Goal: Information Seeking & Learning: Find specific fact

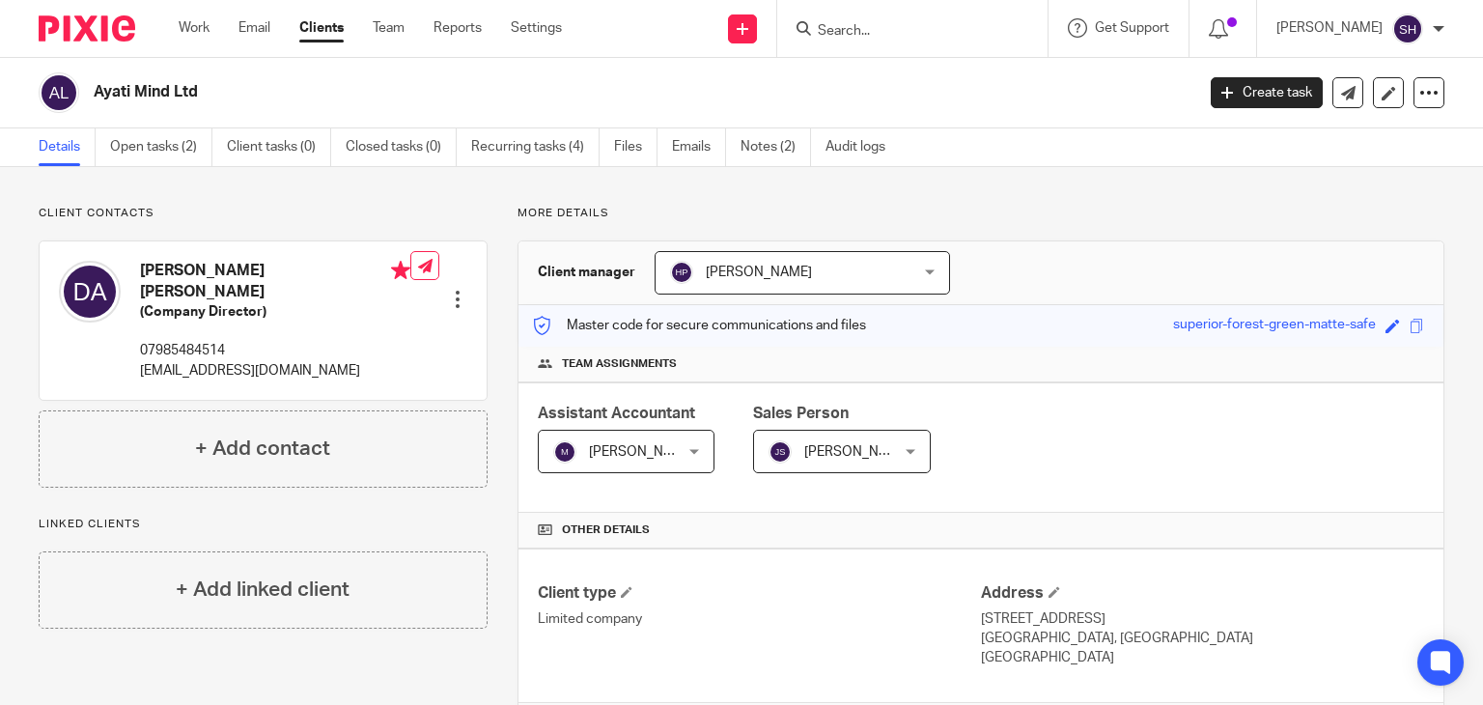
drag, startPoint x: 0, startPoint y: 0, endPoint x: 855, endPoint y: 33, distance: 855.1
click at [855, 33] on input "Search" at bounding box center [903, 31] width 174 height 17
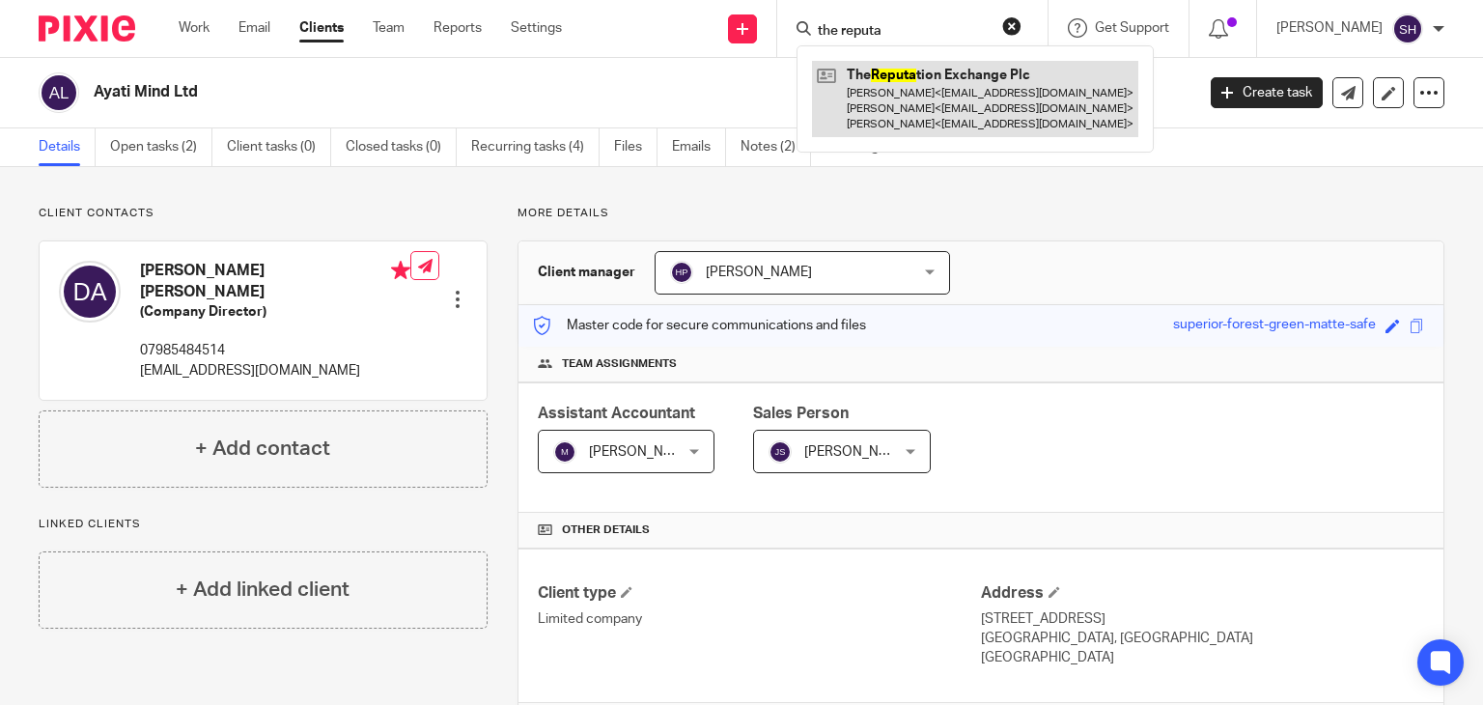
type input "the reputa"
click at [869, 98] on link at bounding box center [975, 99] width 326 height 76
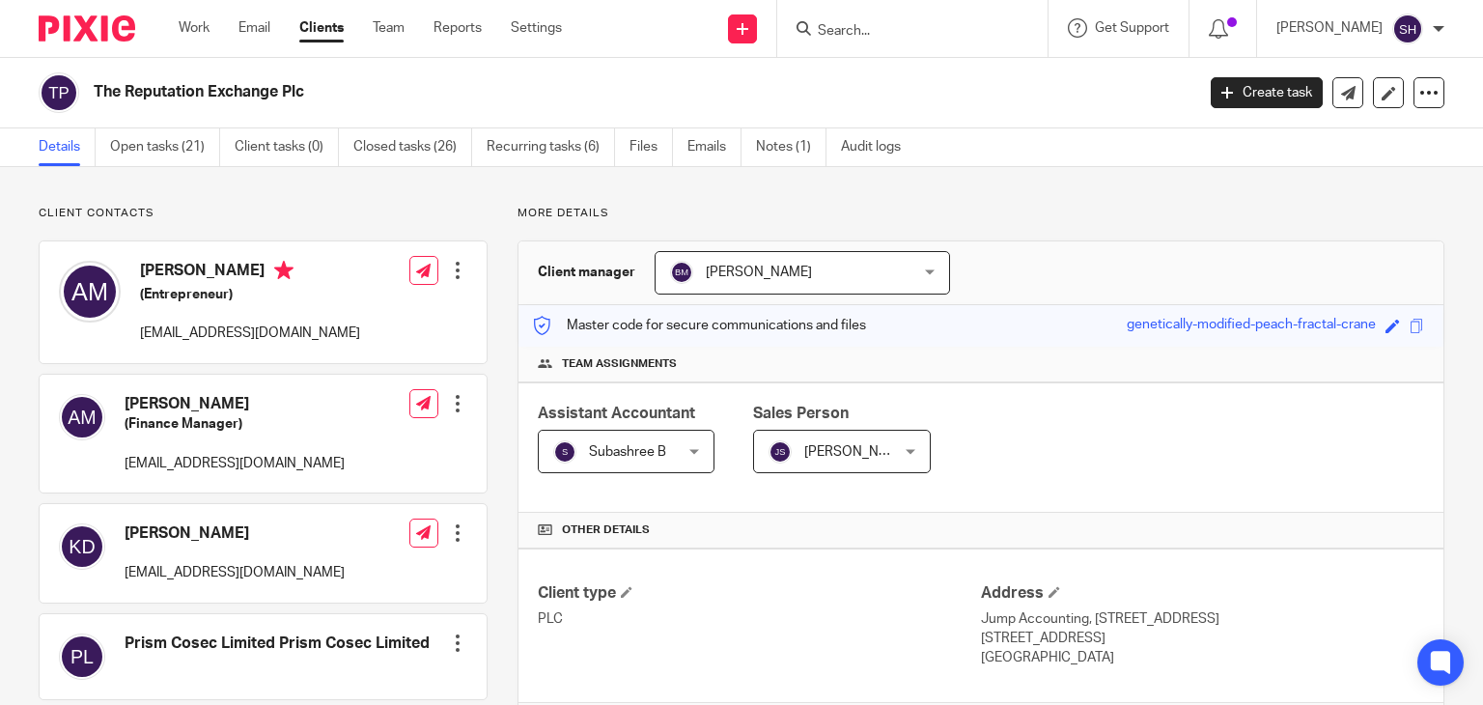
click at [855, 24] on input "Search" at bounding box center [903, 31] width 174 height 17
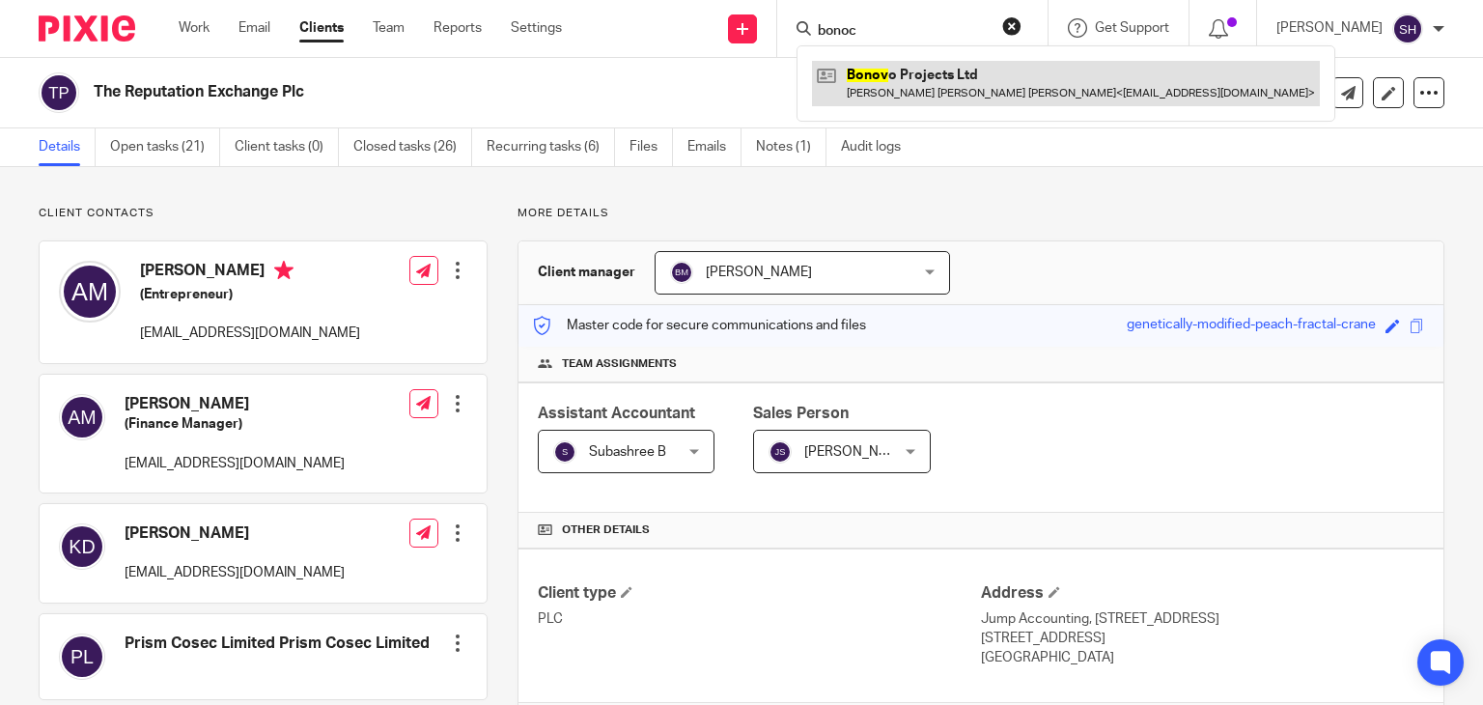
type input "bonoc"
click at [897, 78] on link at bounding box center [1066, 83] width 508 height 44
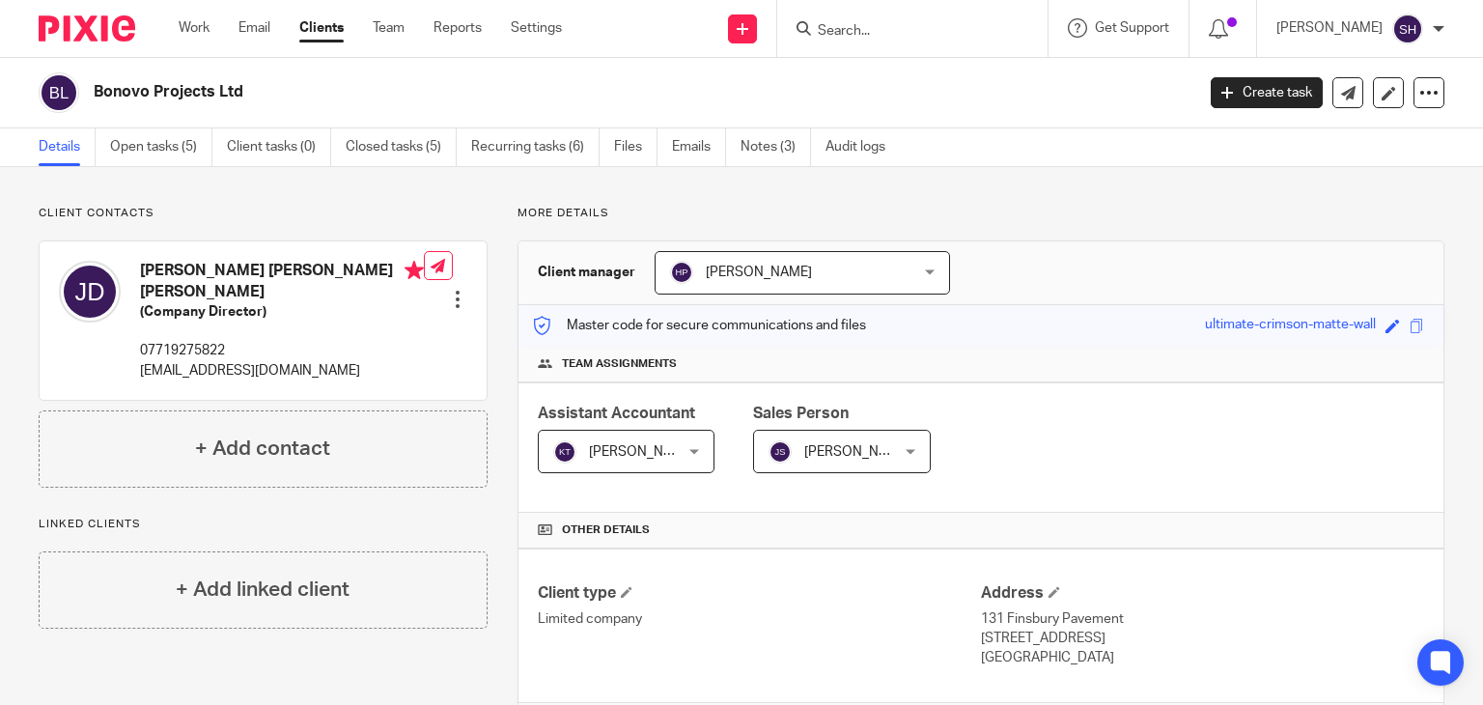
click at [842, 28] on input "Search" at bounding box center [903, 31] width 174 height 17
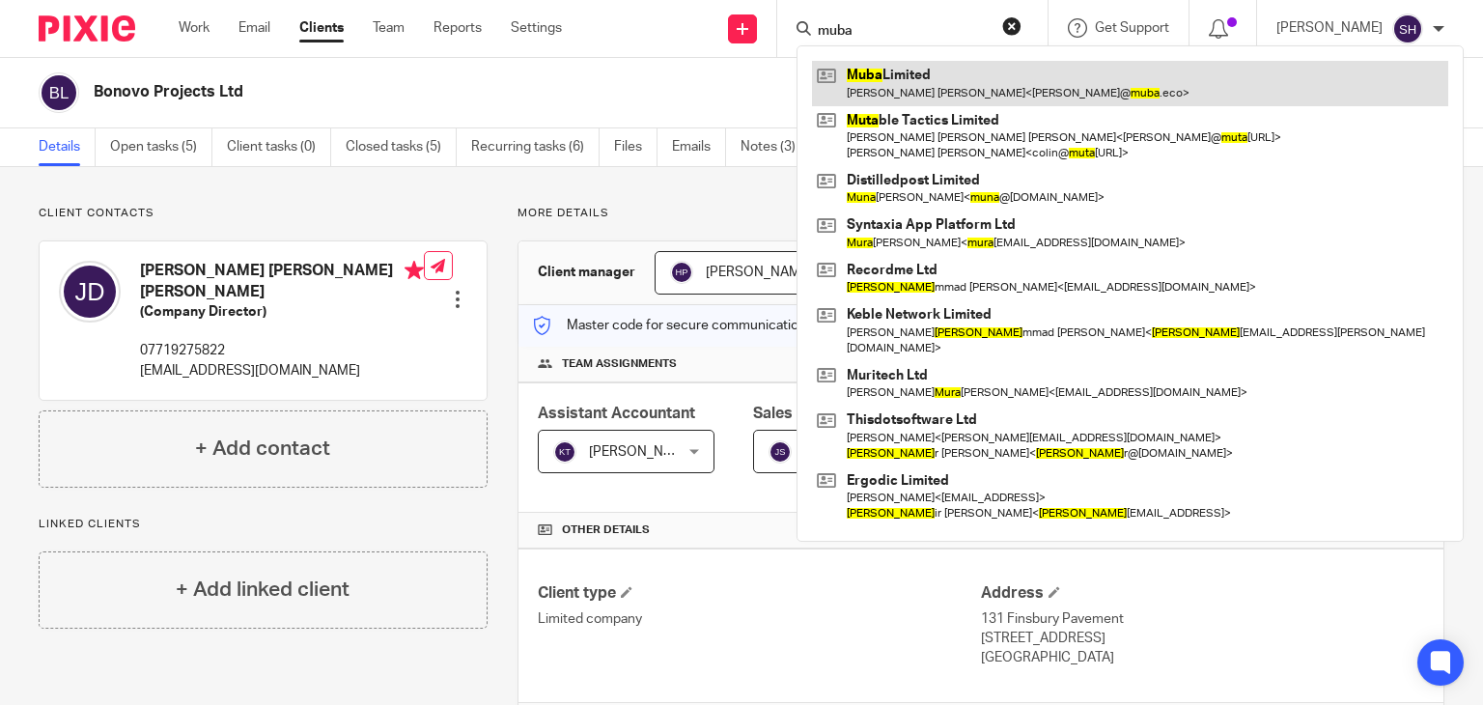
type input "muba"
click at [904, 76] on link at bounding box center [1130, 83] width 636 height 44
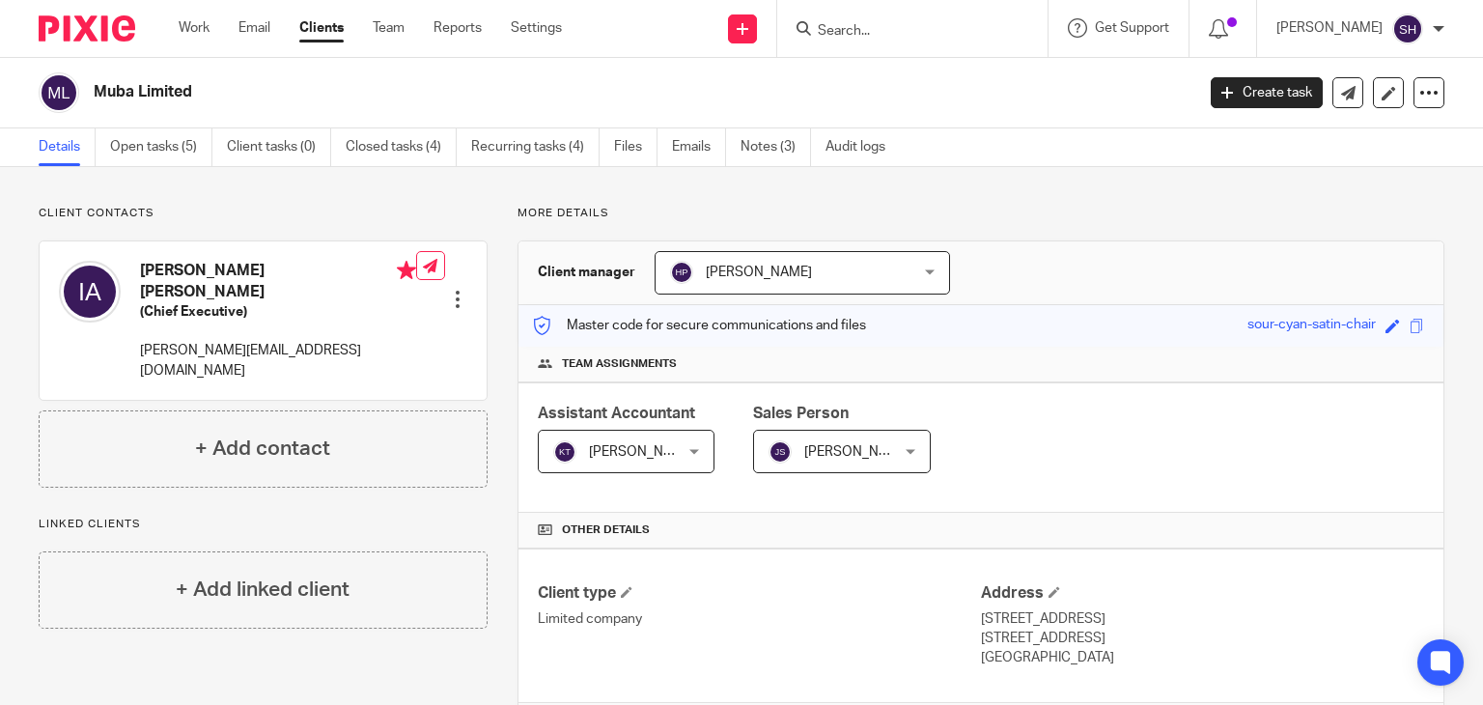
click at [846, 24] on input "Search" at bounding box center [903, 31] width 174 height 17
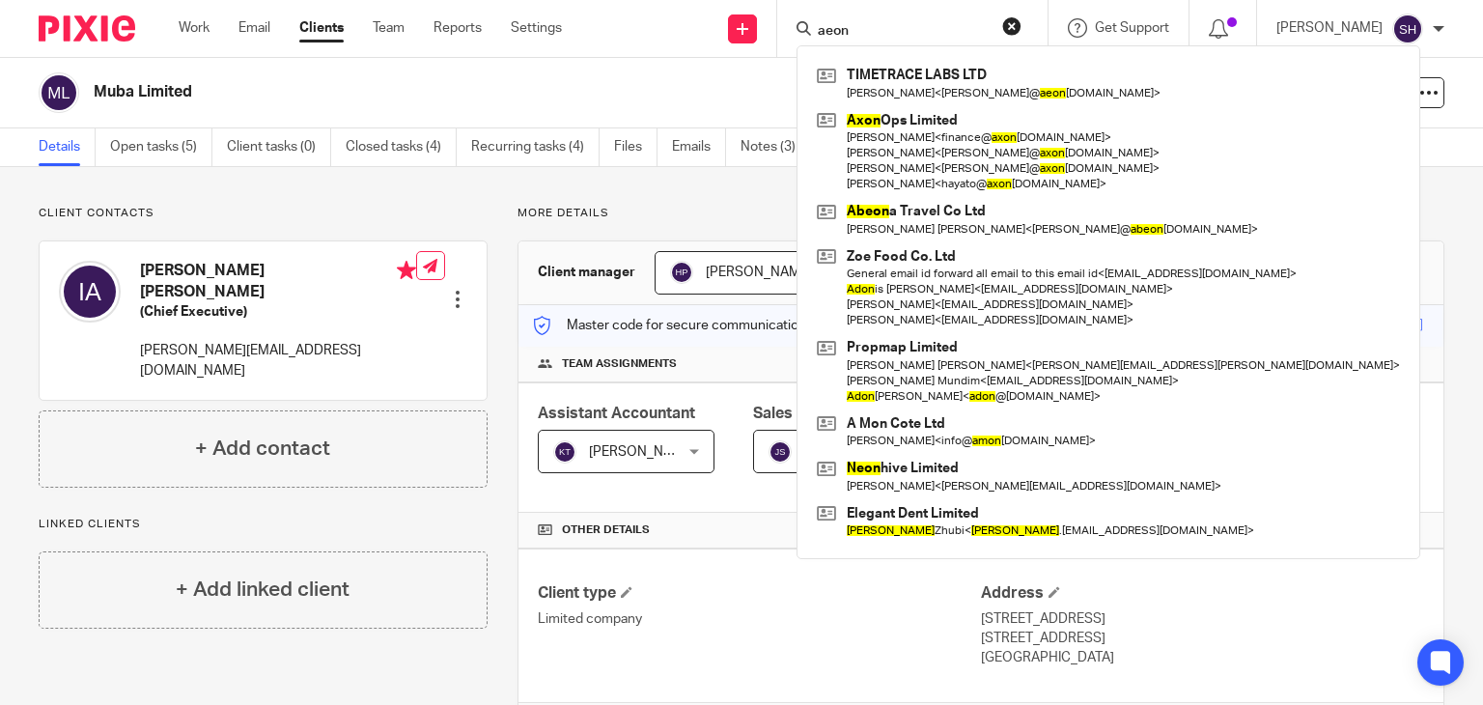
click at [908, 24] on input "aeon" at bounding box center [903, 31] width 174 height 17
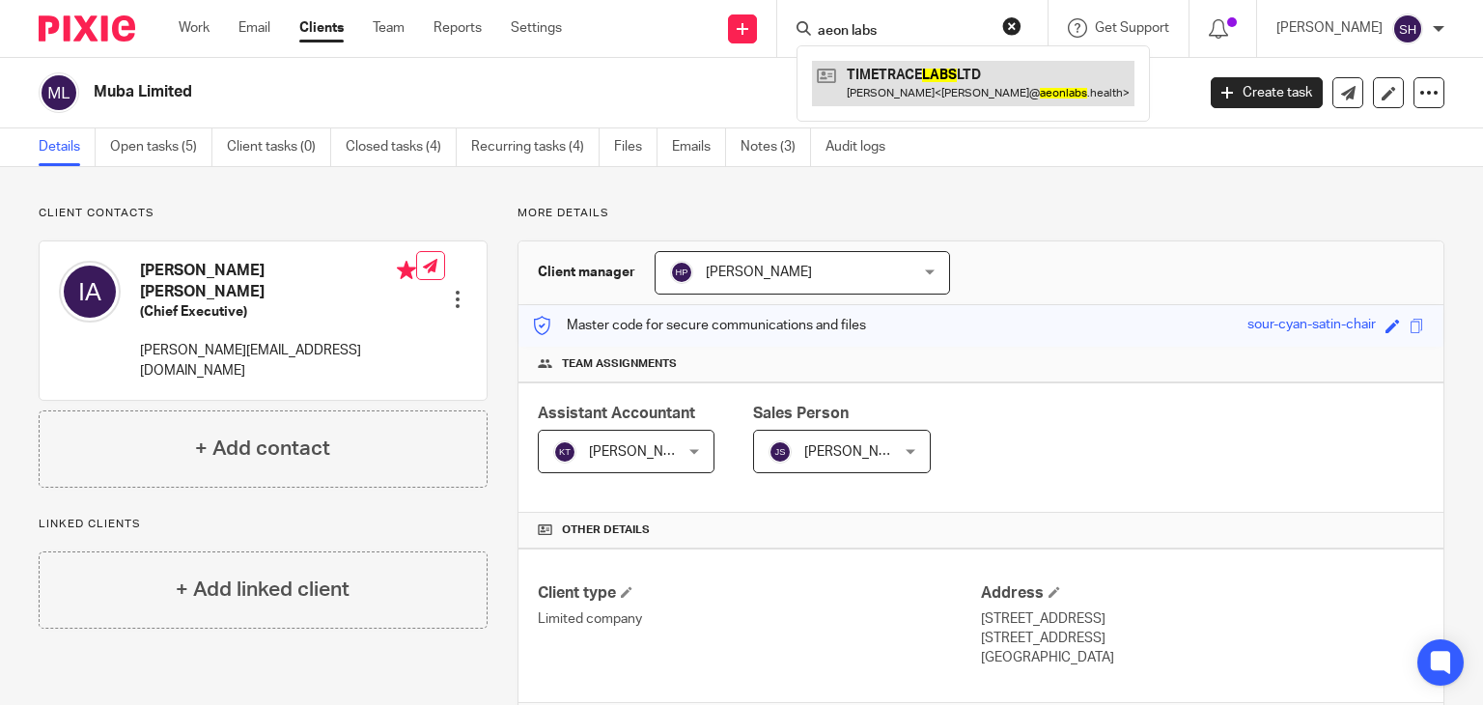
type input "aeon labs"
click at [924, 80] on link at bounding box center [973, 83] width 322 height 44
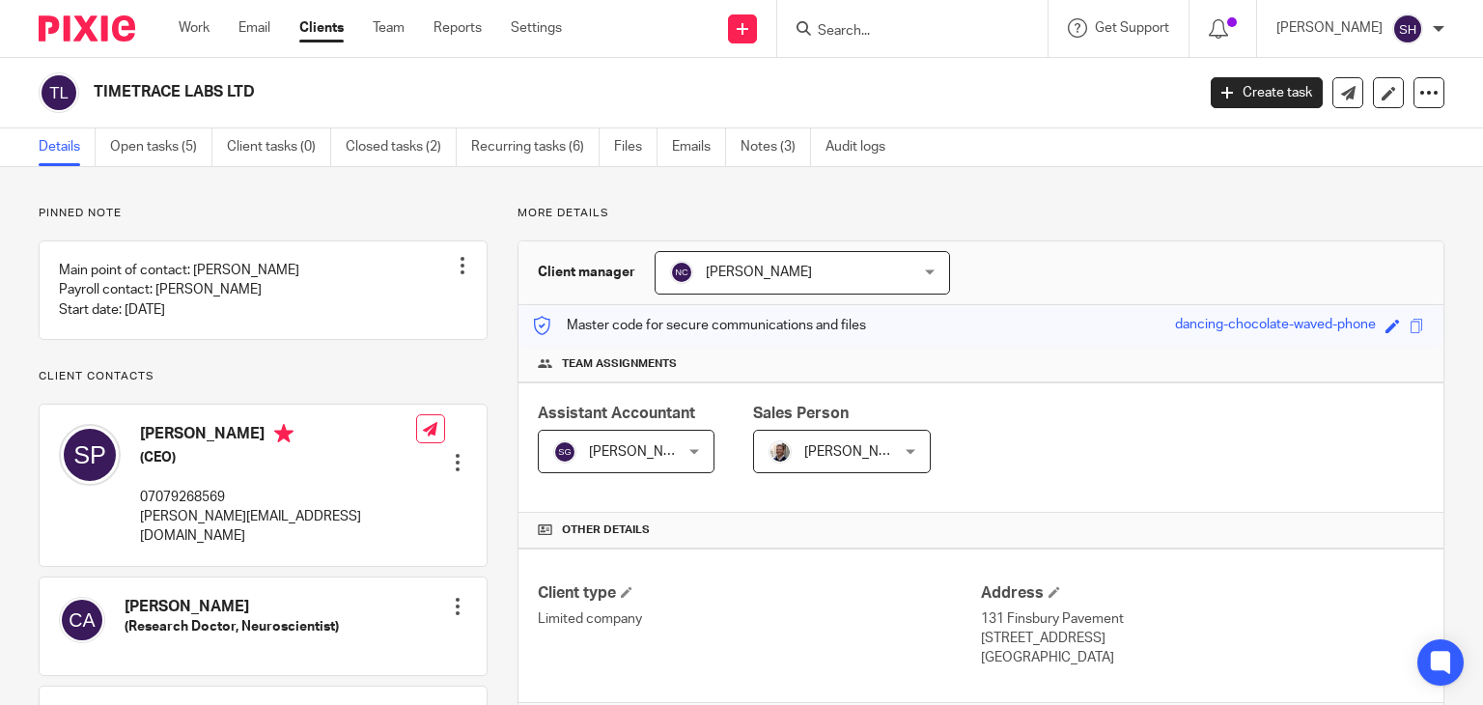
click at [860, 24] on input "Search" at bounding box center [903, 31] width 174 height 17
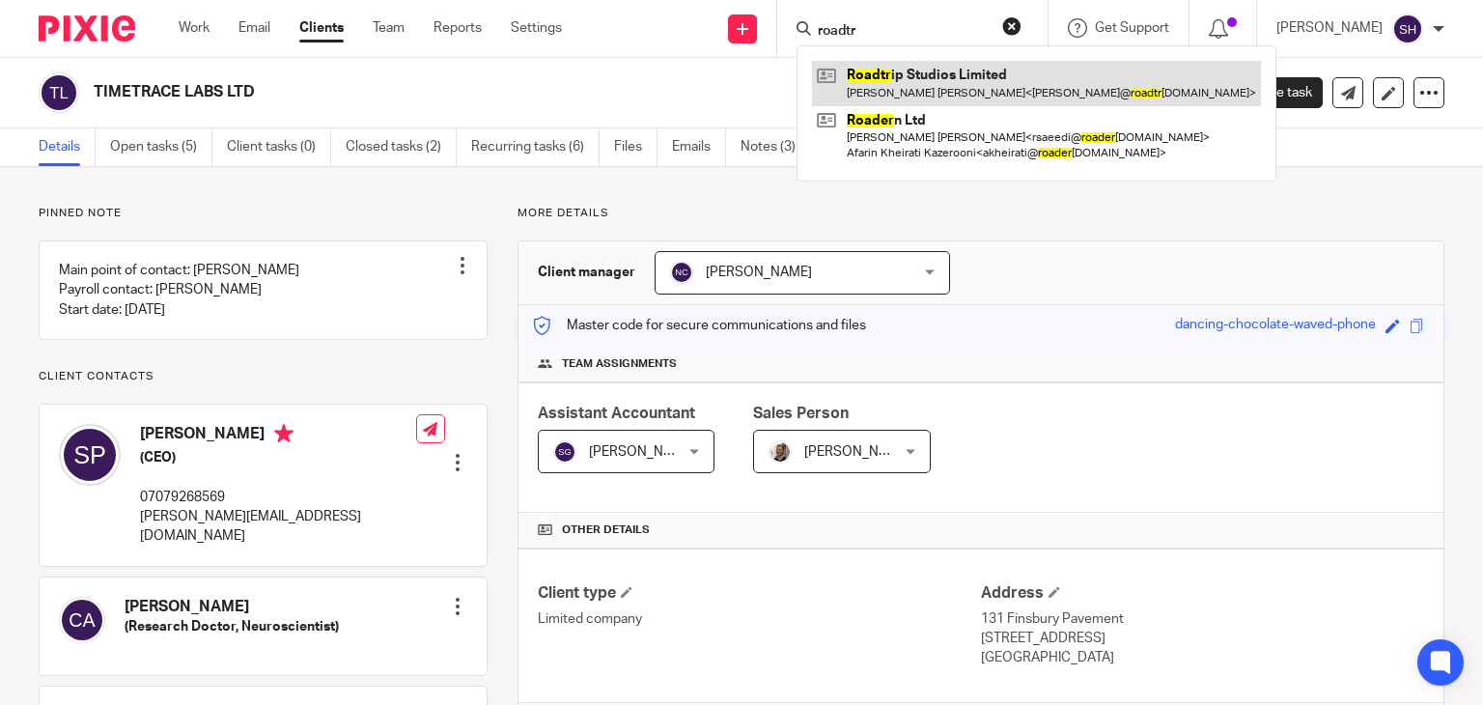
type input "roadtr"
click at [954, 67] on link at bounding box center [1036, 83] width 449 height 44
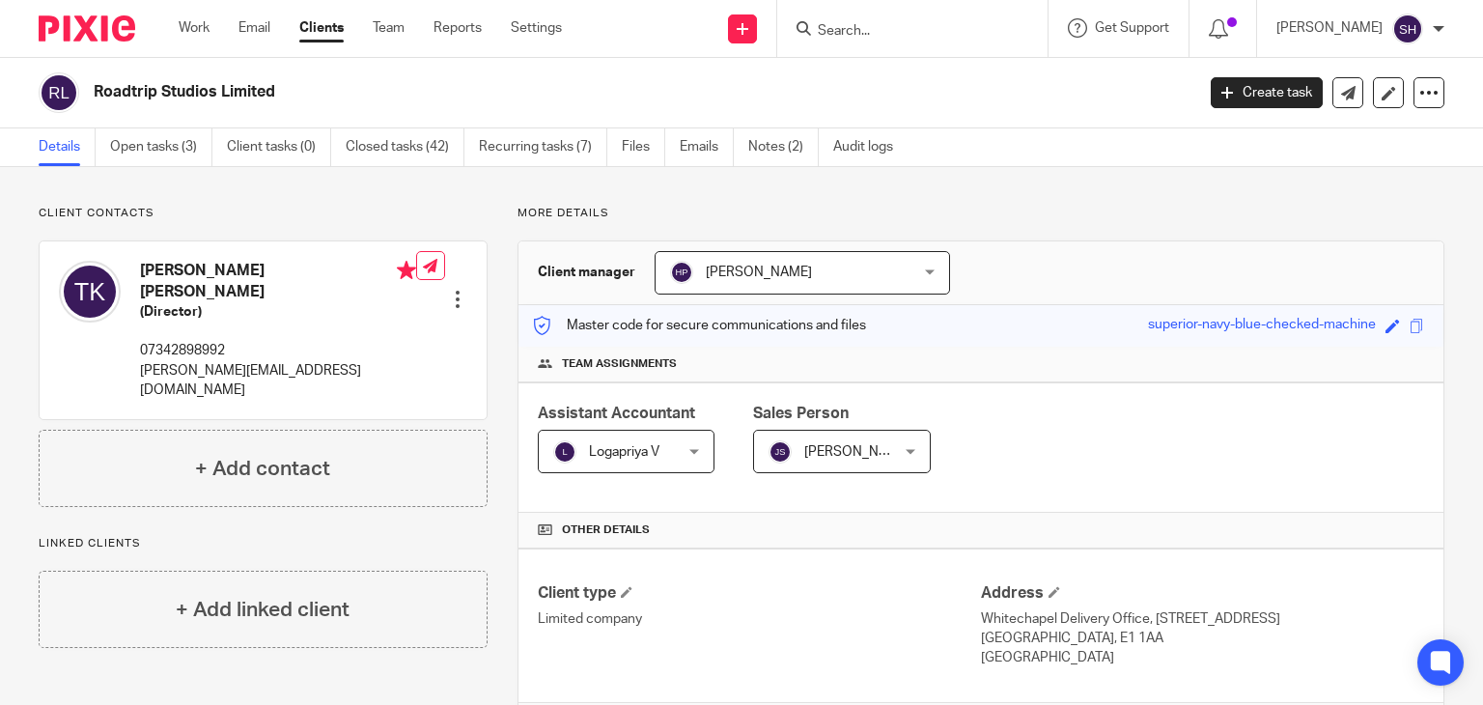
click at [857, 27] on input "Search" at bounding box center [903, 31] width 174 height 17
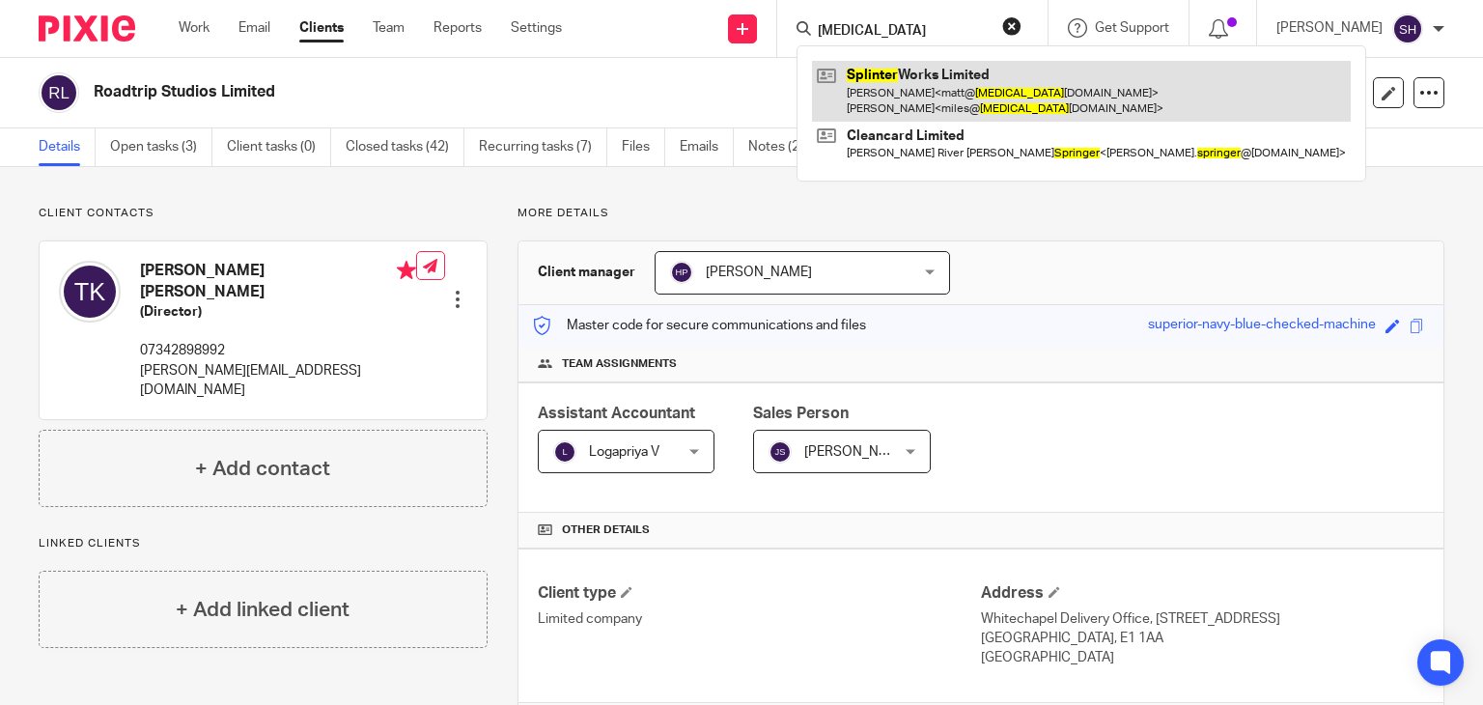
type input "splinter"
click at [931, 92] on link at bounding box center [1081, 91] width 539 height 60
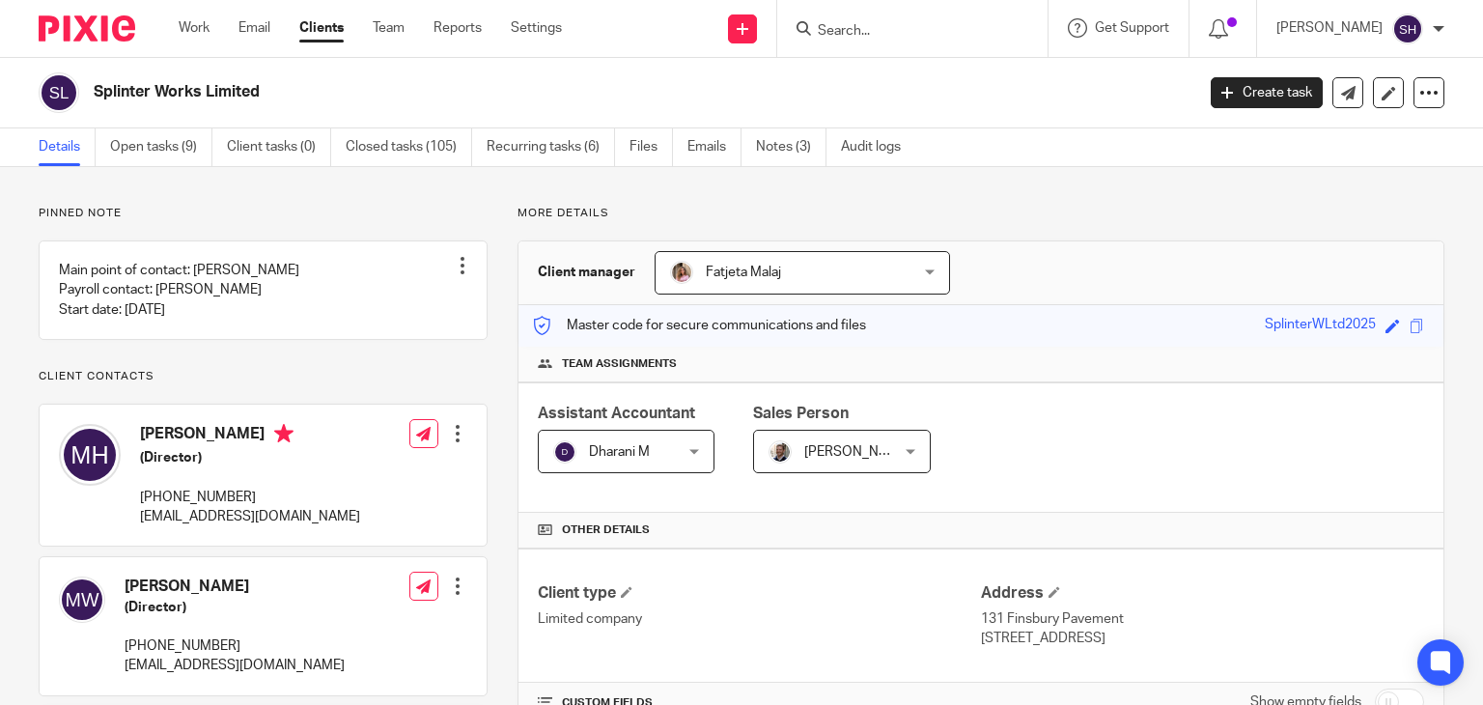
click at [862, 38] on input "Search" at bounding box center [903, 31] width 174 height 17
click at [850, 23] on input "Search" at bounding box center [903, 31] width 174 height 17
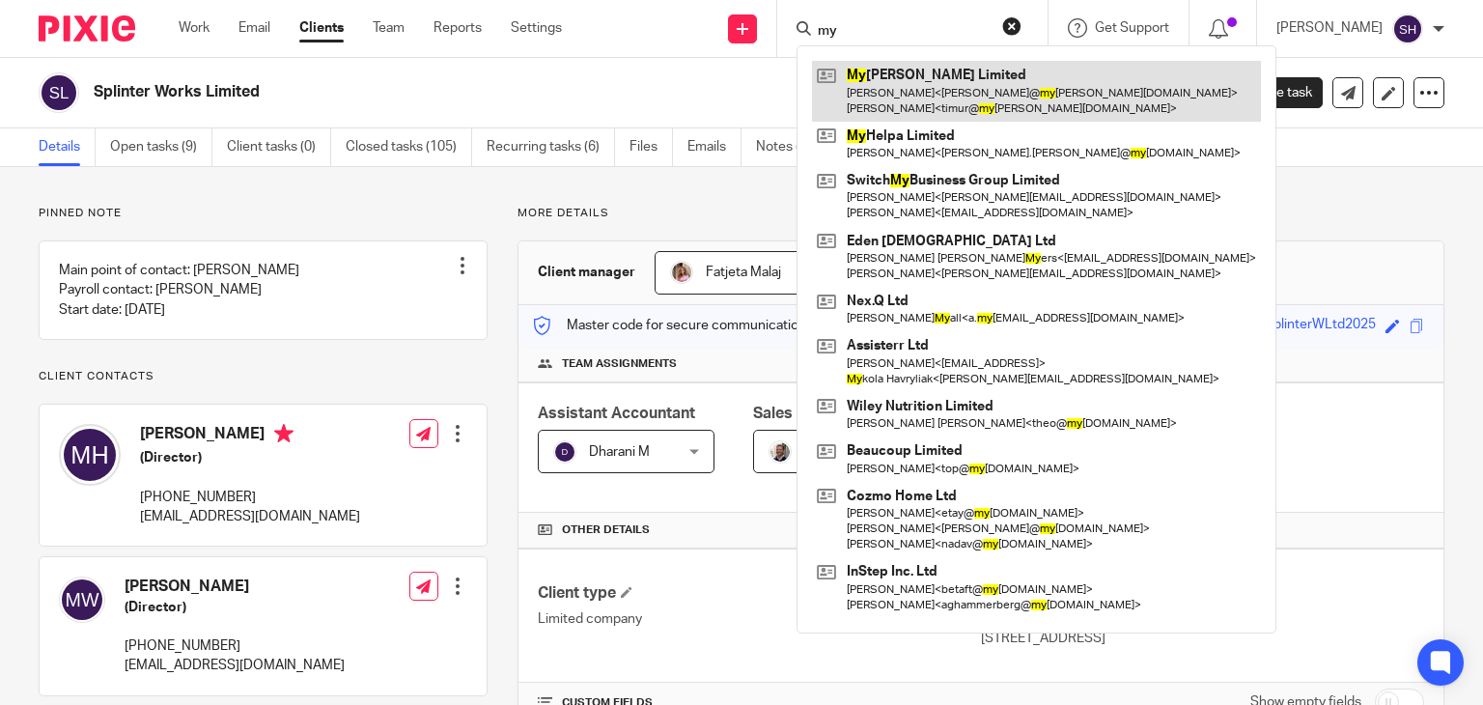
type input "my"
click at [884, 74] on link at bounding box center [1036, 91] width 449 height 60
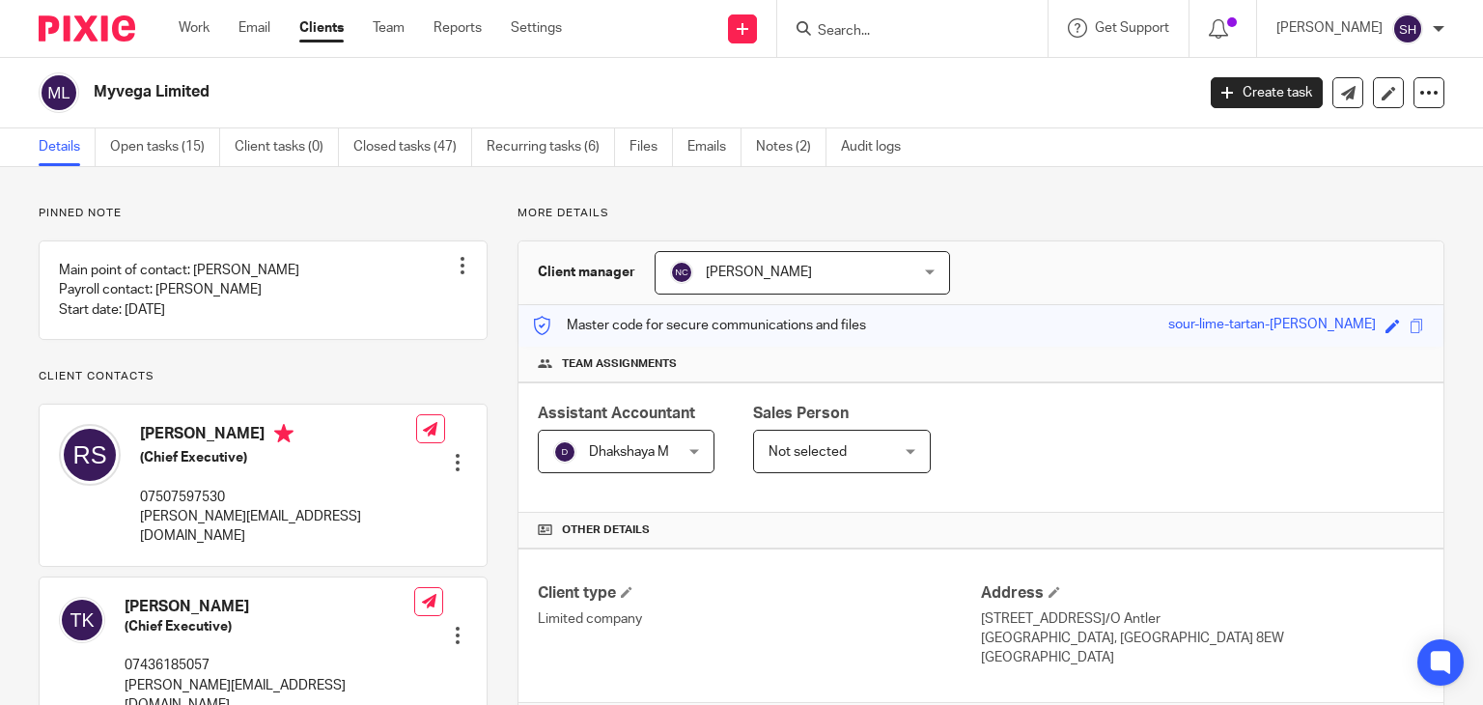
click at [823, 28] on input "Search" at bounding box center [903, 31] width 174 height 17
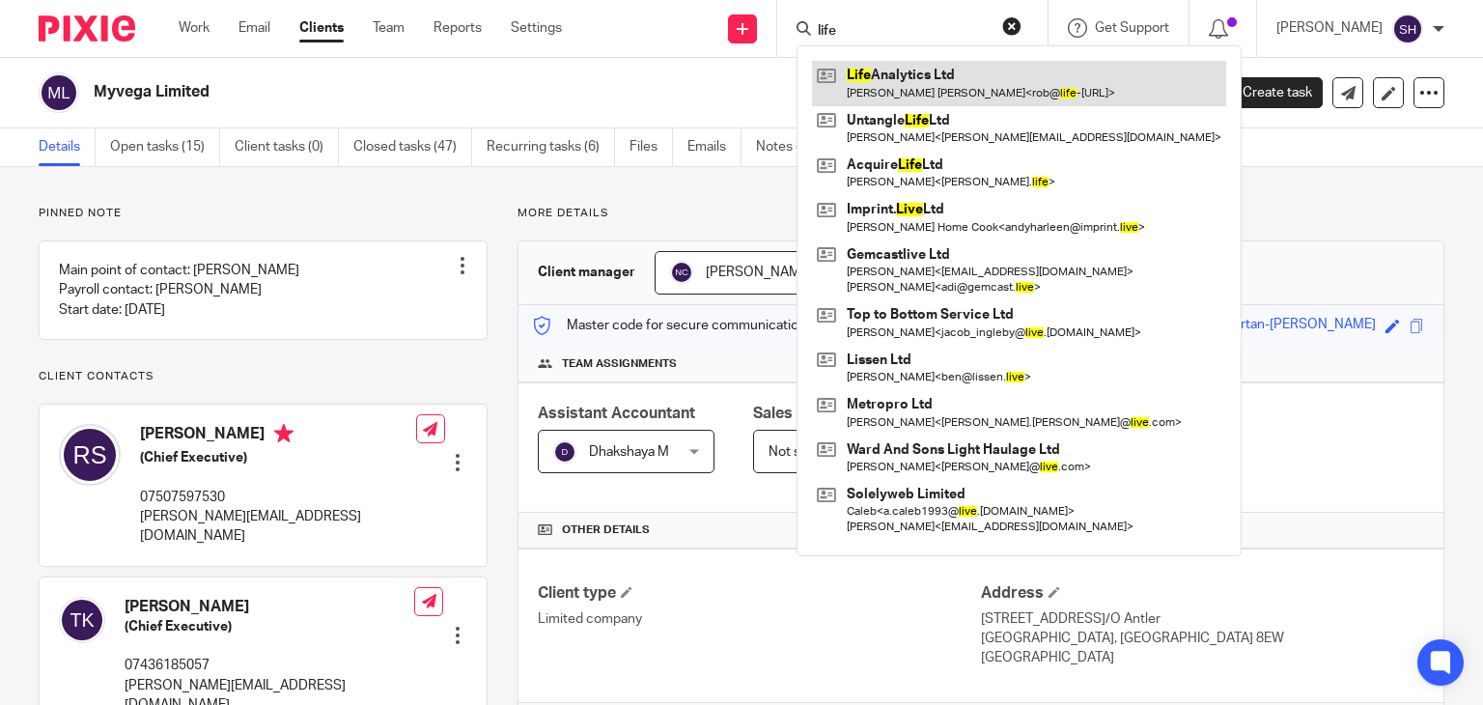
type input "life"
click at [912, 78] on link at bounding box center [1019, 83] width 414 height 44
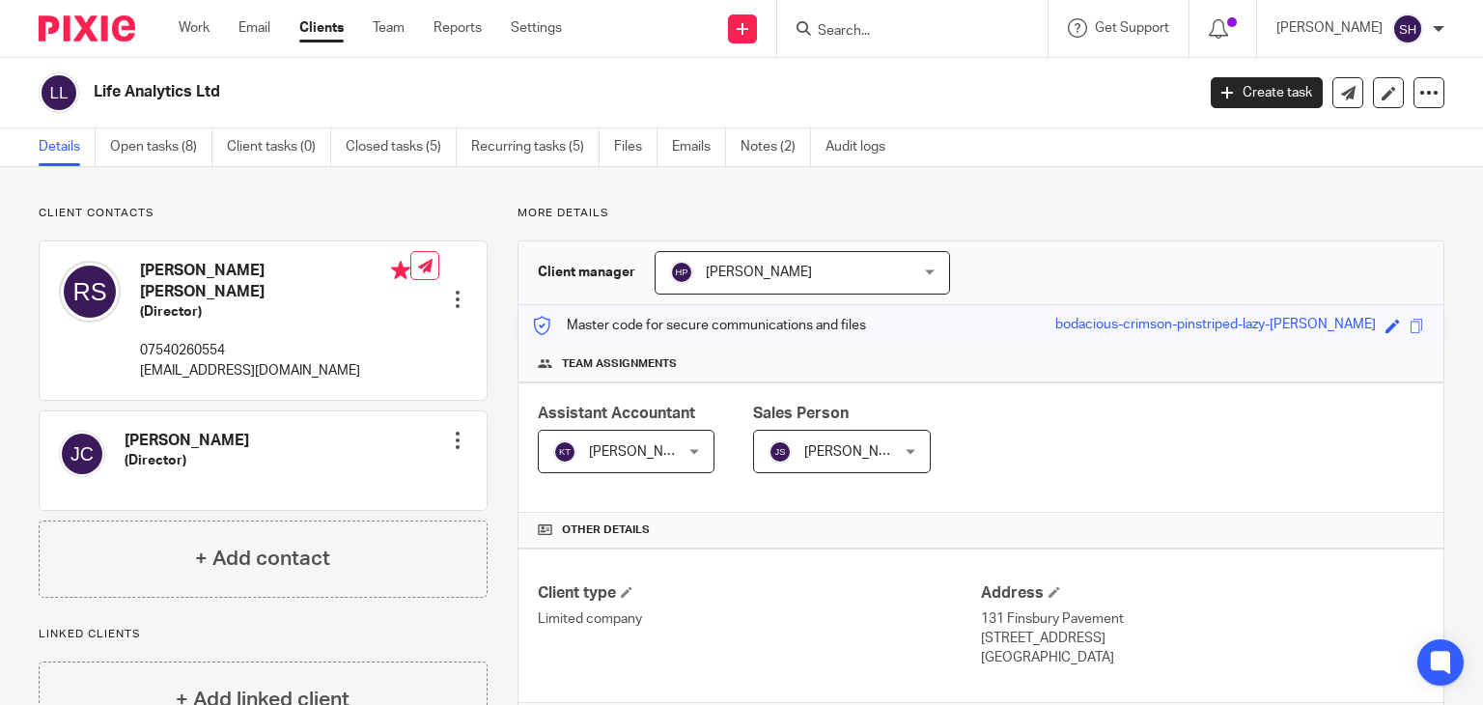
click at [837, 32] on input "Search" at bounding box center [903, 31] width 174 height 17
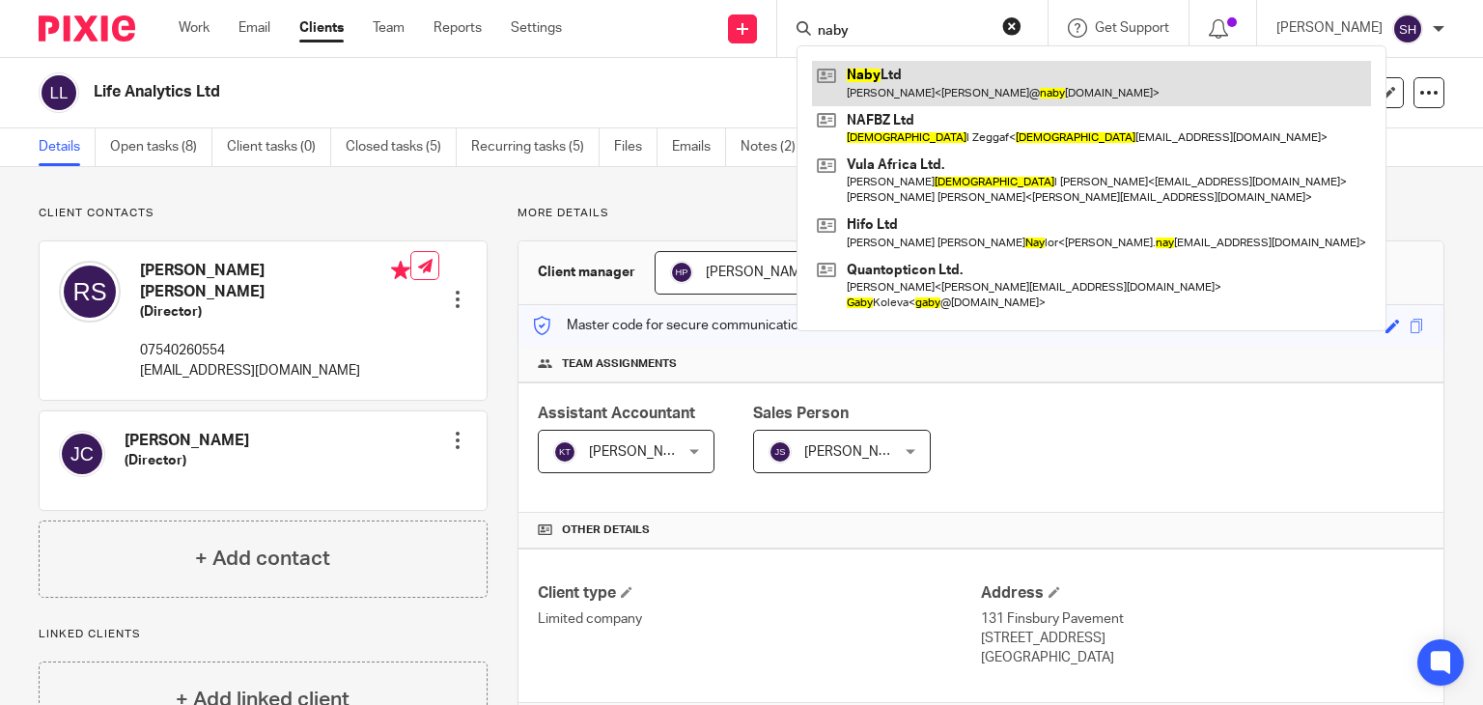
type input "naby"
click at [873, 62] on link at bounding box center [1091, 83] width 559 height 44
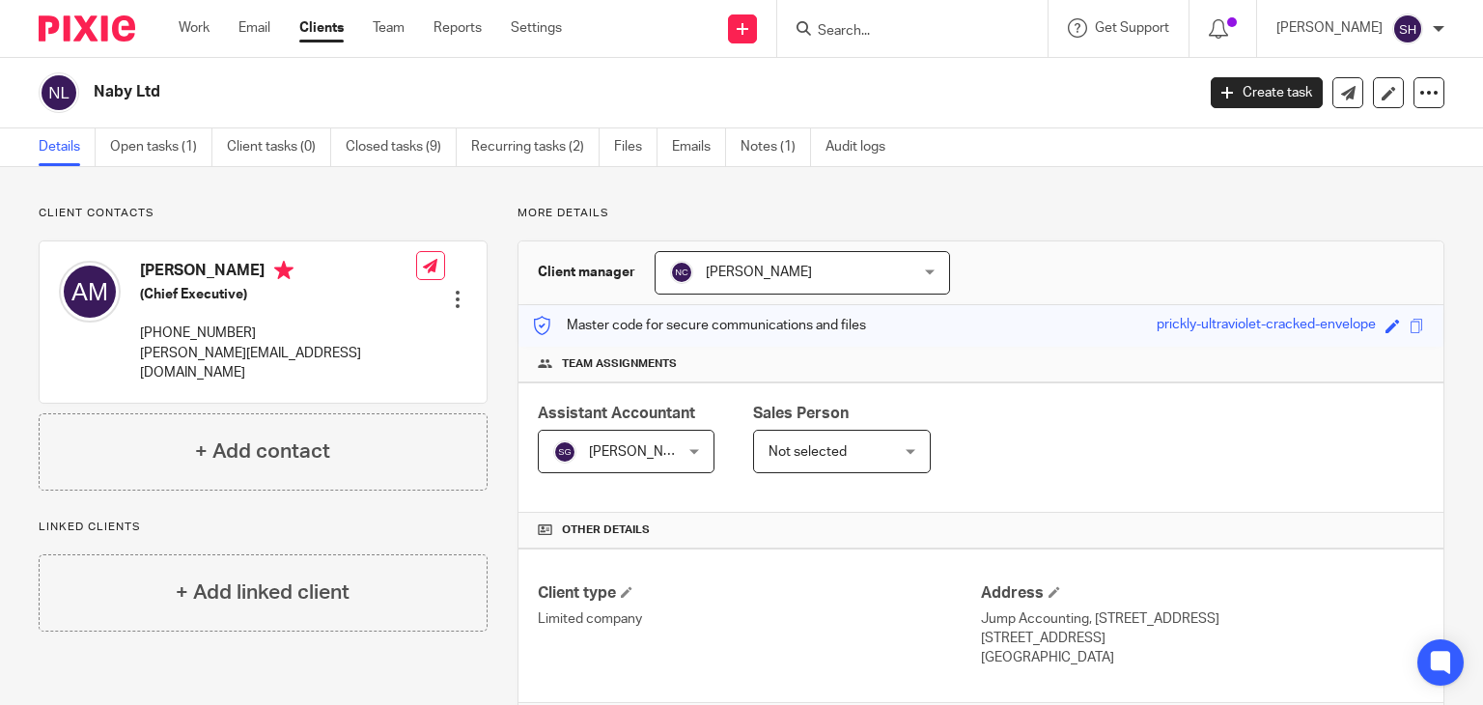
click at [846, 35] on input "Search" at bounding box center [903, 31] width 174 height 17
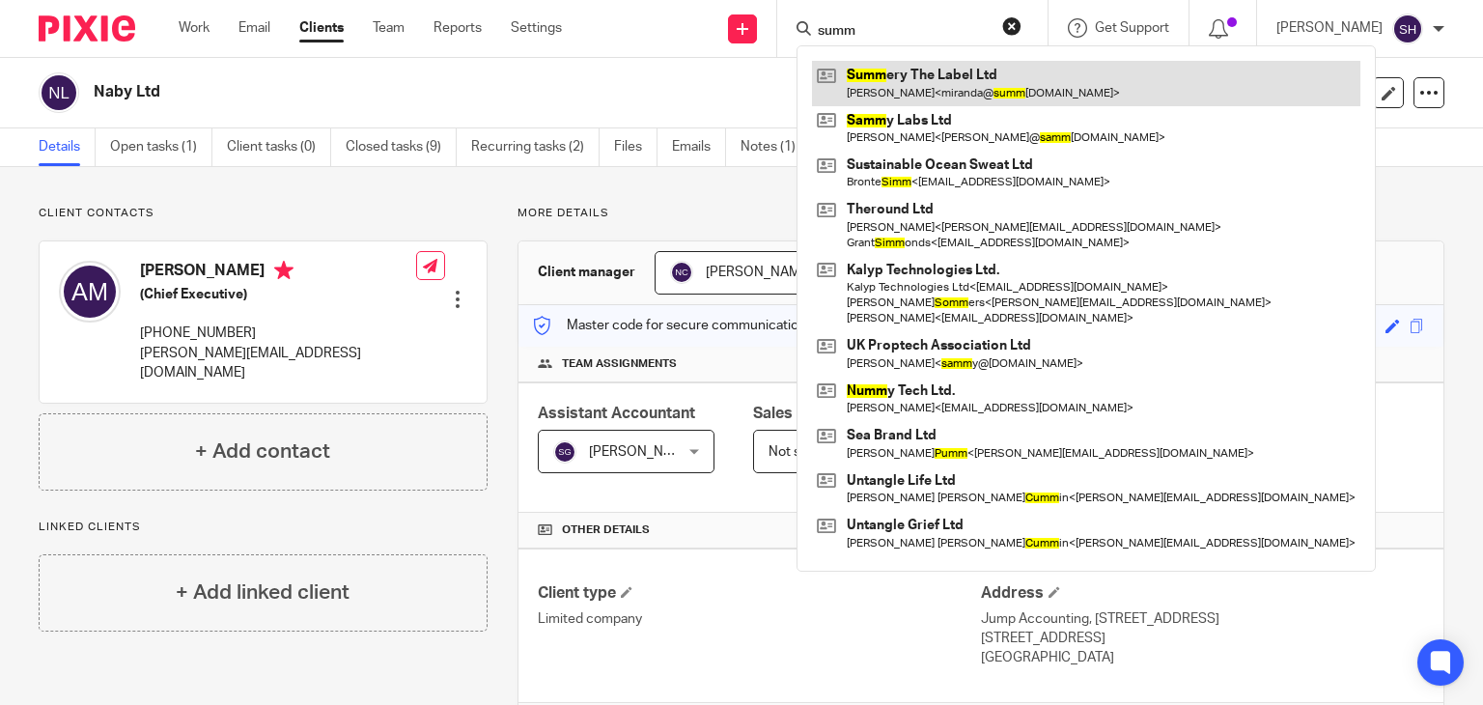
type input "summ"
click at [931, 84] on link at bounding box center [1086, 83] width 548 height 44
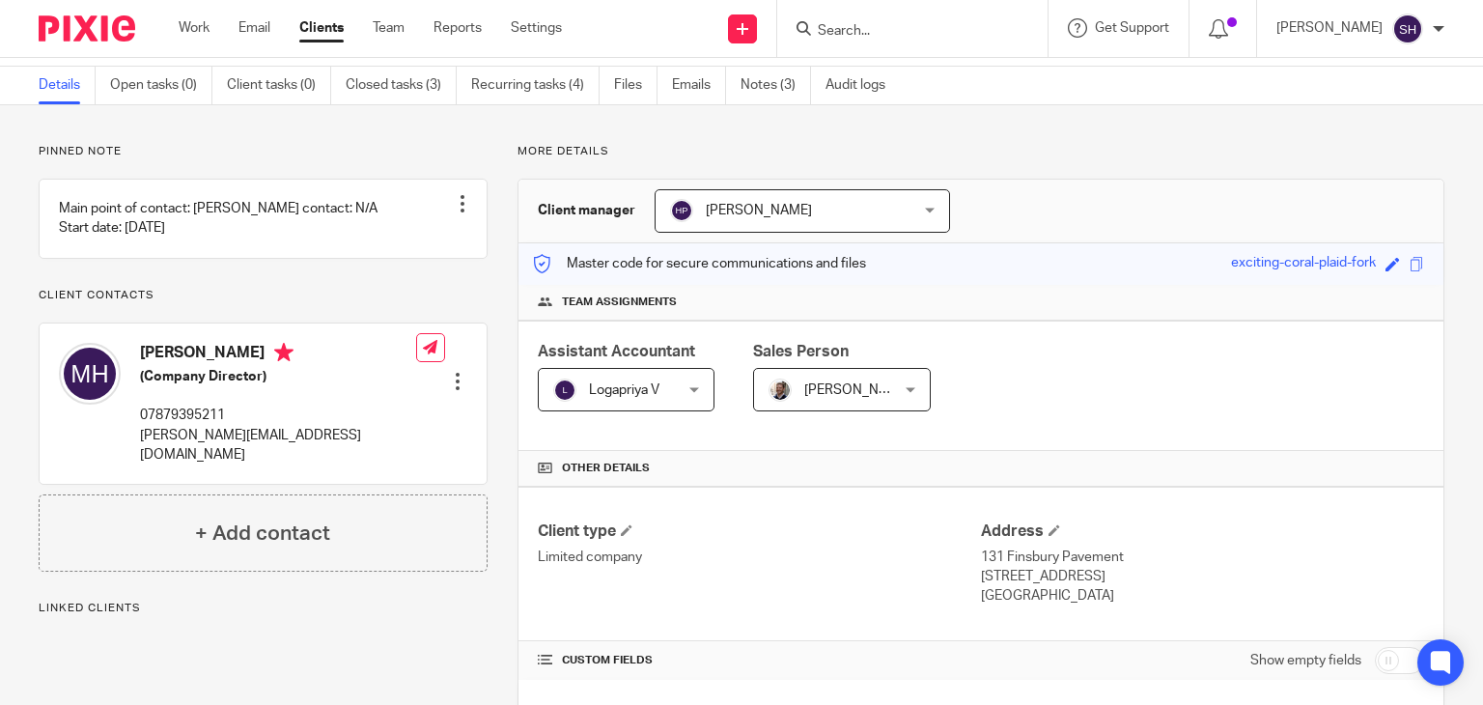
scroll to position [97, 0]
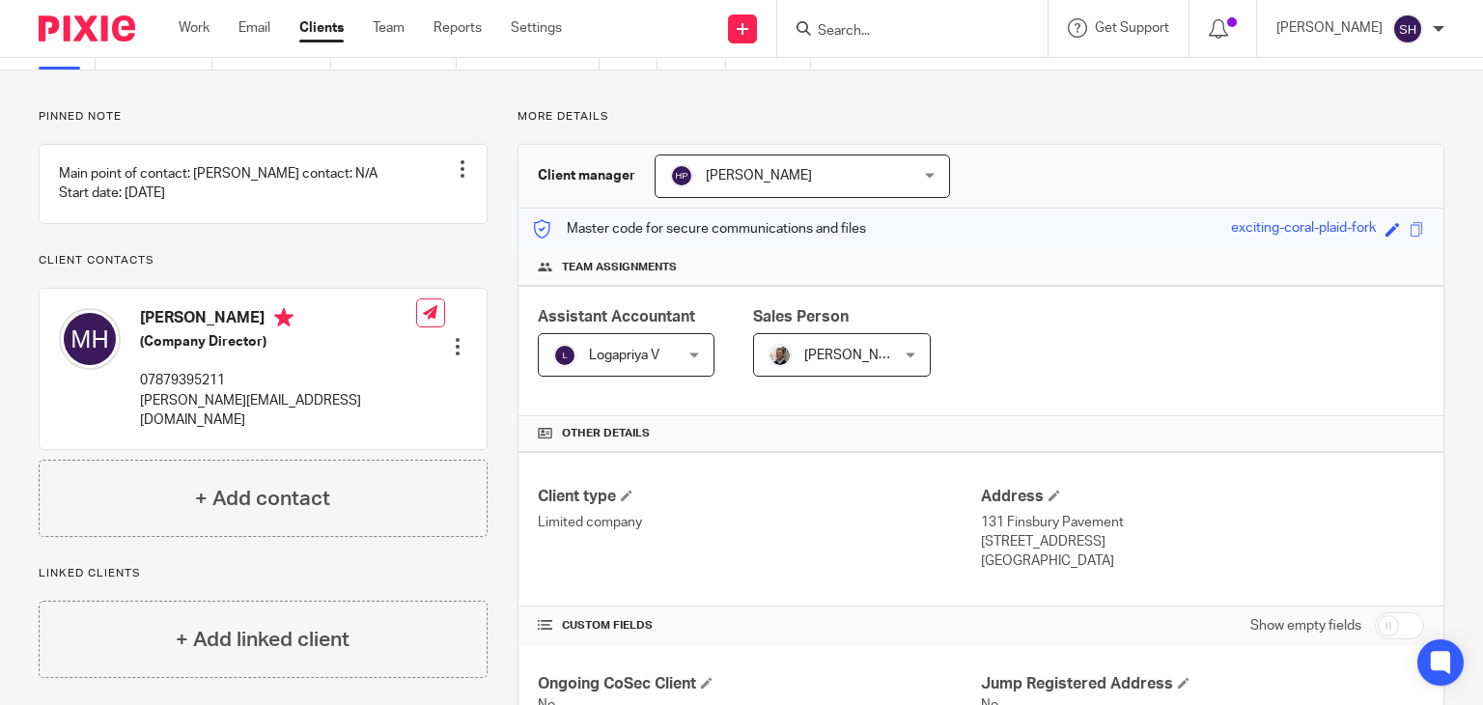
click at [850, 38] on input "Search" at bounding box center [903, 31] width 174 height 17
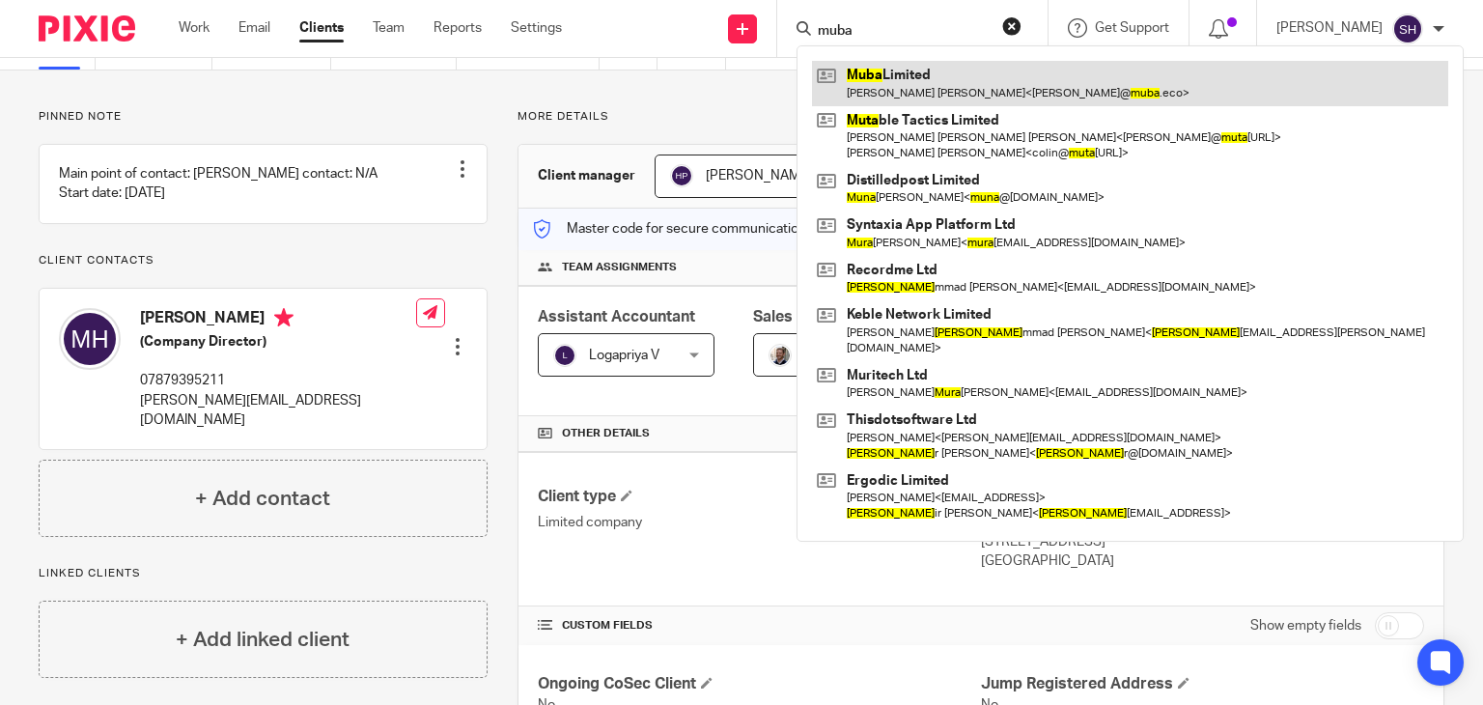
type input "muba"
click at [877, 78] on link at bounding box center [1130, 83] width 636 height 44
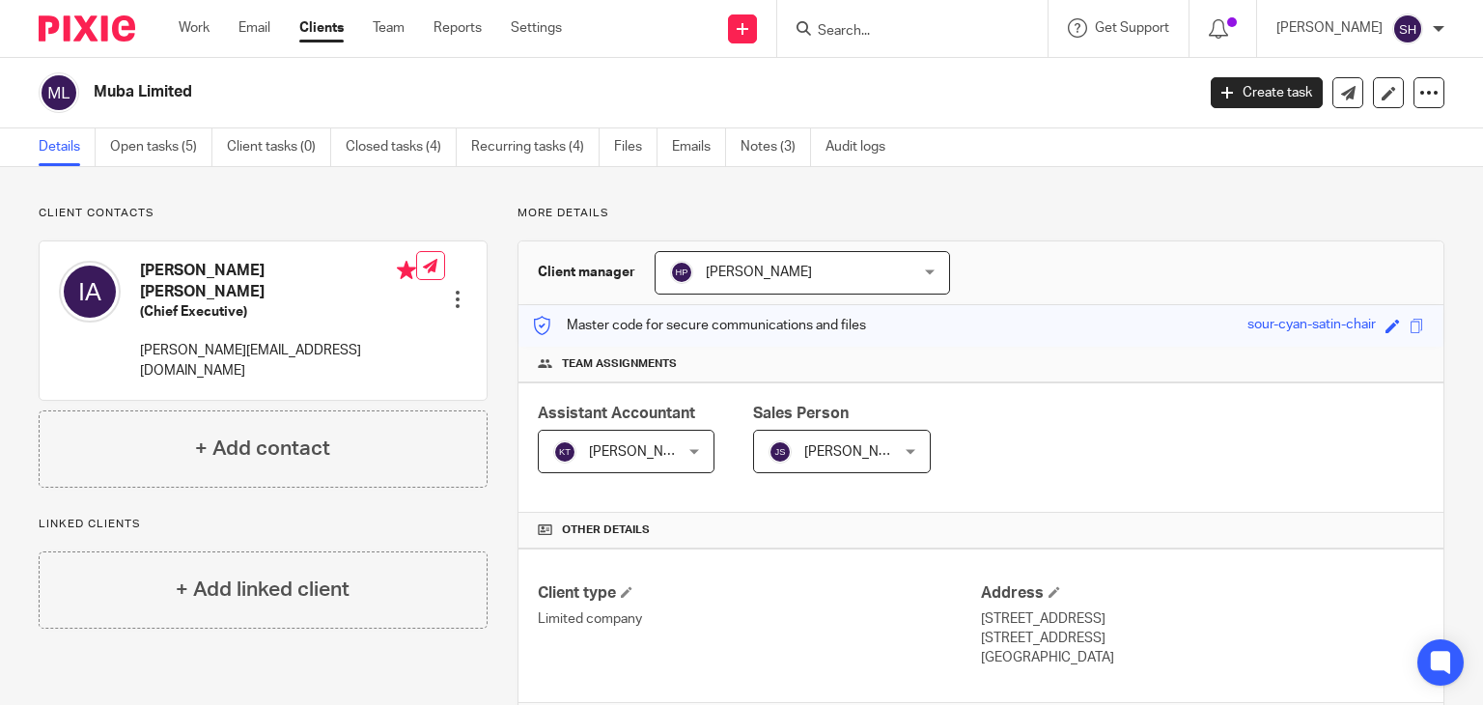
click at [837, 18] on form at bounding box center [919, 28] width 206 height 24
click at [855, 35] on input "Search" at bounding box center [903, 31] width 174 height 17
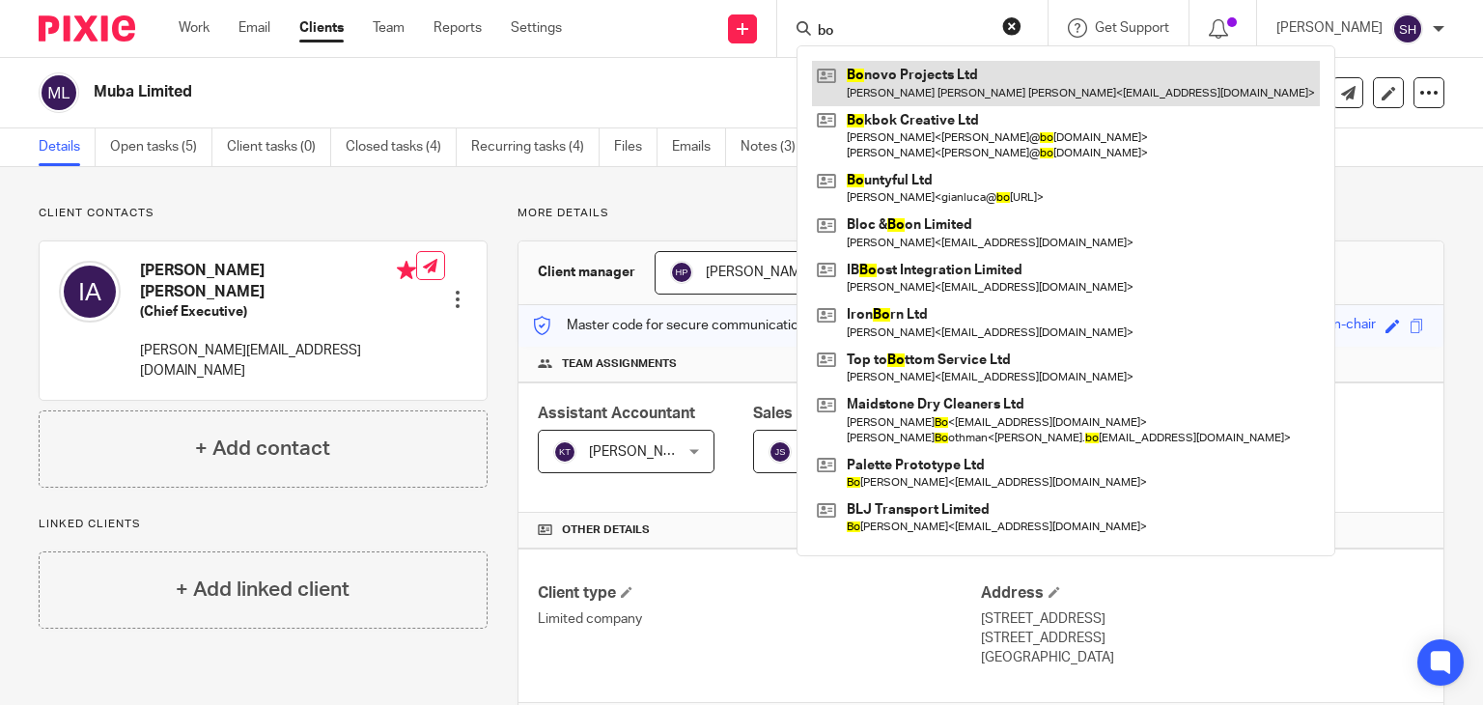
type input "bo"
click at [908, 72] on link at bounding box center [1066, 83] width 508 height 44
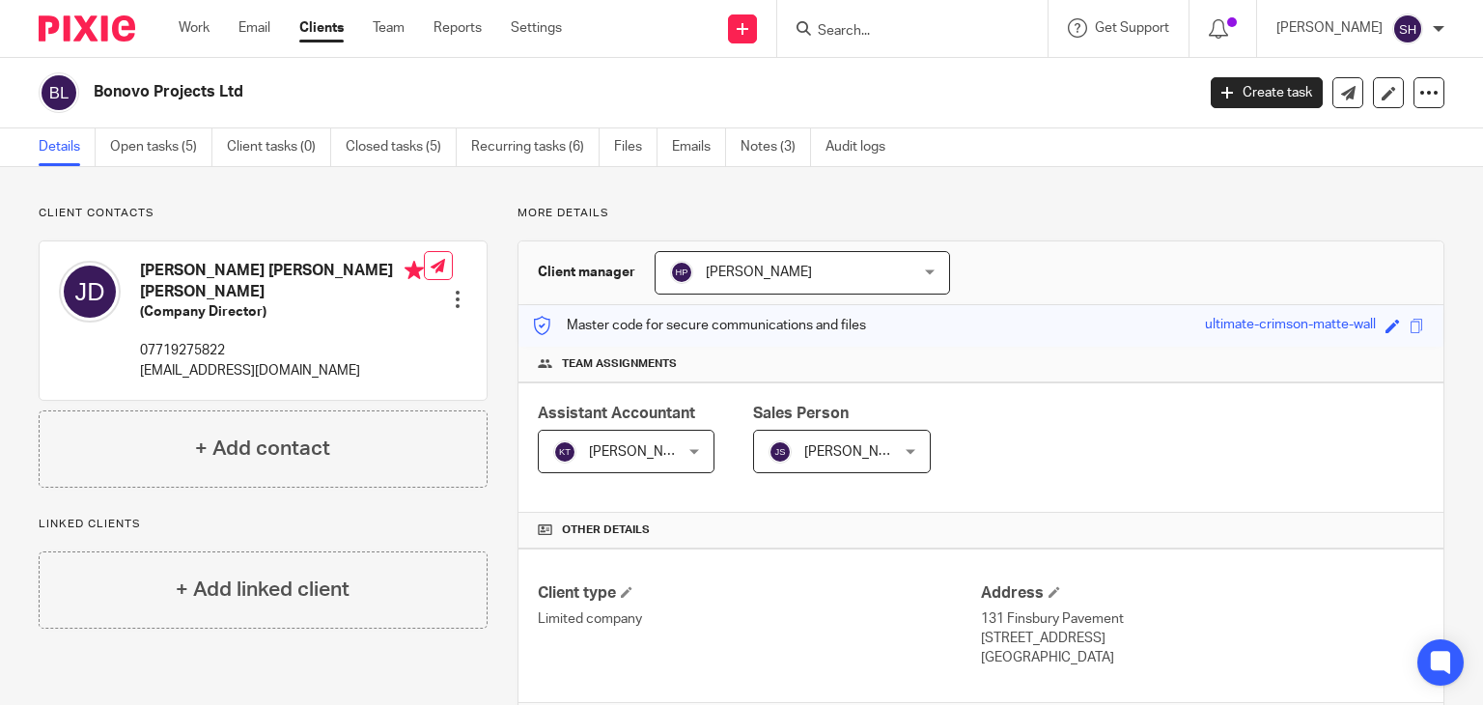
click at [888, 28] on input "Search" at bounding box center [903, 31] width 174 height 17
type input "s"
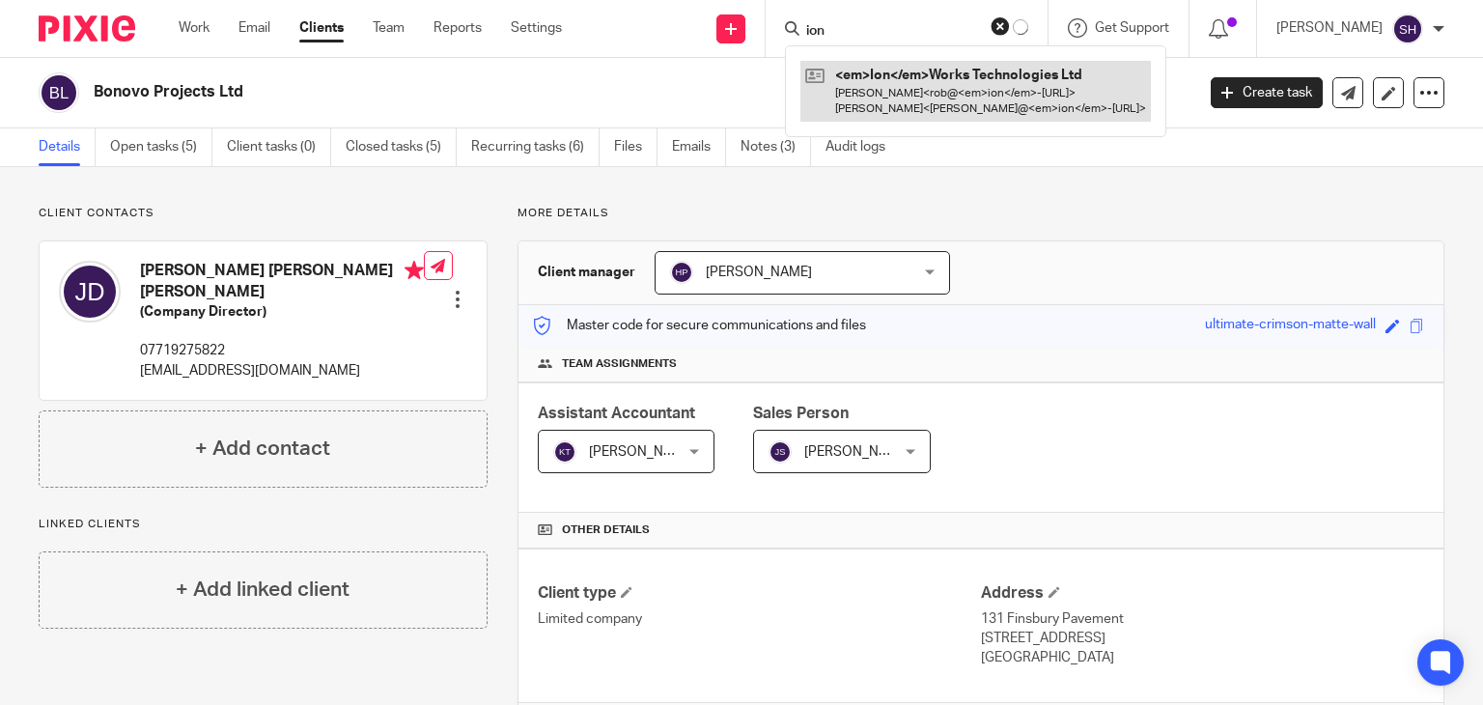
type input "ion"
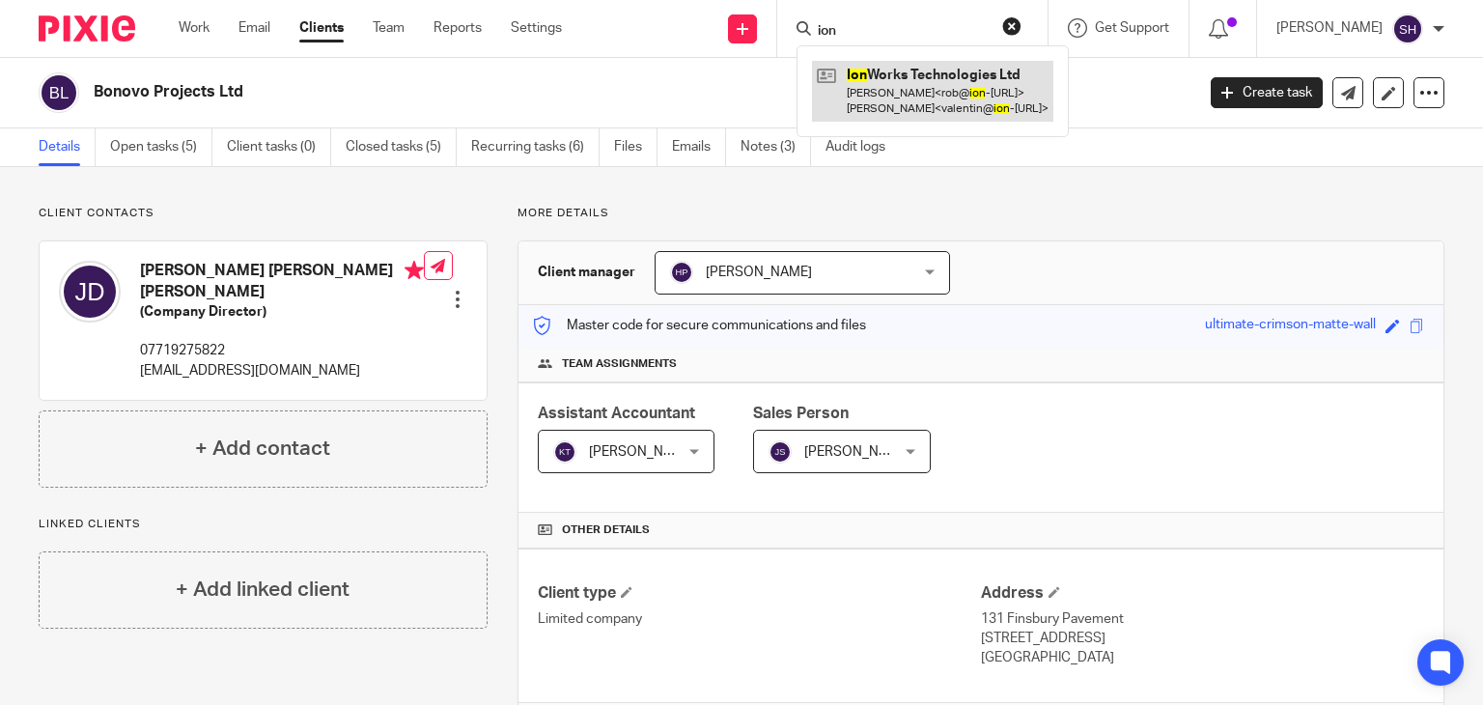
click at [874, 79] on link at bounding box center [932, 91] width 241 height 60
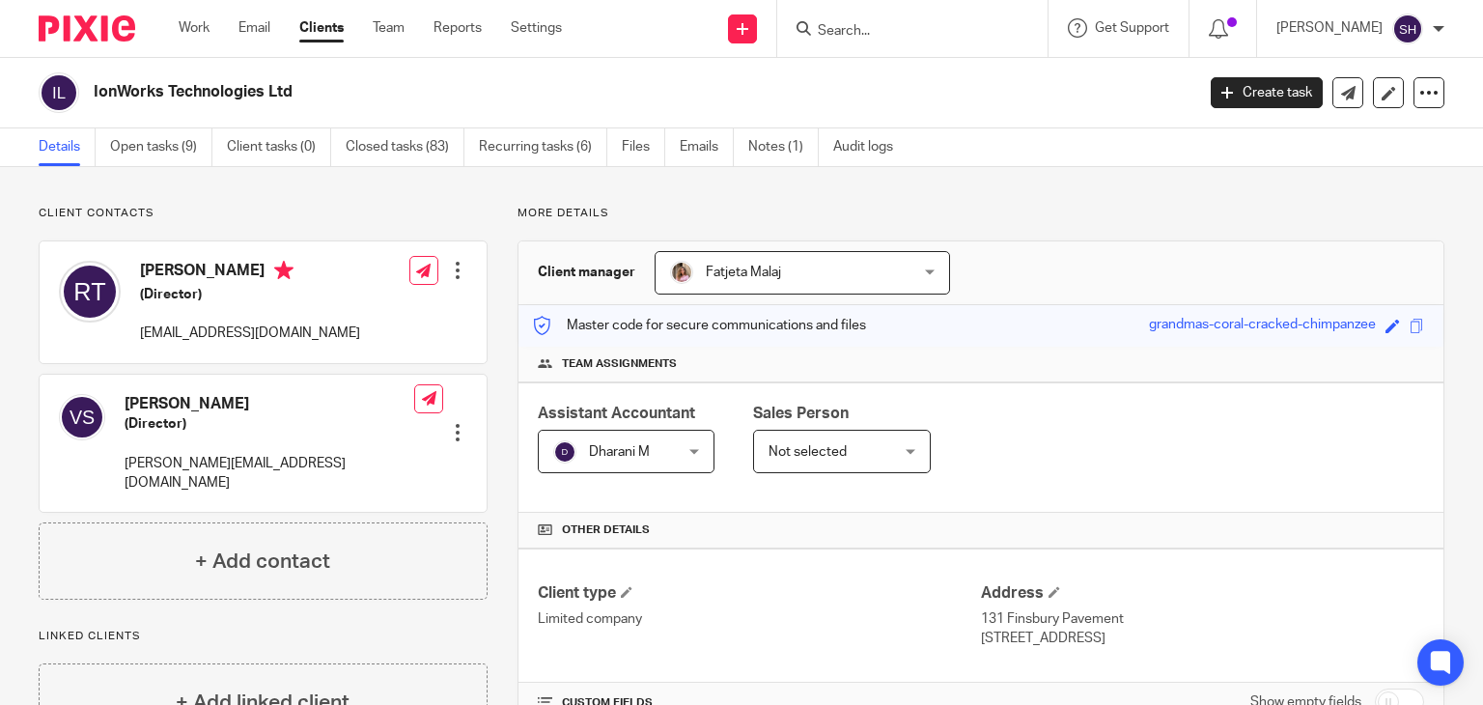
click at [835, 39] on input "Search" at bounding box center [903, 31] width 174 height 17
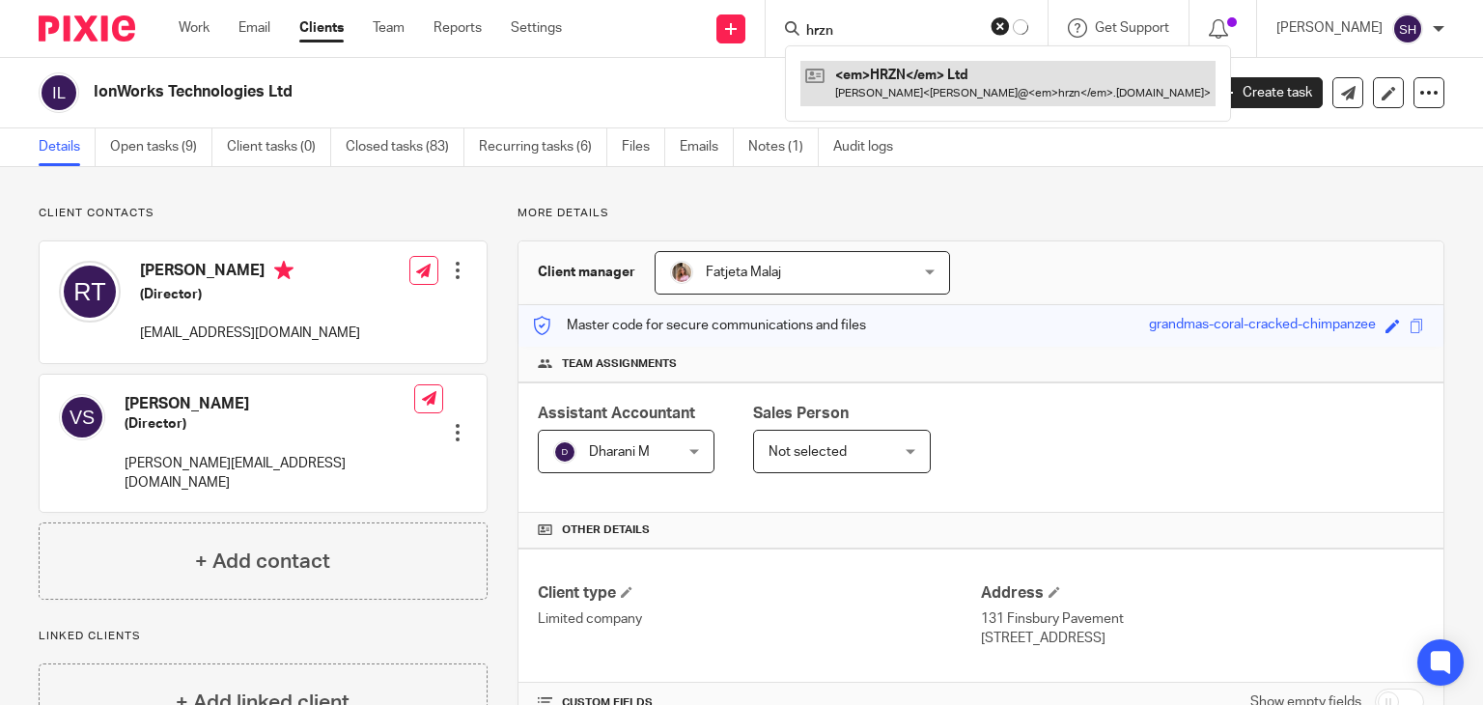
type input "hrzn"
click at [910, 78] on link at bounding box center [1007, 83] width 415 height 44
click at [948, 68] on link at bounding box center [988, 83] width 352 height 44
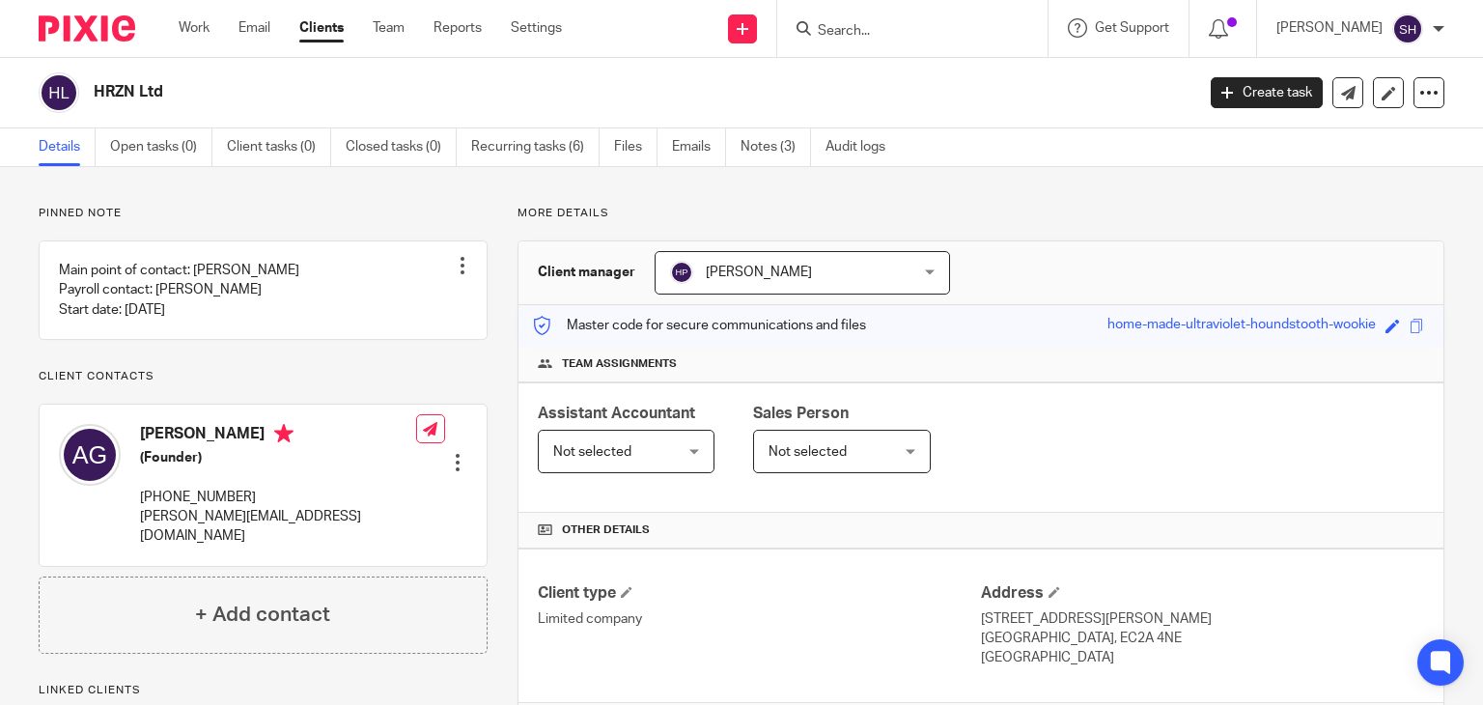
drag, startPoint x: 95, startPoint y: 85, endPoint x: 215, endPoint y: 69, distance: 121.8
click at [215, 69] on div "HRZN Ltd Create task Update from Companies House Export data Merge Archive clie…" at bounding box center [741, 93] width 1483 height 70
click at [243, 77] on div "HRZN Ltd" at bounding box center [610, 92] width 1143 height 41
drag, startPoint x: 96, startPoint y: 90, endPoint x: 198, endPoint y: 90, distance: 102.3
click at [198, 90] on h2 "HRZN Ltd" at bounding box center [529, 92] width 871 height 20
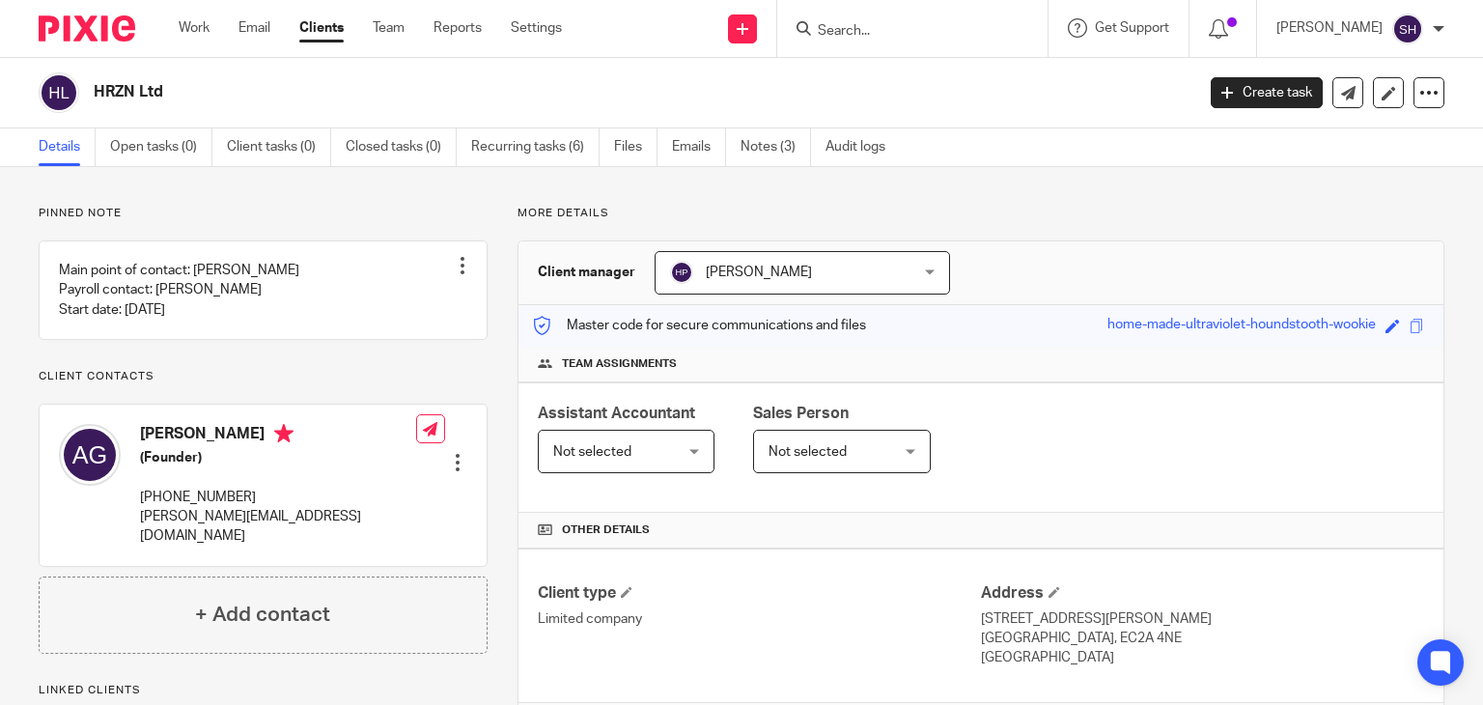
click at [207, 85] on h2 "HRZN Ltd" at bounding box center [529, 92] width 871 height 20
drag, startPoint x: 85, startPoint y: 89, endPoint x: 245, endPoint y: 91, distance: 160.3
click at [245, 91] on div "HRZN Ltd" at bounding box center [610, 92] width 1143 height 41
click at [246, 90] on h2 "HRZN Ltd" at bounding box center [529, 92] width 871 height 20
click at [90, 91] on div "HRZN Ltd" at bounding box center [610, 92] width 1143 height 41
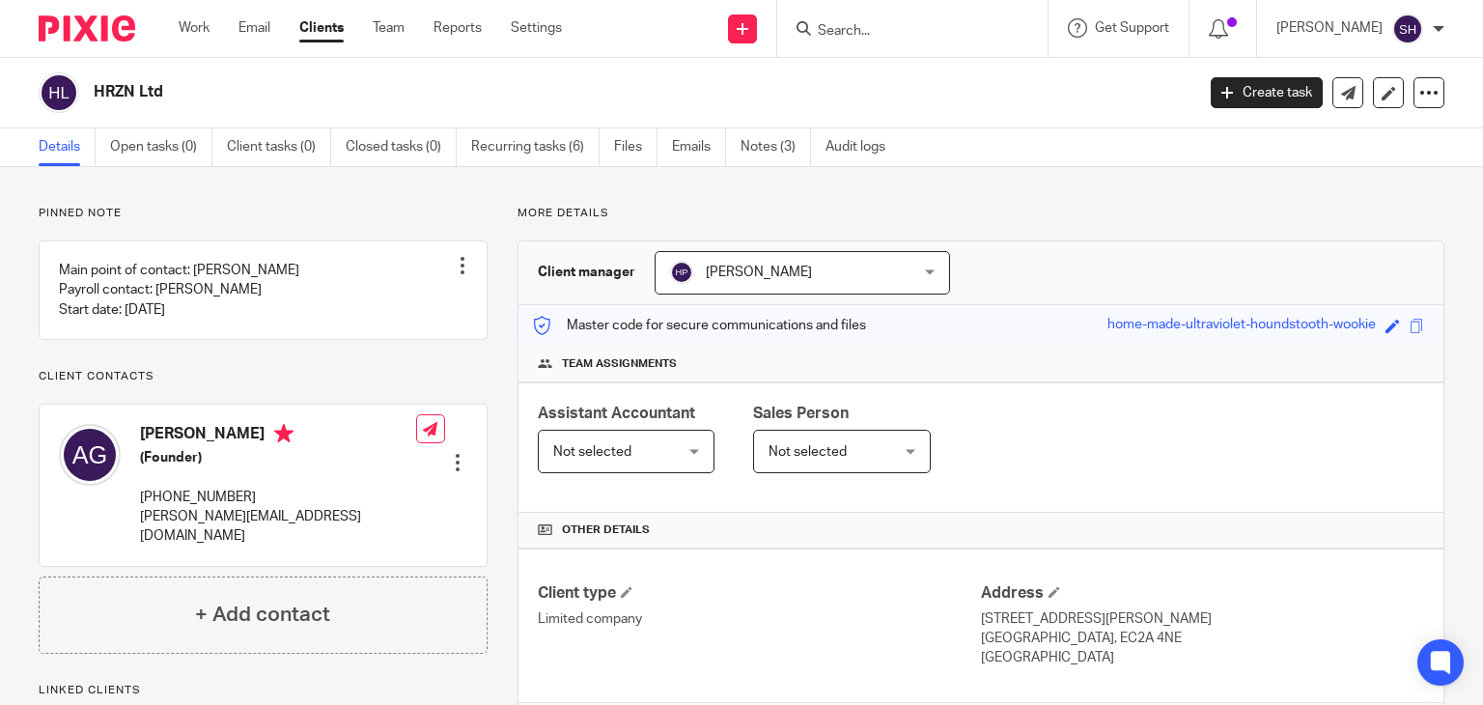
drag, startPoint x: 417, startPoint y: 88, endPoint x: 322, endPoint y: 81, distance: 94.9
click at [406, 87] on h2 "HRZN Ltd" at bounding box center [529, 92] width 871 height 20
drag, startPoint x: 93, startPoint y: 82, endPoint x: 208, endPoint y: 95, distance: 115.6
click at [176, 88] on h2 "HRZN Ltd" at bounding box center [529, 92] width 871 height 20
click at [220, 96] on h2 "HRZN Ltd" at bounding box center [529, 92] width 871 height 20
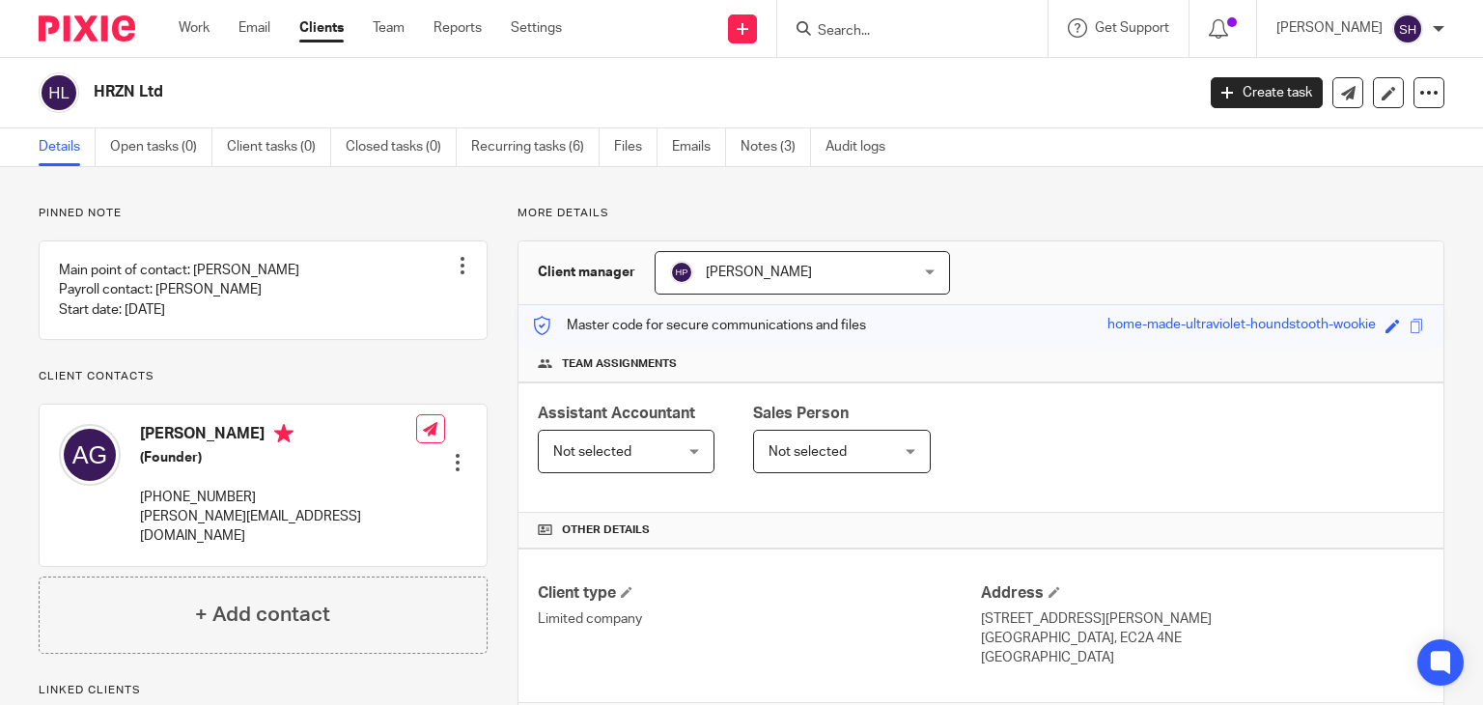
drag, startPoint x: 95, startPoint y: 94, endPoint x: 187, endPoint y: 90, distance: 92.8
click at [187, 90] on h2 "HRZN Ltd" at bounding box center [529, 92] width 871 height 20
click at [196, 94] on h2 "HRZN Ltd" at bounding box center [529, 92] width 871 height 20
drag, startPoint x: 96, startPoint y: 83, endPoint x: 216, endPoint y: 92, distance: 121.0
click at [216, 92] on h2 "HRZN Ltd" at bounding box center [529, 92] width 871 height 20
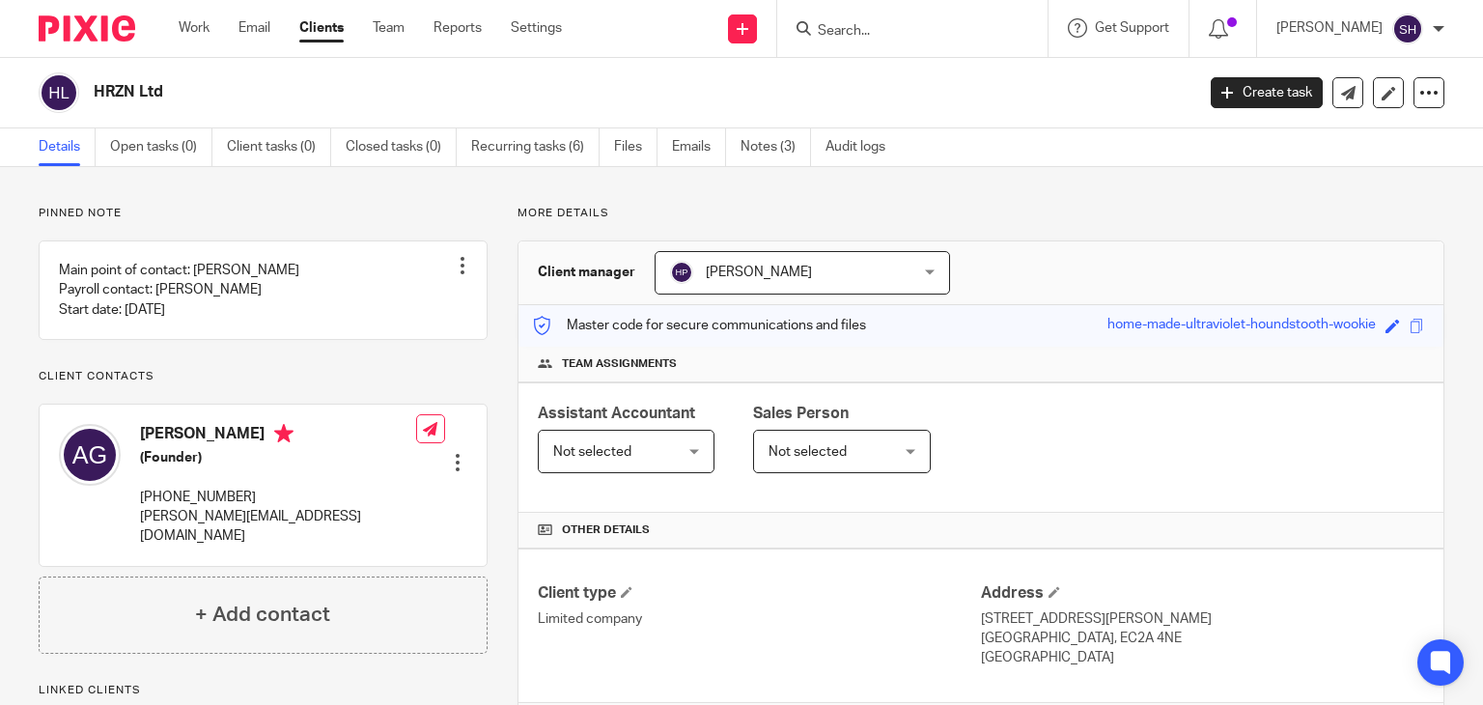
click at [111, 90] on h2 "HRZN Ltd" at bounding box center [529, 92] width 871 height 20
drag, startPoint x: 93, startPoint y: 88, endPoint x: 192, endPoint y: 100, distance: 100.2
click at [192, 100] on h2 "HRZN Ltd" at bounding box center [529, 92] width 871 height 20
click at [197, 94] on h2 "HRZN Ltd" at bounding box center [529, 92] width 871 height 20
drag, startPoint x: 95, startPoint y: 88, endPoint x: 177, endPoint y: 88, distance: 82.1
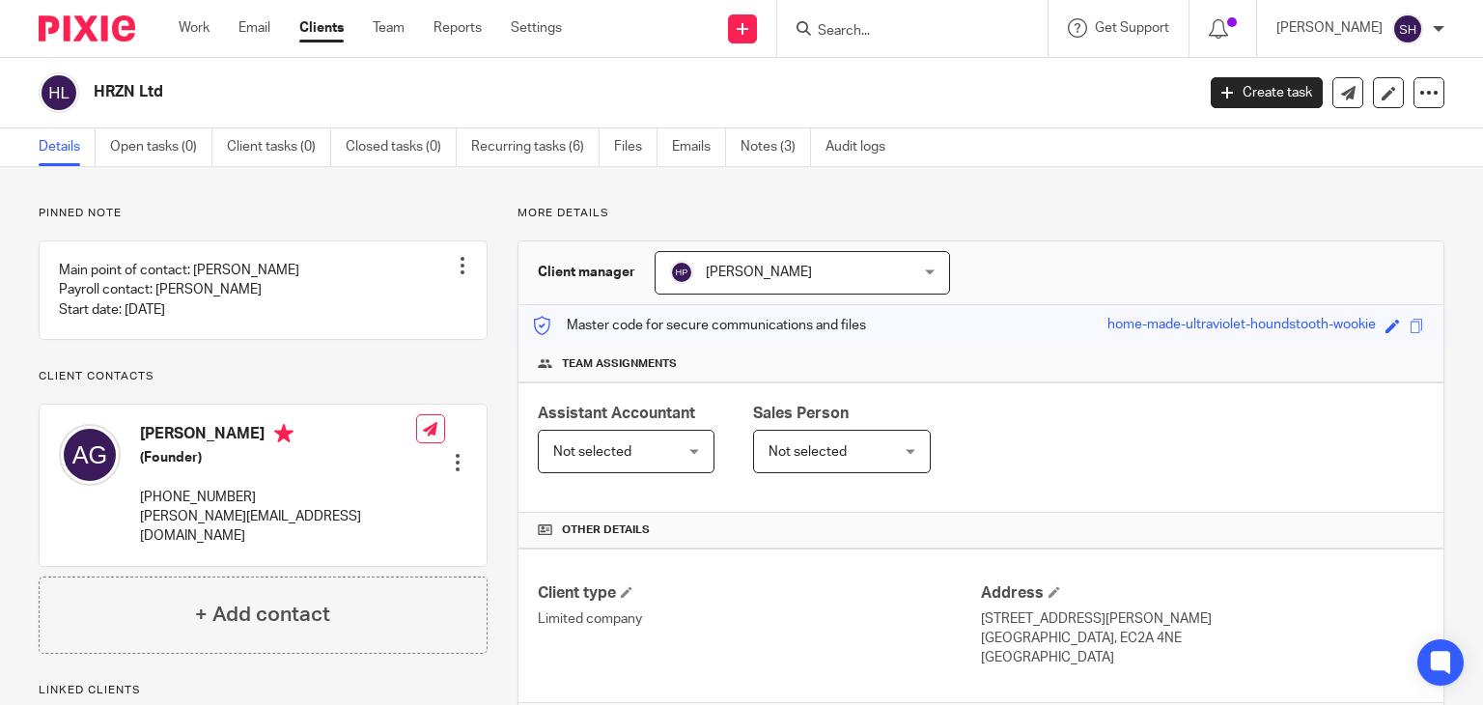
click at [177, 88] on h2 "HRZN Ltd" at bounding box center [529, 92] width 871 height 20
click at [228, 86] on h2 "HRZN Ltd" at bounding box center [529, 92] width 871 height 20
click at [94, 78] on div "HRZN Ltd" at bounding box center [610, 92] width 1143 height 41
click at [273, 94] on h2 "HRZN Ltd" at bounding box center [529, 92] width 871 height 20
click at [275, 94] on h2 "HRZN Ltd" at bounding box center [529, 92] width 871 height 20
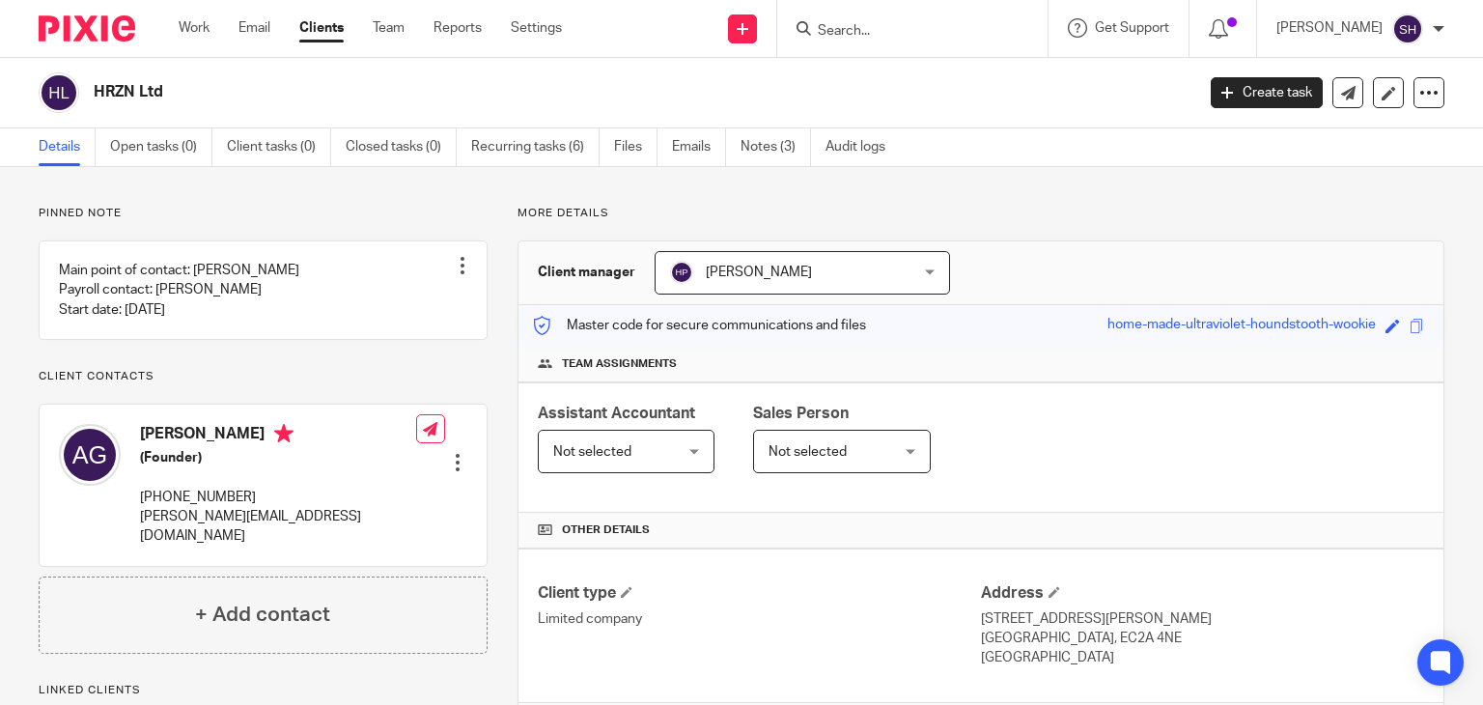
click at [275, 94] on h2 "HRZN Ltd" at bounding box center [529, 92] width 871 height 20
click at [264, 105] on div "HRZN Ltd" at bounding box center [610, 92] width 1143 height 41
drag, startPoint x: 209, startPoint y: 115, endPoint x: 127, endPoint y: 98, distance: 82.9
click at [209, 115] on div "HRZN Ltd Create task Update from Companies House Export data Merge Archive clie…" at bounding box center [741, 93] width 1483 height 70
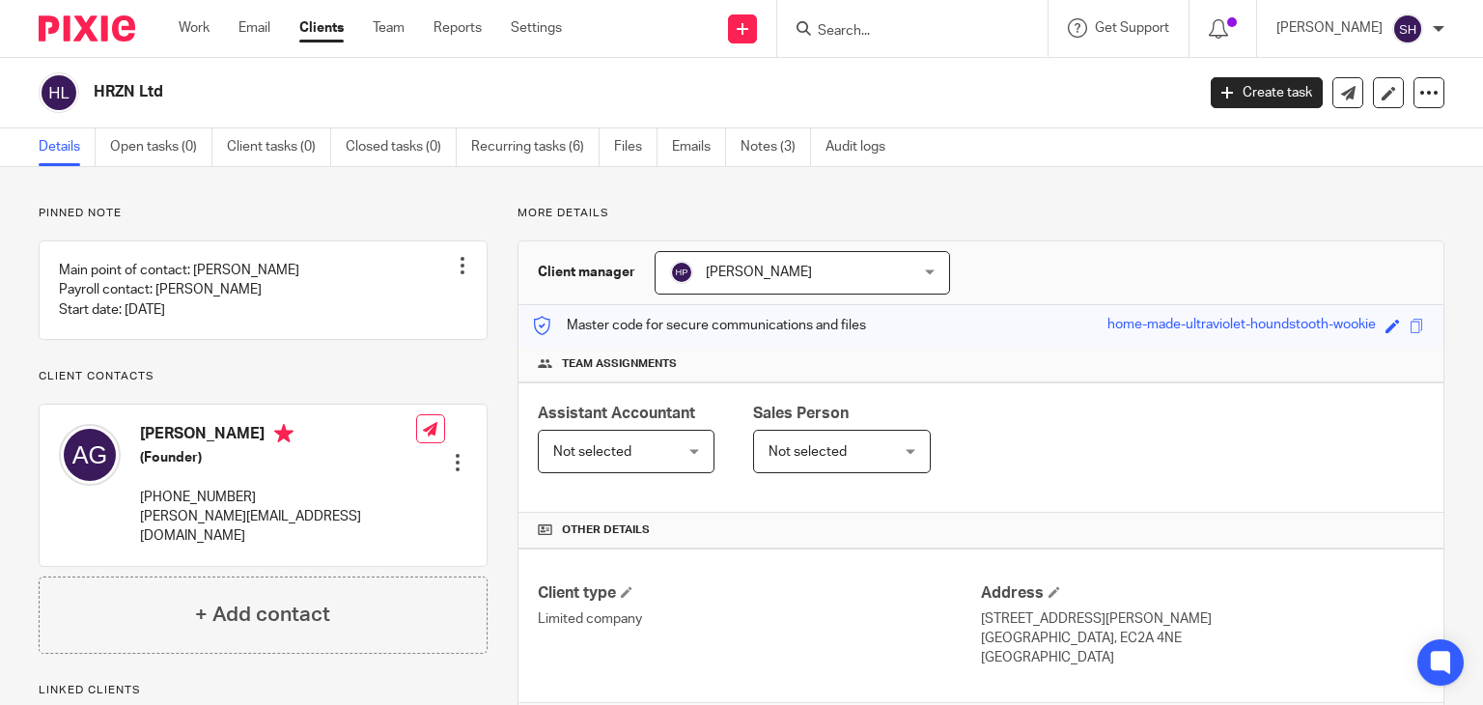
drag, startPoint x: 95, startPoint y: 83, endPoint x: 174, endPoint y: 84, distance: 79.2
click at [174, 84] on h2 "HRZN Ltd" at bounding box center [529, 92] width 871 height 20
click at [182, 84] on h2 "HRZN Ltd" at bounding box center [529, 92] width 871 height 20
click at [200, 90] on h2 "HRZN Ltd" at bounding box center [529, 92] width 871 height 20
drag, startPoint x: 94, startPoint y: 87, endPoint x: 189, endPoint y: 87, distance: 95.6
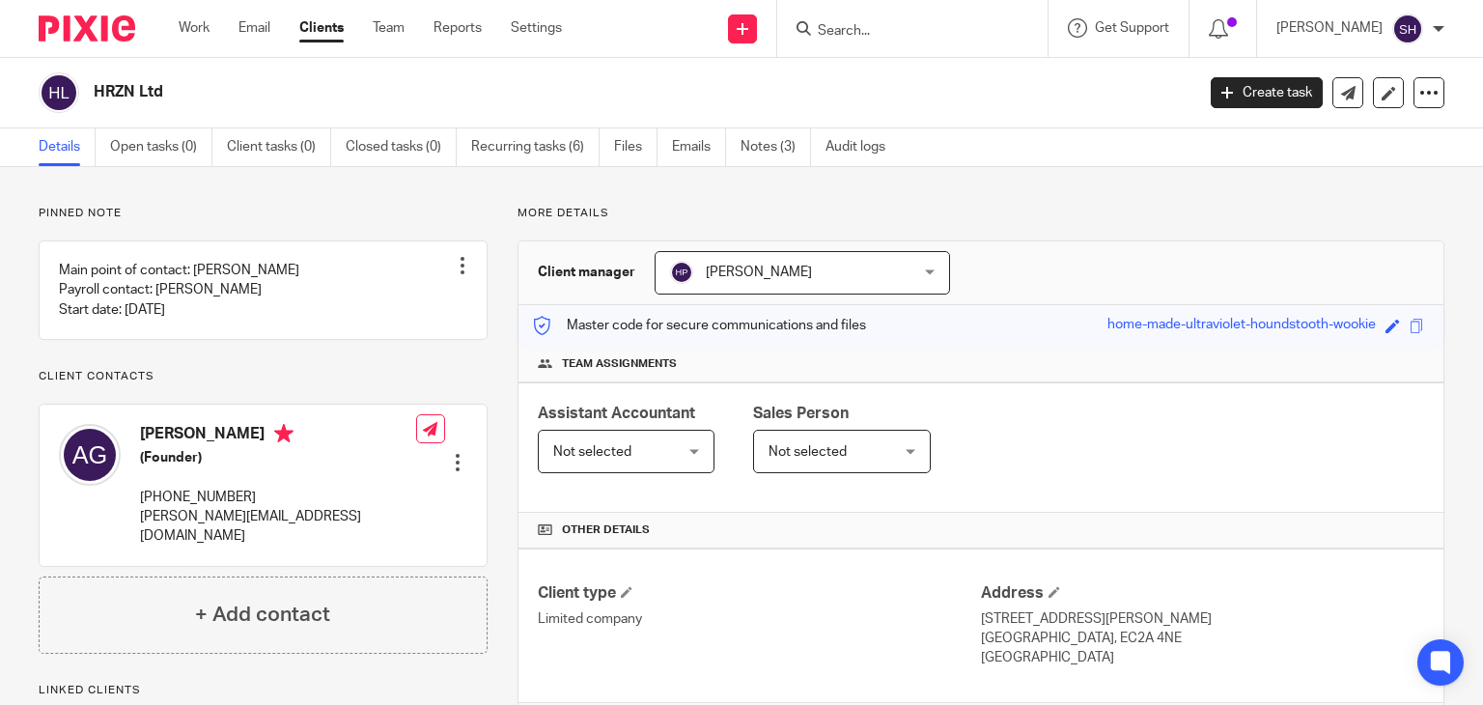
click at [189, 87] on h2 "HRZN Ltd" at bounding box center [529, 92] width 871 height 20
click at [200, 88] on h2 "HRZN Ltd" at bounding box center [529, 92] width 871 height 20
click at [201, 92] on h2 "HRZN Ltd" at bounding box center [529, 92] width 871 height 20
click at [357, 82] on h2 "HRZN Ltd" at bounding box center [529, 92] width 871 height 20
drag, startPoint x: 139, startPoint y: 441, endPoint x: 266, endPoint y: 452, distance: 127.9
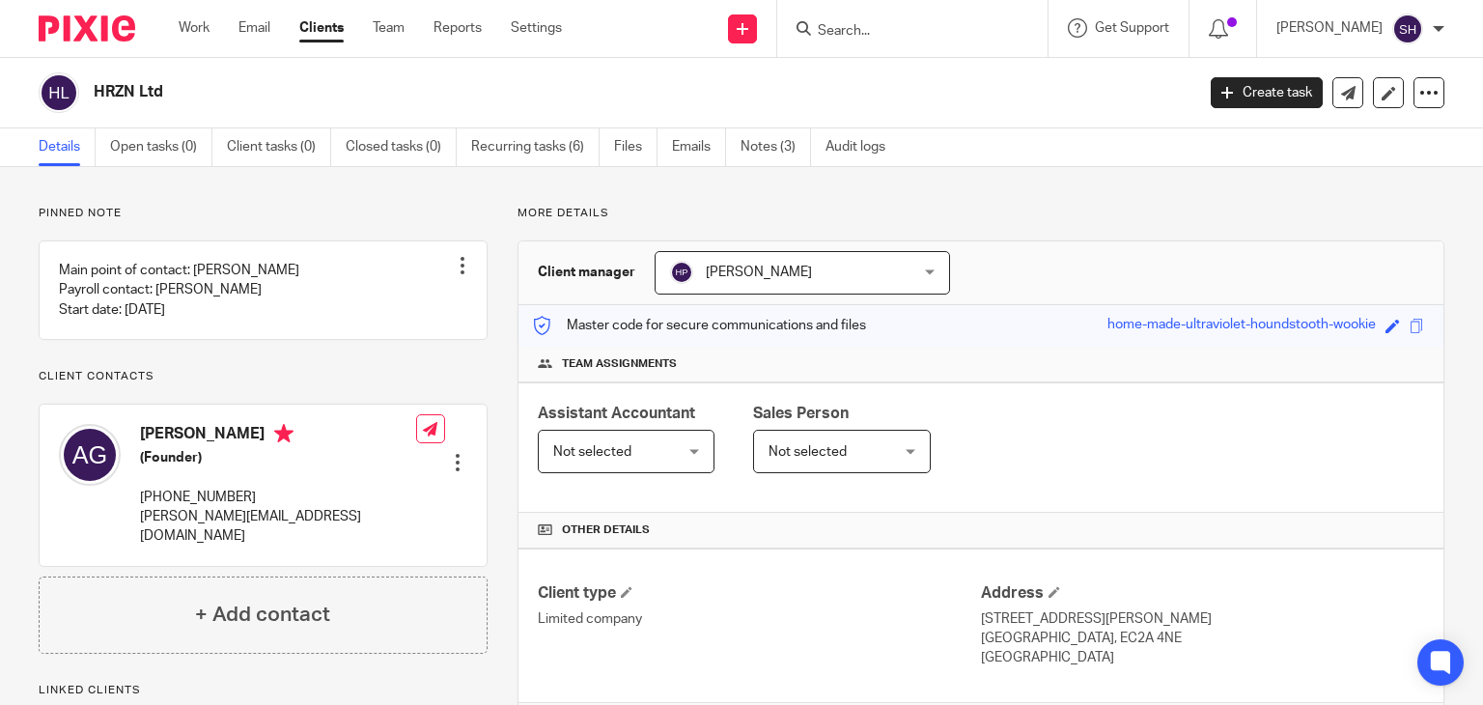
click at [266, 452] on div "Andrew Paul Gear (Founder) (+44) 20 4538 8354 andrew@hrzn.co.uk" at bounding box center [237, 484] width 357 height 141
click at [349, 474] on div "Andrew Paul Gear (Founder) (+44) 20 4538 8354 andrew@hrzn.co.uk Edit contact Cr…" at bounding box center [263, 485] width 447 height 160
drag, startPoint x: 138, startPoint y: 445, endPoint x: 267, endPoint y: 457, distance: 129.9
click at [267, 457] on div "Andrew Paul Gear (Founder) (+44) 20 4538 8354 andrew@hrzn.co.uk" at bounding box center [237, 484] width 357 height 141
click at [282, 495] on div "Andrew Paul Gear (Founder) (+44) 20 4538 8354 andrew@hrzn.co.uk" at bounding box center [278, 485] width 276 height 122
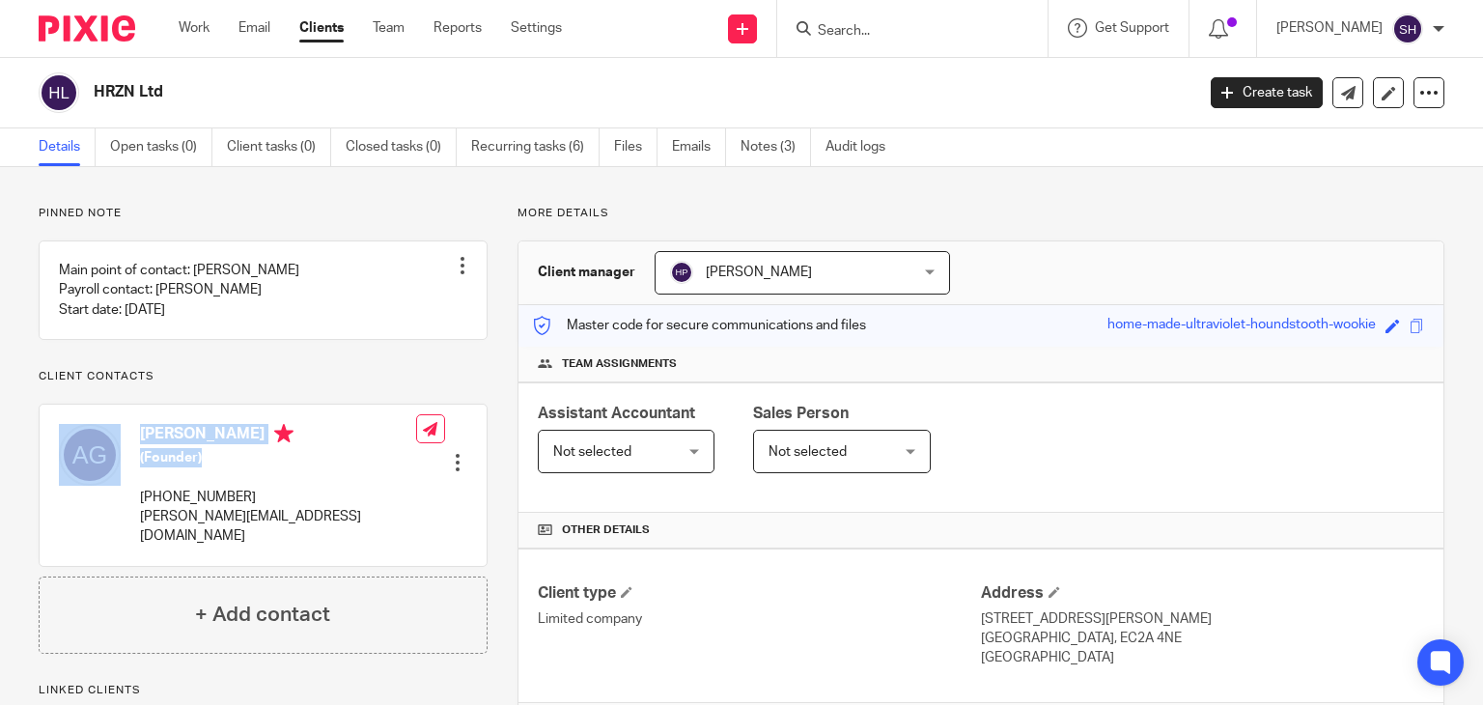
drag, startPoint x: 202, startPoint y: 478, endPoint x: 129, endPoint y: 453, distance: 76.6
click at [129, 453] on div "Andrew Paul Gear (Founder) (+44) 20 4538 8354 andrew@hrzn.co.uk" at bounding box center [237, 484] width 357 height 141
click at [293, 494] on div "Andrew Paul Gear (Founder) (+44) 20 4538 8354 andrew@hrzn.co.uk" at bounding box center [278, 485] width 276 height 122
drag, startPoint x: 200, startPoint y: 477, endPoint x: 127, endPoint y: 451, distance: 77.0
click at [127, 451] on div "Andrew Paul Gear (Founder) (+44) 20 4538 8354 andrew@hrzn.co.uk" at bounding box center [237, 484] width 357 height 141
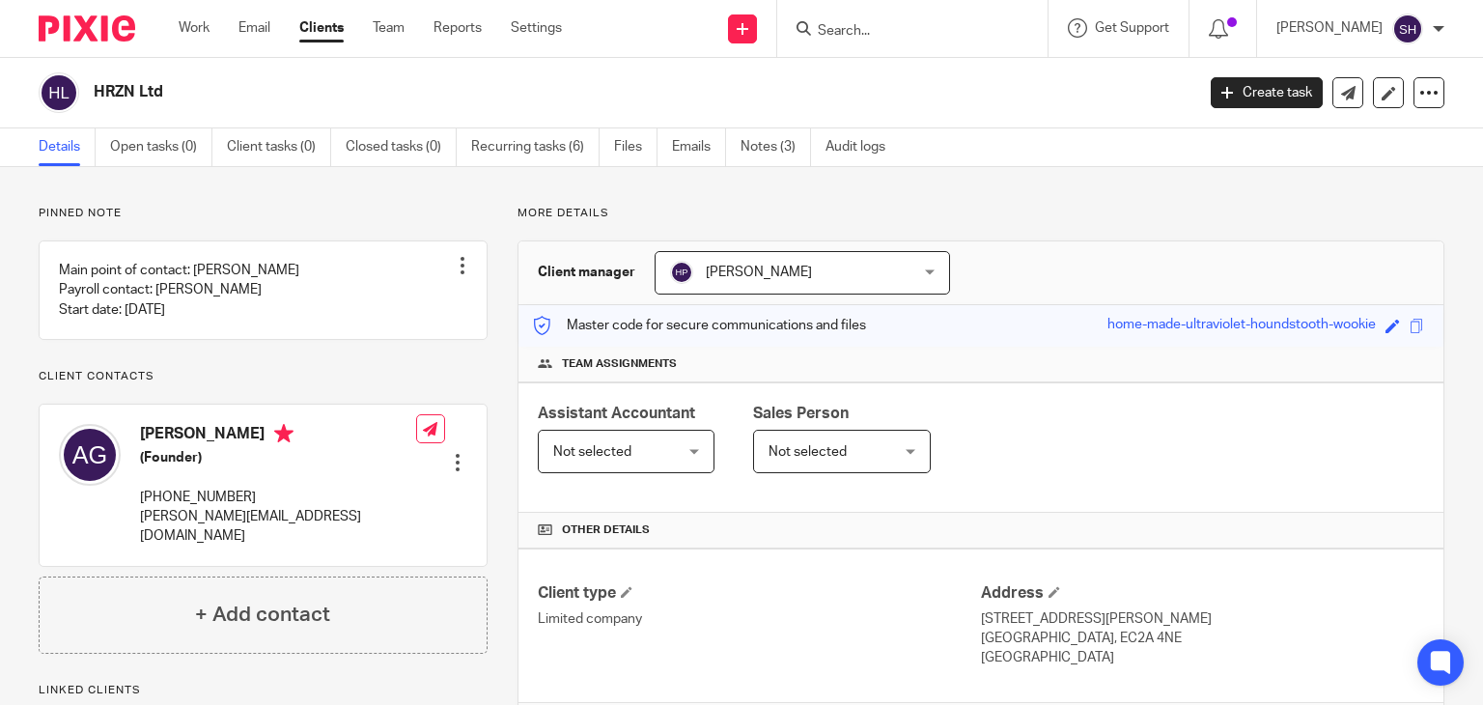
click at [265, 497] on div "Andrew Paul Gear (Founder) (+44) 20 4538 8354 andrew@hrzn.co.uk" at bounding box center [278, 485] width 276 height 122
drag, startPoint x: 202, startPoint y: 474, endPoint x: 130, endPoint y: 445, distance: 77.1
click at [130, 445] on div "Andrew Paul Gear (Founder) (+44) 20 4538 8354 andrew@hrzn.co.uk" at bounding box center [237, 484] width 357 height 141
drag, startPoint x: 243, startPoint y: 495, endPoint x: 220, endPoint y: 479, distance: 28.4
click at [243, 494] on div "Andrew Paul Gear (Founder) (+44) 20 4538 8354 andrew@hrzn.co.uk" at bounding box center [278, 485] width 276 height 122
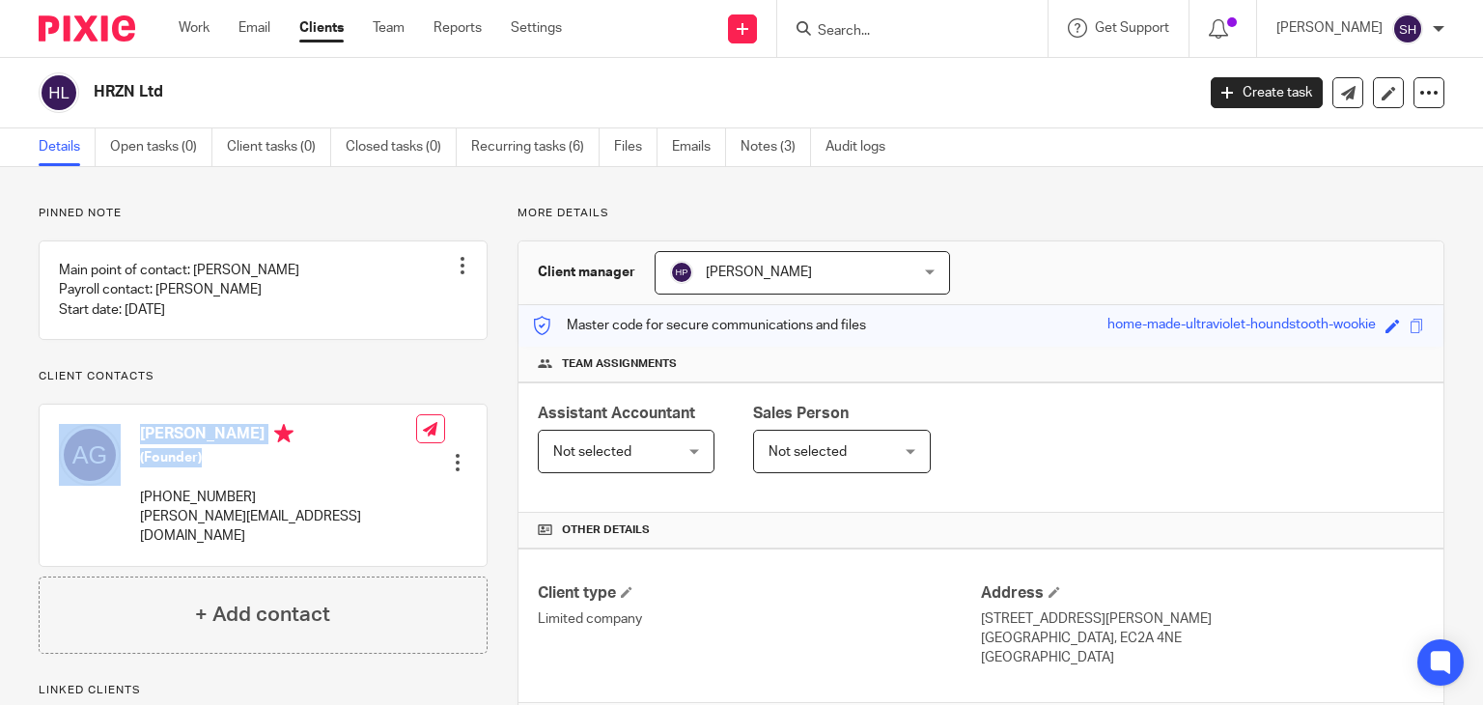
drag, startPoint x: 208, startPoint y: 474, endPoint x: 127, endPoint y: 452, distance: 83.2
click at [127, 452] on div "Andrew Paul Gear (Founder) (+44) 20 4538 8354 andrew@hrzn.co.uk" at bounding box center [237, 484] width 357 height 141
click at [316, 503] on div "Andrew Paul Gear (Founder) (+44) 20 4538 8354 andrew@hrzn.co.uk Edit contact Cr…" at bounding box center [263, 485] width 447 height 160
drag, startPoint x: 204, startPoint y: 477, endPoint x: 130, endPoint y: 441, distance: 81.6
click at [130, 441] on div "Andrew Paul Gear (Founder) (+44) 20 4538 8354 andrew@hrzn.co.uk" at bounding box center [237, 484] width 357 height 141
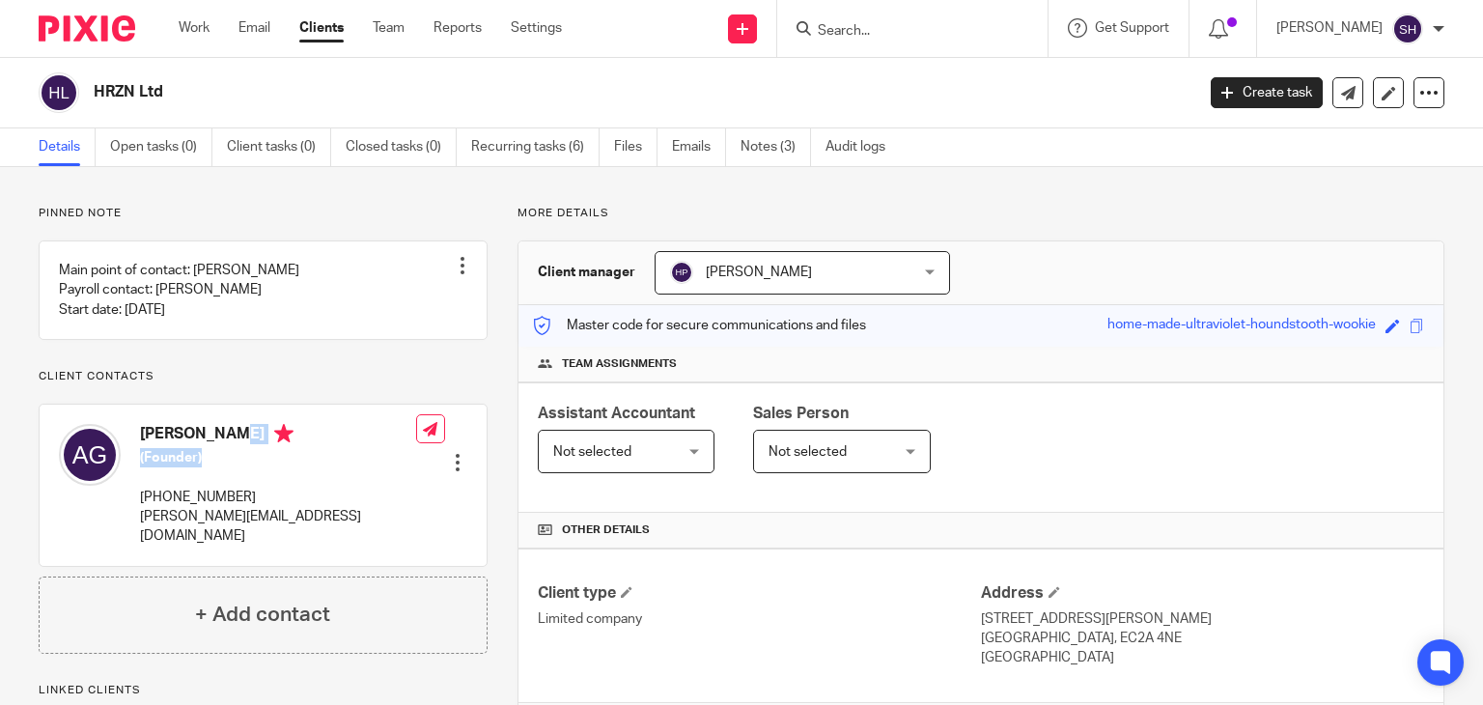
click at [251, 467] on h5 "(Founder)" at bounding box center [278, 457] width 276 height 19
drag, startPoint x: 202, startPoint y: 472, endPoint x: 118, endPoint y: 449, distance: 87.1
click at [118, 449] on div "Andrew Paul Gear (Founder) (+44) 20 4538 8354 andrew@hrzn.co.uk" at bounding box center [237, 484] width 357 height 141
click at [258, 491] on div "Andrew Paul Gear (Founder) (+44) 20 4538 8354 andrew@hrzn.co.uk" at bounding box center [278, 485] width 276 height 122
drag, startPoint x: 139, startPoint y: 442, endPoint x: 206, endPoint y: 480, distance: 76.5
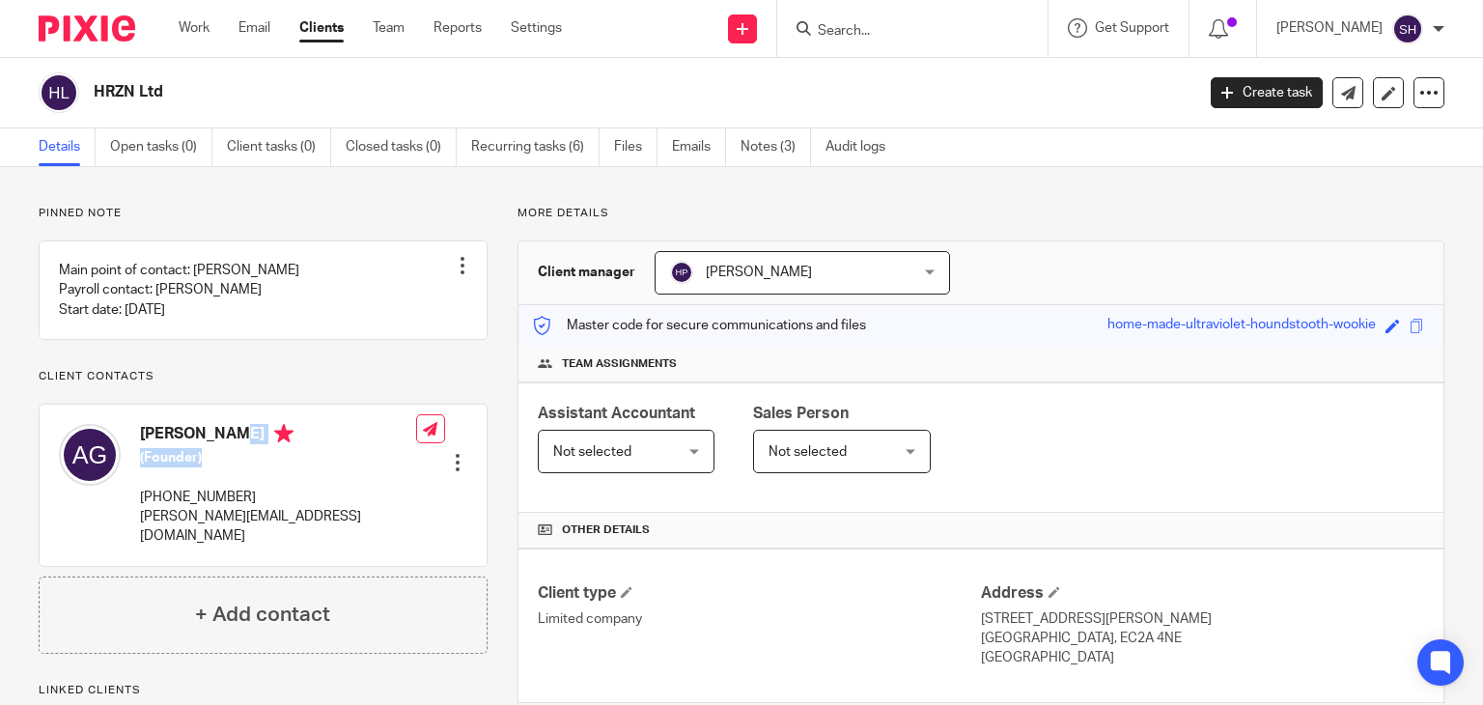
click at [206, 480] on div "Andrew Paul Gear (Founder) (+44) 20 4538 8354 andrew@hrzn.co.uk" at bounding box center [237, 484] width 357 height 141
drag, startPoint x: 274, startPoint y: 513, endPoint x: 236, endPoint y: 494, distance: 42.8
click at [268, 507] on p "(+44) 20 4538 8354" at bounding box center [278, 497] width 276 height 19
drag, startPoint x: 150, startPoint y: 453, endPoint x: 270, endPoint y: 497, distance: 128.6
click at [231, 478] on div "Andrew Paul Gear (Founder) (+44) 20 4538 8354 andrew@hrzn.co.uk" at bounding box center [237, 484] width 357 height 141
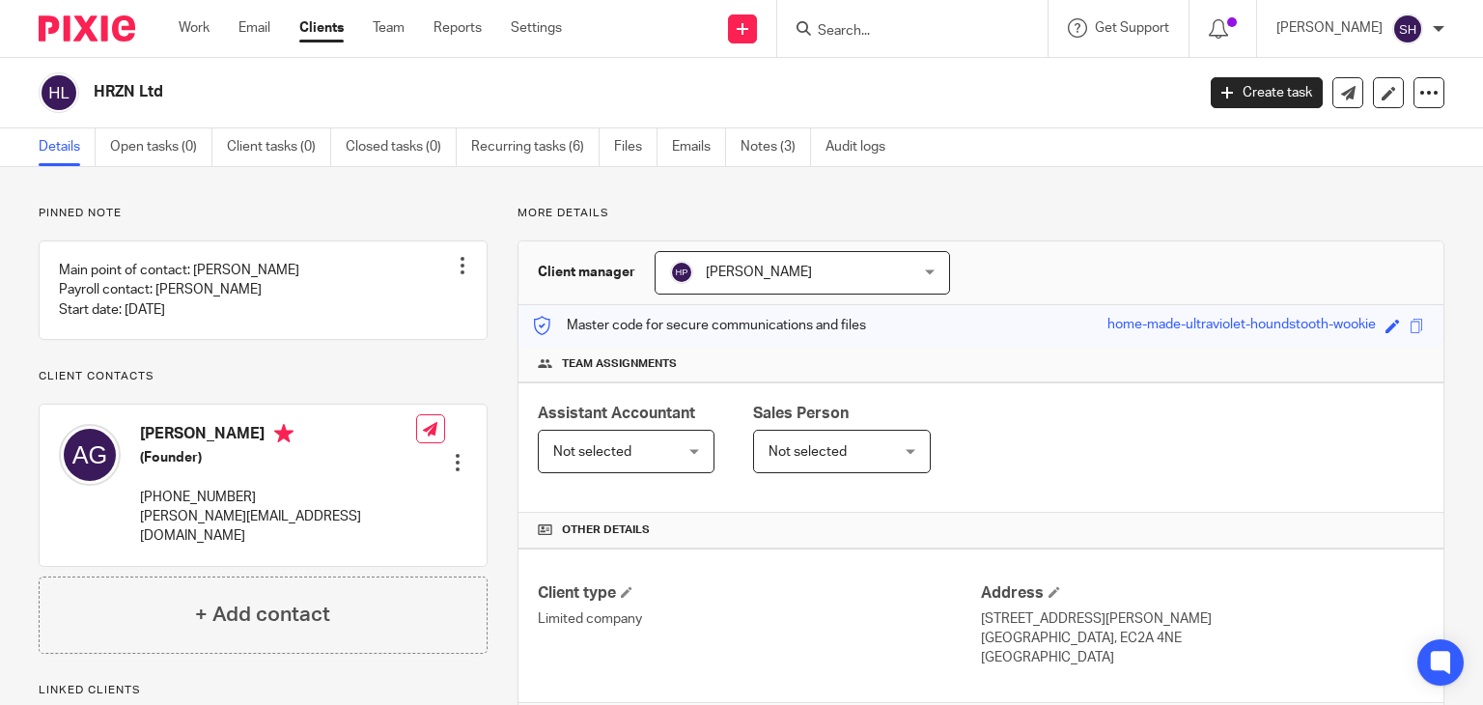
click at [290, 503] on div "Andrew Paul Gear (Founder) (+44) 20 4538 8354 andrew@hrzn.co.uk" at bounding box center [278, 485] width 276 height 122
drag, startPoint x: 140, startPoint y: 449, endPoint x: 241, endPoint y: 470, distance: 103.6
click at [241, 470] on div "Andrew Paul Gear (Founder) (+44) 20 4538 8354 andrew@hrzn.co.uk" at bounding box center [278, 485] width 276 height 122
drag, startPoint x: 283, startPoint y: 501, endPoint x: 223, endPoint y: 473, distance: 66.1
click at [279, 498] on div "Andrew Paul Gear (Founder) (+44) 20 4538 8354 andrew@hrzn.co.uk" at bounding box center [278, 485] width 276 height 122
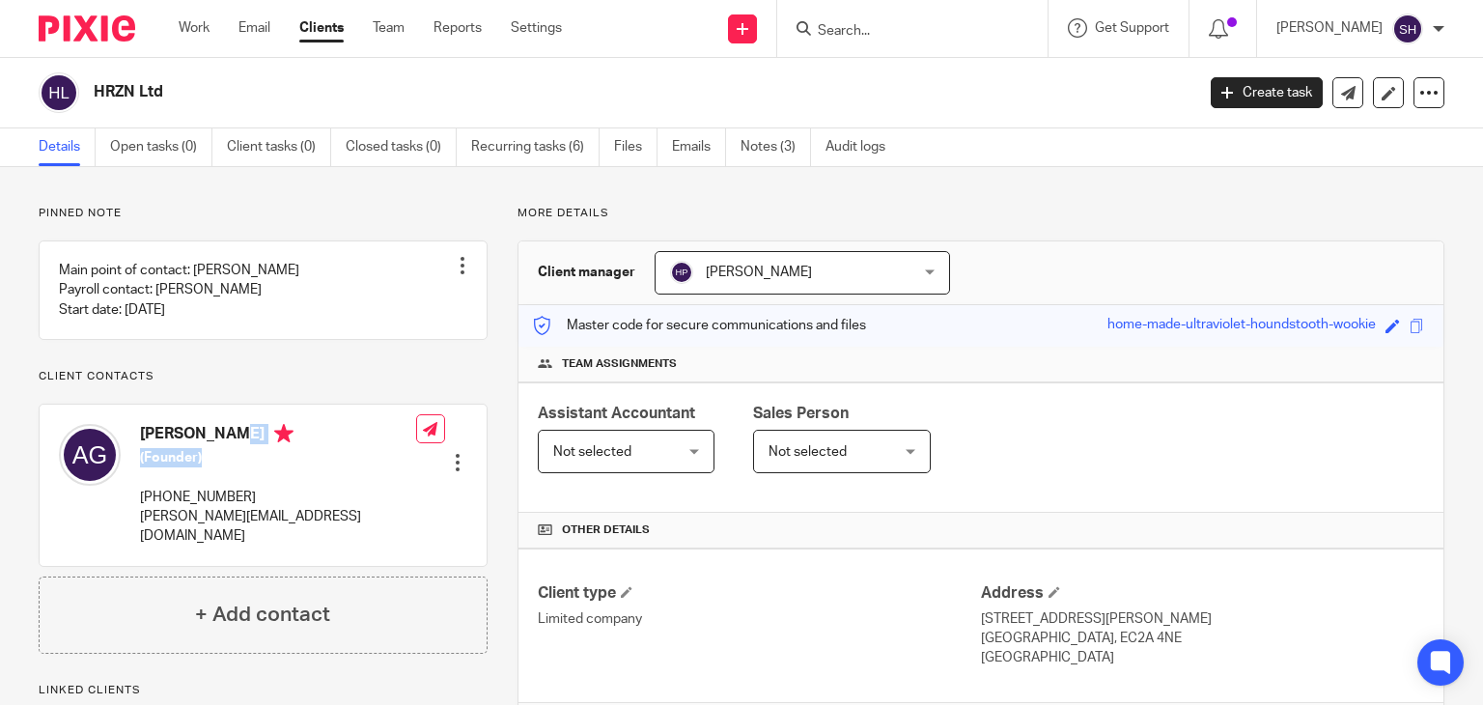
drag, startPoint x: 144, startPoint y: 443, endPoint x: 285, endPoint y: 498, distance: 151.3
click at [227, 485] on div "Andrew Paul Gear (Founder) (+44) 20 4538 8354 andrew@hrzn.co.uk" at bounding box center [278, 485] width 276 height 122
drag, startPoint x: 318, startPoint y: 504, endPoint x: 225, endPoint y: 488, distance: 94.1
click at [317, 504] on div "Andrew Paul Gear (Founder) (+44) 20 4538 8354 andrew@hrzn.co.uk Edit contact Cr…" at bounding box center [263, 485] width 447 height 160
drag, startPoint x: 140, startPoint y: 445, endPoint x: 224, endPoint y: 476, distance: 89.5
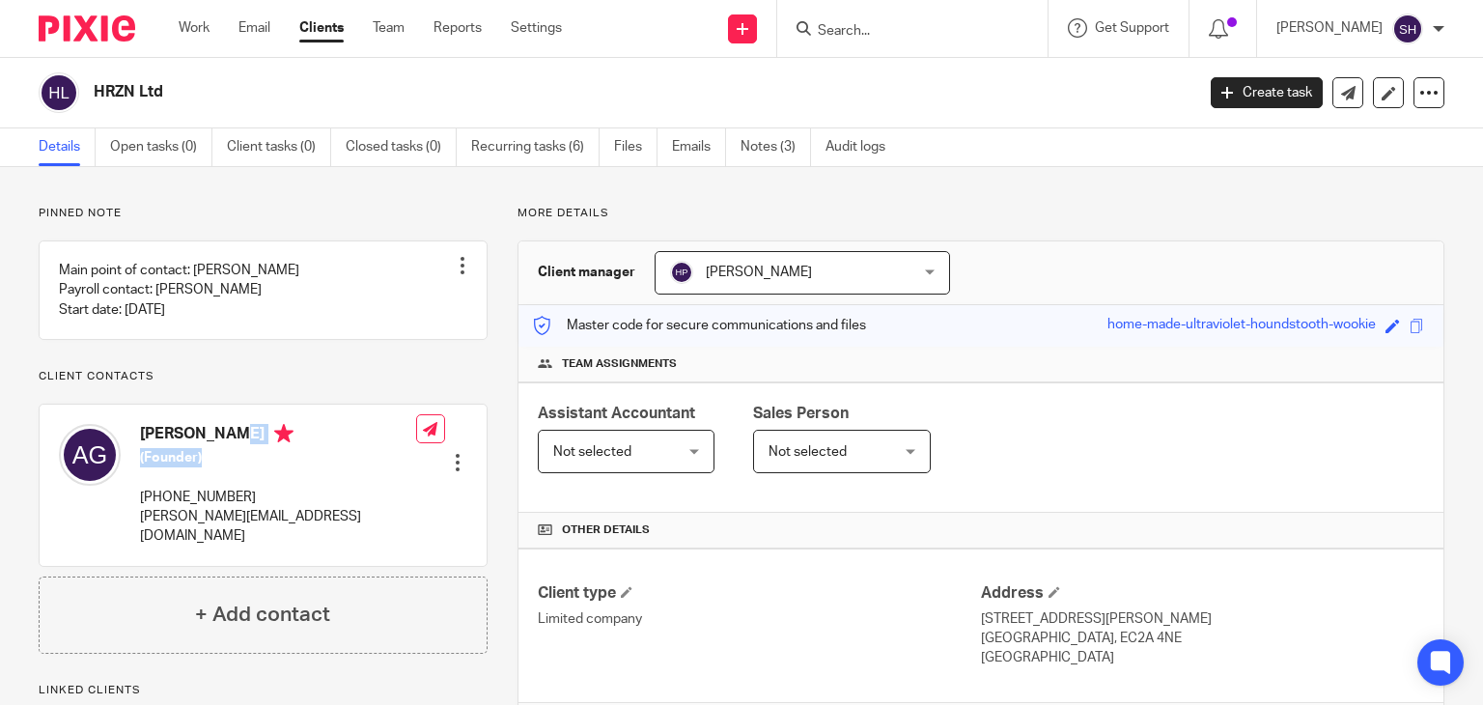
click at [224, 476] on div "Andrew Paul Gear (Founder) (+44) 20 4538 8354 andrew@hrzn.co.uk" at bounding box center [278, 485] width 276 height 122
drag, startPoint x: 290, startPoint y: 510, endPoint x: 172, endPoint y: 473, distance: 123.4
click at [282, 507] on p "(+44) 20 4538 8354" at bounding box center [278, 497] width 276 height 19
drag, startPoint x: 135, startPoint y: 445, endPoint x: 218, endPoint y: 483, distance: 91.2
click at [220, 488] on div "Andrew Paul Gear (Founder) (+44) 20 4538 8354 andrew@hrzn.co.uk" at bounding box center [237, 484] width 357 height 141
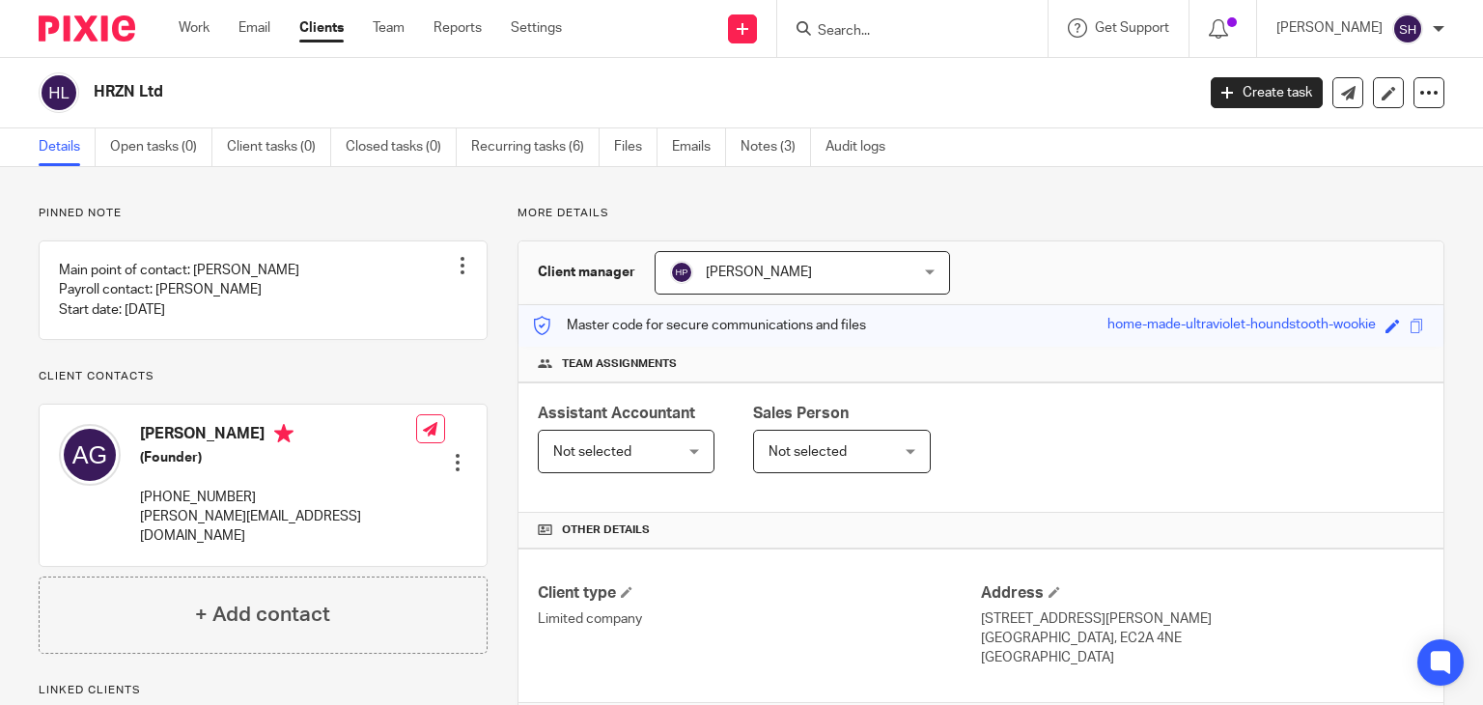
drag, startPoint x: 309, startPoint y: 510, endPoint x: 143, endPoint y: 473, distance: 170.1
click at [303, 509] on div "Andrew Paul Gear (Founder) (+44) 20 4538 8354 andrew@hrzn.co.uk Edit contact Cr…" at bounding box center [263, 485] width 447 height 160
drag, startPoint x: 143, startPoint y: 441, endPoint x: 222, endPoint y: 482, distance: 89.0
click at [222, 483] on div "Andrew Paul Gear (Founder) (+44) 20 4538 8354 andrew@hrzn.co.uk" at bounding box center [237, 484] width 357 height 141
drag, startPoint x: 309, startPoint y: 515, endPoint x: 260, endPoint y: 497, distance: 52.2
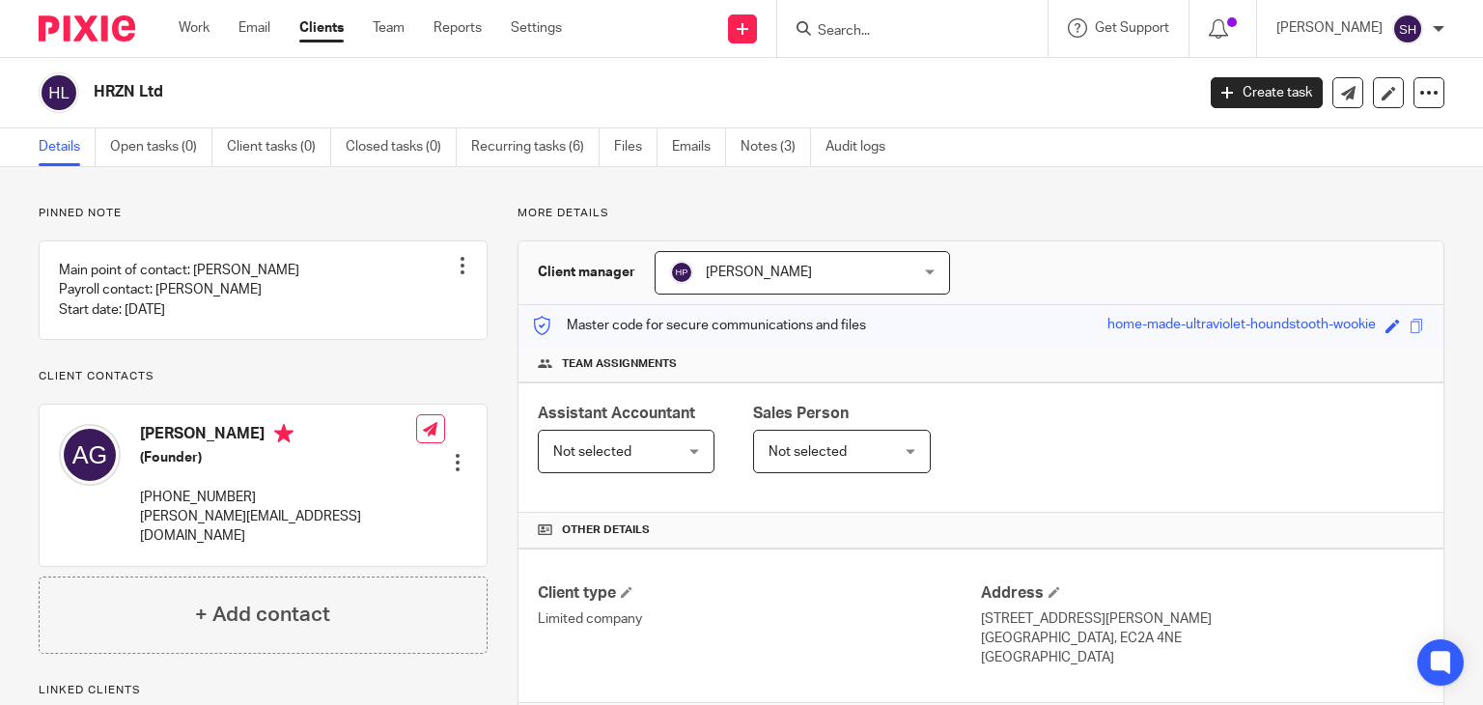
click at [309, 515] on div "Andrew Paul Gear (Founder) (+44) 20 4538 8354 andrew@hrzn.co.uk Edit contact Cr…" at bounding box center [263, 485] width 447 height 160
drag, startPoint x: 140, startPoint y: 450, endPoint x: 232, endPoint y: 495, distance: 102.3
click at [232, 495] on div "Andrew Paul Gear (Founder) (+44) 20 4538 8354 andrew@hrzn.co.uk" at bounding box center [278, 485] width 276 height 122
drag, startPoint x: 336, startPoint y: 504, endPoint x: 124, endPoint y: 453, distance: 218.5
click at [322, 501] on div "Andrew Paul Gear (Founder) (+44) 20 4538 8354 andrew@hrzn.co.uk Edit contact Cr…" at bounding box center [263, 485] width 447 height 160
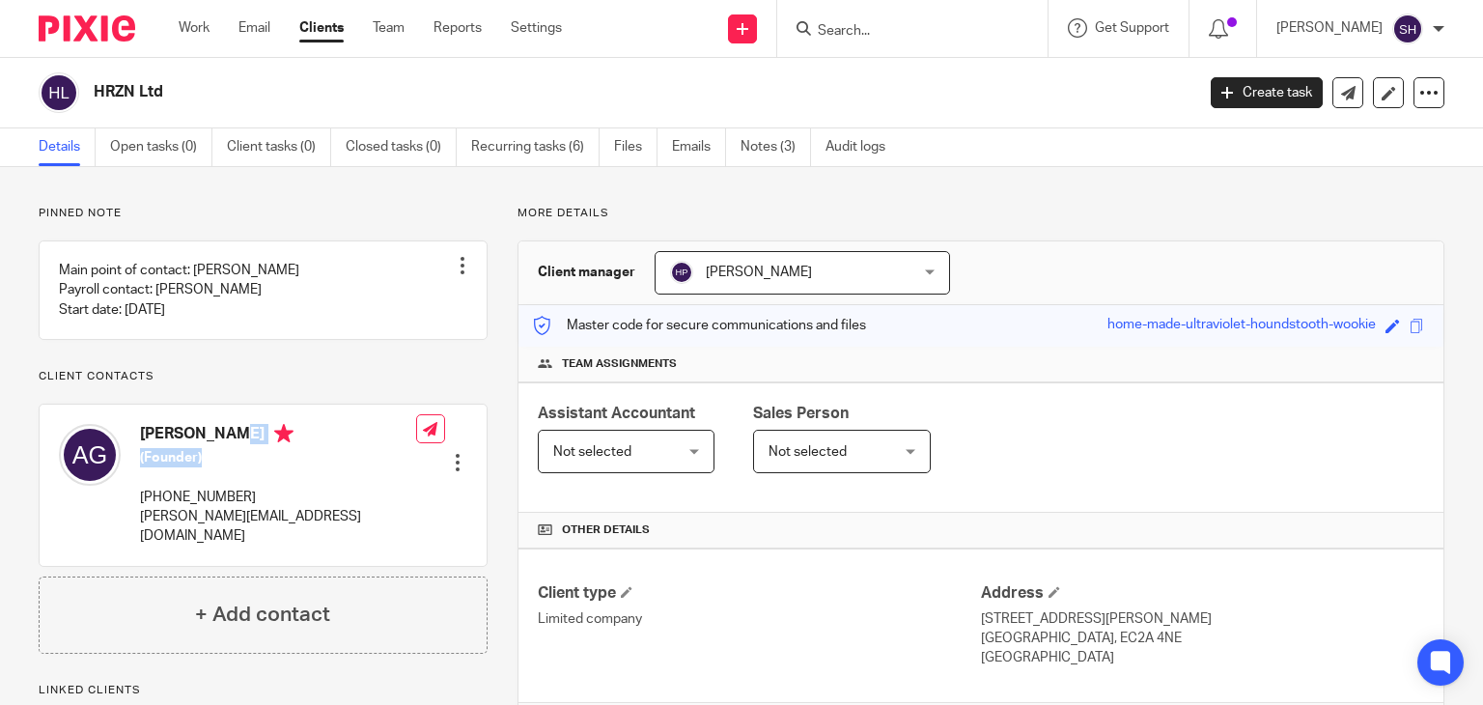
drag, startPoint x: 141, startPoint y: 453, endPoint x: 226, endPoint y: 476, distance: 88.1
click at [226, 476] on div "Andrew Paul Gear (Founder) (+44) 20 4538 8354 andrew@hrzn.co.uk" at bounding box center [278, 485] width 276 height 122
drag, startPoint x: 290, startPoint y: 525, endPoint x: 160, endPoint y: 482, distance: 136.5
click at [286, 522] on div "Andrew Paul Gear (Founder) (+44) 20 4538 8354 andrew@hrzn.co.uk" at bounding box center [278, 485] width 276 height 122
drag, startPoint x: 139, startPoint y: 454, endPoint x: 219, endPoint y: 479, distance: 84.0
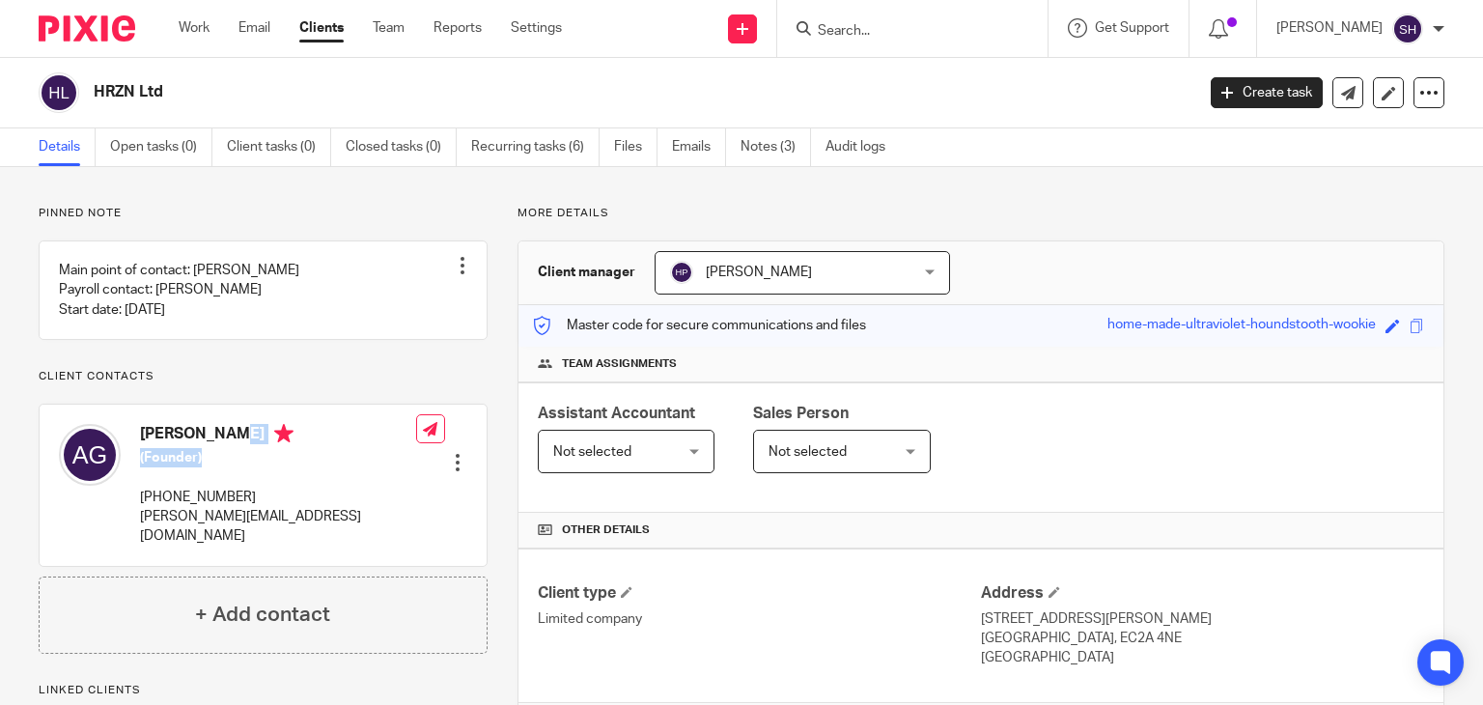
click at [219, 479] on div "Andrew Paul Gear (Founder) (+44) 20 4538 8354 andrew@hrzn.co.uk" at bounding box center [278, 485] width 276 height 122
drag, startPoint x: 266, startPoint y: 495, endPoint x: 197, endPoint y: 475, distance: 71.5
click at [263, 494] on div "Andrew Paul Gear (Founder) (+44) 20 4538 8354 andrew@hrzn.co.uk" at bounding box center [278, 485] width 276 height 122
drag, startPoint x: 138, startPoint y: 441, endPoint x: 222, endPoint y: 473, distance: 89.8
click at [222, 473] on div "Andrew Paul Gear (Founder) (+44) 20 4538 8354 andrew@hrzn.co.uk" at bounding box center [237, 484] width 357 height 141
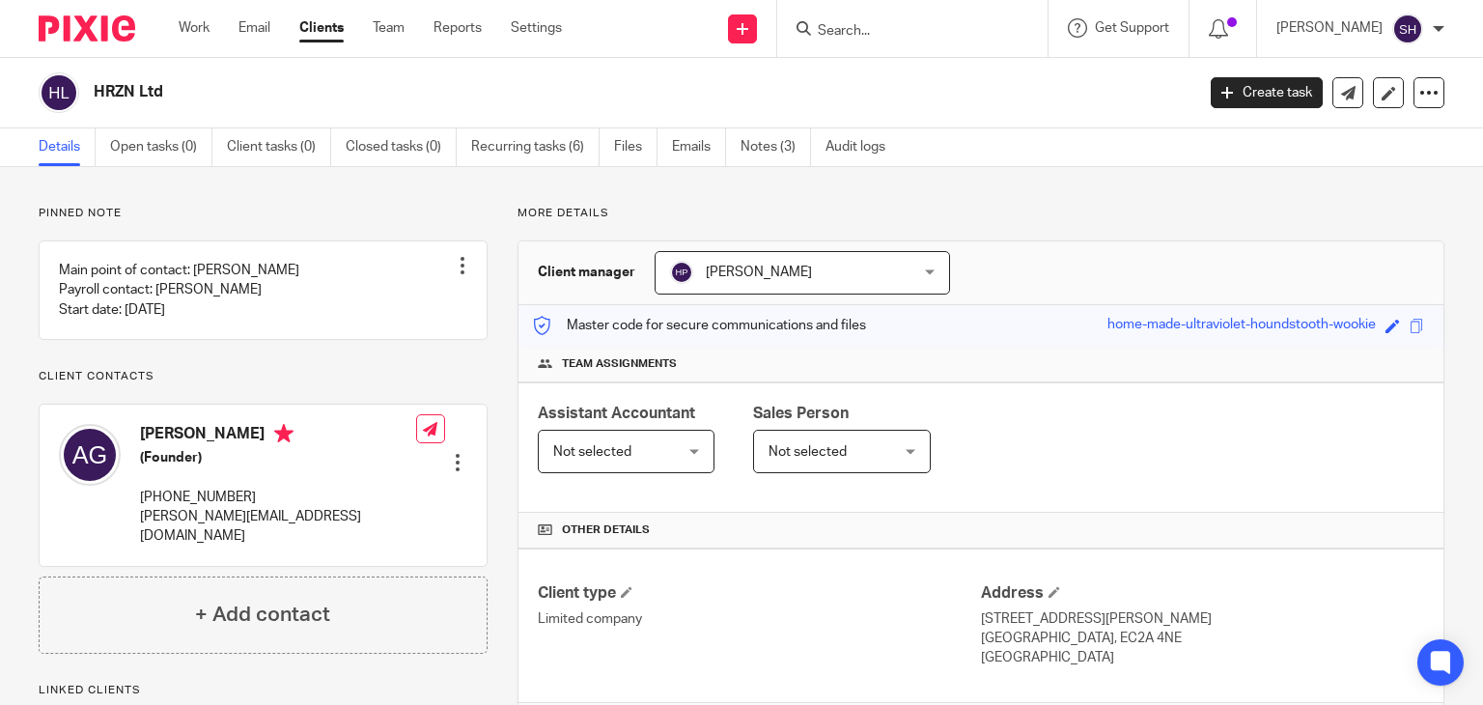
drag, startPoint x: 275, startPoint y: 499, endPoint x: 151, endPoint y: 470, distance: 127.9
click at [265, 495] on div "Andrew Paul Gear (Founder) (+44) 20 4538 8354 andrew@hrzn.co.uk" at bounding box center [278, 485] width 276 height 122
drag
click at [220, 475] on div "Andrew Paul Gear (Founder) (+44) 20 4538 8354 andrew@hrzn.co.uk" at bounding box center [237, 484] width 357 height 141
click at [262, 495] on div "Andrew Paul Gear (Founder) (+44) 20 4538 8354 andrew@hrzn.co.uk" at bounding box center [278, 485] width 276 height 122
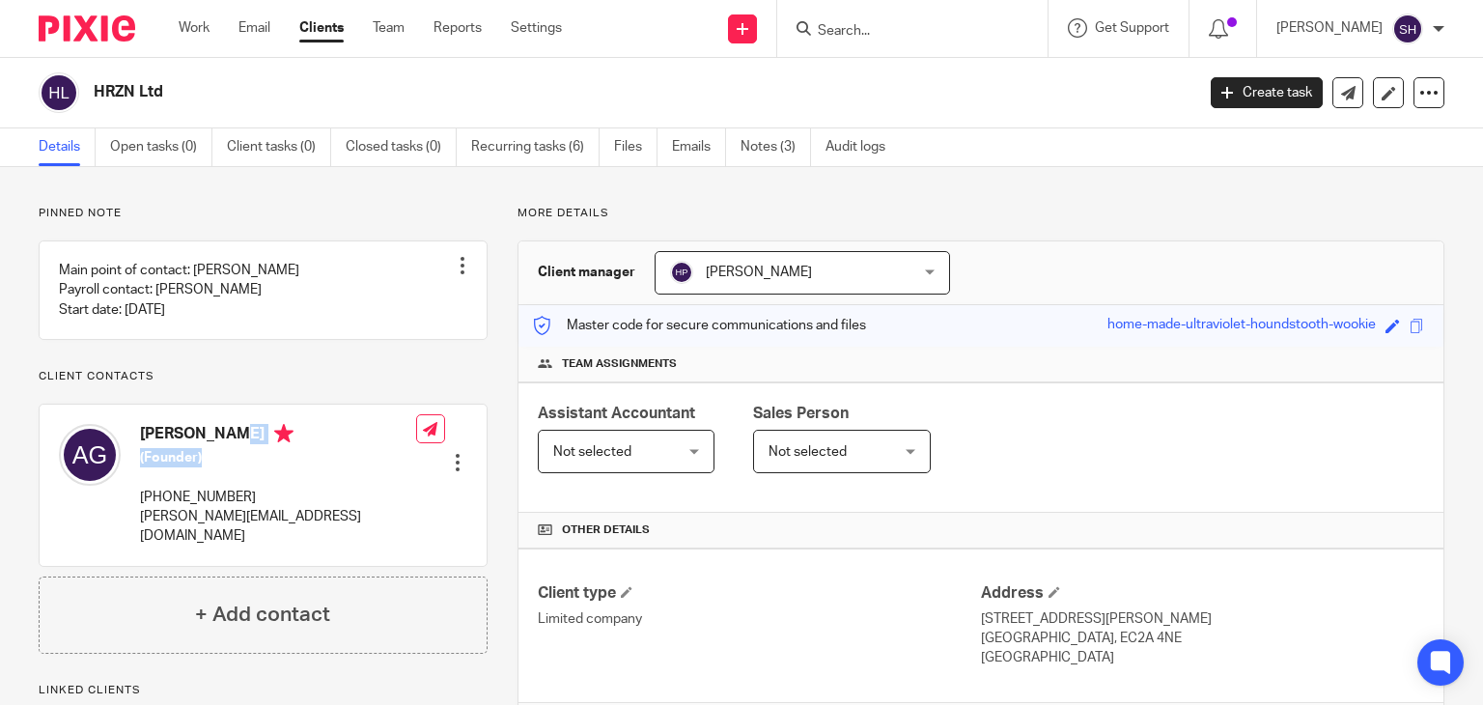
click at [216, 471] on div "Andrew Paul Gear (Founder) (+44) 20 4538 8354 andrew@hrzn.co.uk" at bounding box center [237, 484] width 357 height 141
click at [241, 495] on div "Andrew Paul Gear (Founder) (+44) 20 4538 8354 andrew@hrzn.co.uk" at bounding box center [278, 485] width 276 height 122
click at [232, 469] on div "Andrew Paul Gear (Founder) (+44) 20 4538 8354 andrew@hrzn.co.uk" at bounding box center [278, 485] width 276 height 122
click at [247, 497] on div "Andrew Paul Gear (Founder) (+44) 20 4538 8354 andrew@hrzn.co.uk" at bounding box center [278, 485] width 276 height 122
click at [858, 32] on input "Search" at bounding box center [903, 31] width 174 height 17
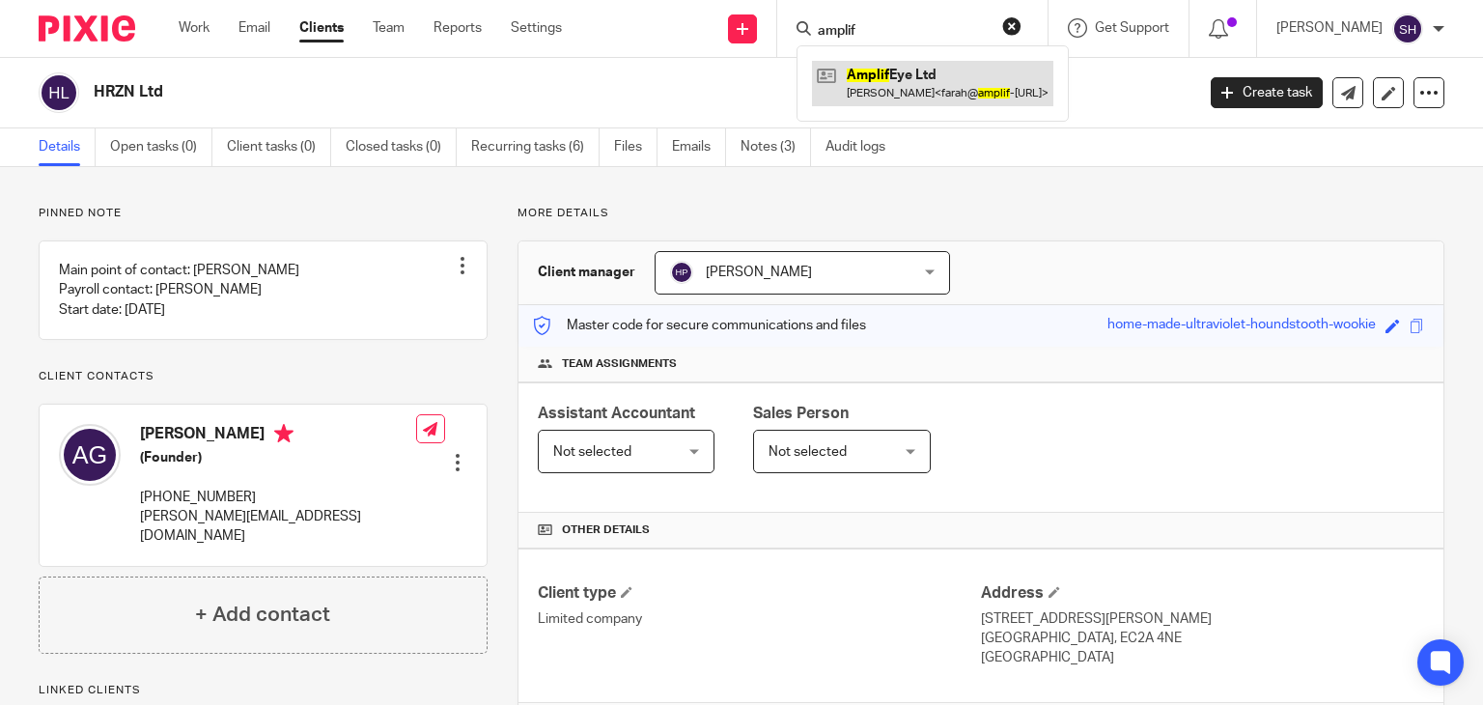
type input "amplif"
click at [897, 82] on link at bounding box center [932, 83] width 241 height 44
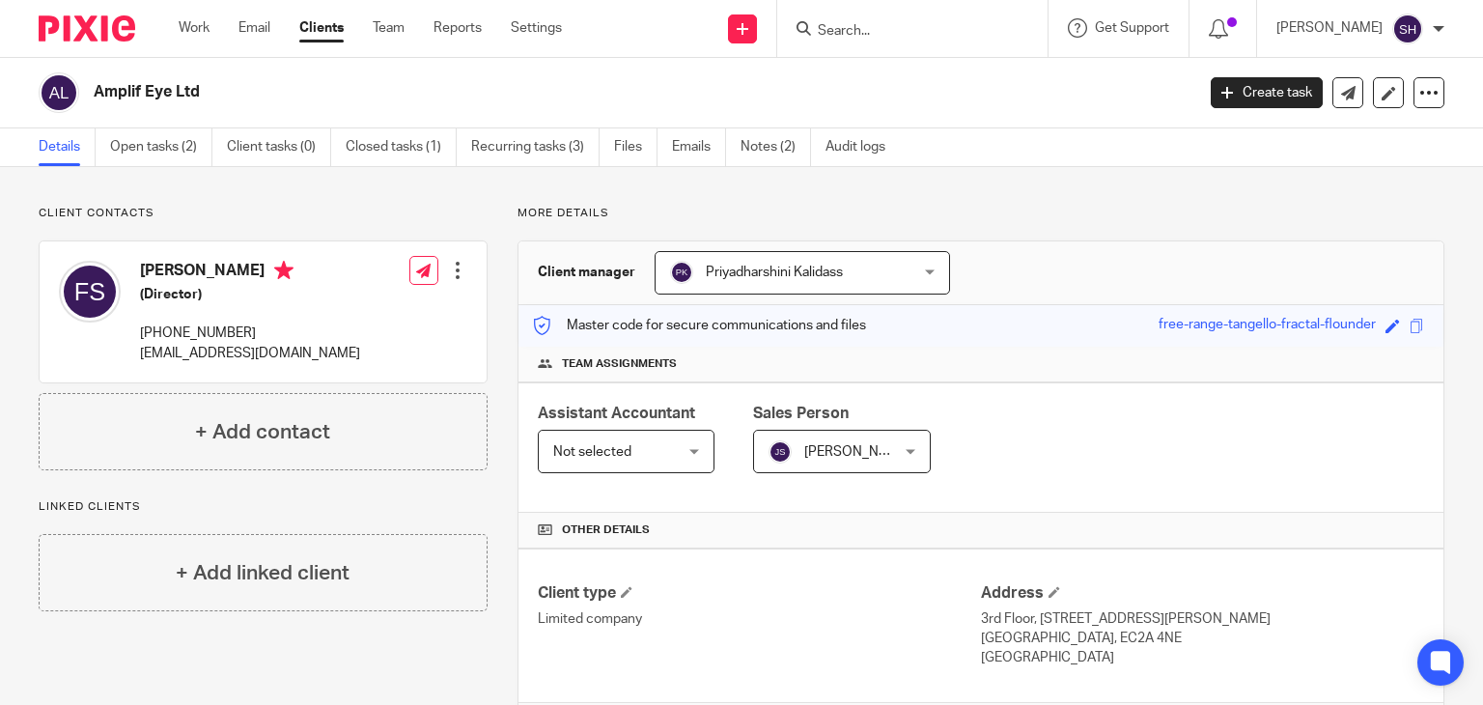
click at [256, 98] on h2 "Amplif Eye Ltd" at bounding box center [529, 92] width 871 height 20
click at [861, 40] on input "Search" at bounding box center [903, 31] width 174 height 17
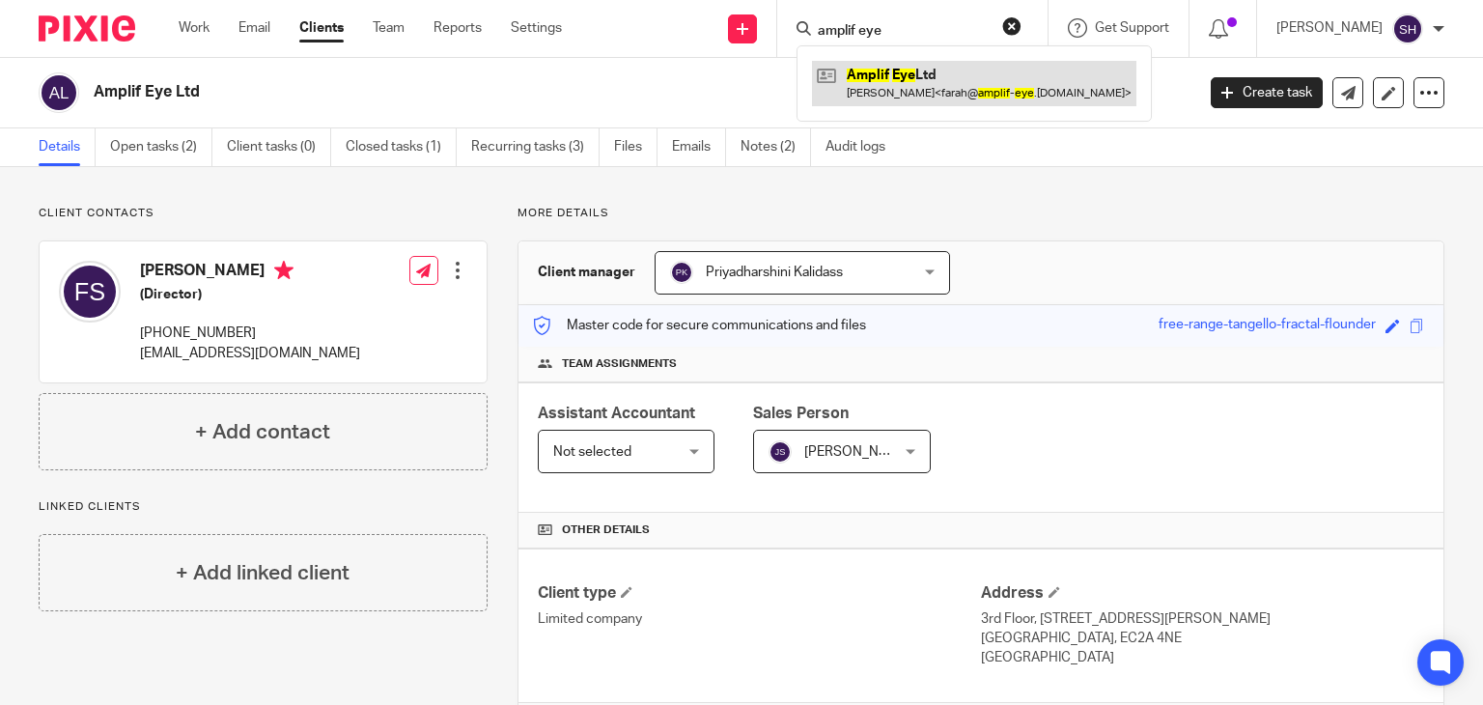
type input "amplif eye"
click at [919, 63] on link at bounding box center [974, 83] width 324 height 44
click at [905, 70] on link at bounding box center [974, 83] width 324 height 44
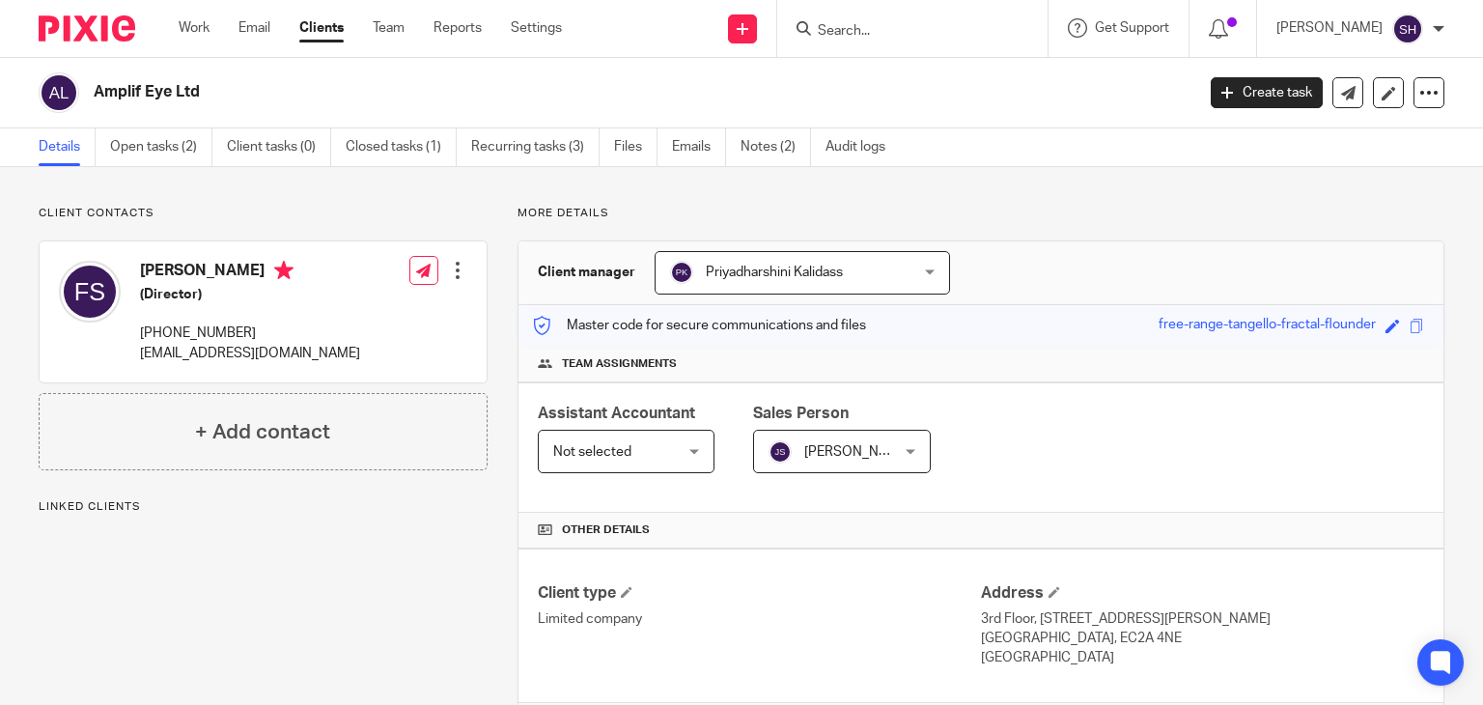
click at [497, 112] on div "Amplif Eye Ltd" at bounding box center [610, 92] width 1143 height 41
drag, startPoint x: 96, startPoint y: 82, endPoint x: 243, endPoint y: 76, distance: 147.8
click at [243, 76] on div "Amplif Eye Ltd" at bounding box center [610, 92] width 1143 height 41
click at [876, 34] on input "Search" at bounding box center [903, 31] width 174 height 17
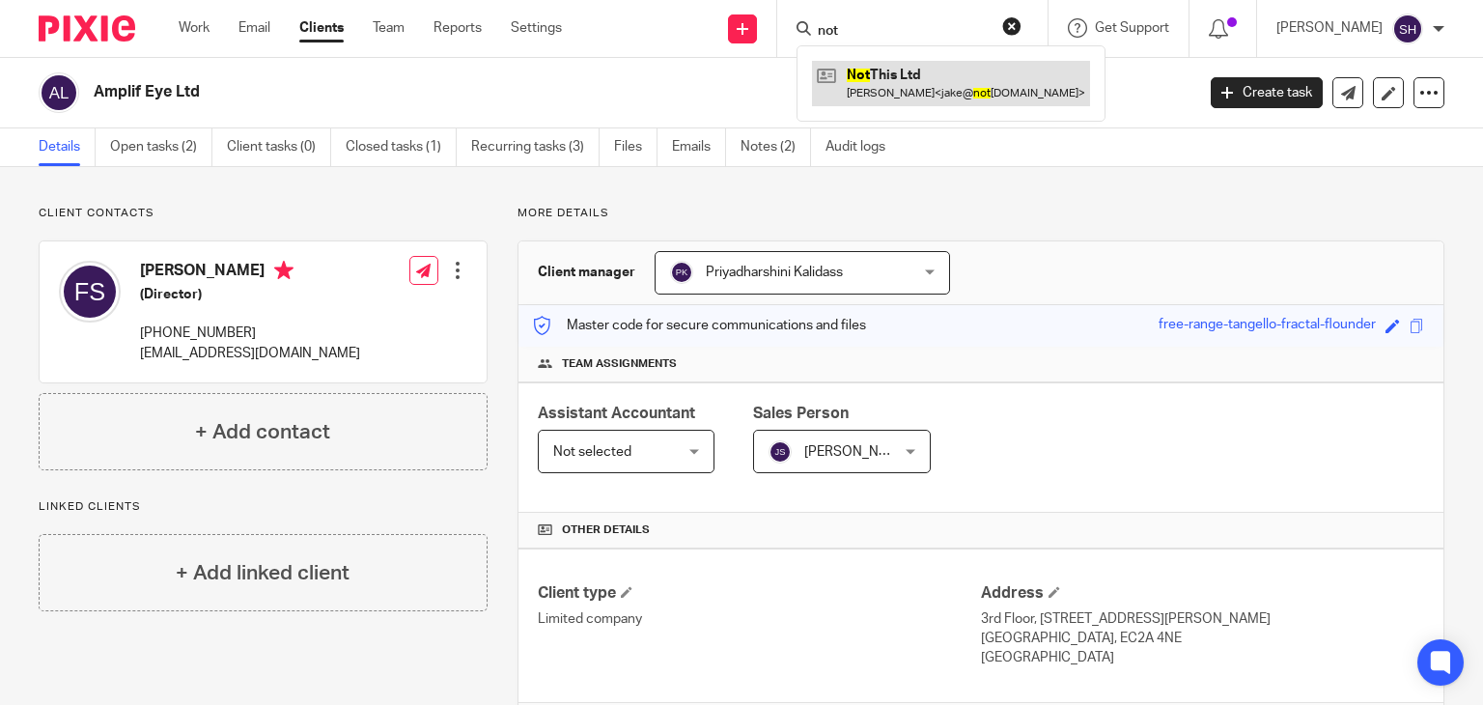
type input "not"
drag, startPoint x: 904, startPoint y: 85, endPoint x: 1482, endPoint y: 279, distance: 610.1
click at [907, 87] on link at bounding box center [951, 83] width 278 height 44
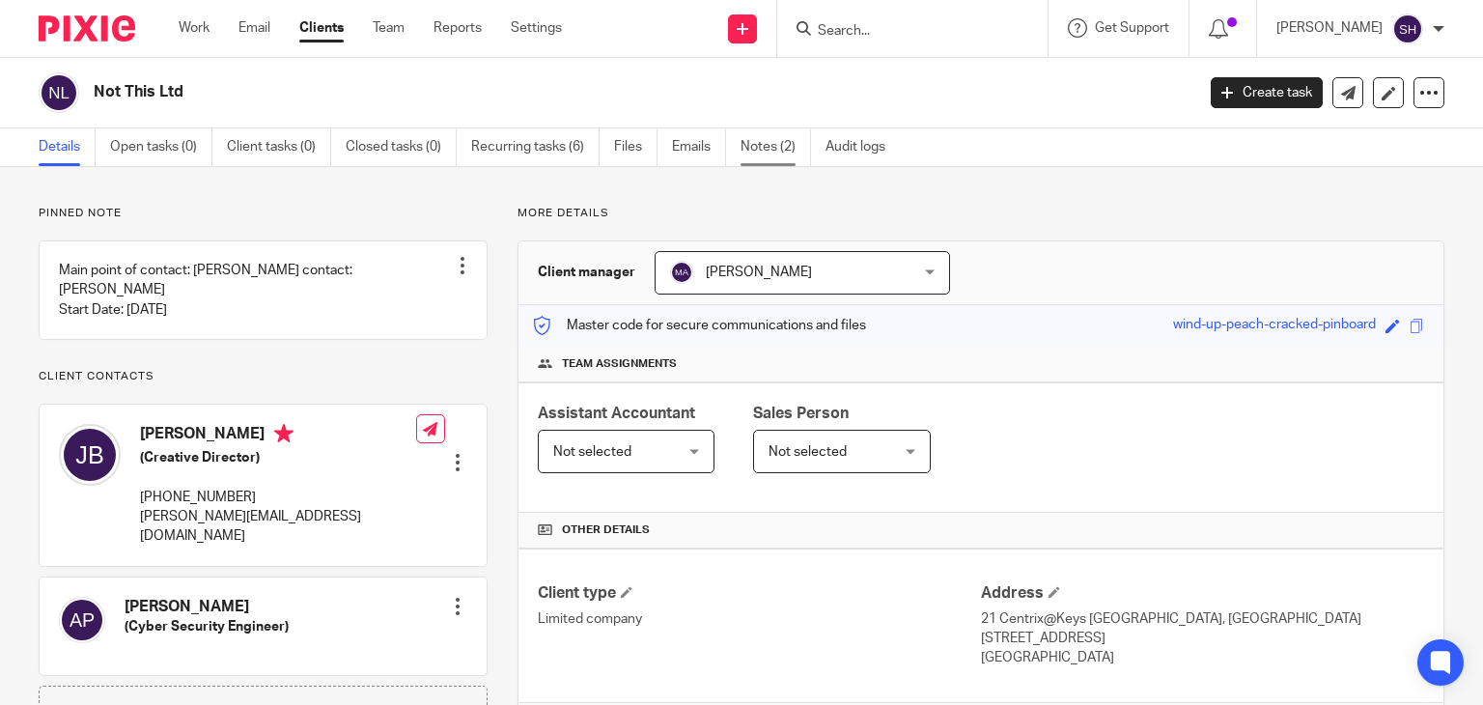
click at [770, 154] on link "Notes (2)" at bounding box center [776, 147] width 70 height 38
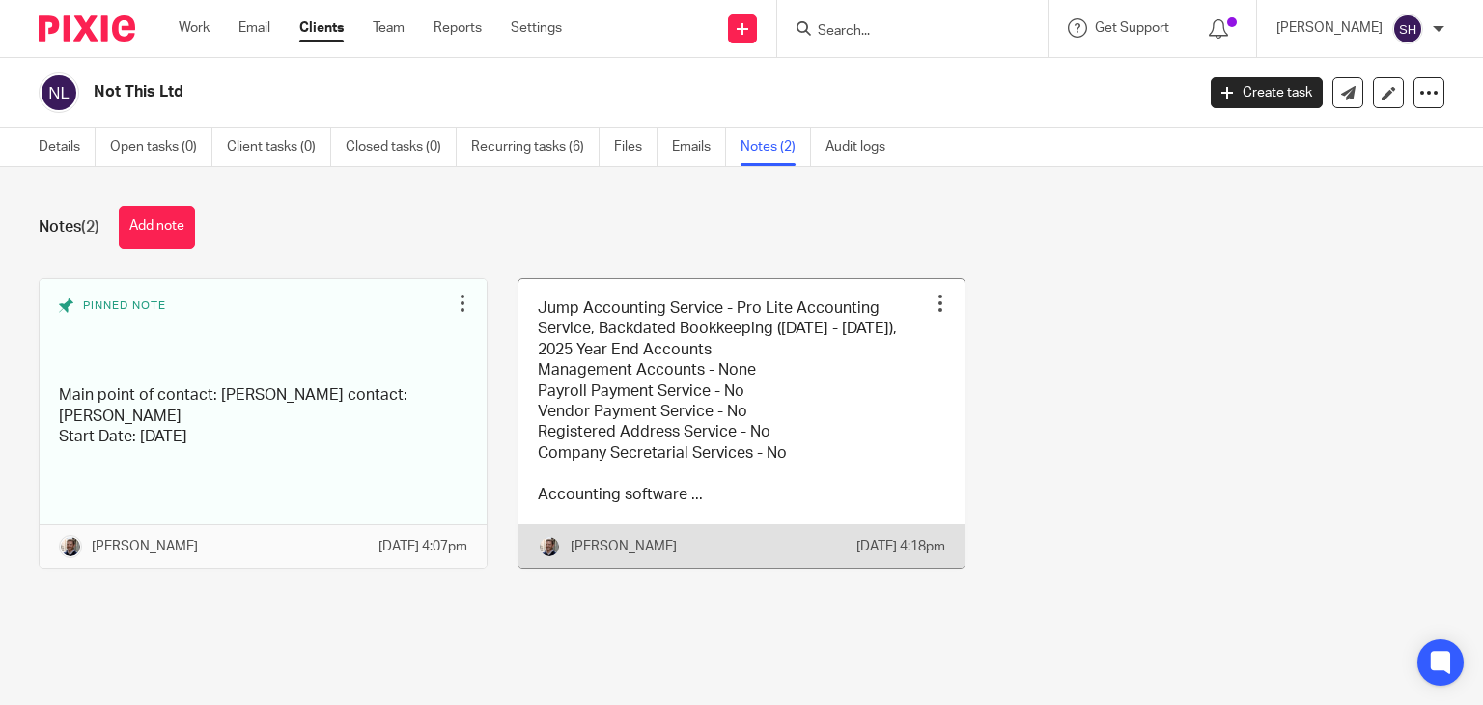
click at [668, 409] on link at bounding box center [741, 423] width 447 height 289
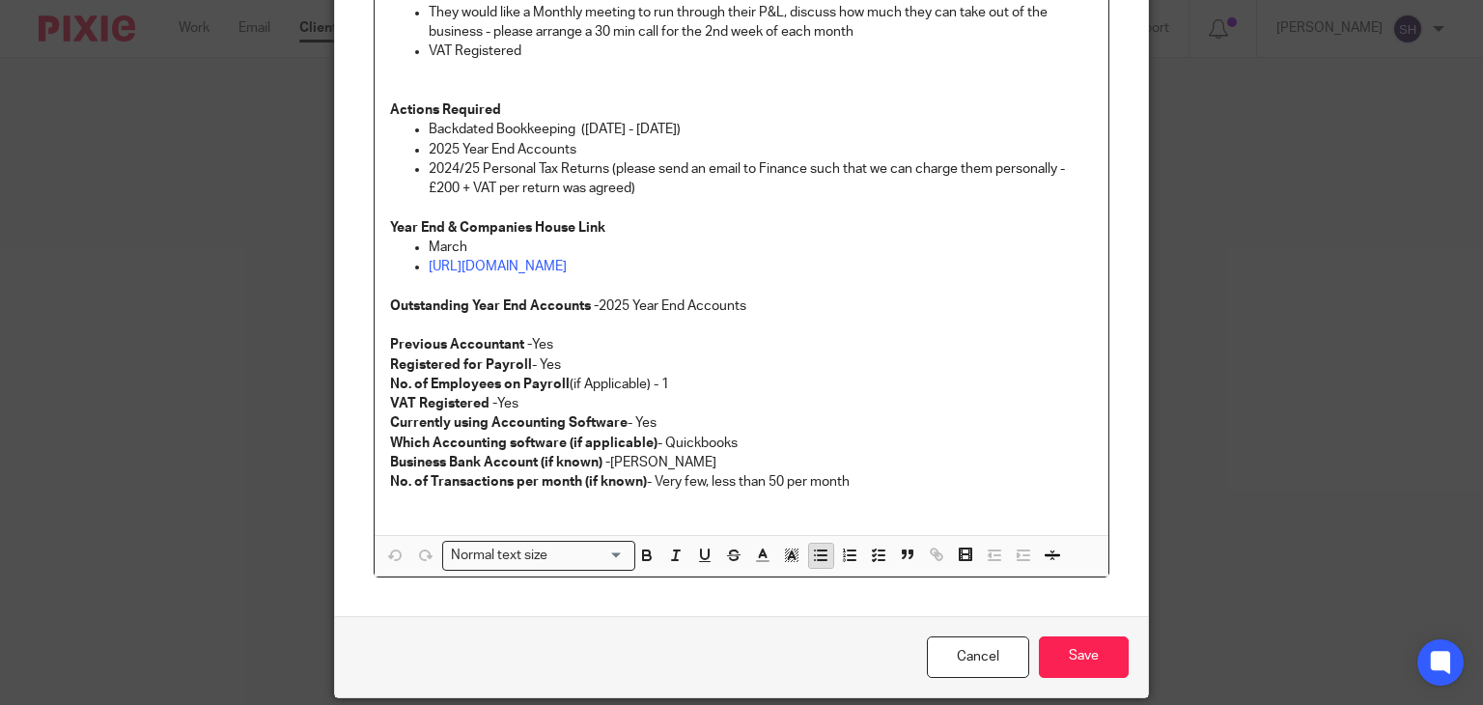
scroll to position [777, 0]
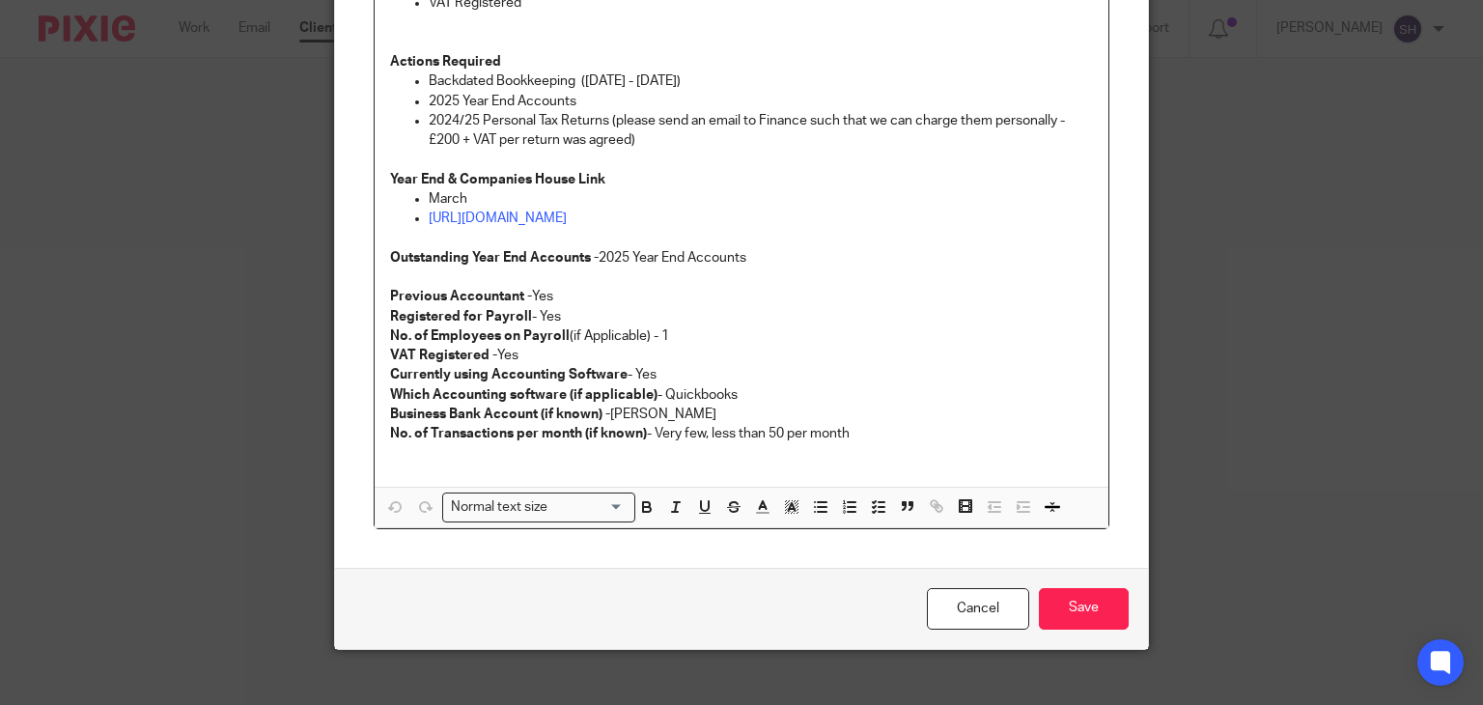
drag, startPoint x: 962, startPoint y: 598, endPoint x: 883, endPoint y: 597, distance: 79.2
click at [959, 600] on link "Cancel" at bounding box center [978, 609] width 102 height 42
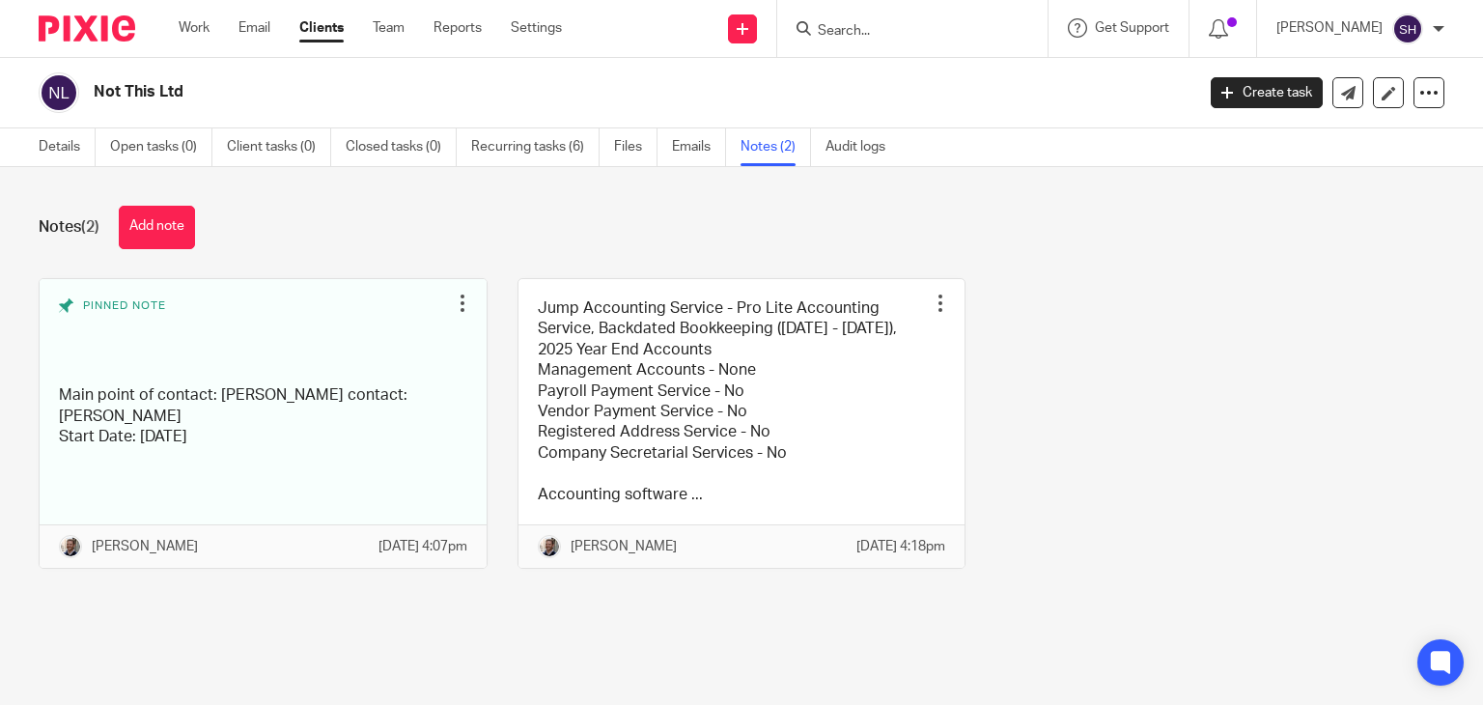
drag, startPoint x: 93, startPoint y: 91, endPoint x: 258, endPoint y: 98, distance: 165.2
click at [258, 98] on div "Not This Ltd" at bounding box center [610, 92] width 1143 height 41
copy h2 "Not This Ltd"
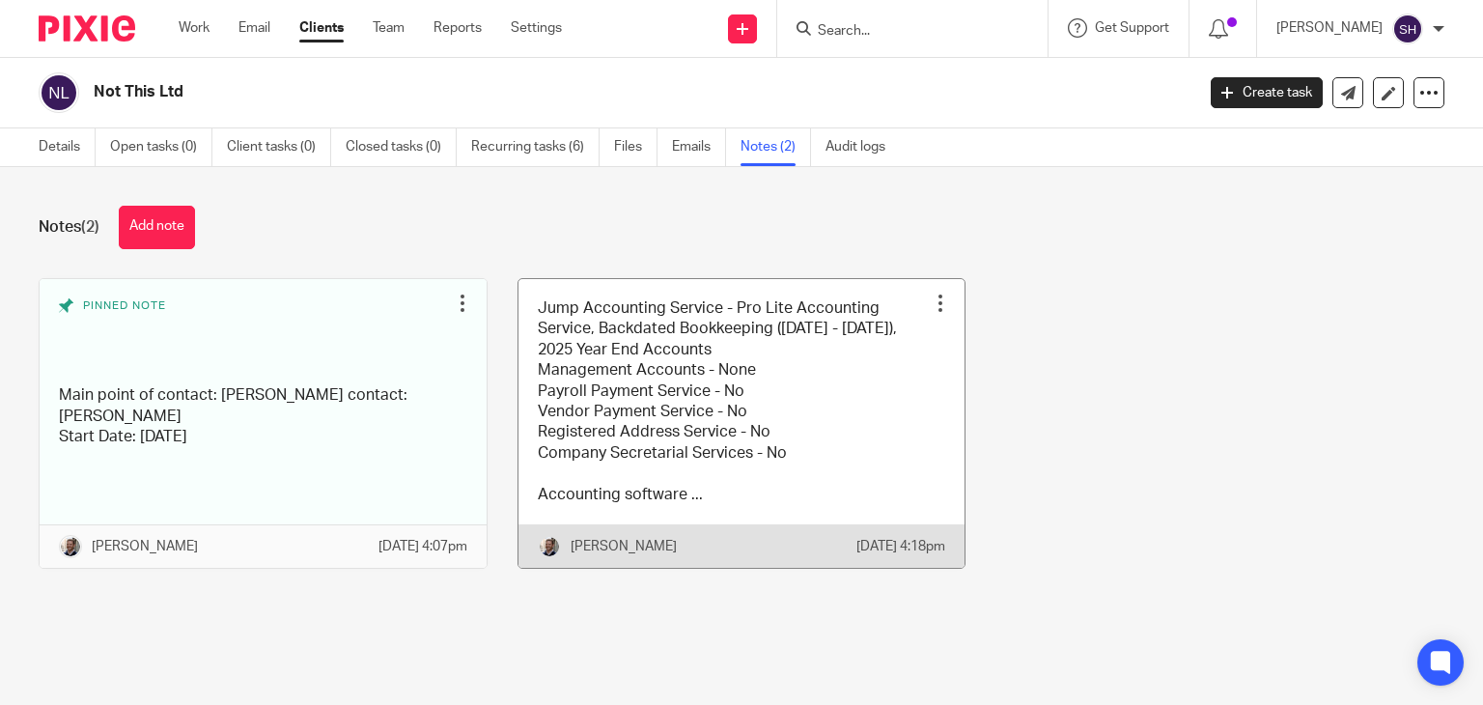
click at [717, 404] on link at bounding box center [741, 423] width 447 height 289
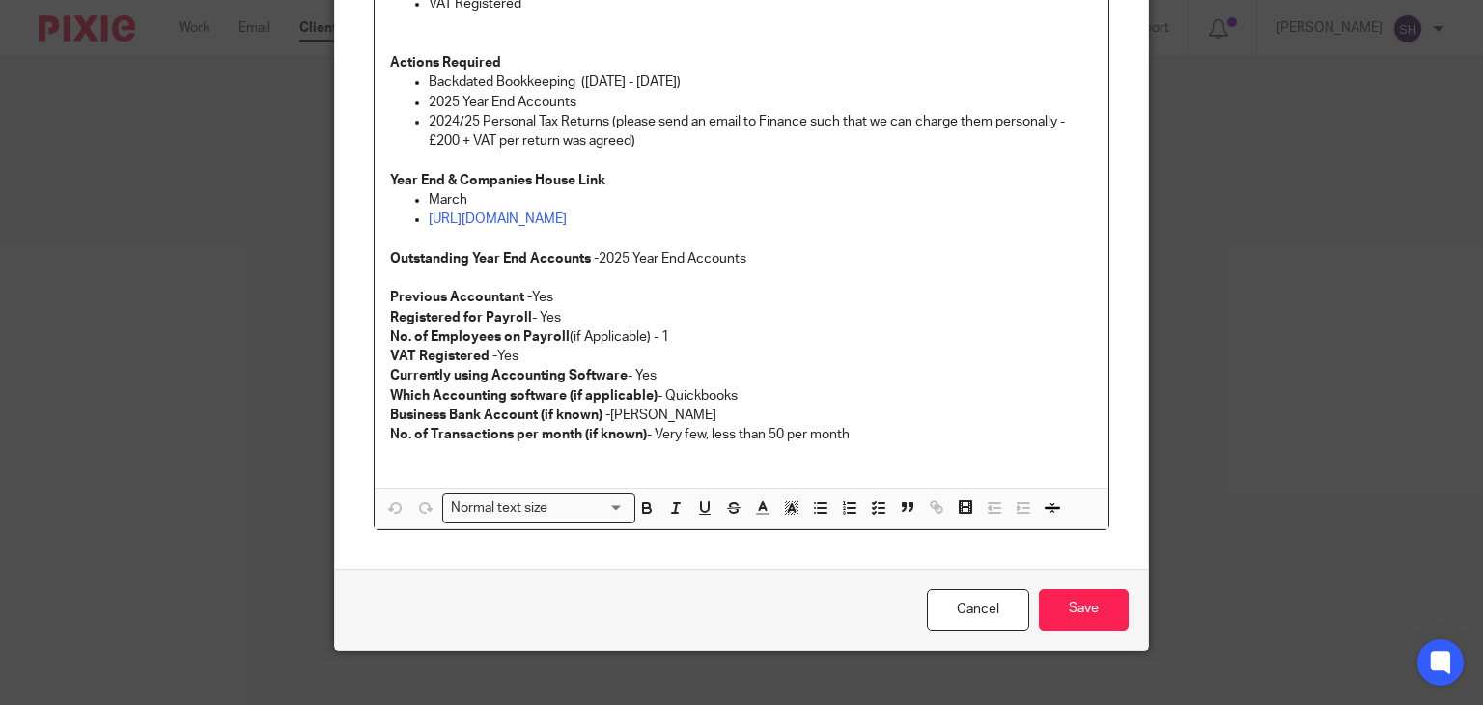
scroll to position [777, 0]
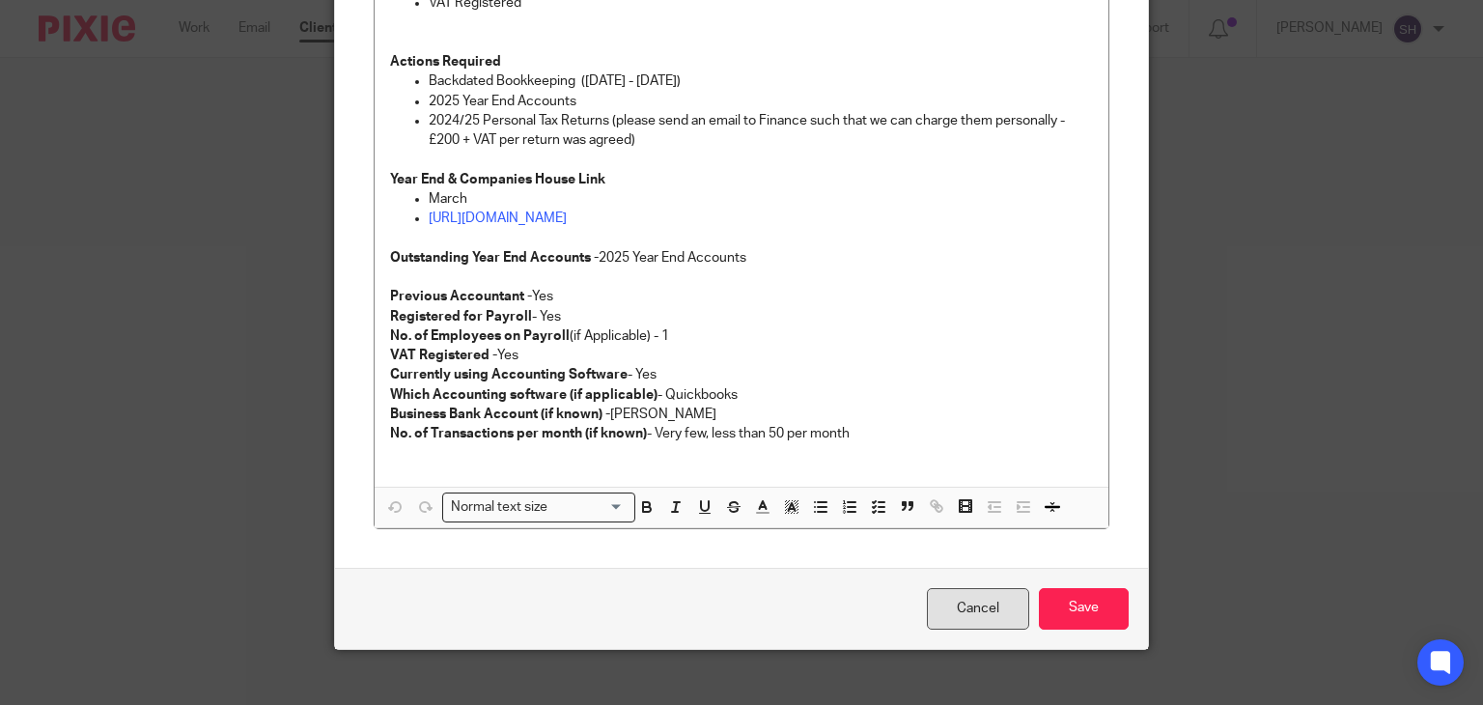
click at [949, 592] on link "Cancel" at bounding box center [978, 609] width 102 height 42
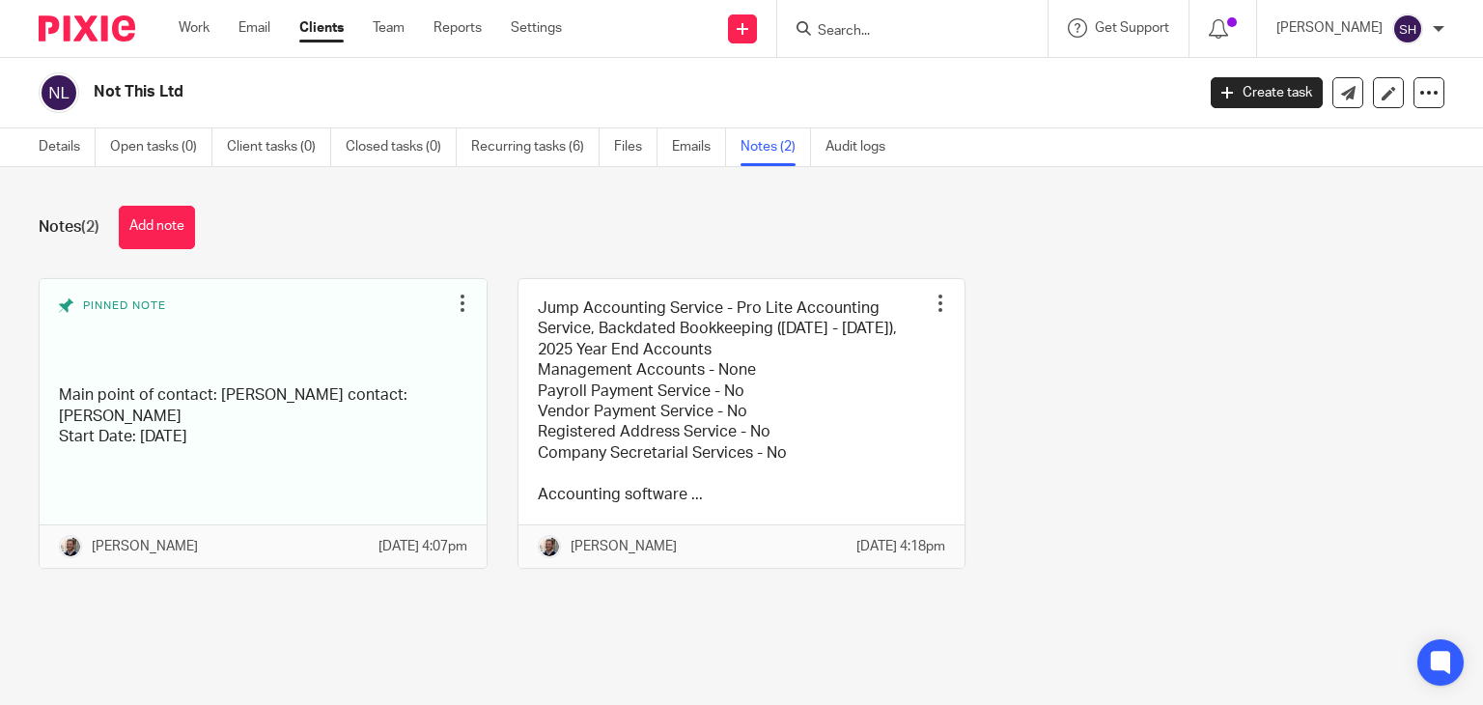
drag, startPoint x: 92, startPoint y: 83, endPoint x: 239, endPoint y: 98, distance: 148.4
click at [239, 98] on div "Not This Ltd" at bounding box center [610, 92] width 1143 height 41
copy h2 "Not This Ltd"
click at [62, 147] on link "Details" at bounding box center [67, 147] width 57 height 38
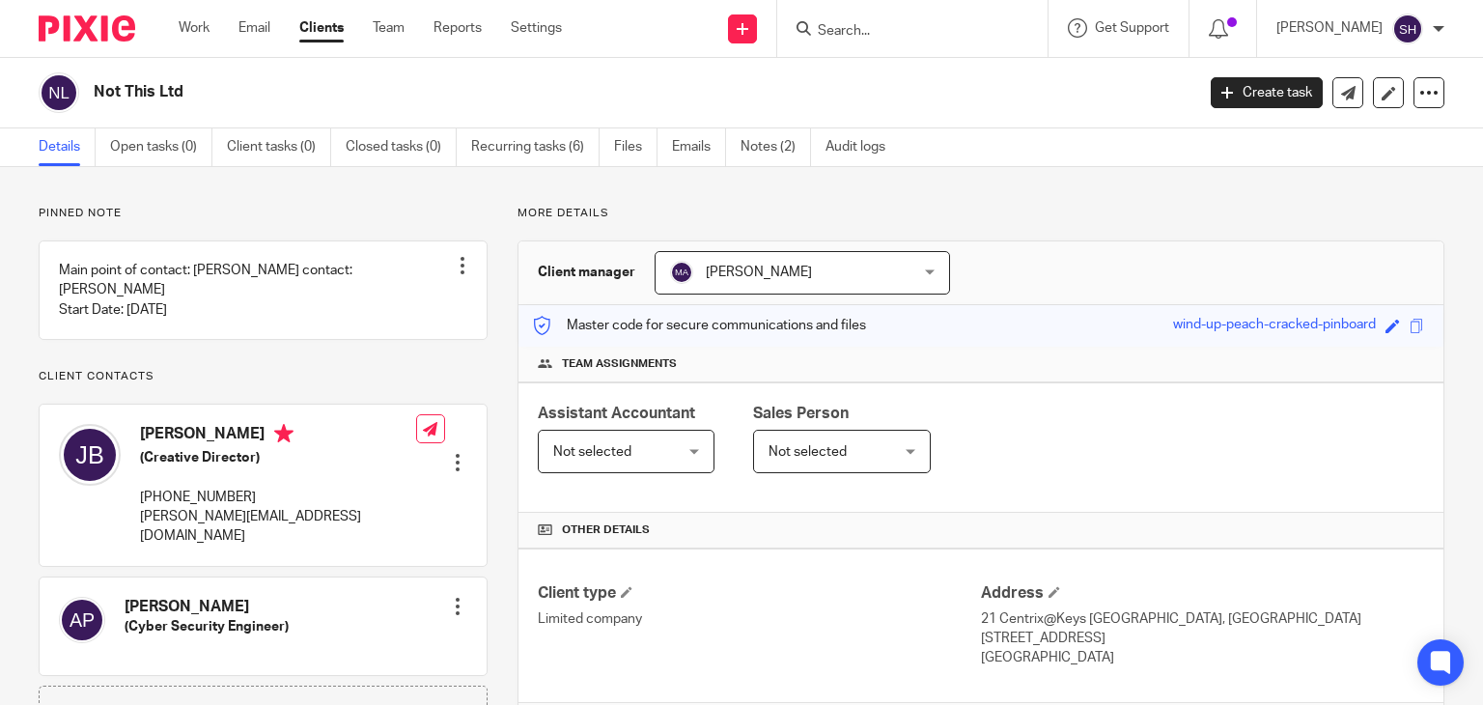
scroll to position [450, 0]
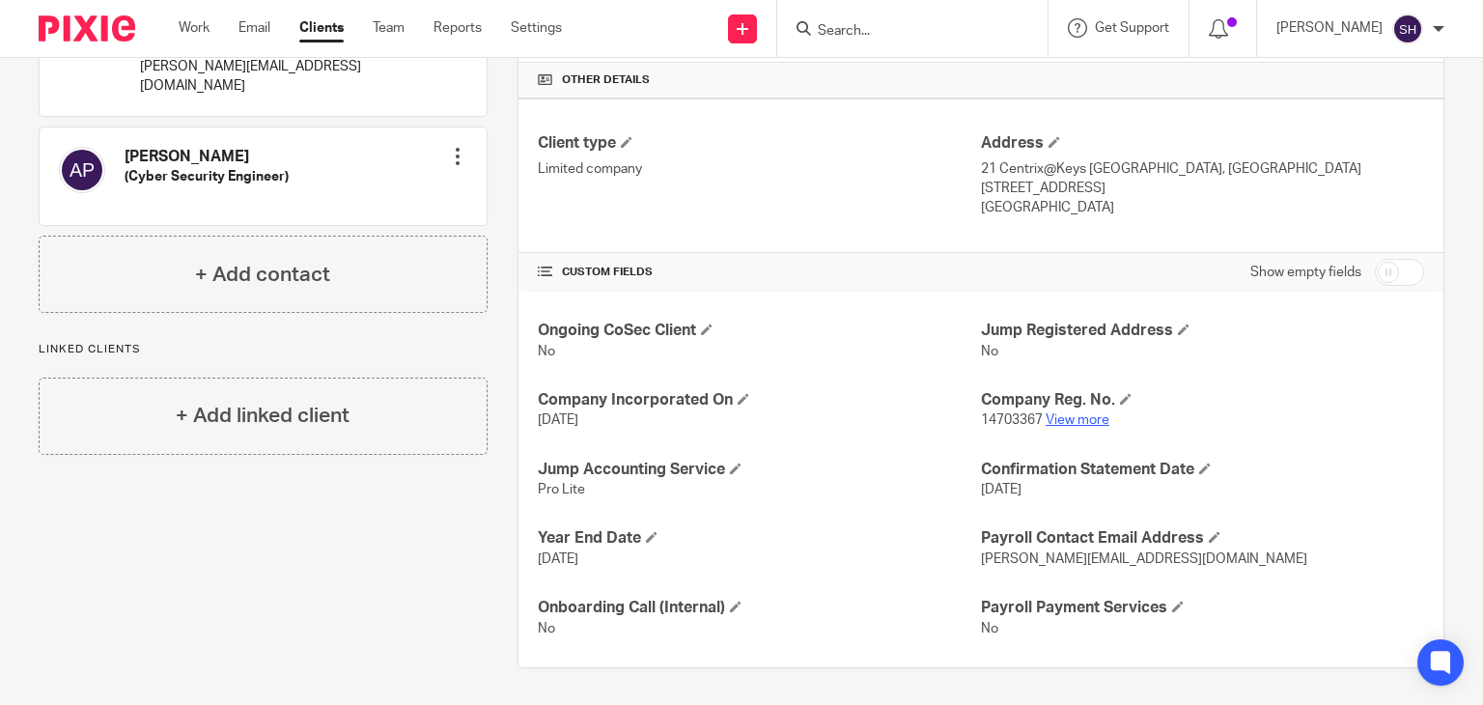
click at [1058, 413] on link "View more" at bounding box center [1078, 420] width 64 height 14
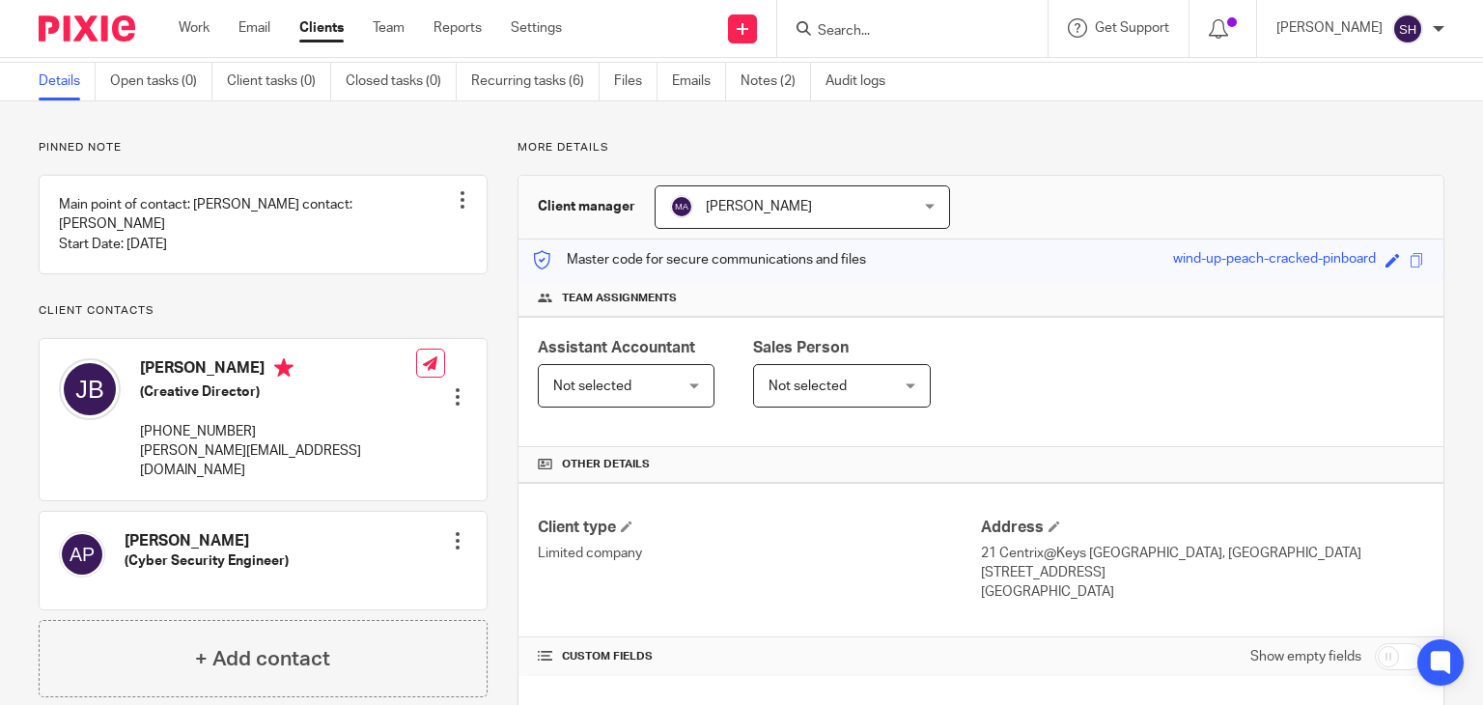
scroll to position [0, 0]
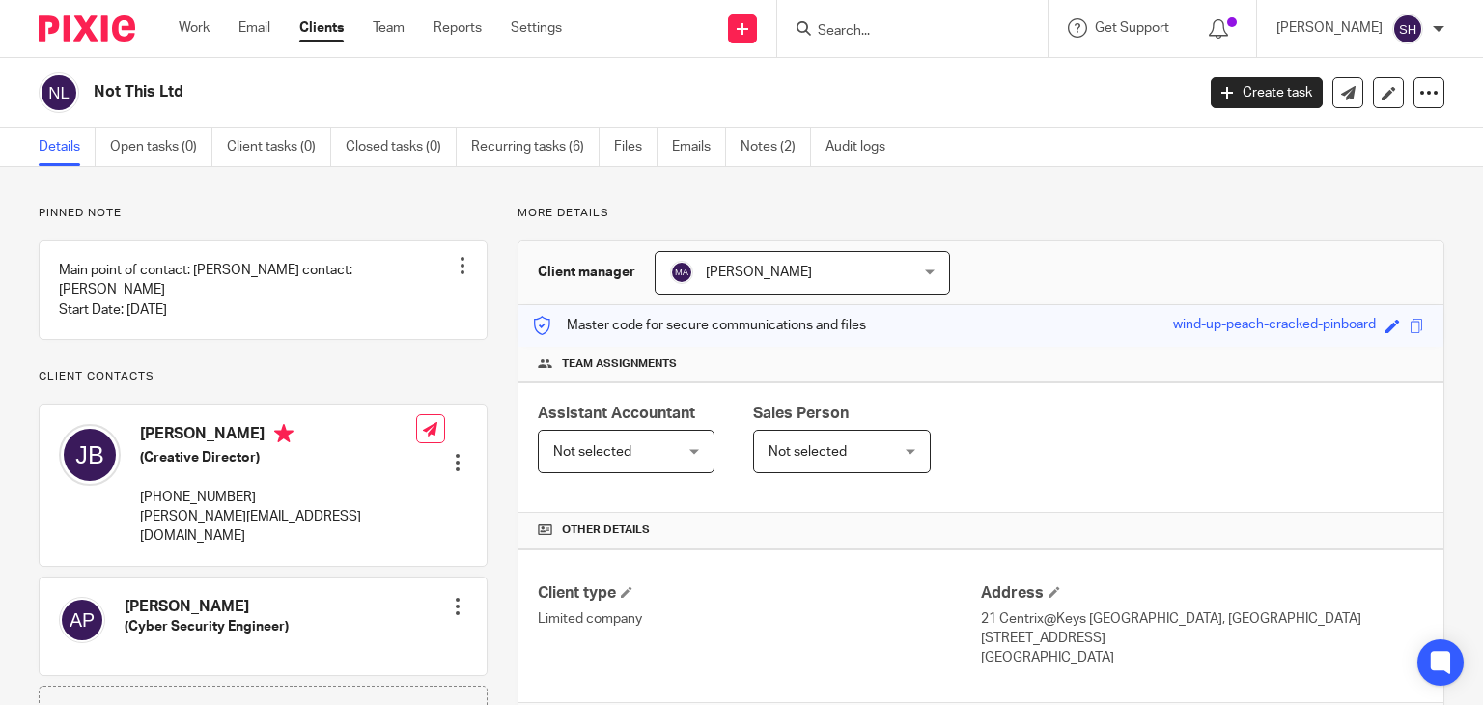
click at [855, 16] on form at bounding box center [919, 28] width 206 height 24
click at [842, 37] on input "Search" at bounding box center [903, 31] width 174 height 17
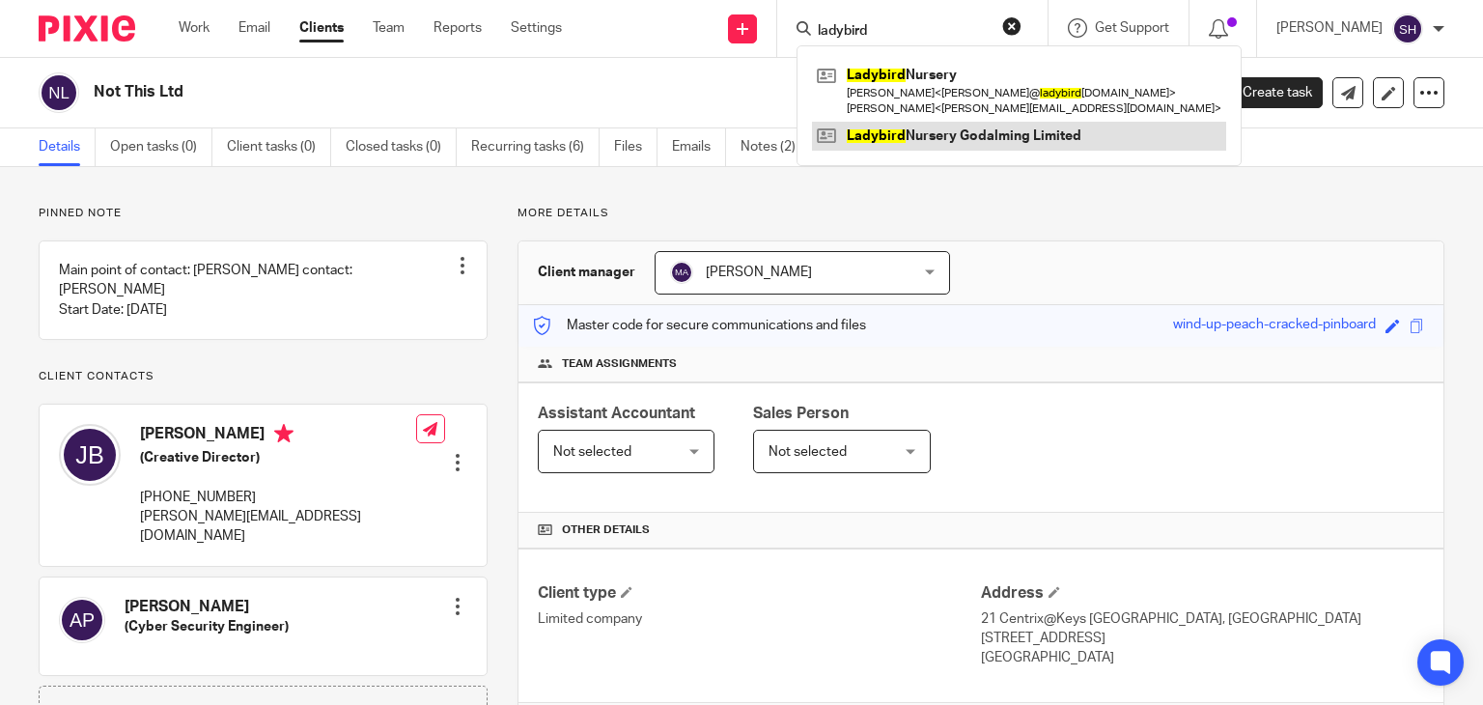
type input "ladybird"
click at [972, 143] on link at bounding box center [1019, 136] width 414 height 29
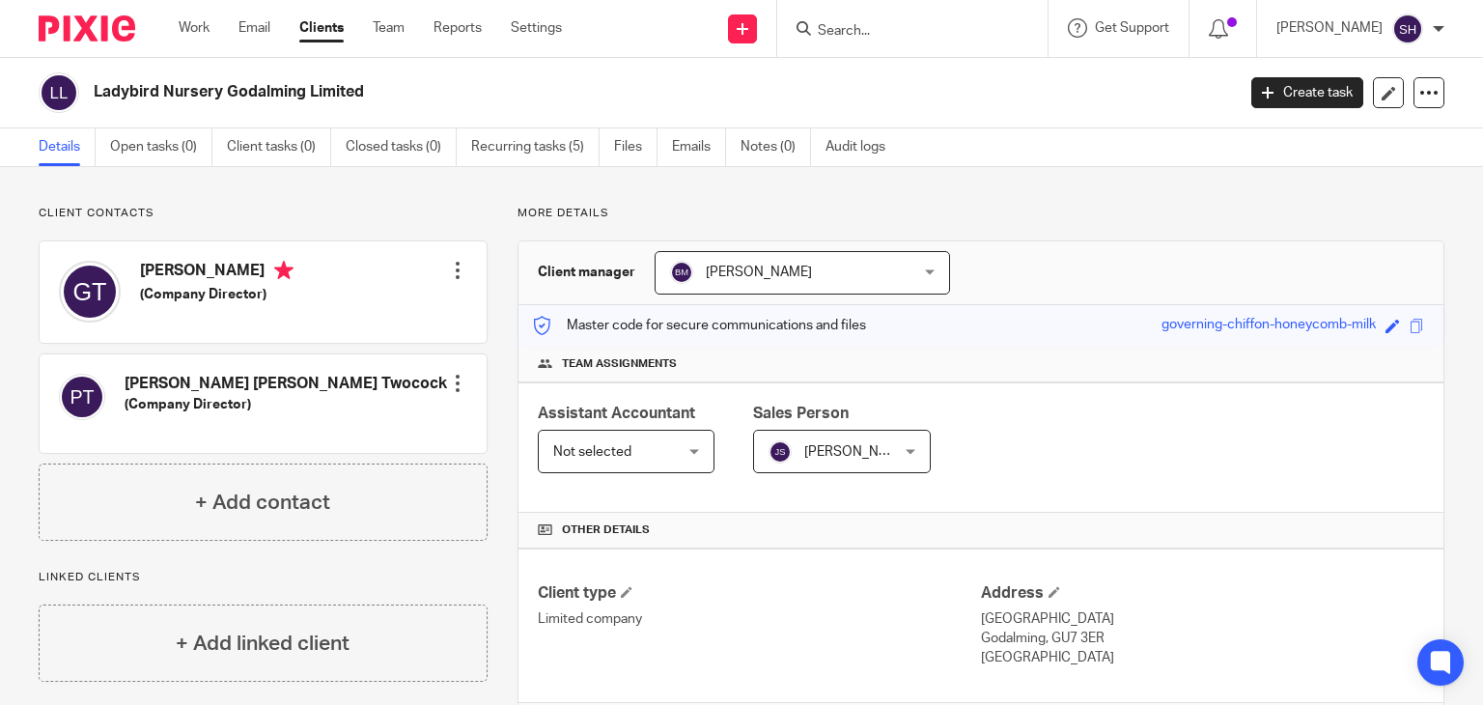
click at [923, 20] on form at bounding box center [919, 28] width 206 height 24
click at [885, 20] on form at bounding box center [919, 28] width 206 height 24
click at [873, 32] on input "Search" at bounding box center [903, 31] width 174 height 17
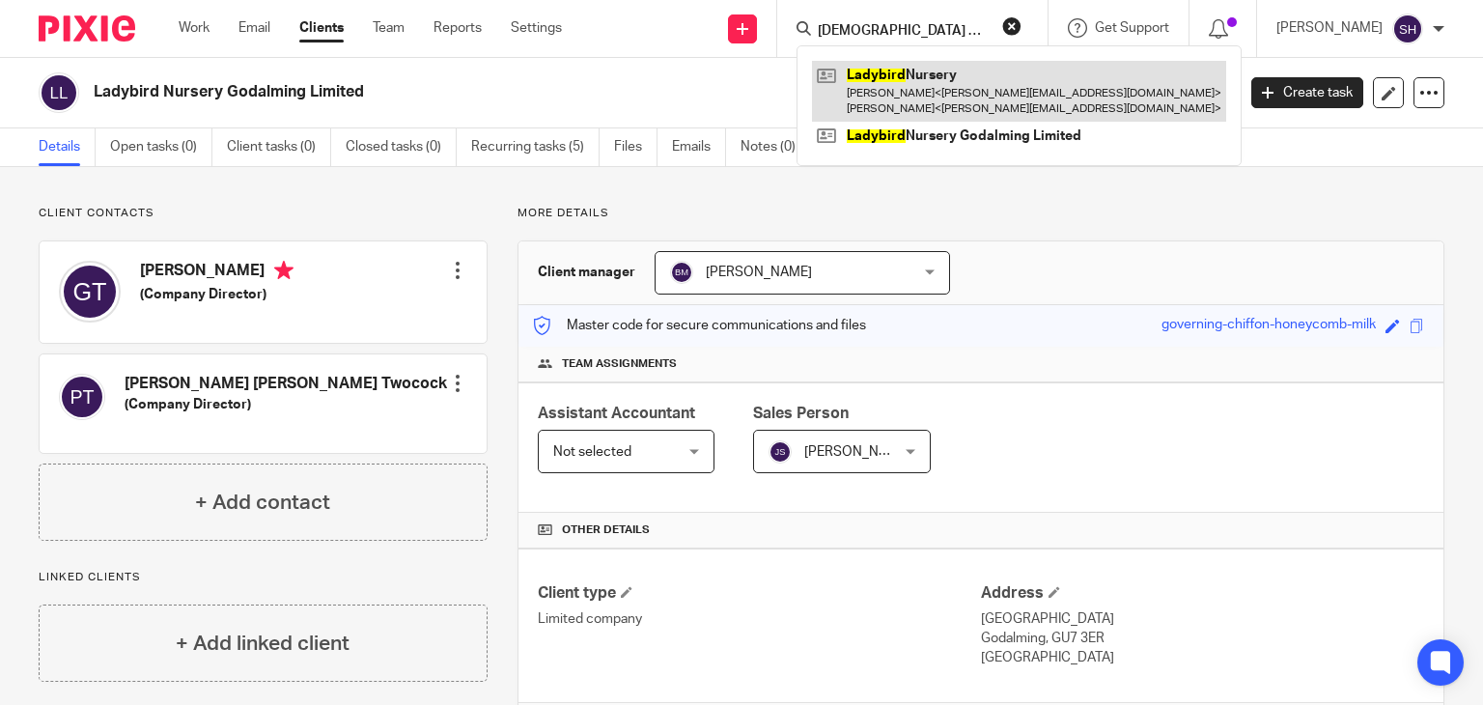
type input "lady bird"
click at [955, 79] on link at bounding box center [1019, 91] width 414 height 60
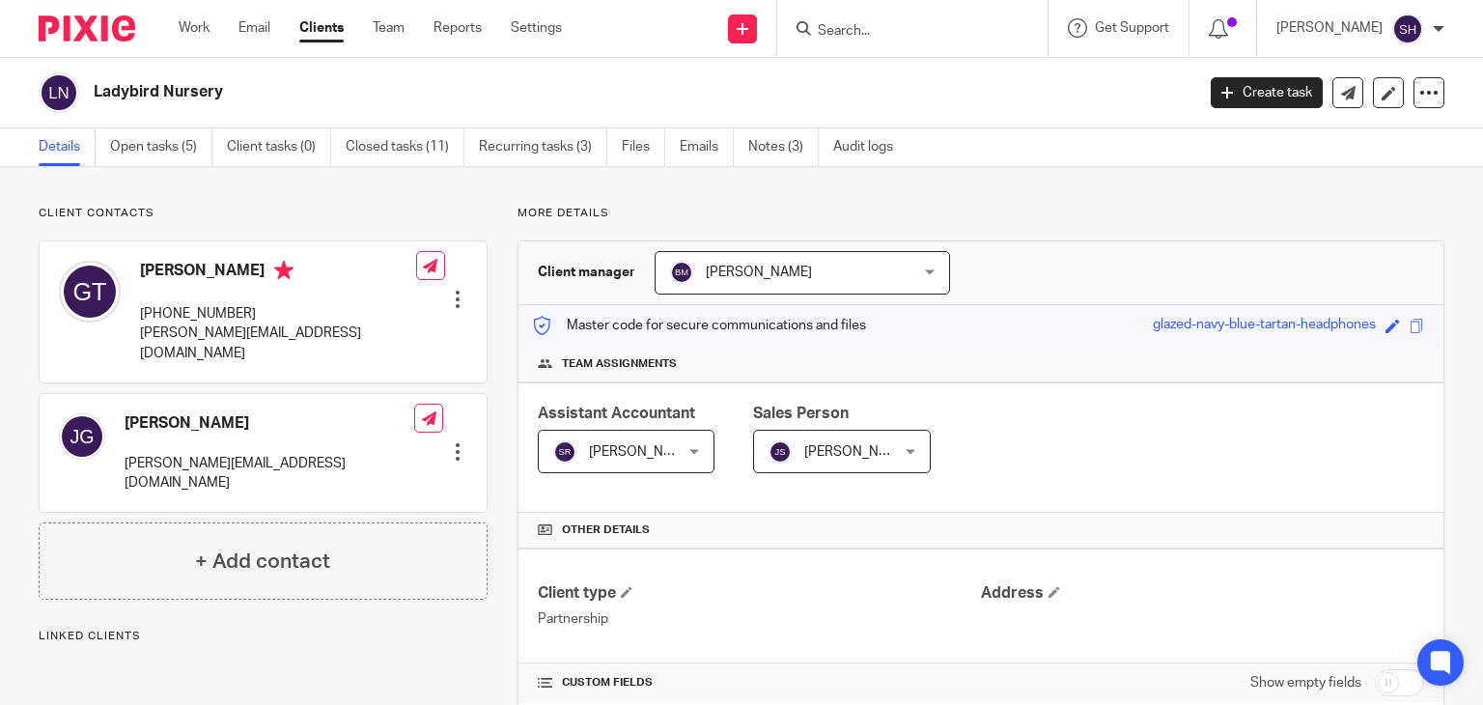
drag, startPoint x: 137, startPoint y: 262, endPoint x: 251, endPoint y: 266, distance: 114.0
click at [251, 266] on div "[PERSON_NAME] [PHONE_NUMBER] [PERSON_NAME][EMAIL_ADDRESS][DOMAIN_NAME]" at bounding box center [237, 312] width 357 height 122
copy h4 "[PERSON_NAME]"
click at [825, 13] on div at bounding box center [912, 28] width 270 height 57
click at [845, 30] on input "Search" at bounding box center [903, 31] width 174 height 17
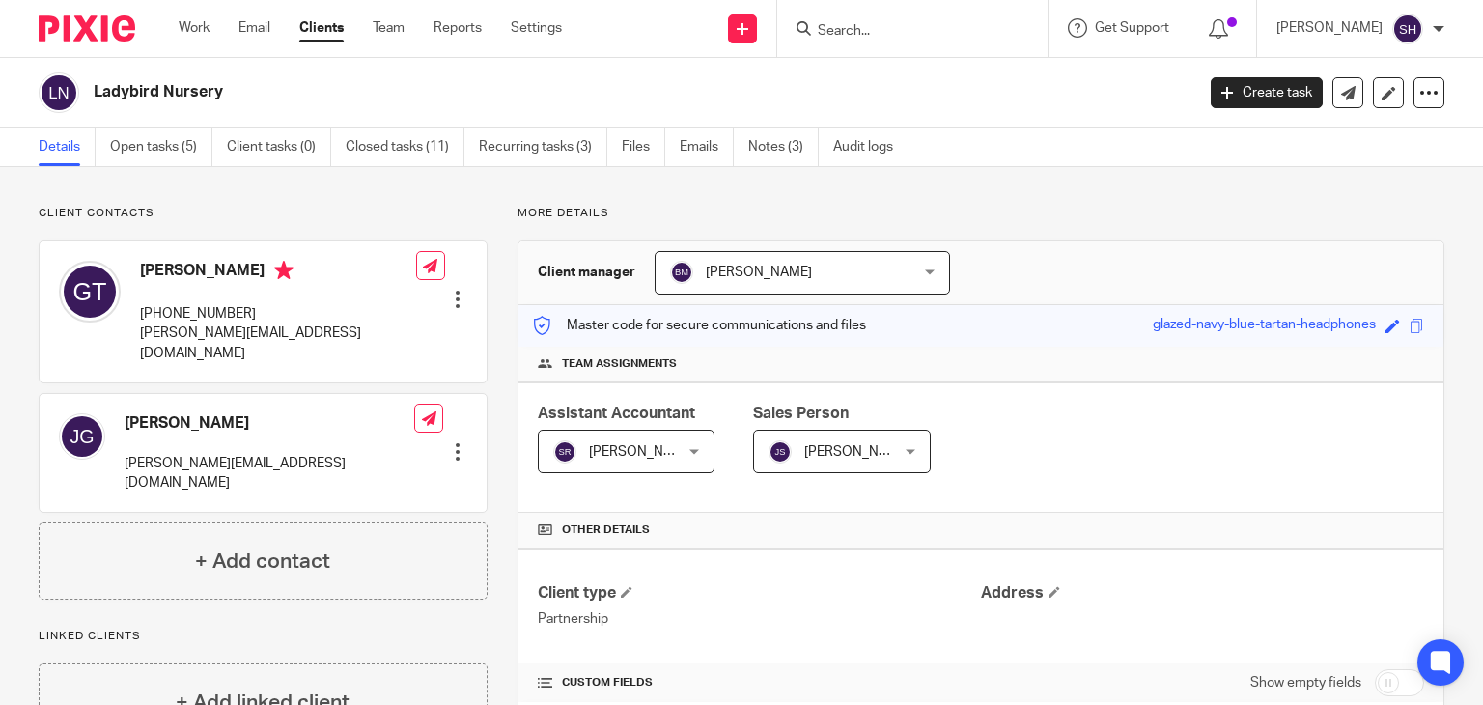
click at [833, 25] on input "Search" at bounding box center [903, 31] width 174 height 17
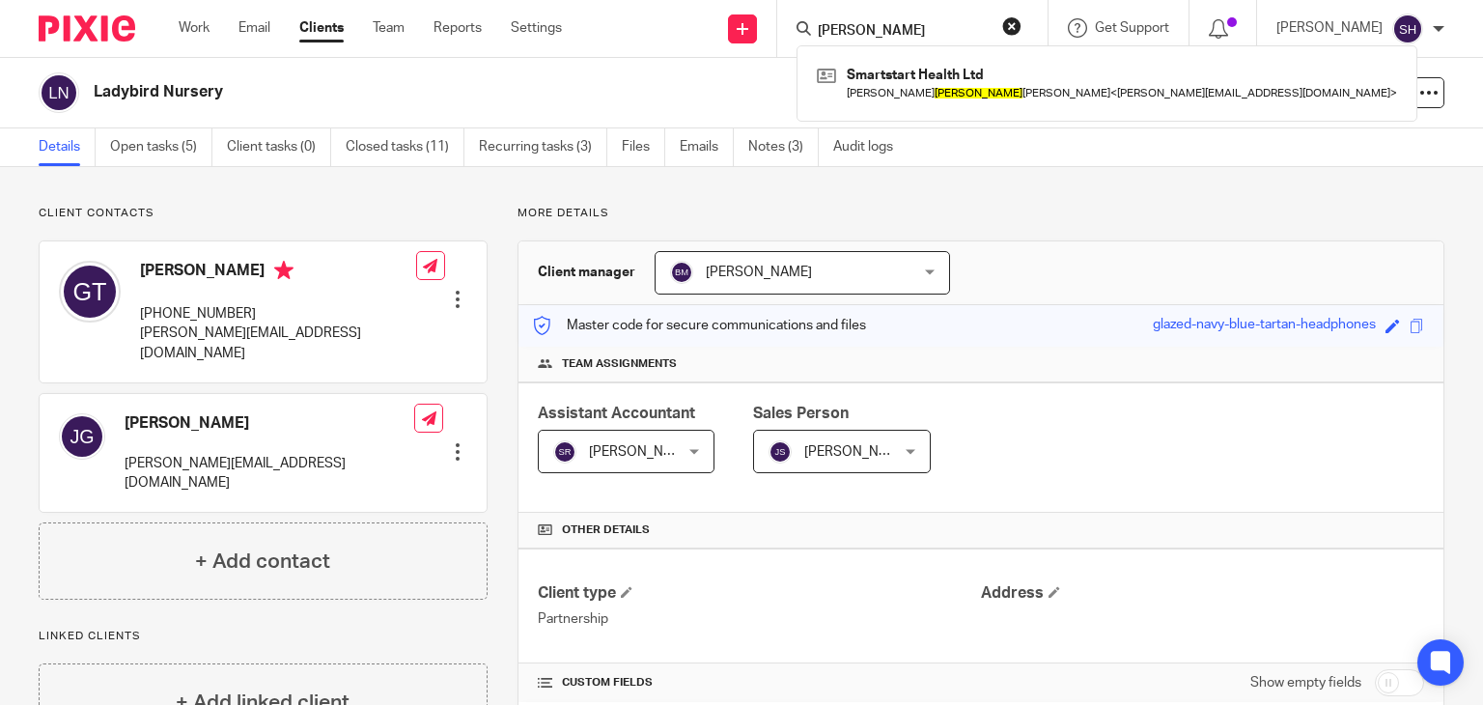
click at [931, 30] on input "pameela" at bounding box center [903, 31] width 174 height 17
click button "submit" at bounding box center [0, 0] width 0 height 0
click at [907, 31] on input "pamela" at bounding box center [903, 31] width 174 height 17
type input "pamela"
click button "submit" at bounding box center [0, 0] width 0 height 0
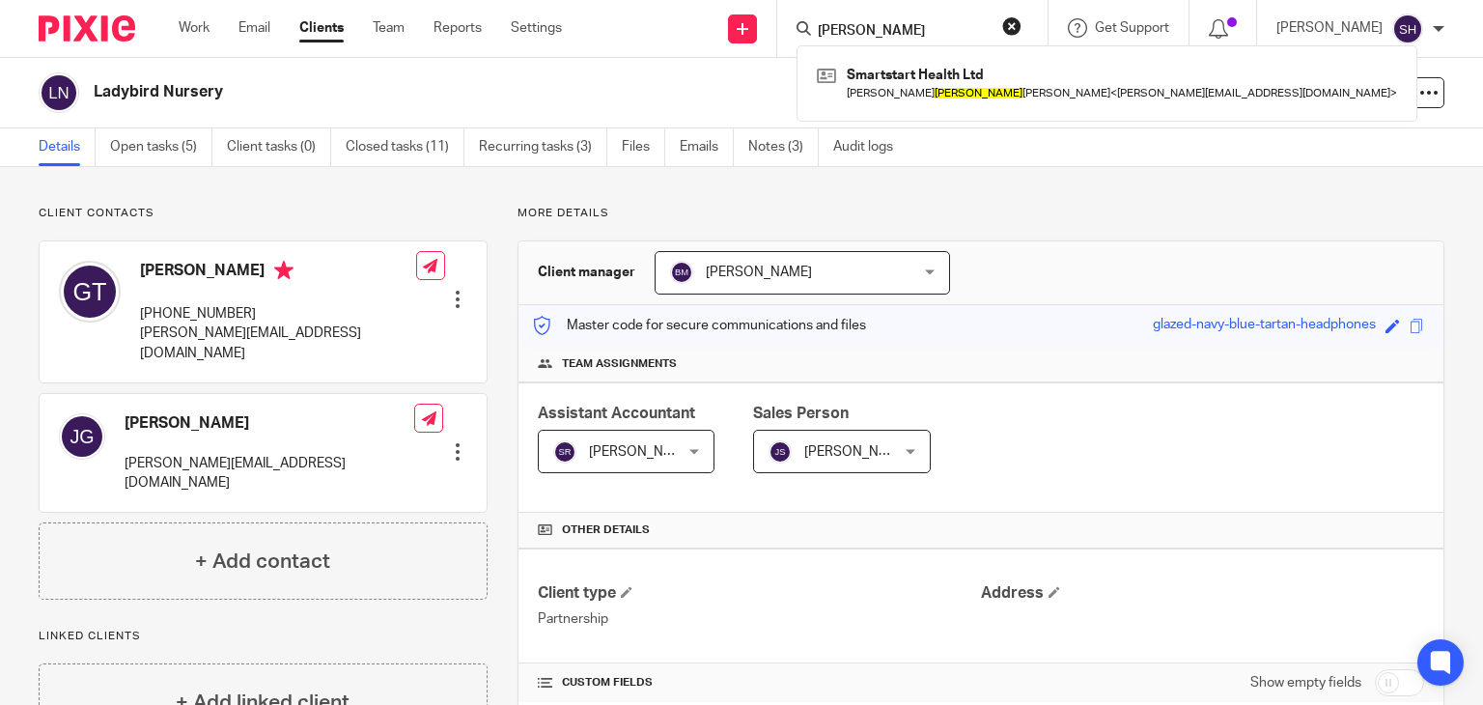
click at [1008, 28] on button "reset" at bounding box center [1011, 25] width 19 height 19
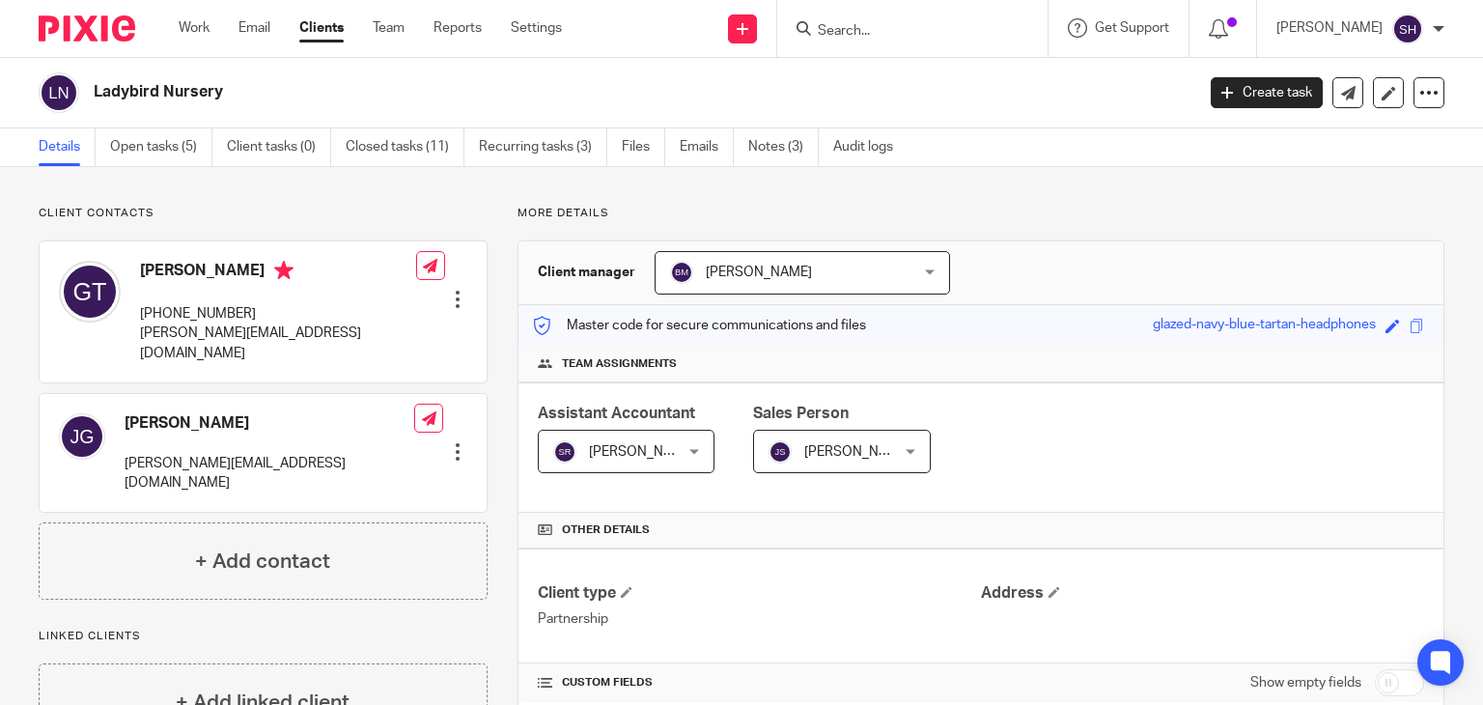
click at [847, 35] on input "Search" at bounding box center [903, 31] width 174 height 17
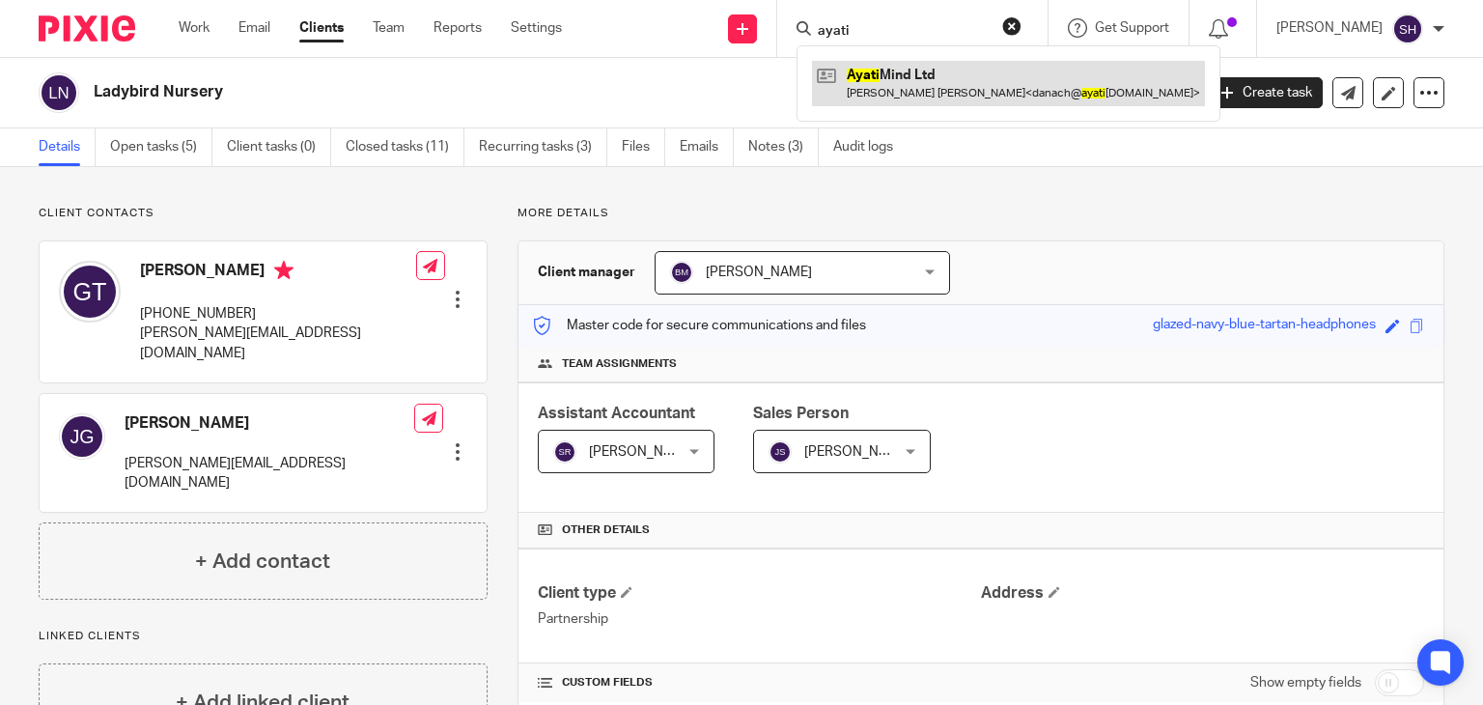
type input "ayati"
click at [973, 83] on link at bounding box center [1008, 83] width 393 height 44
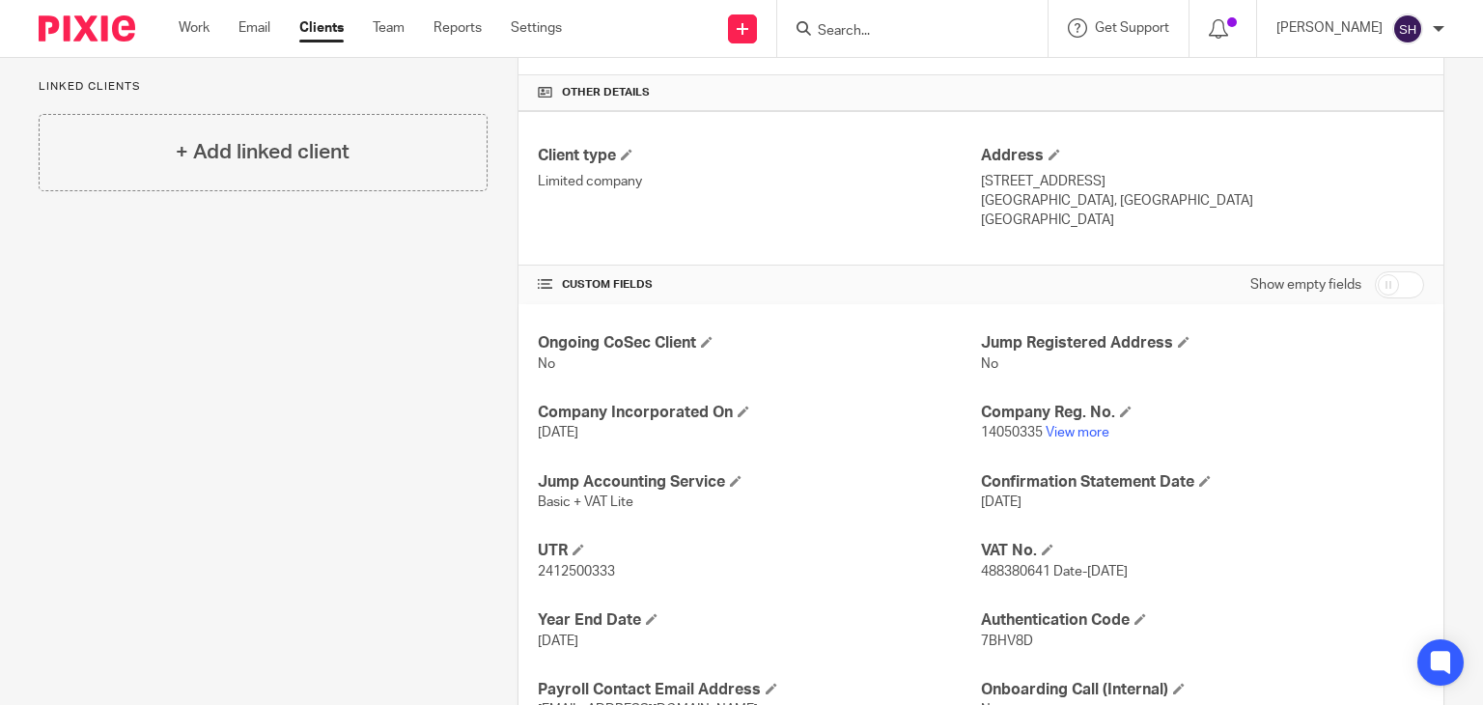
scroll to position [589, 0]
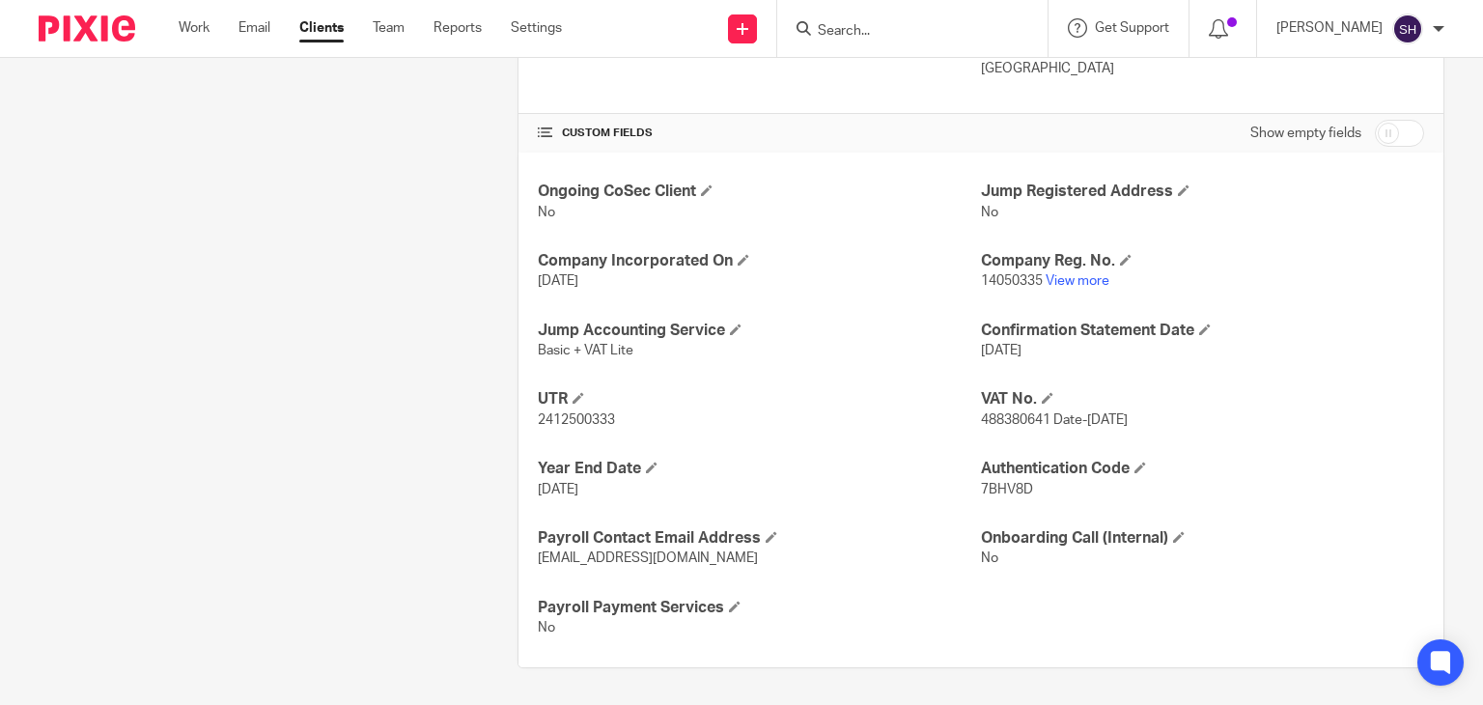
click at [780, 618] on p "No" at bounding box center [759, 627] width 443 height 19
click at [780, 611] on h4 "Payroll Payment Services" at bounding box center [759, 608] width 443 height 20
drag, startPoint x: 773, startPoint y: 607, endPoint x: 463, endPoint y: 383, distance: 382.4
click at [463, 383] on div "Client contacts Daniel Osei Bonsu Acheampong (Company Director) 07985484514 dan…" at bounding box center [727, 142] width 1436 height 1051
click at [948, 618] on p "No" at bounding box center [759, 627] width 443 height 19
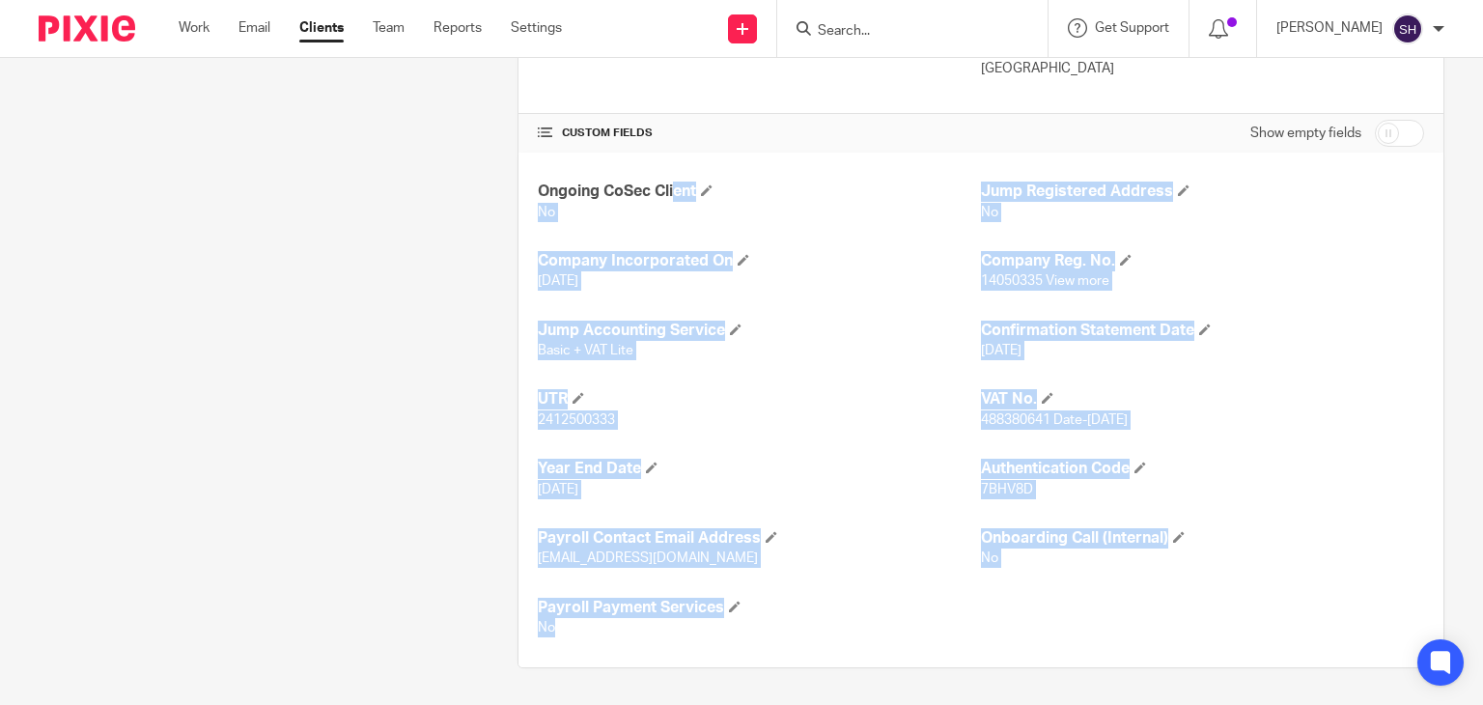
drag, startPoint x: 525, startPoint y: 179, endPoint x: 861, endPoint y: 644, distance: 574.0
click at [861, 644] on div "Ongoing CoSec Client No Jump Registered Address No Company Incorporated On 17 A…" at bounding box center [980, 410] width 925 height 515
click at [832, 594] on div "Ongoing CoSec Client No Jump Registered Address No Company Incorporated On 17 A…" at bounding box center [980, 410] width 925 height 515
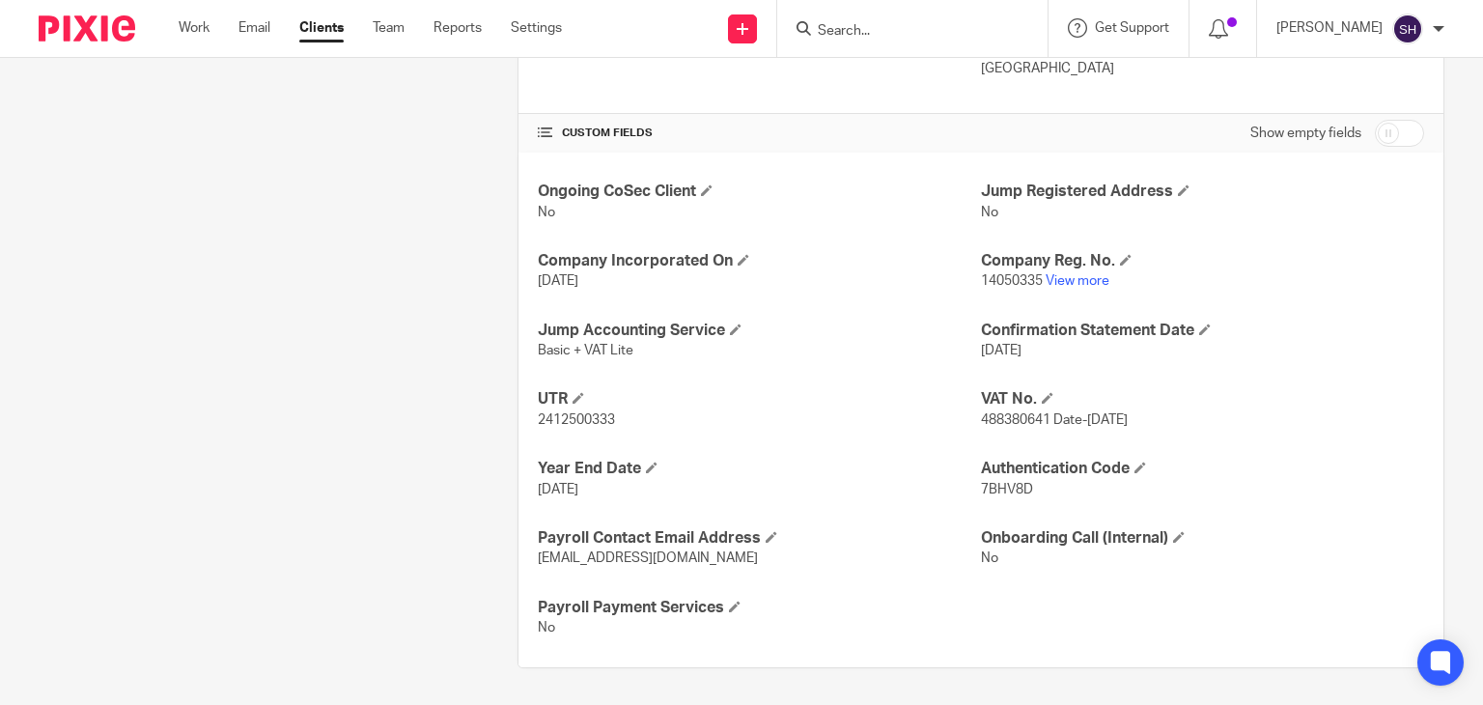
drag, startPoint x: 754, startPoint y: 613, endPoint x: 568, endPoint y: 627, distance: 186.8
click at [455, 430] on div "Client contacts Daniel Osei Bonsu Acheampong (Company Director) 07985484514 dan…" at bounding box center [727, 142] width 1436 height 1051
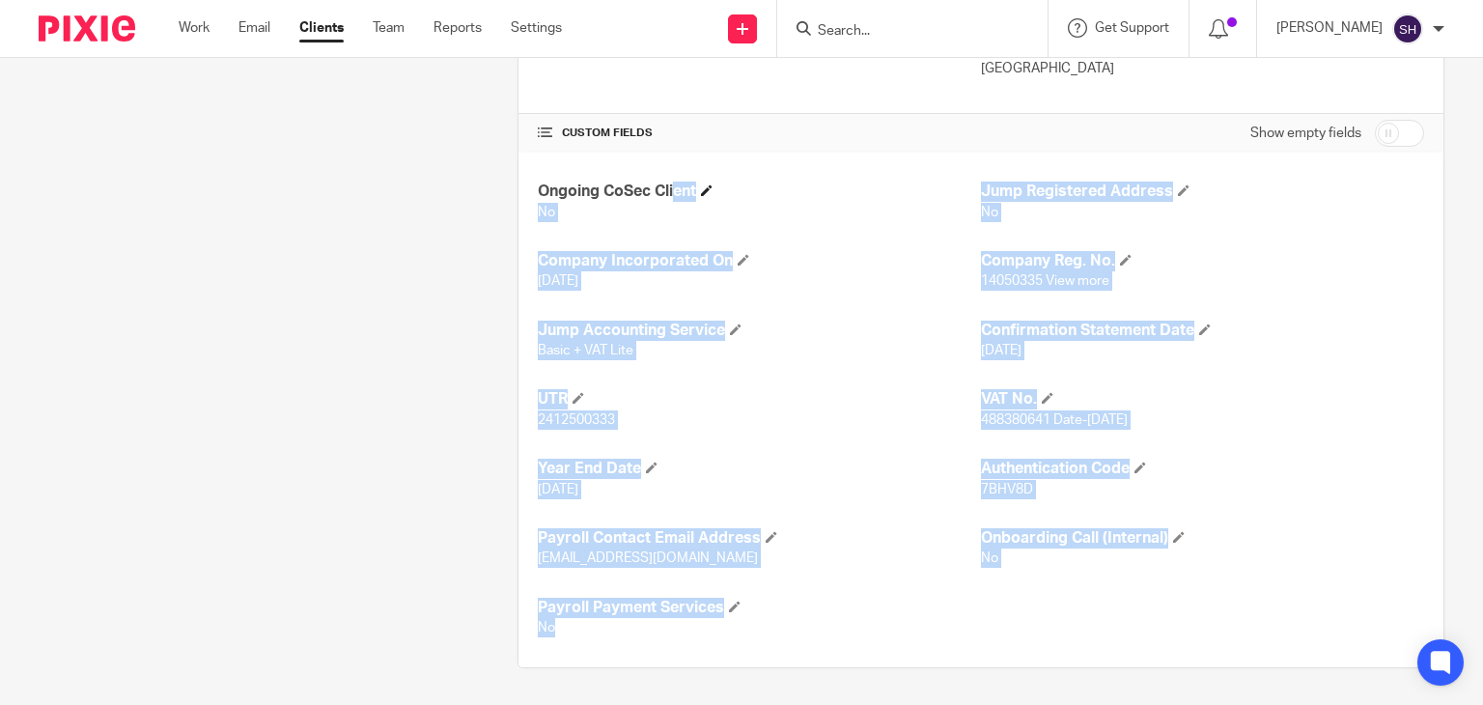
drag, startPoint x: 583, startPoint y: 630, endPoint x: 533, endPoint y: 194, distance: 439.3
click at [533, 194] on div "Ongoing CoSec Client No Jump Registered Address No Company Incorporated On 17 A…" at bounding box center [980, 410] width 925 height 515
click at [877, 600] on h4 "Payroll Payment Services" at bounding box center [759, 608] width 443 height 20
drag, startPoint x: 563, startPoint y: 626, endPoint x: 528, endPoint y: 193, distance: 434.0
click at [524, 189] on div "Ongoing CoSec Client No Jump Registered Address No Company Incorporated On 17 A…" at bounding box center [980, 410] width 925 height 515
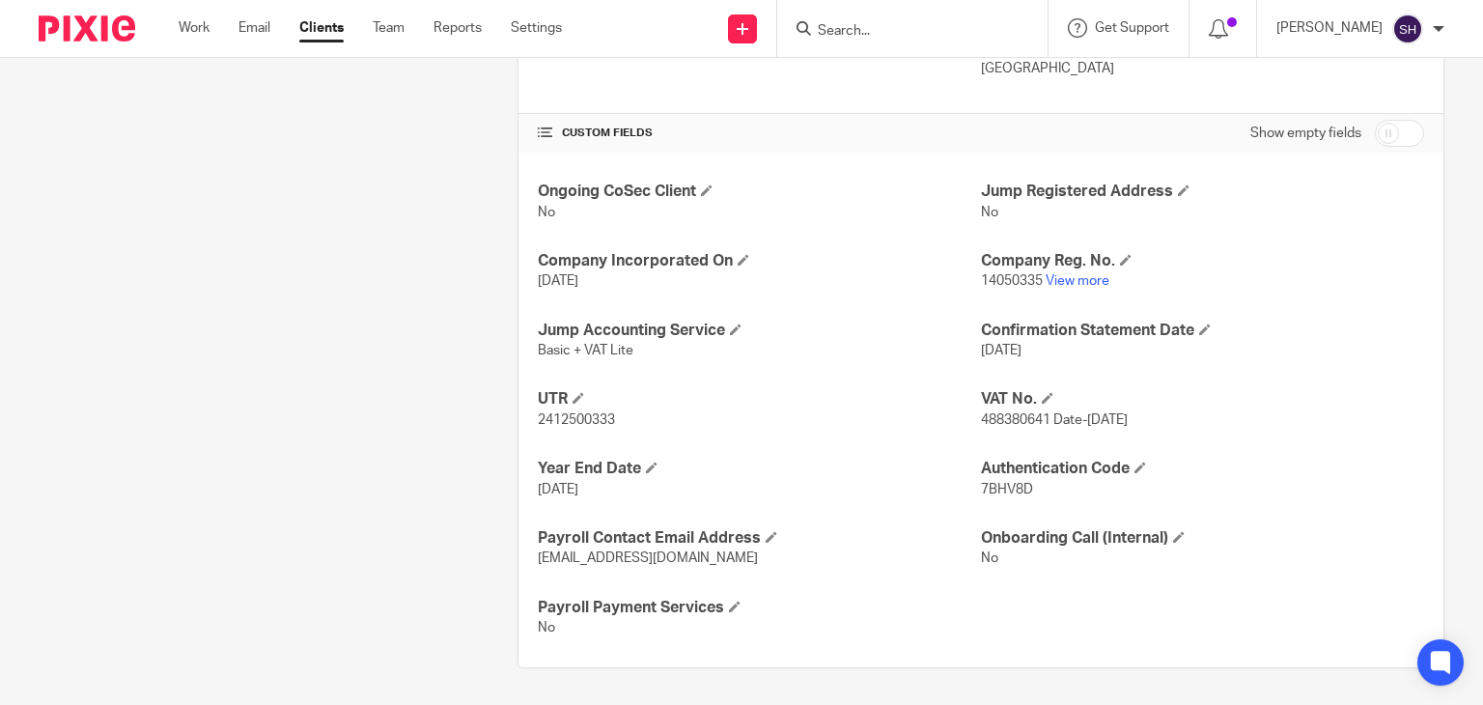
click at [858, 136] on h4 "CUSTOM FIELDS" at bounding box center [759, 133] width 443 height 15
click at [875, 136] on h4 "CUSTOM FIELDS" at bounding box center [759, 133] width 443 height 15
click at [874, 135] on h4 "CUSTOM FIELDS" at bounding box center [759, 133] width 443 height 15
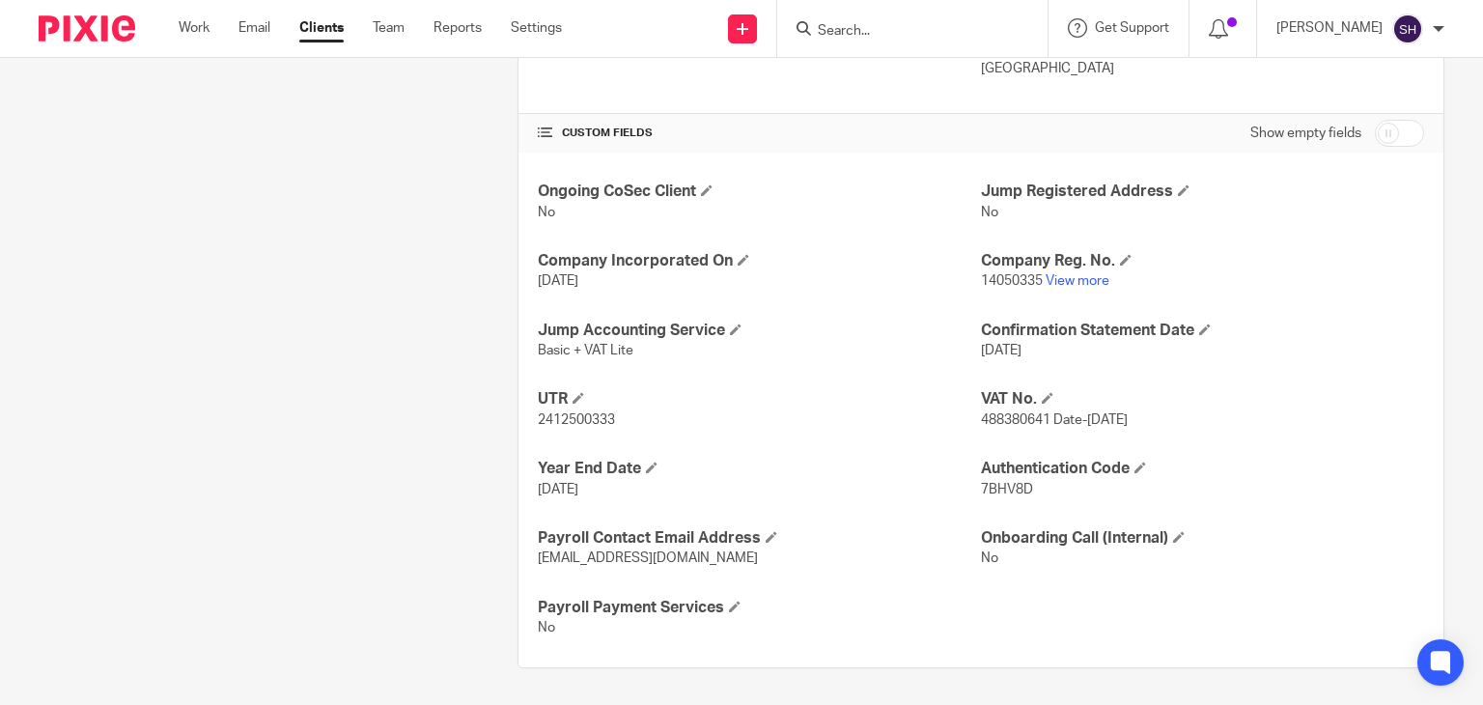
click at [1375, 132] on input "checkbox" at bounding box center [1399, 133] width 49 height 27
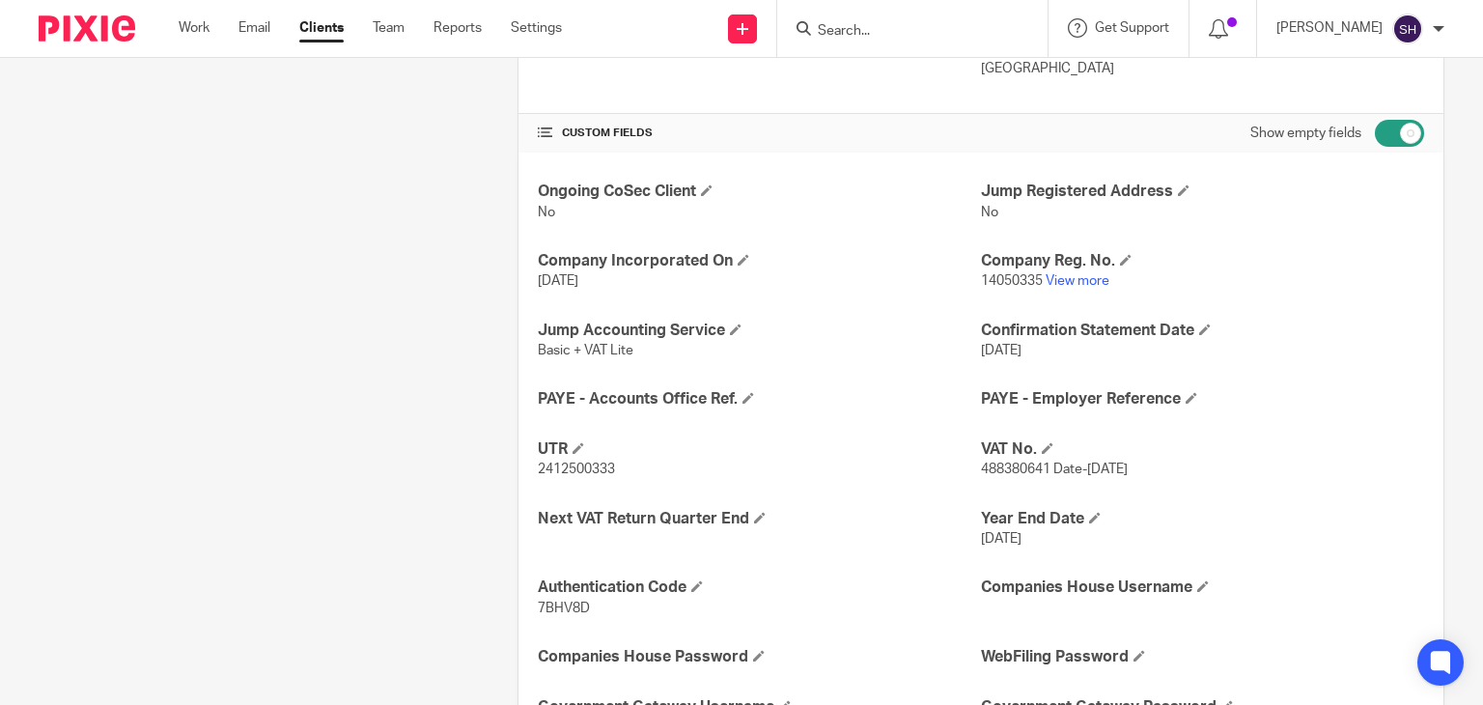
drag, startPoint x: 1401, startPoint y: 144, endPoint x: 1393, endPoint y: 135, distance: 11.6
click at [1394, 136] on input "checkbox" at bounding box center [1399, 133] width 49 height 27
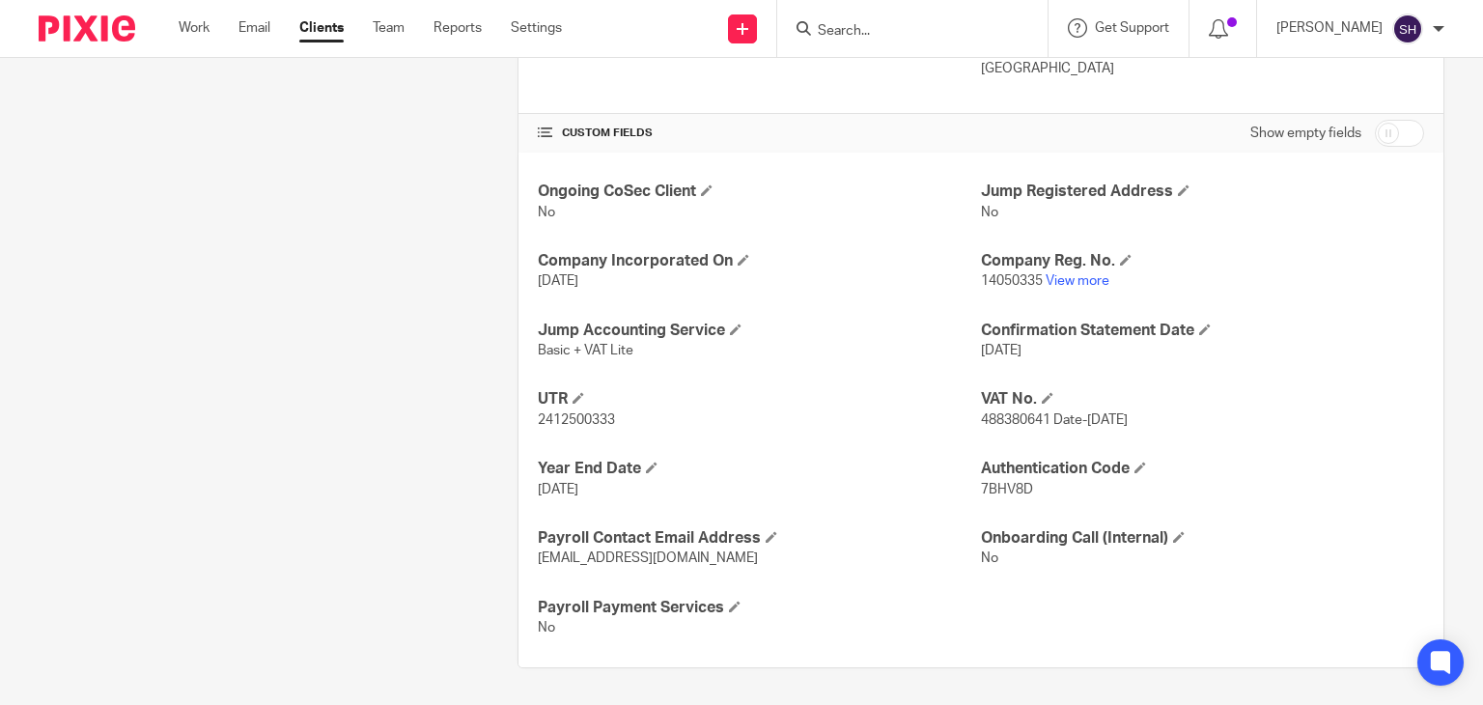
click at [1375, 128] on input "checkbox" at bounding box center [1399, 133] width 49 height 27
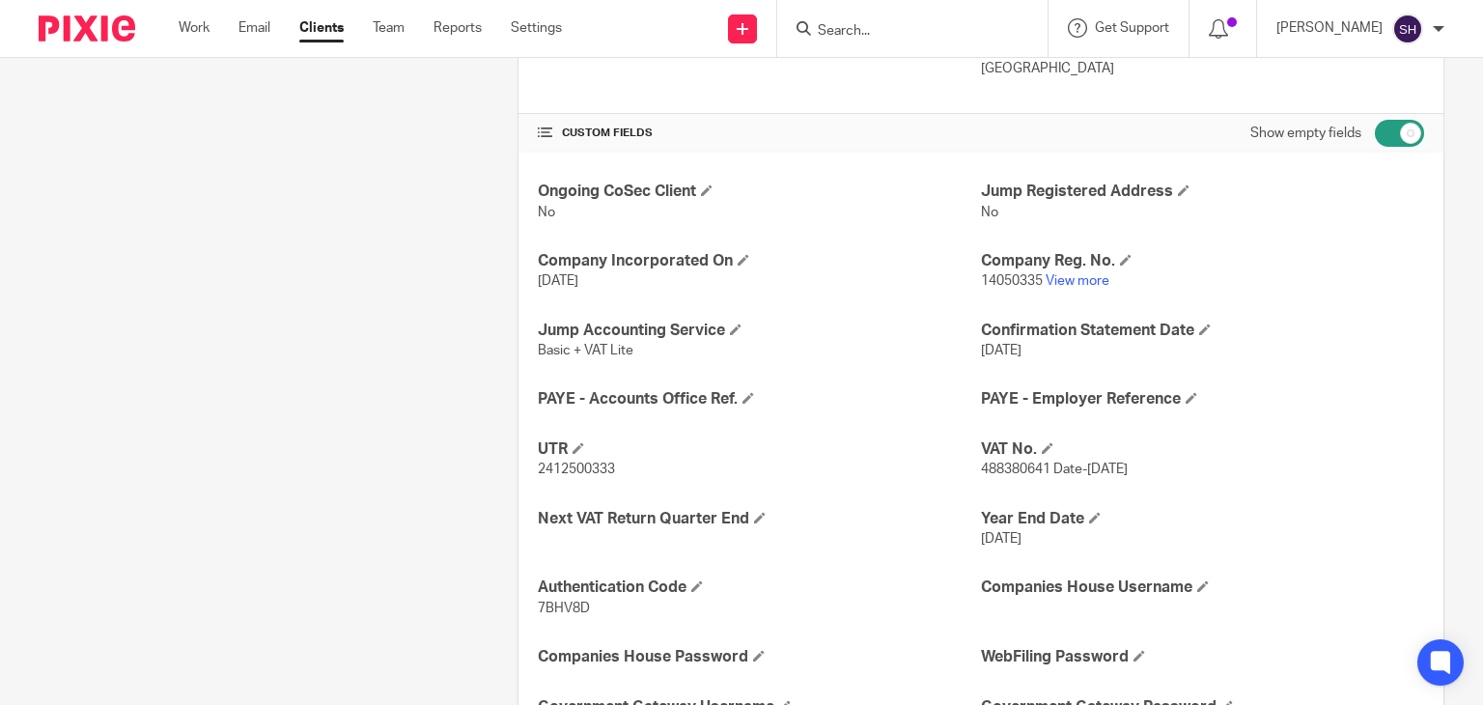
drag, startPoint x: 1403, startPoint y: 129, endPoint x: 1404, endPoint y: 141, distance: 11.6
click at [1402, 129] on input "checkbox" at bounding box center [1399, 133] width 49 height 27
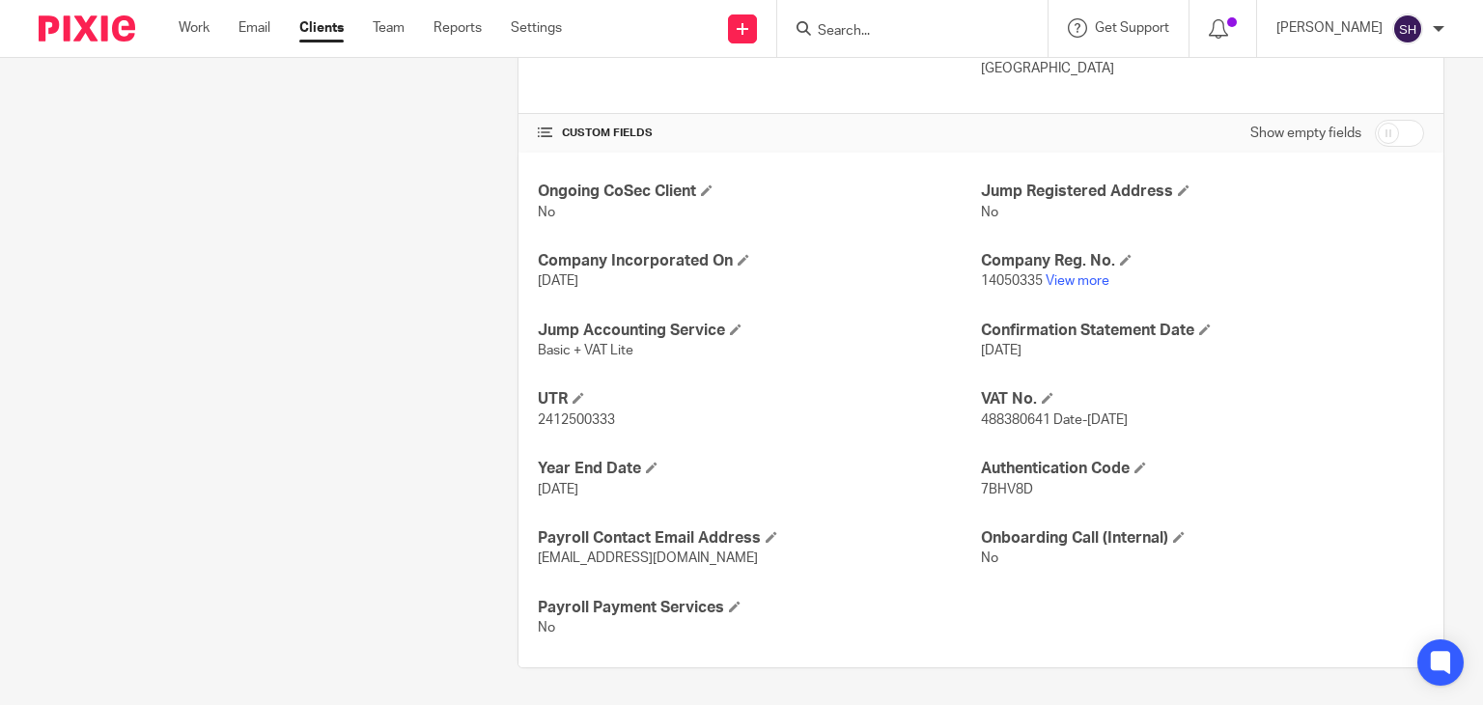
click at [1375, 127] on input "checkbox" at bounding box center [1399, 133] width 49 height 27
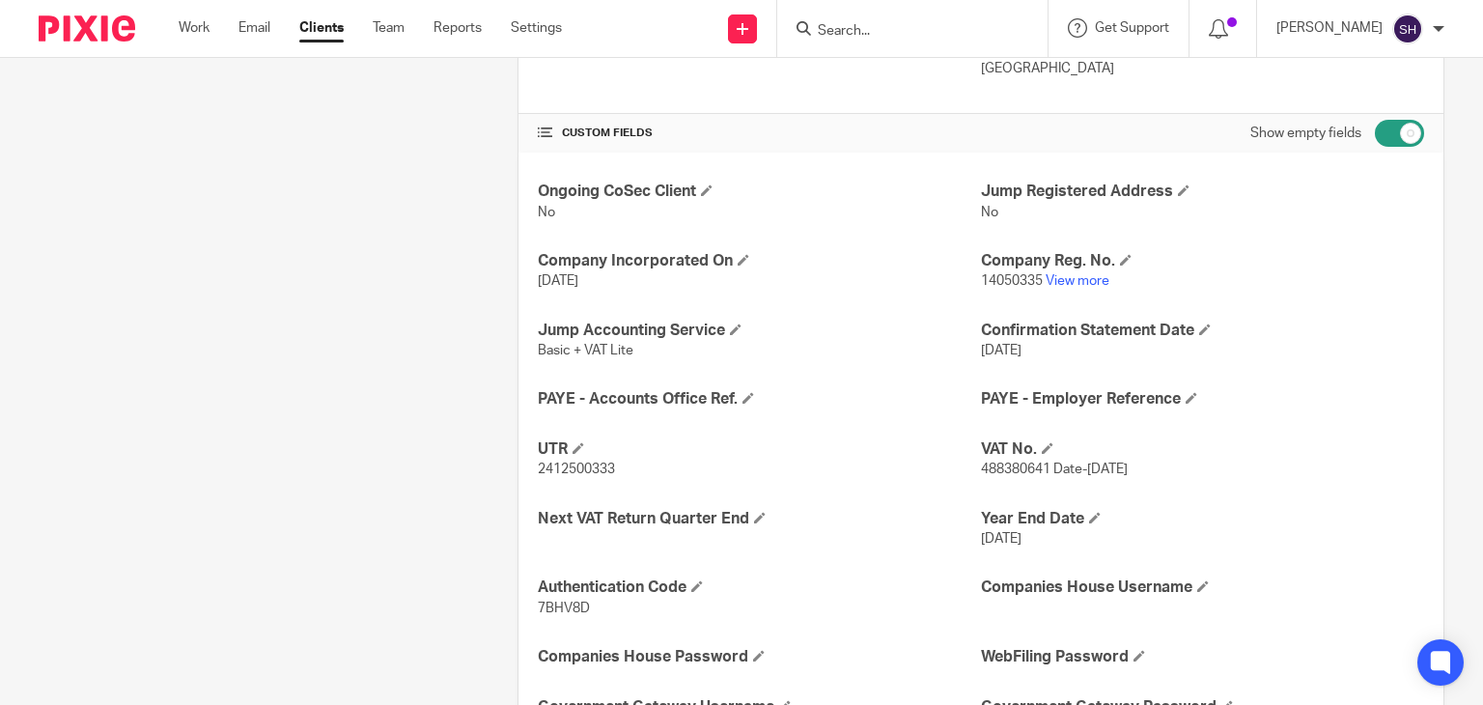
click at [1402, 128] on input "checkbox" at bounding box center [1399, 133] width 49 height 27
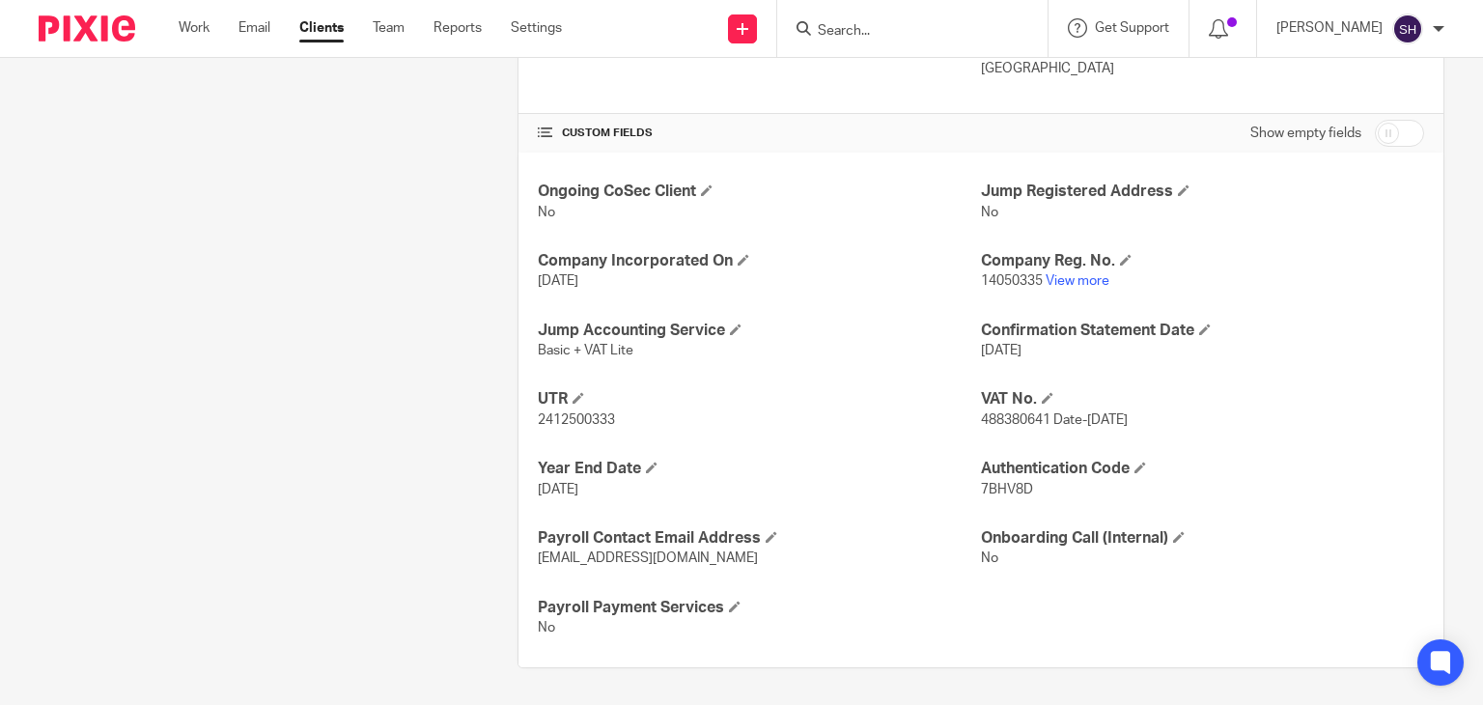
click at [1378, 127] on input "checkbox" at bounding box center [1399, 133] width 49 height 27
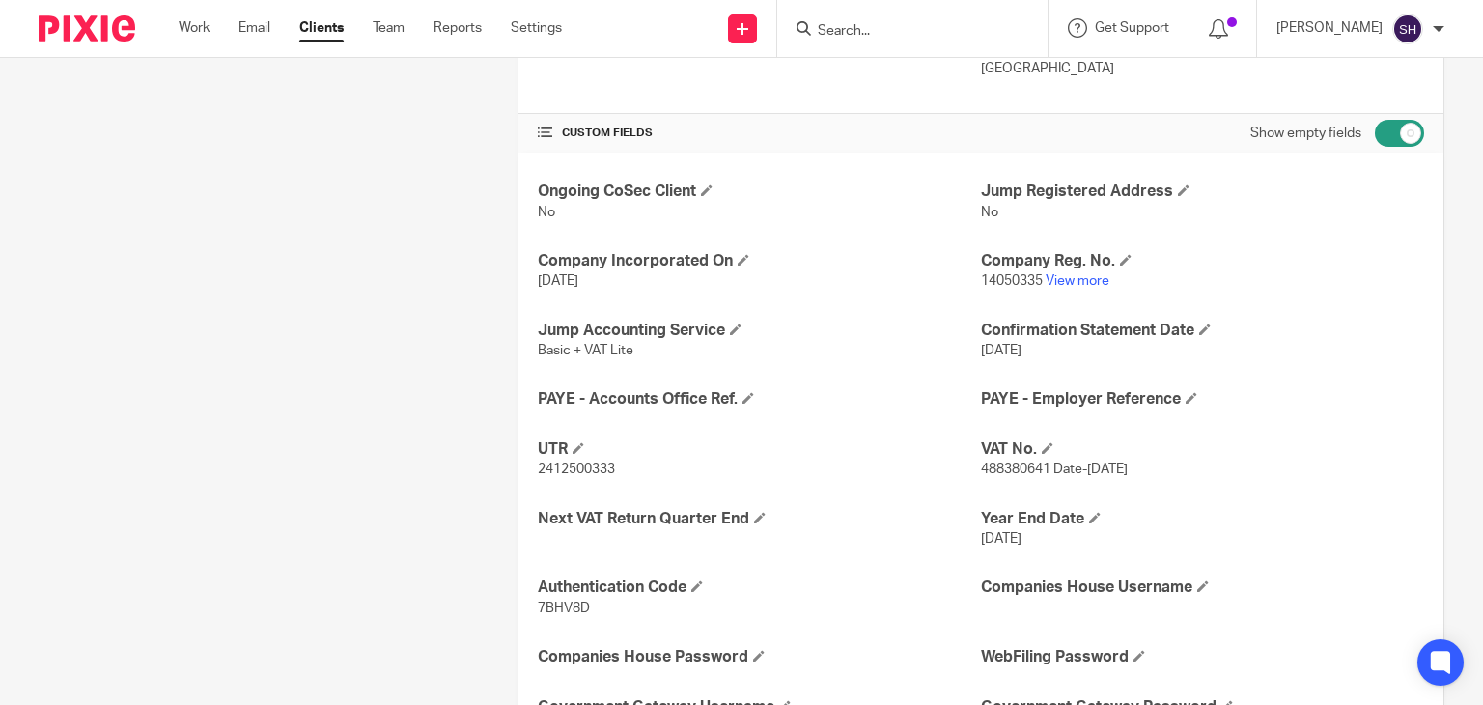
click at [1395, 132] on input "checkbox" at bounding box center [1399, 133] width 49 height 27
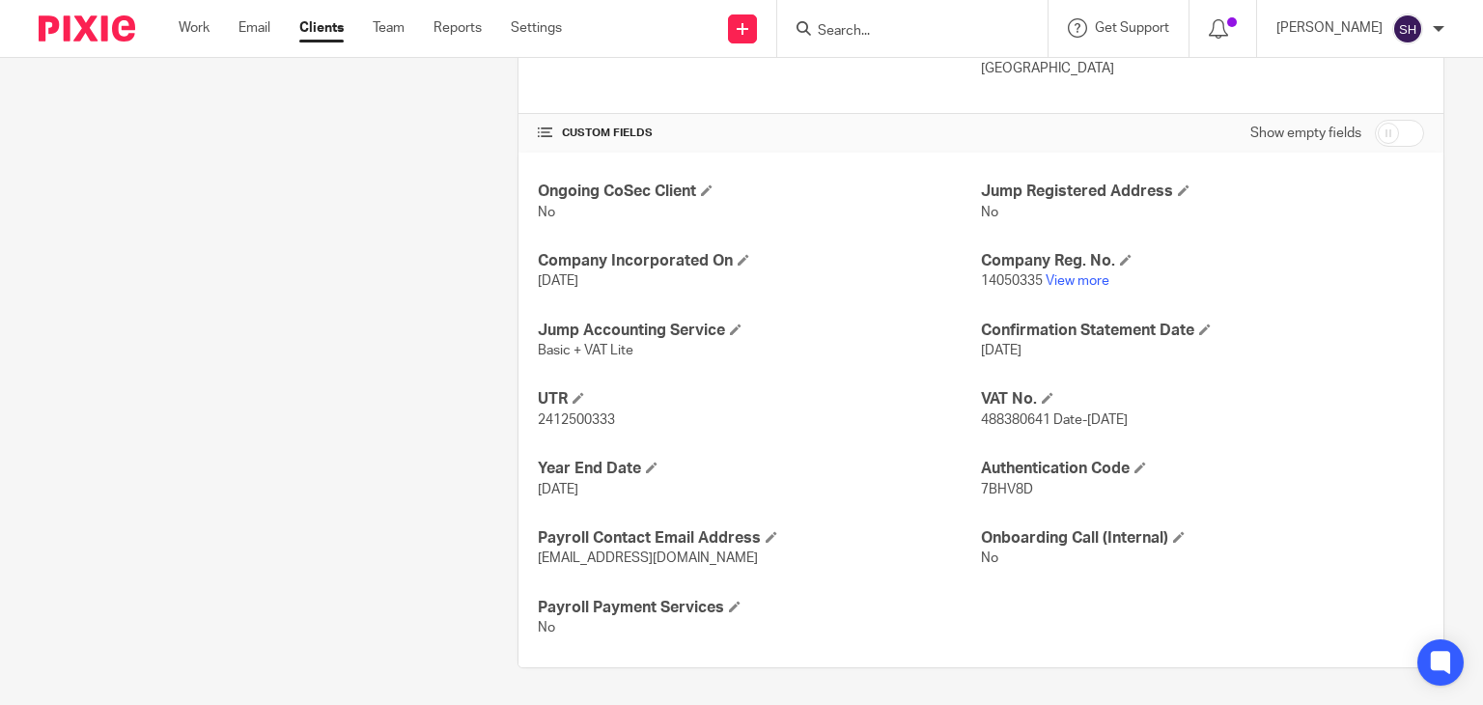
click at [1383, 127] on input "checkbox" at bounding box center [1399, 133] width 49 height 27
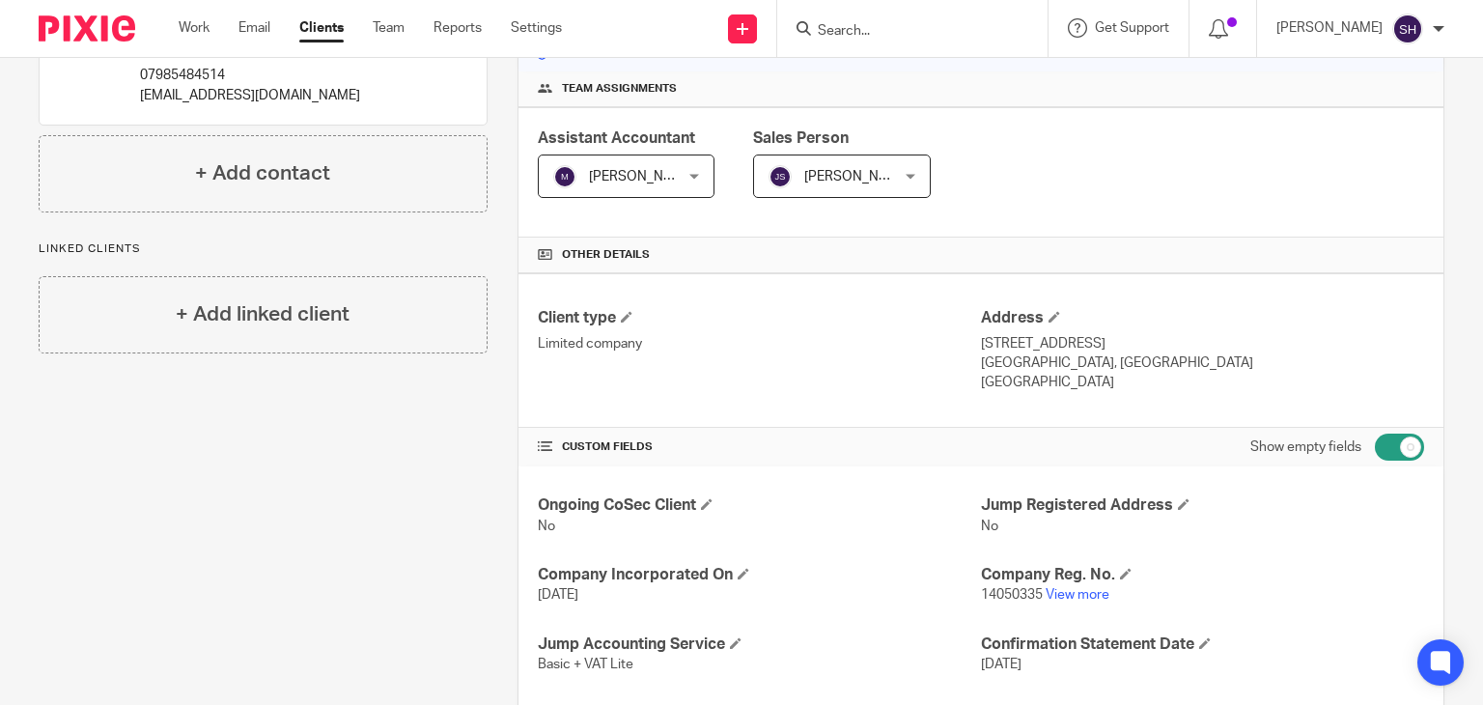
scroll to position [234, 0]
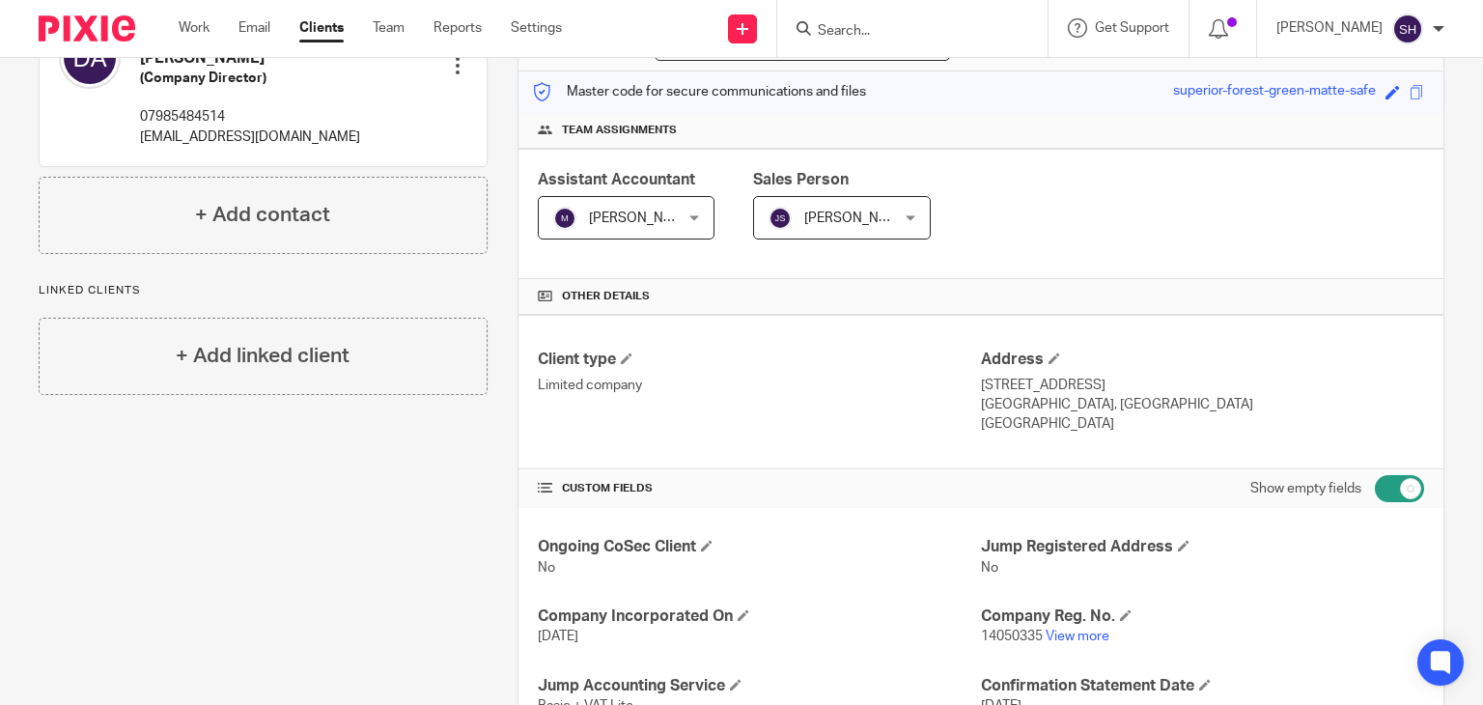
click at [1395, 486] on input "checkbox" at bounding box center [1399, 488] width 49 height 27
checkbox input "false"
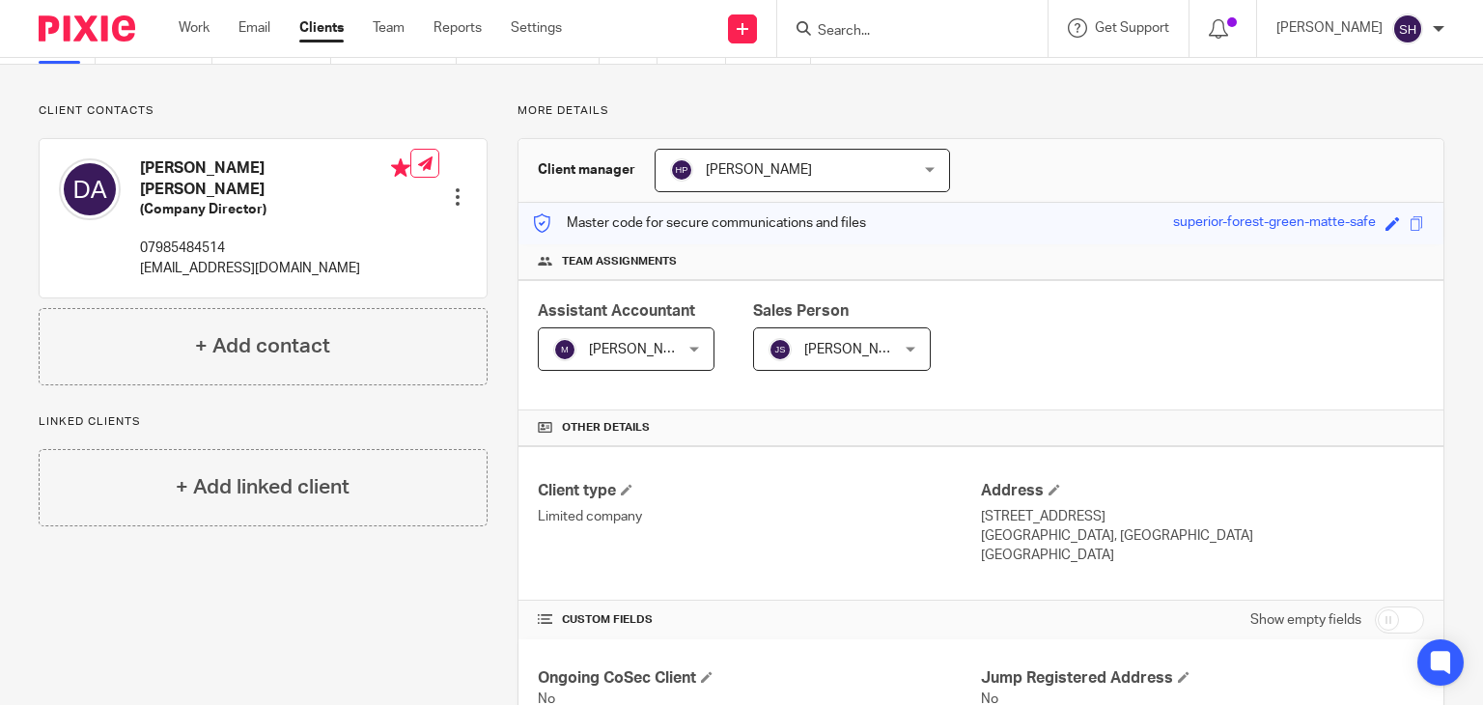
scroll to position [0, 0]
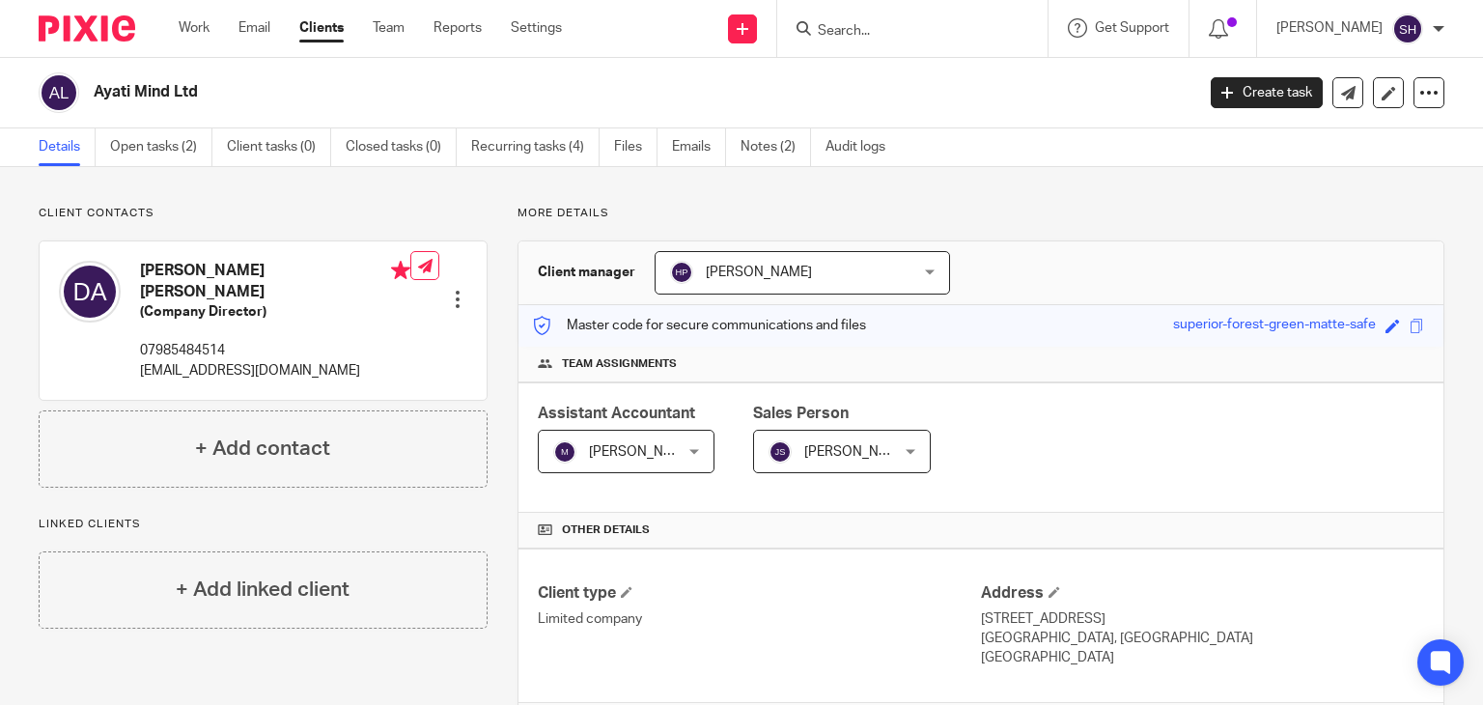
click at [831, 36] on input "Search" at bounding box center [903, 31] width 174 height 17
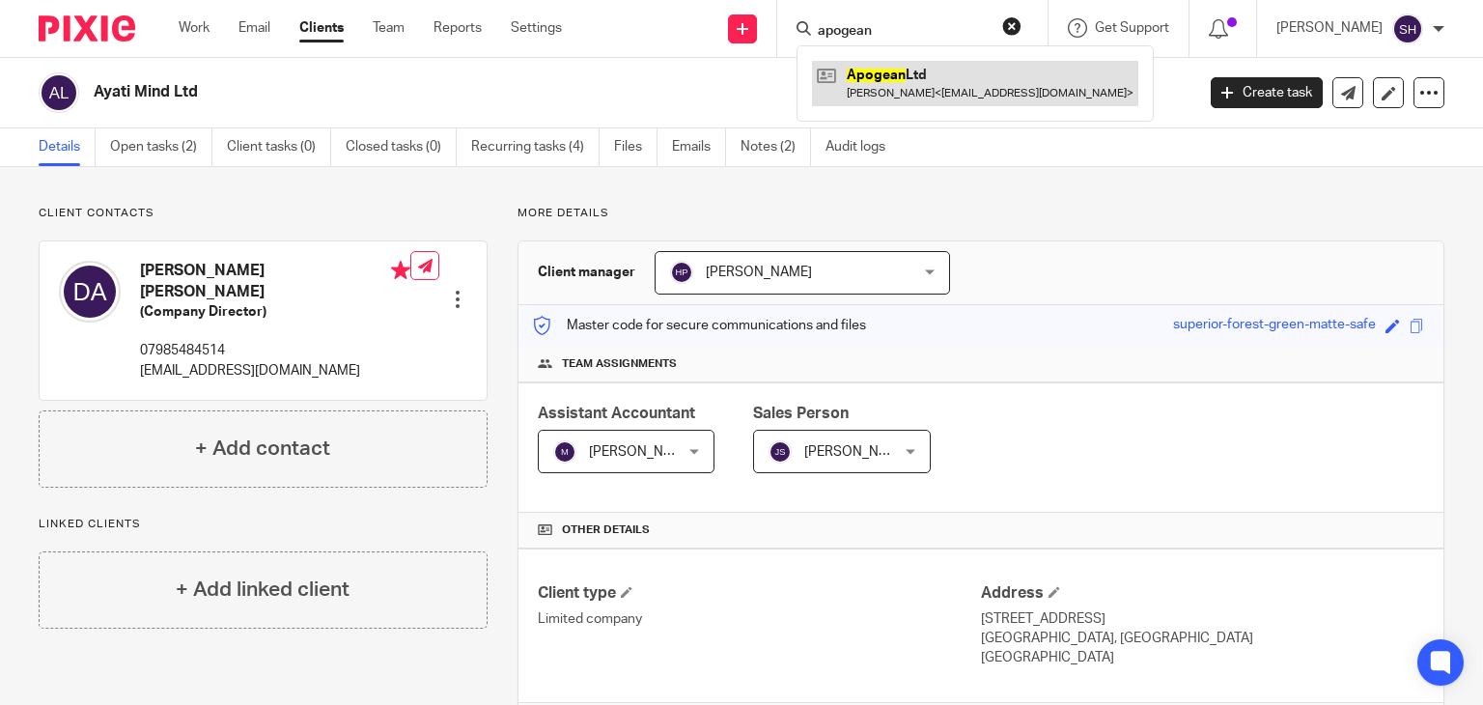
type input "apogean"
click at [908, 81] on link at bounding box center [975, 83] width 326 height 44
click at [914, 82] on link at bounding box center [975, 83] width 326 height 44
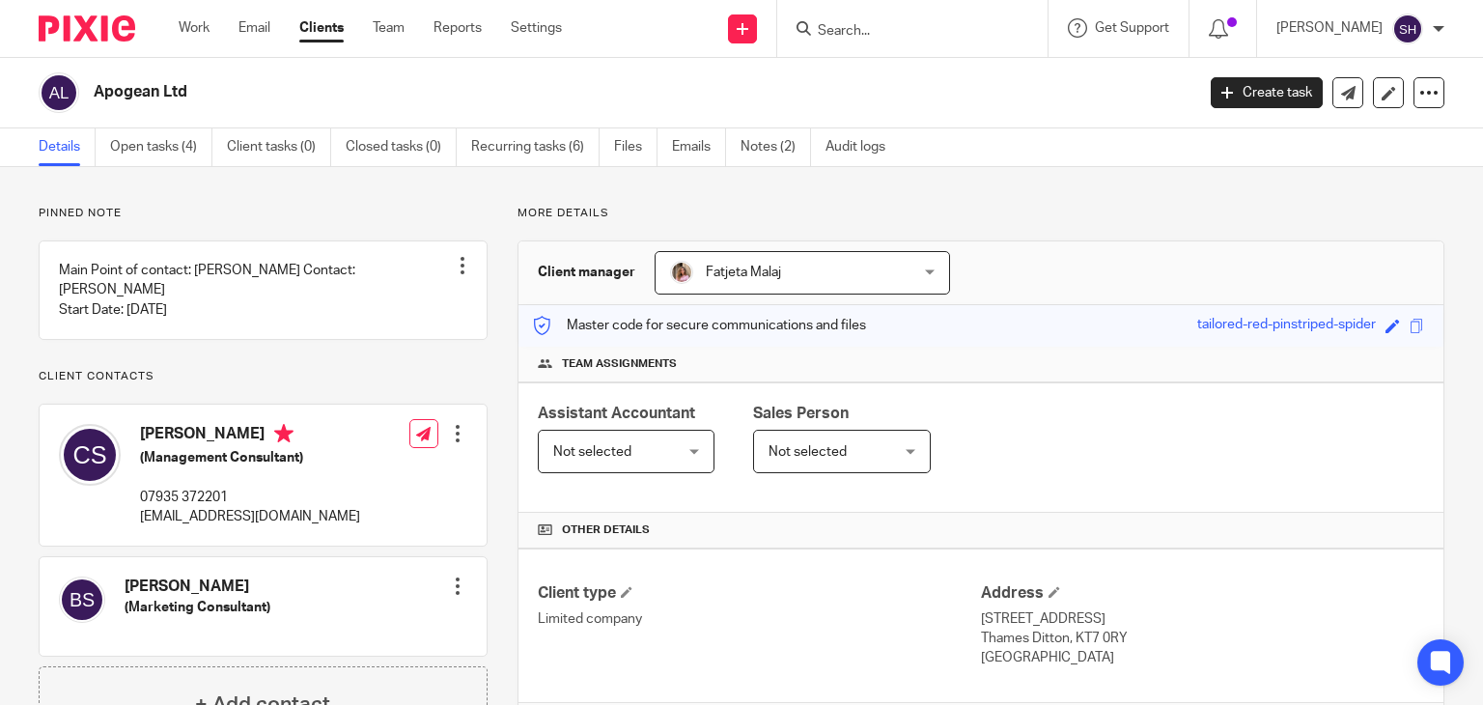
click at [969, 198] on div "Pinned note Main Point of contact: [PERSON_NAME] Contact: [PERSON_NAME] Start D…" at bounding box center [741, 696] width 1483 height 1059
click at [769, 140] on link "Notes (2)" at bounding box center [776, 147] width 70 height 38
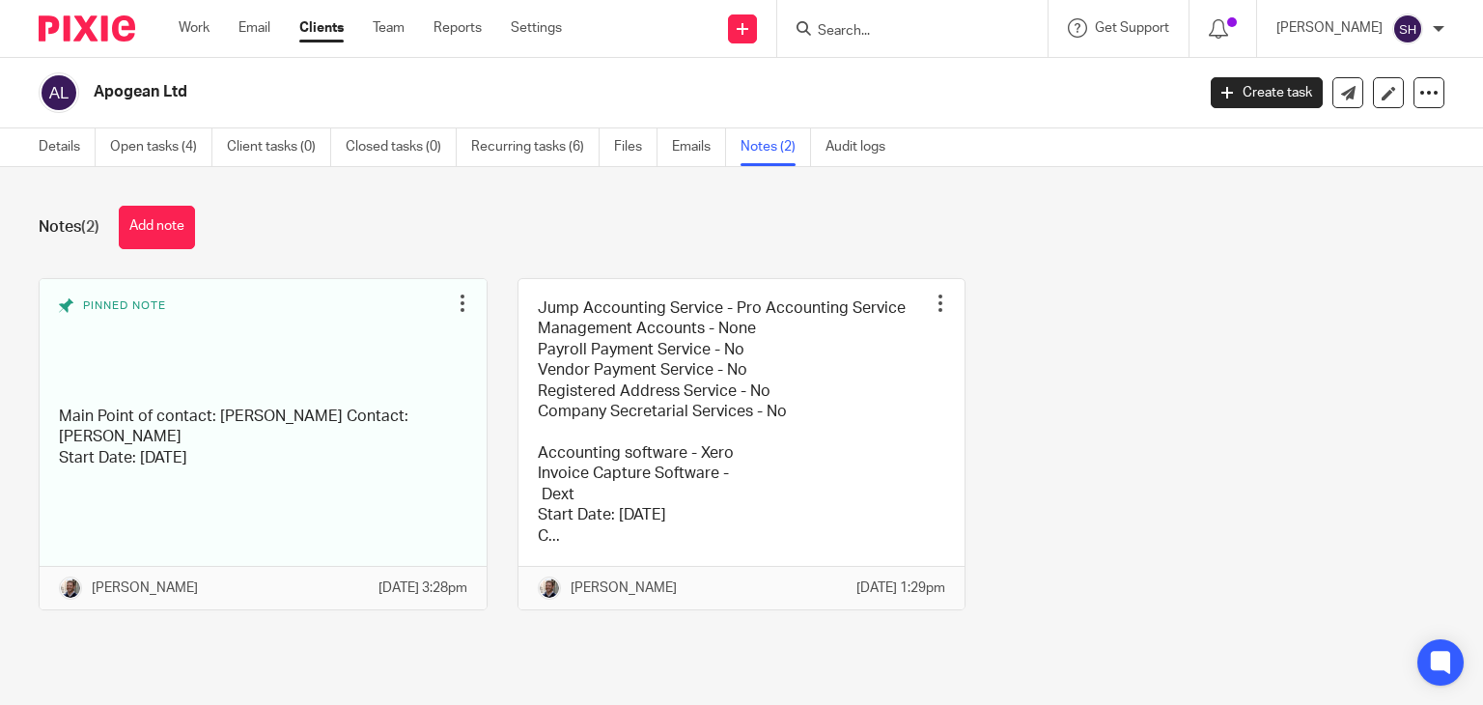
click at [861, 41] on div at bounding box center [912, 28] width 270 height 57
click at [864, 25] on input "Search" at bounding box center [903, 31] width 174 height 17
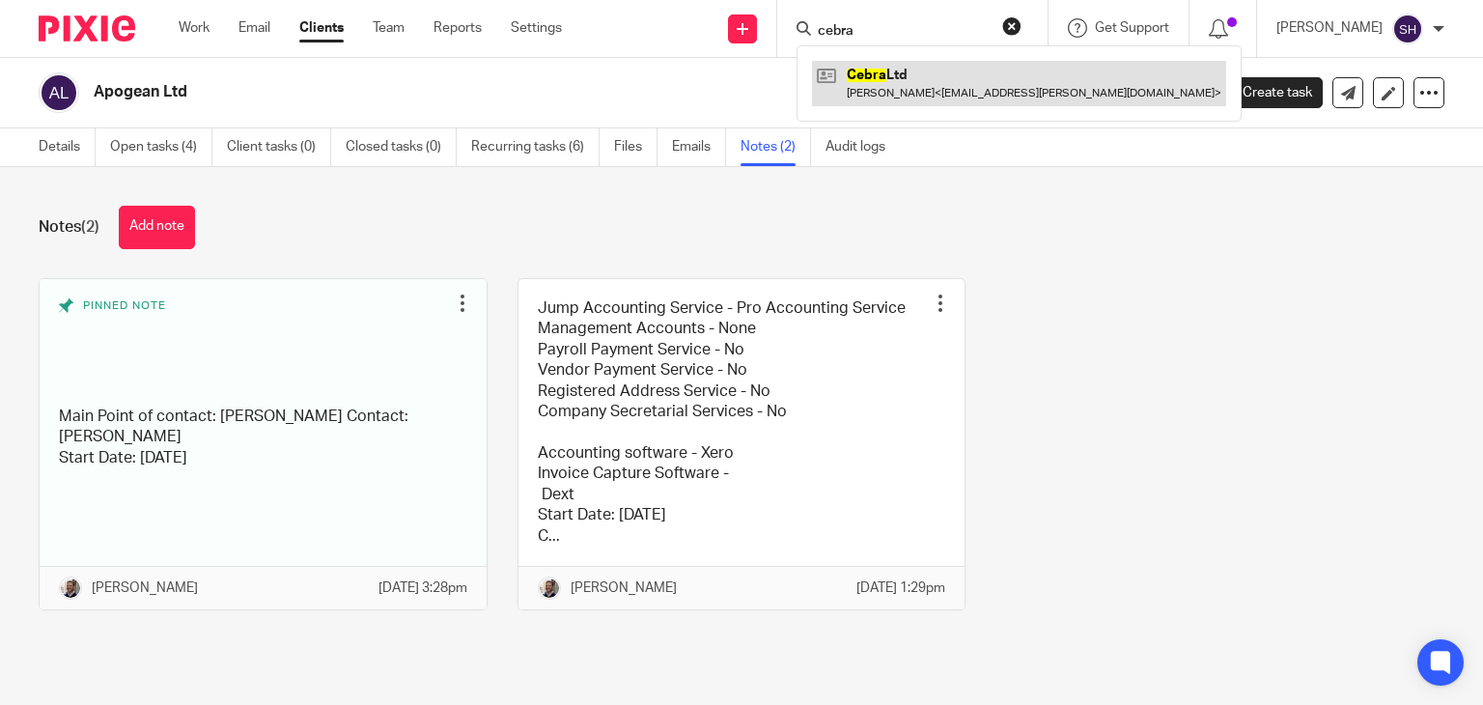
type input "cebra"
click at [904, 85] on link at bounding box center [1019, 83] width 414 height 44
click at [905, 83] on link at bounding box center [1019, 83] width 414 height 44
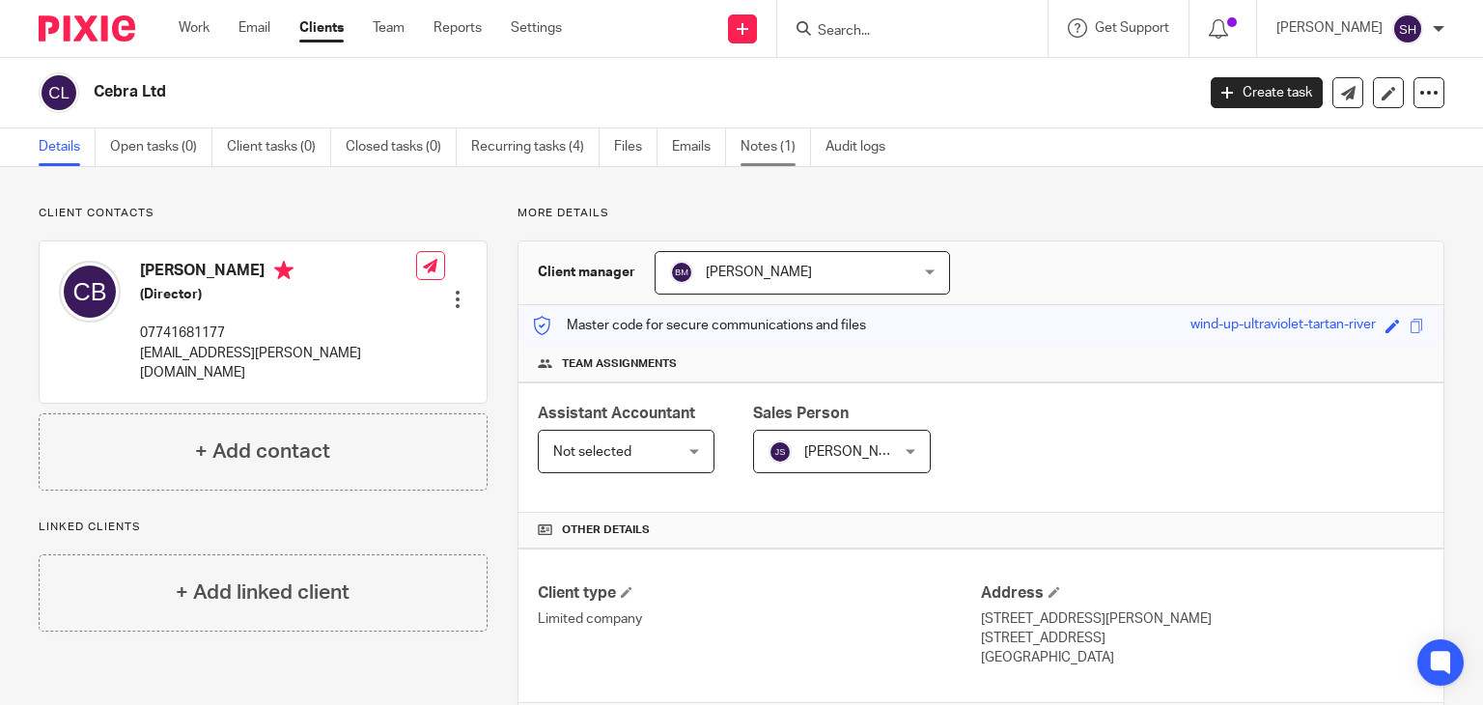
click at [779, 144] on link "Notes (1)" at bounding box center [776, 147] width 70 height 38
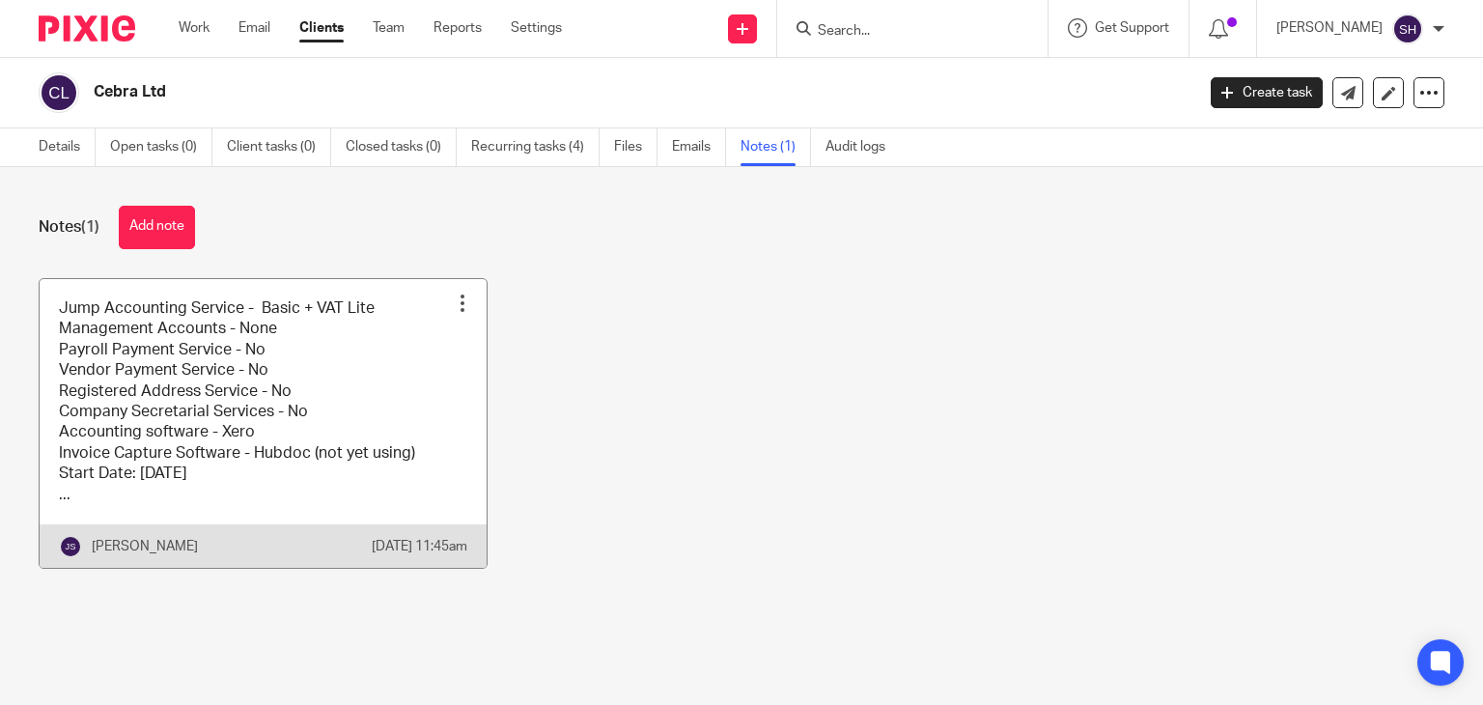
drag, startPoint x: 332, startPoint y: 357, endPoint x: 708, endPoint y: 350, distance: 375.7
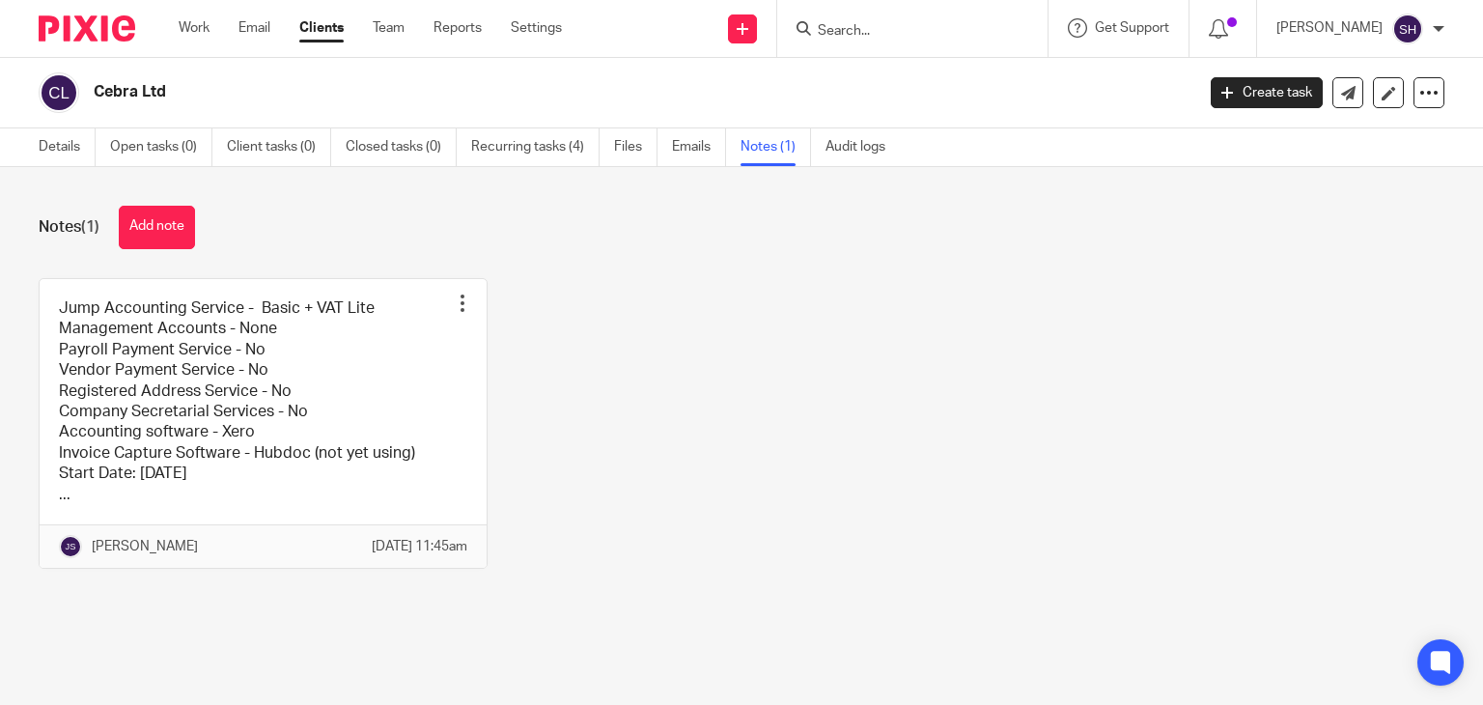
click at [334, 357] on link at bounding box center [263, 423] width 447 height 289
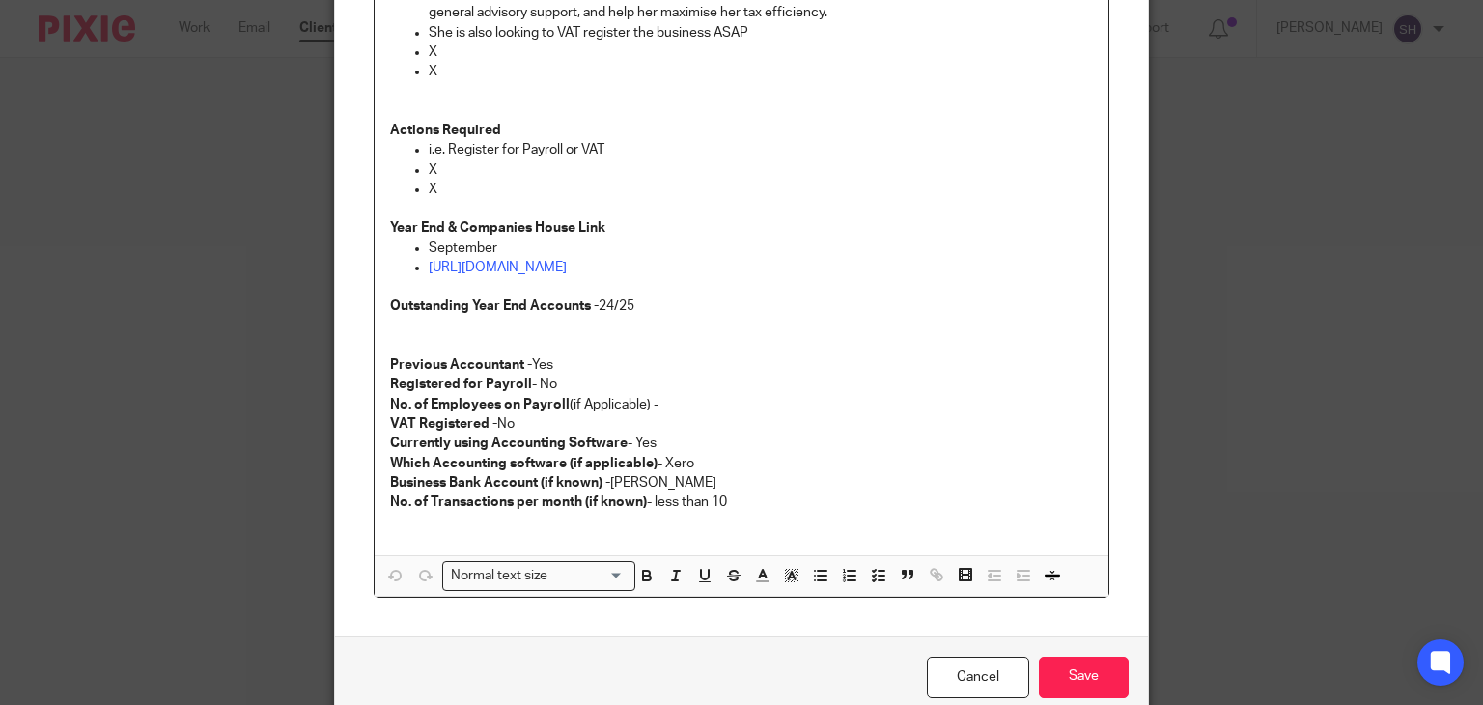
scroll to position [641, 0]
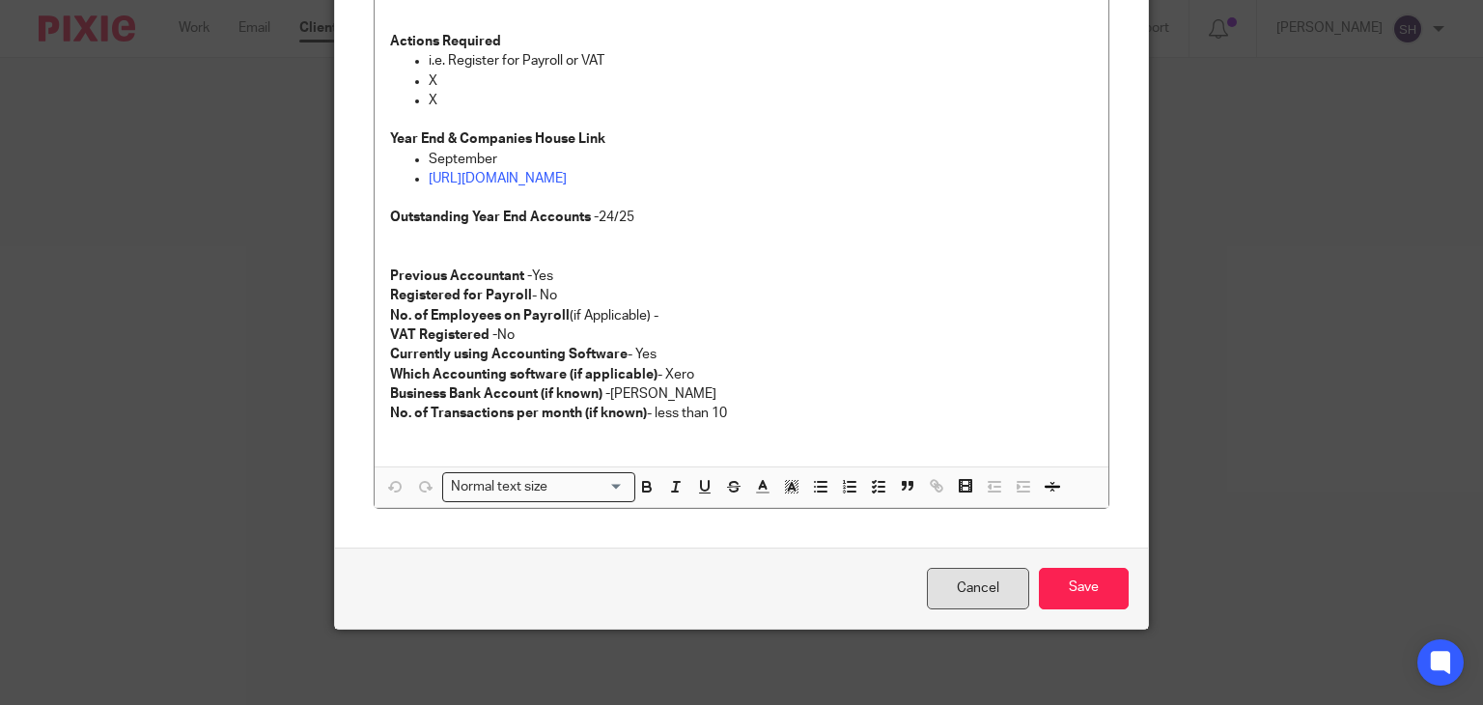
click at [971, 596] on link "Cancel" at bounding box center [978, 589] width 102 height 42
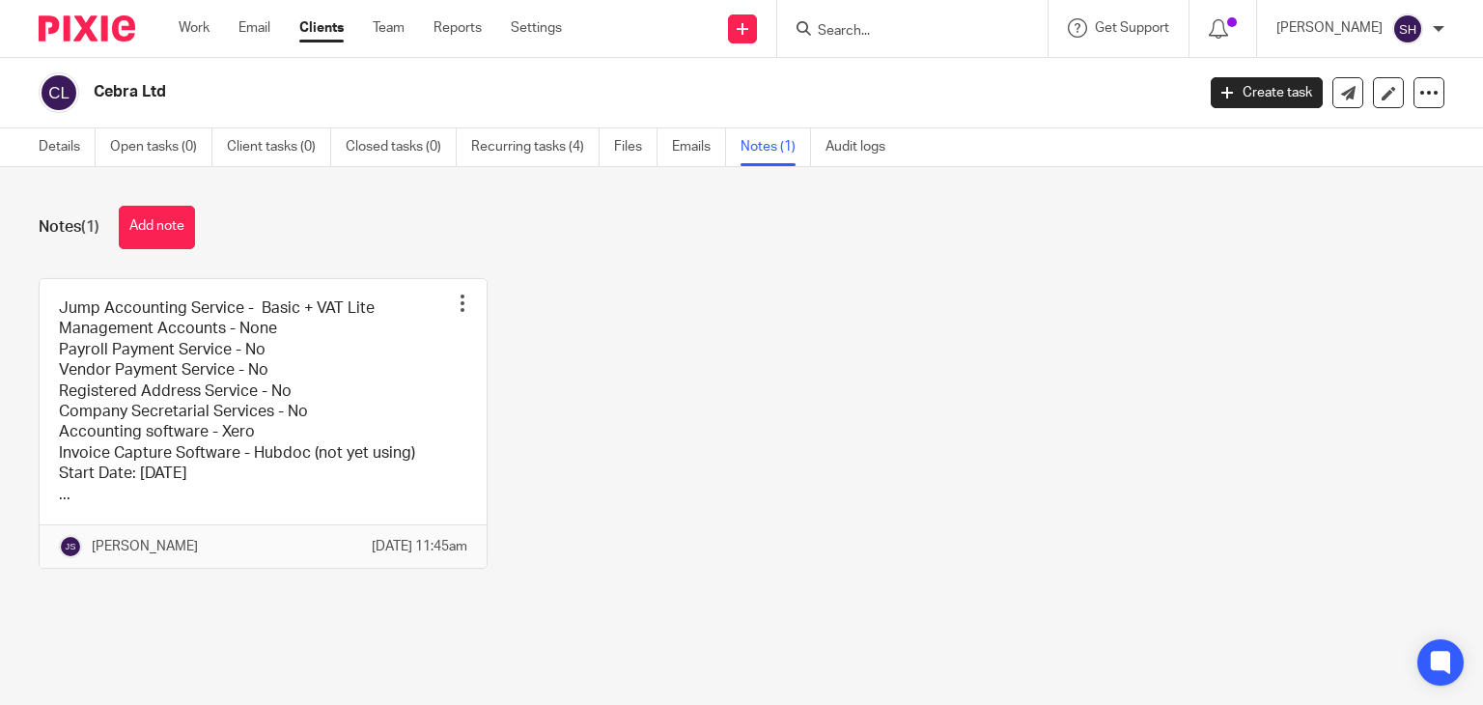
click at [704, 414] on div "Jump Accounting Service - Basic + VAT Lite Management Accounts - None Payroll P…" at bounding box center [727, 438] width 1436 height 320
click at [862, 630] on div "Notes (1) Add note Jump Accounting Service - Basic + VAT Lite Management Accoun…" at bounding box center [741, 401] width 1483 height 469
click at [574, 313] on div "Jump Accounting Service - Basic + VAT Lite Management Accounts - None Payroll P…" at bounding box center [727, 438] width 1436 height 320
click at [80, 159] on link "Details" at bounding box center [67, 147] width 57 height 38
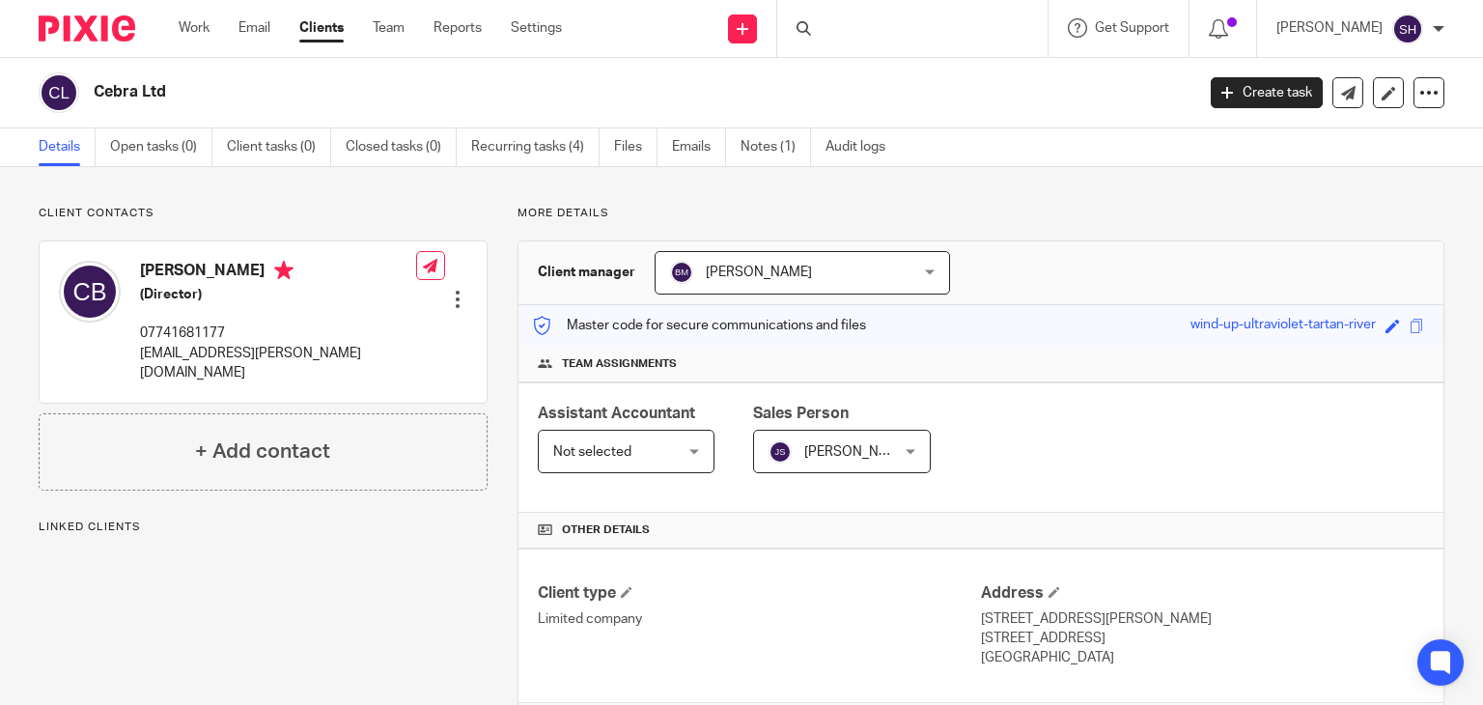
click at [185, 149] on link "Open tasks (0)" at bounding box center [161, 147] width 102 height 38
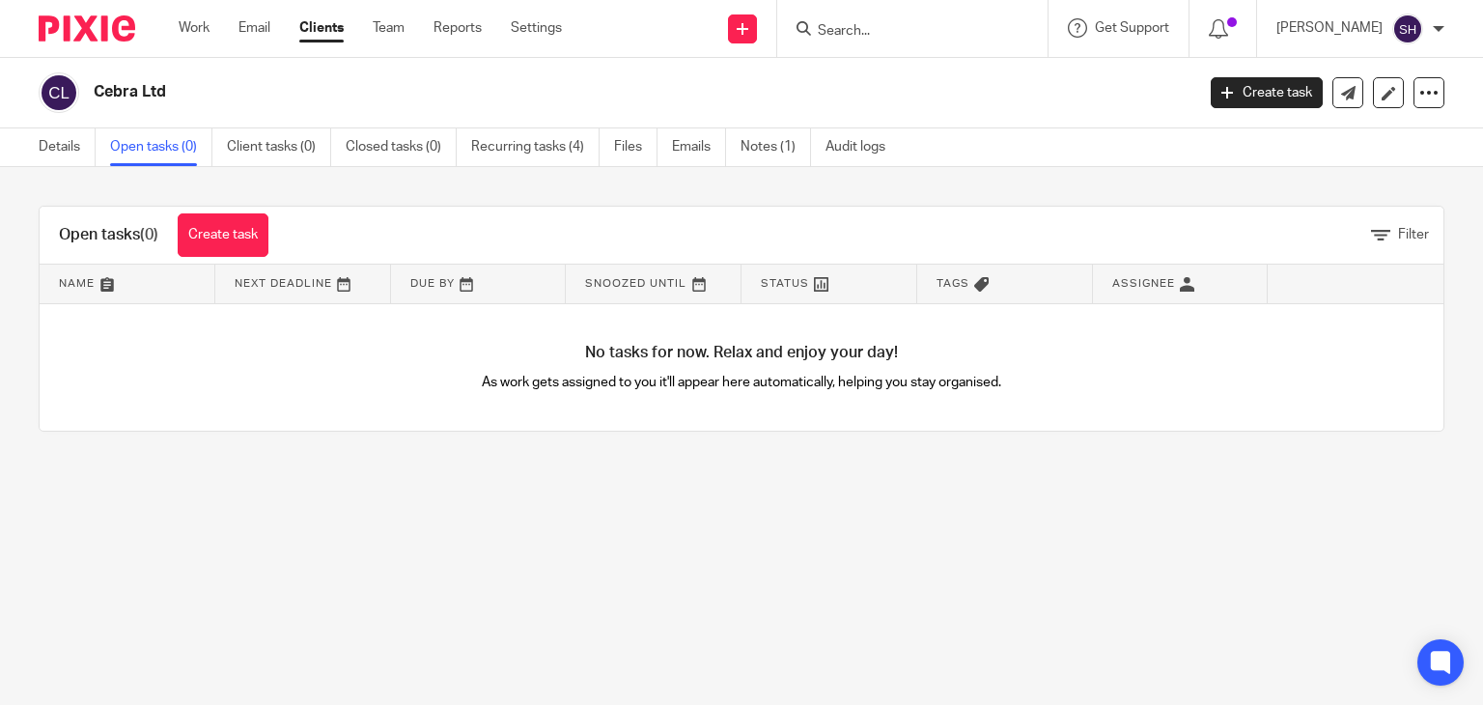
click at [745, 143] on link "Notes (1)" at bounding box center [776, 147] width 70 height 38
click at [765, 147] on link "Notes (1)" at bounding box center [776, 147] width 70 height 38
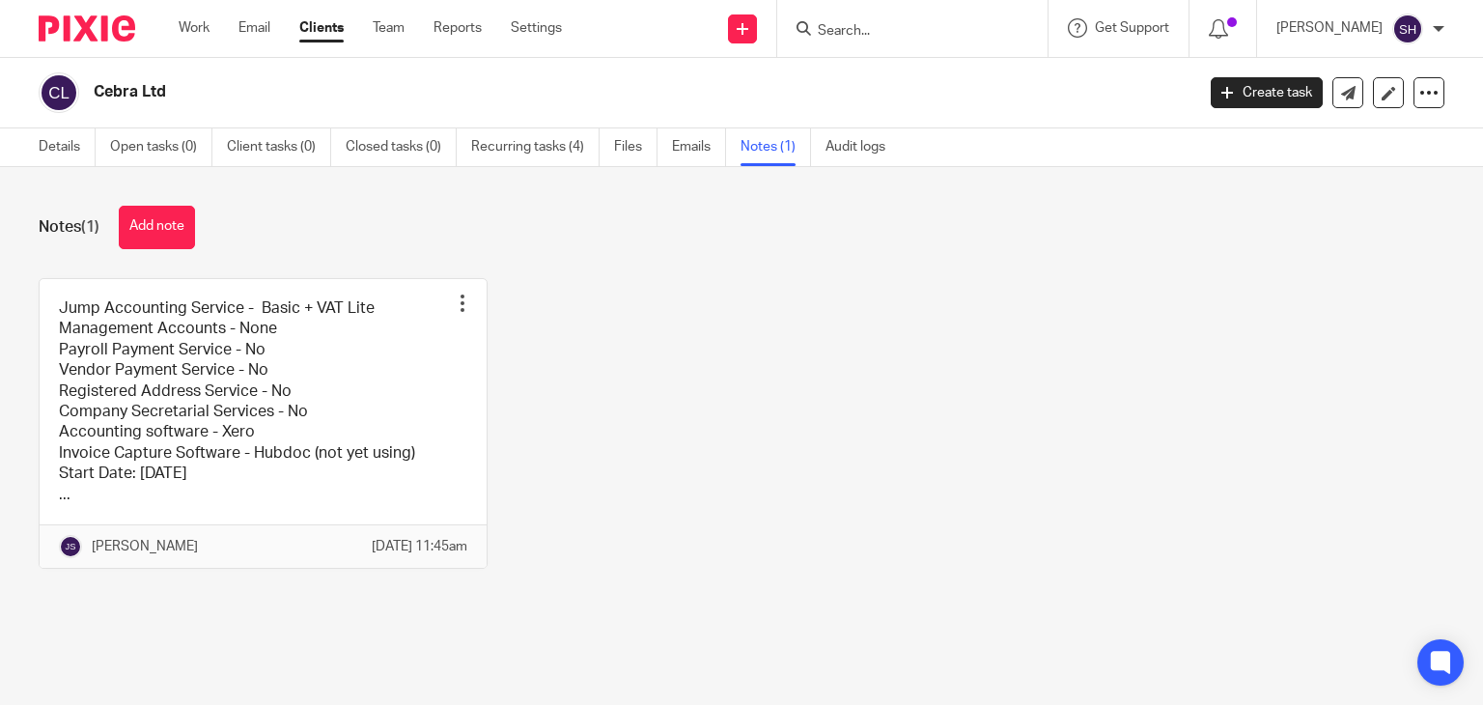
click at [667, 398] on div "Jump Accounting Service - Basic + VAT Lite Management Accounts - None Payroll P…" at bounding box center [727, 438] width 1436 height 320
click at [822, 306] on div "Jump Accounting Service - Basic + VAT Lite Management Accounts - None Payroll P…" at bounding box center [727, 438] width 1436 height 320
click at [89, 152] on link "Details" at bounding box center [67, 147] width 57 height 38
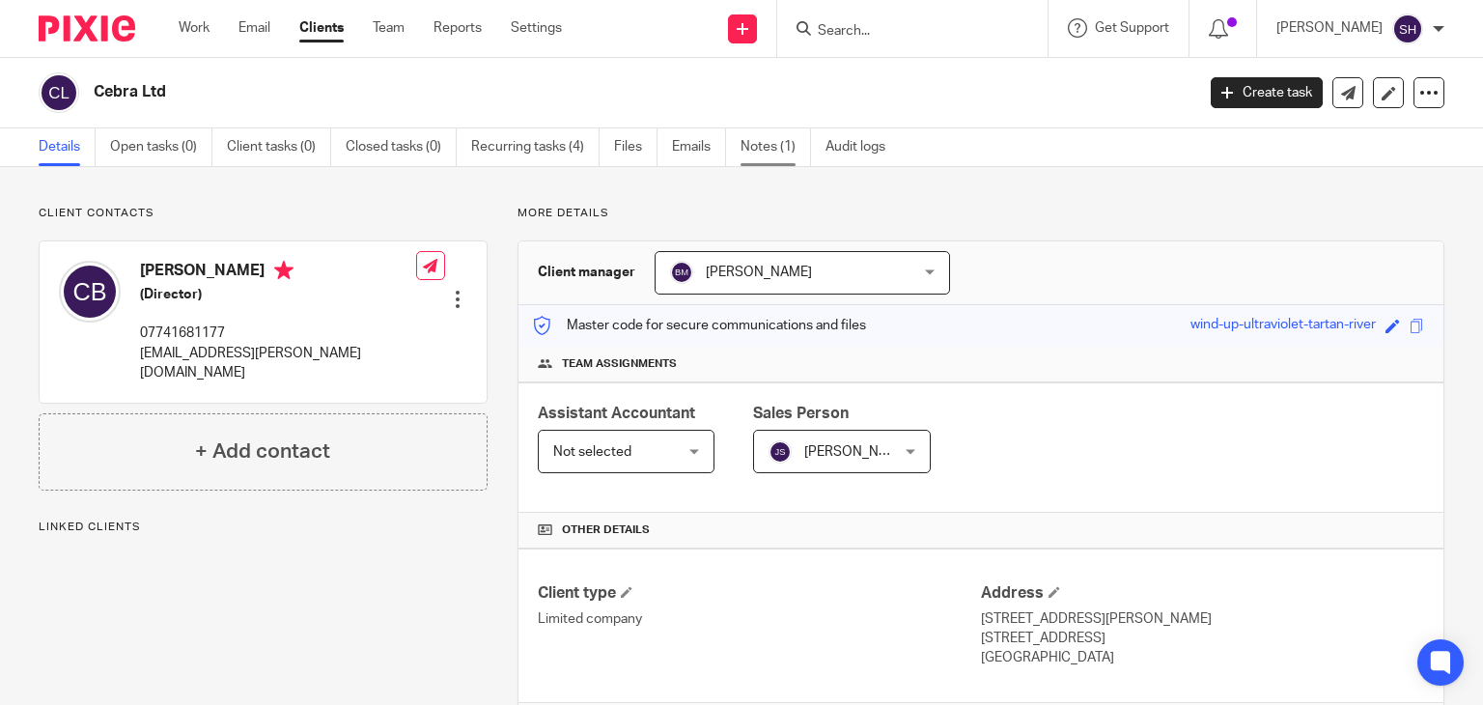
click at [765, 149] on link "Notes (1)" at bounding box center [776, 147] width 70 height 38
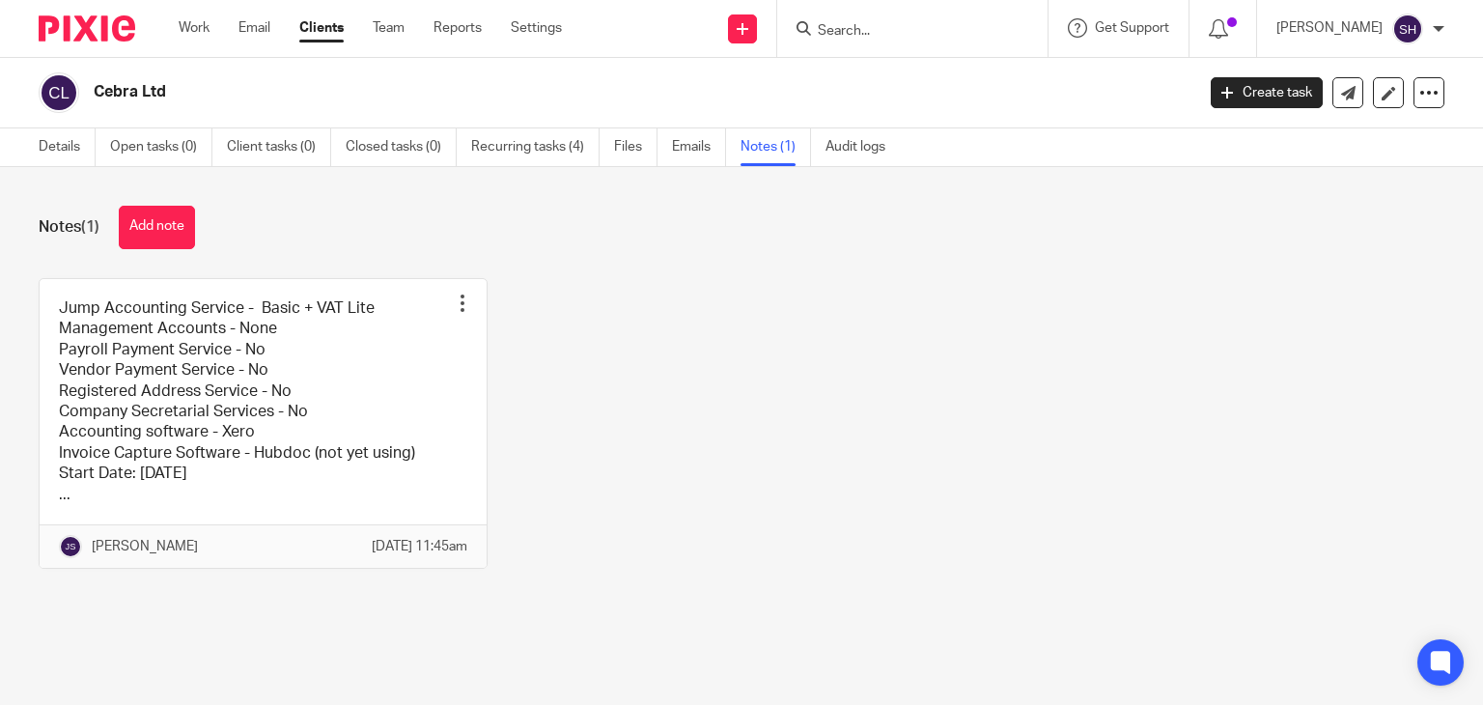
click at [684, 465] on div "Jump Accounting Service - Basic + VAT Lite Management Accounts - None Payroll P…" at bounding box center [727, 438] width 1436 height 320
click at [54, 140] on link "Details" at bounding box center [67, 147] width 57 height 38
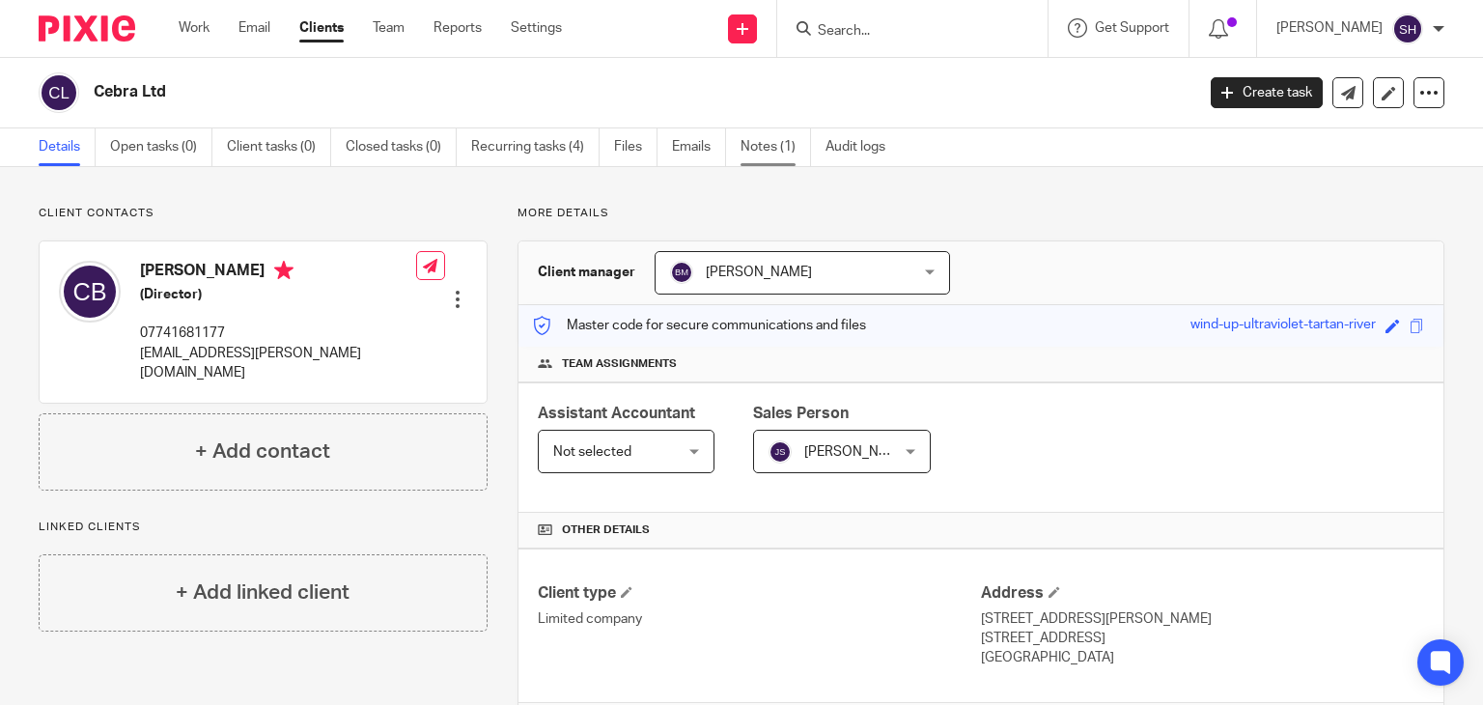
click at [757, 157] on link "Notes (1)" at bounding box center [776, 147] width 70 height 38
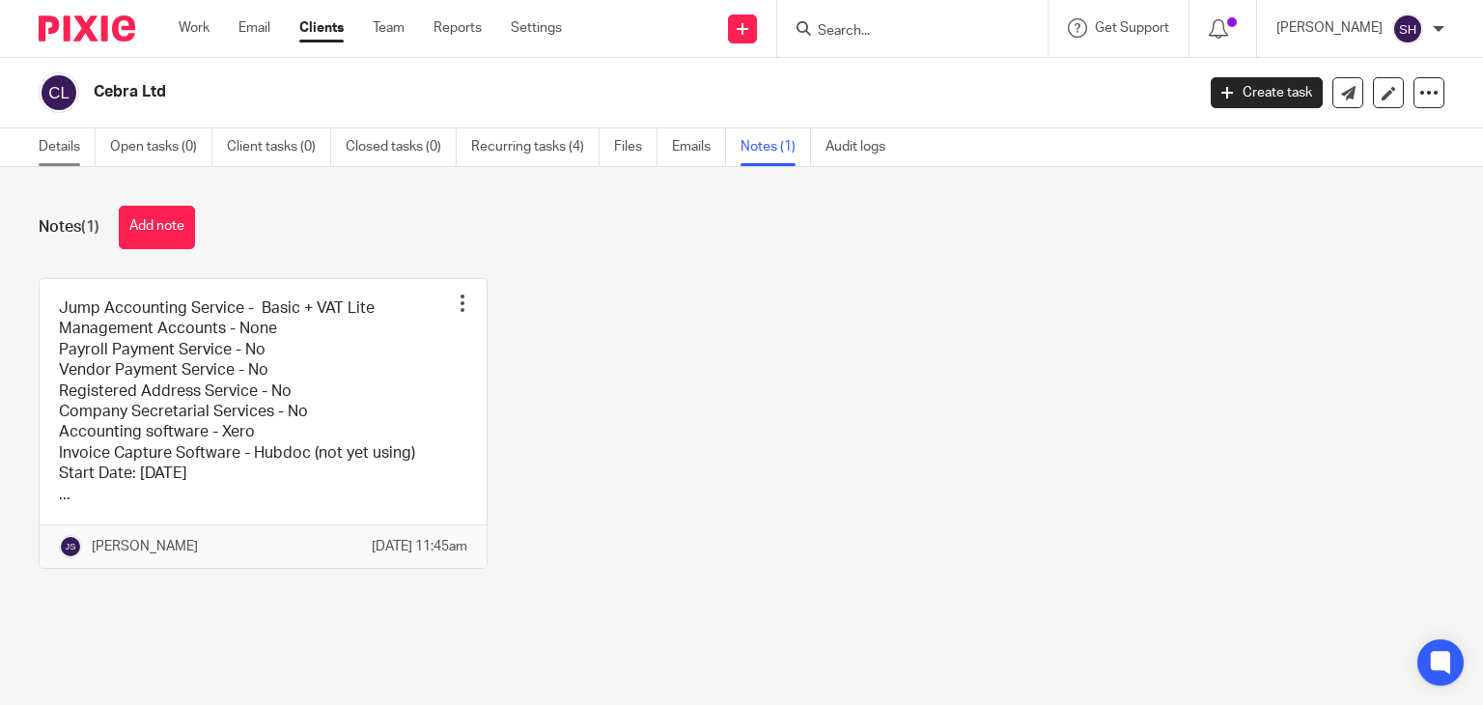
click at [71, 143] on link "Details" at bounding box center [67, 147] width 57 height 38
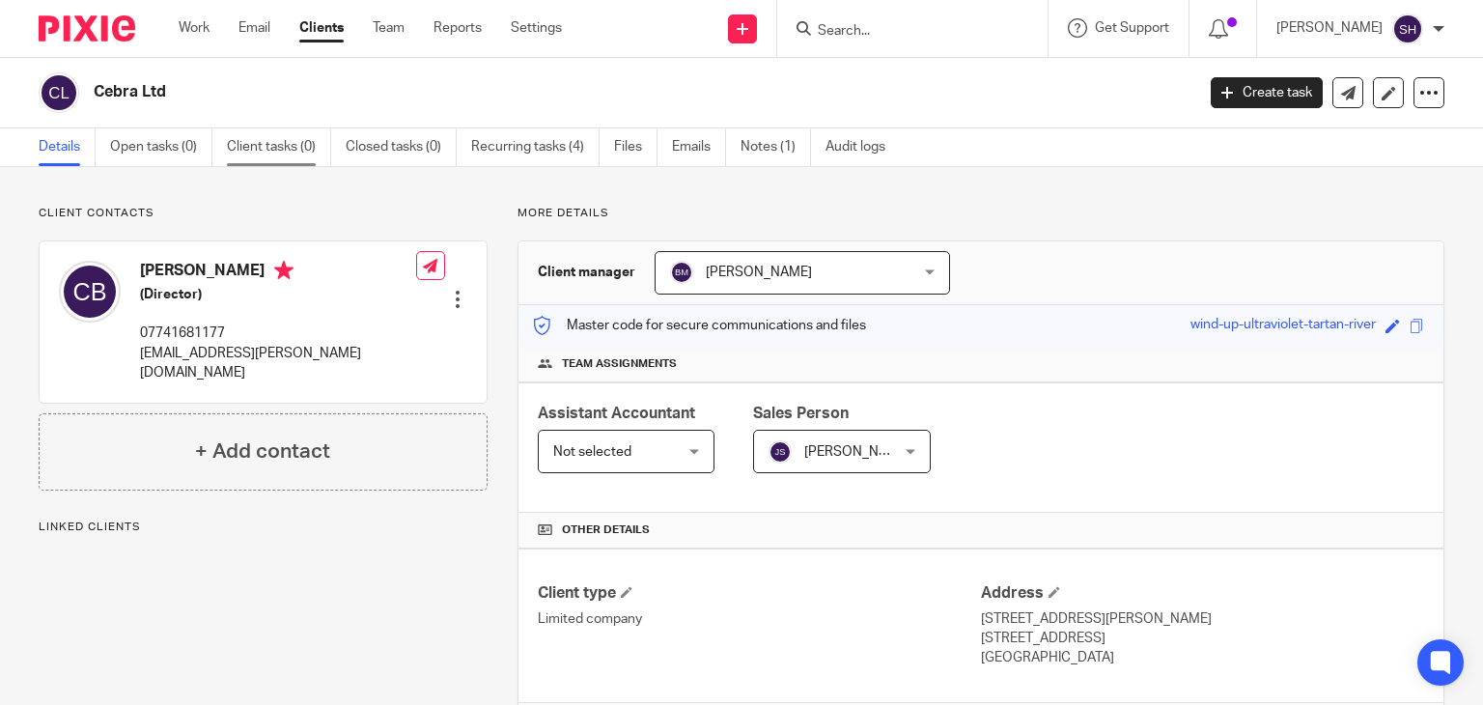
click at [259, 144] on link "Client tasks (0)" at bounding box center [279, 147] width 104 height 38
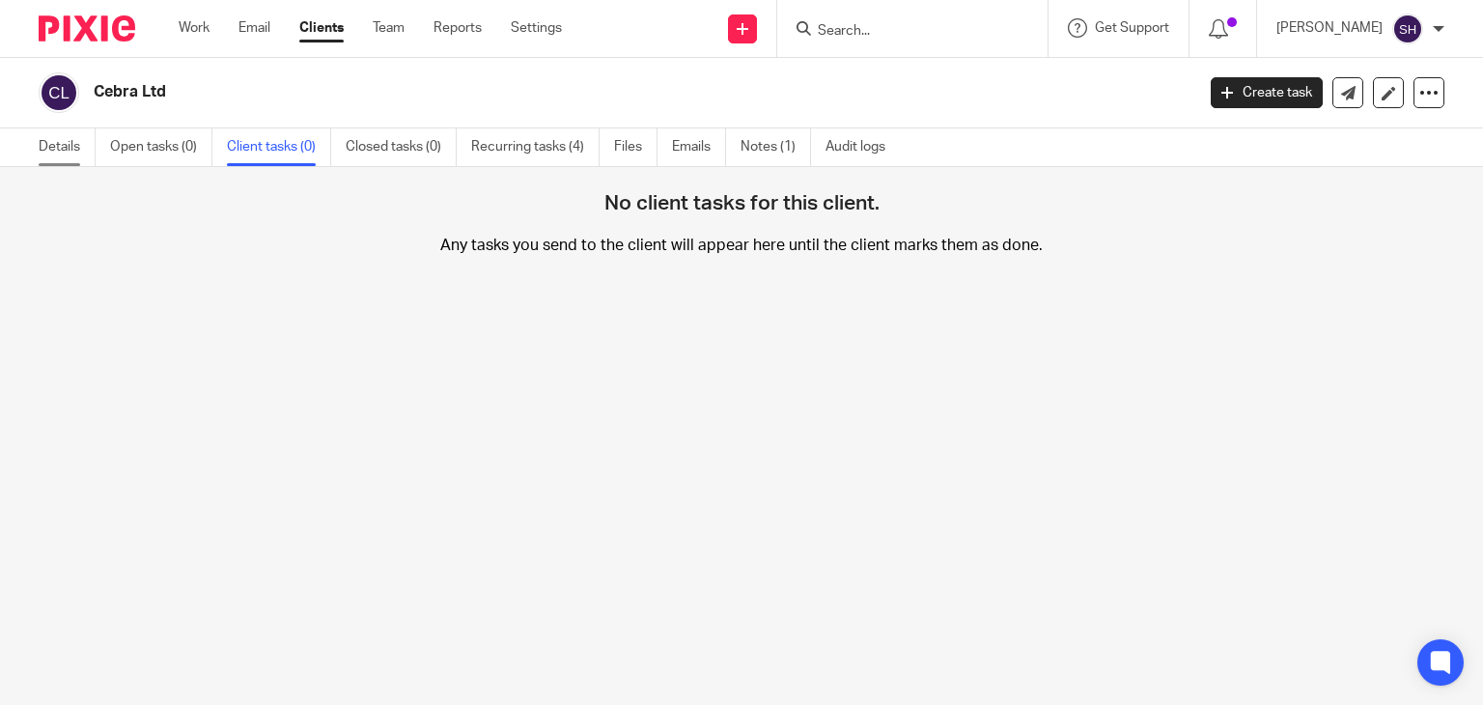
click at [62, 140] on link "Details" at bounding box center [67, 147] width 57 height 38
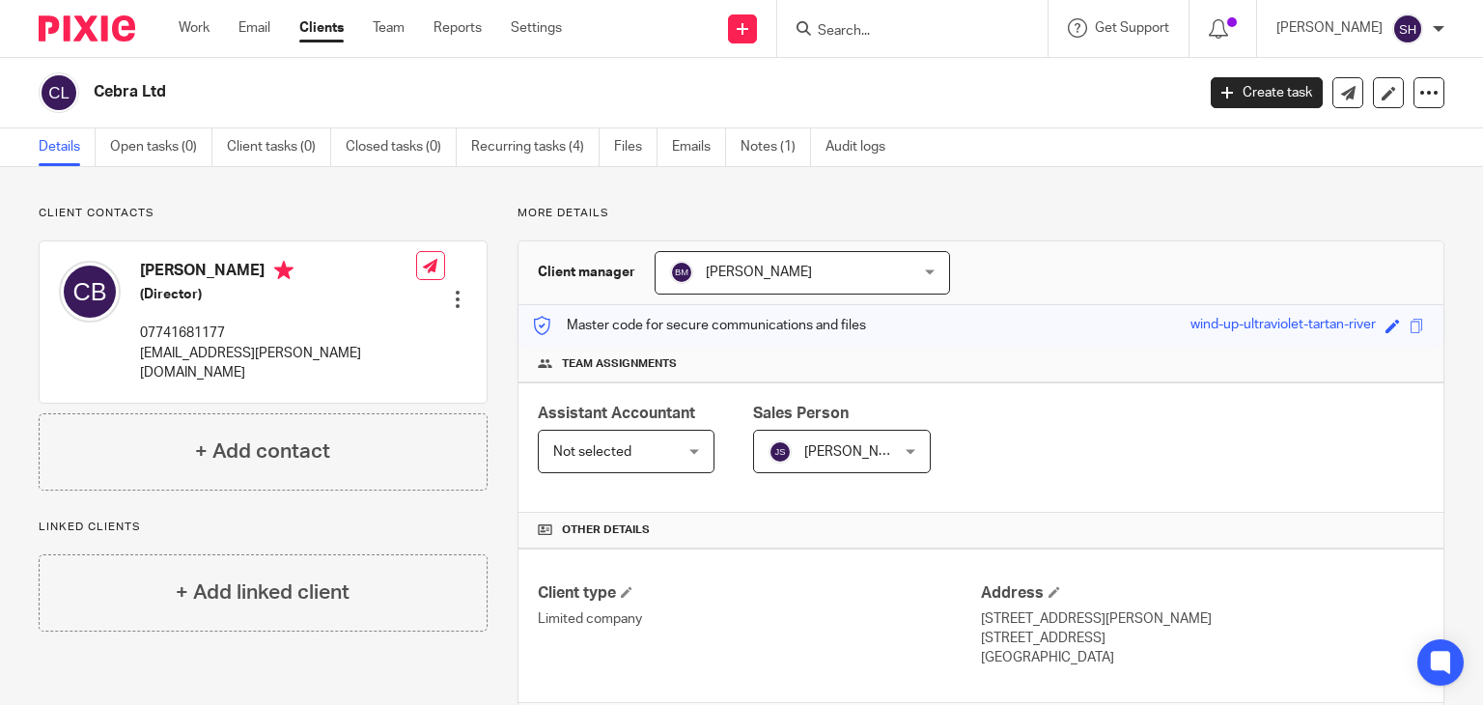
click at [912, 72] on div "Cebra Ltd" at bounding box center [610, 92] width 1143 height 41
click at [992, 190] on div "Client contacts [PERSON_NAME] (Director) 07741681177 [EMAIL_ADDRESS][PERSON_NAM…" at bounding box center [741, 696] width 1483 height 1059
click at [145, 79] on div "Cebra Ltd" at bounding box center [610, 92] width 1143 height 41
drag, startPoint x: 99, startPoint y: 87, endPoint x: 188, endPoint y: 83, distance: 88.9
click at [180, 87] on h2 "Cebra Ltd" at bounding box center [529, 92] width 871 height 20
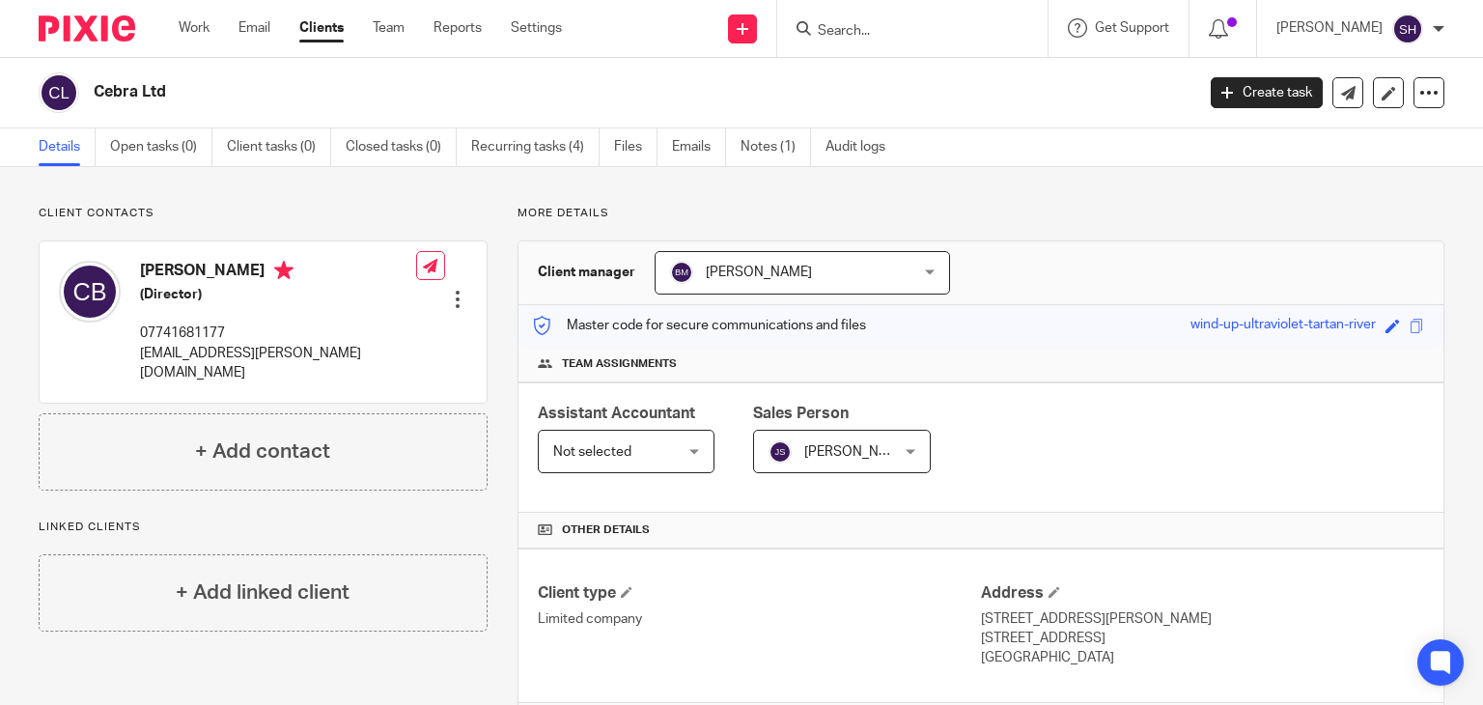
click at [239, 80] on div "Cebra Ltd" at bounding box center [610, 92] width 1143 height 41
drag, startPoint x: 90, startPoint y: 83, endPoint x: 201, endPoint y: 82, distance: 111.0
click at [201, 82] on div "Cebra Ltd" at bounding box center [610, 92] width 1143 height 41
click at [218, 78] on div "Cebra Ltd" at bounding box center [610, 92] width 1143 height 41
drag, startPoint x: 96, startPoint y: 81, endPoint x: 181, endPoint y: 83, distance: 85.0
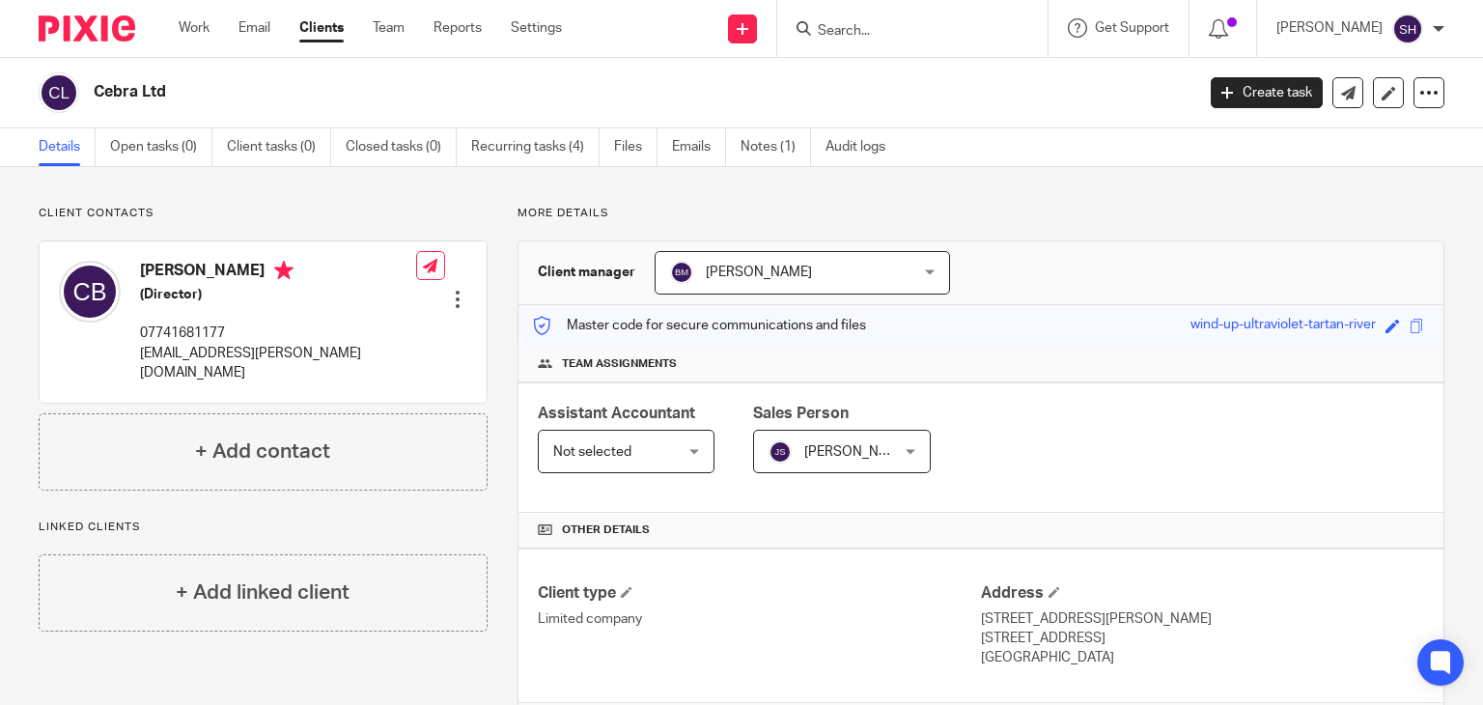
click at [181, 83] on div "Cebra Ltd" at bounding box center [610, 92] width 1143 height 41
click at [195, 84] on h2 "Cebra Ltd" at bounding box center [529, 92] width 871 height 20
drag, startPoint x: 94, startPoint y: 90, endPoint x: 185, endPoint y: 84, distance: 91.9
click at [185, 84] on div "Cebra Ltd" at bounding box center [610, 92] width 1143 height 41
click at [263, 95] on h2 "Cebra Ltd" at bounding box center [529, 92] width 871 height 20
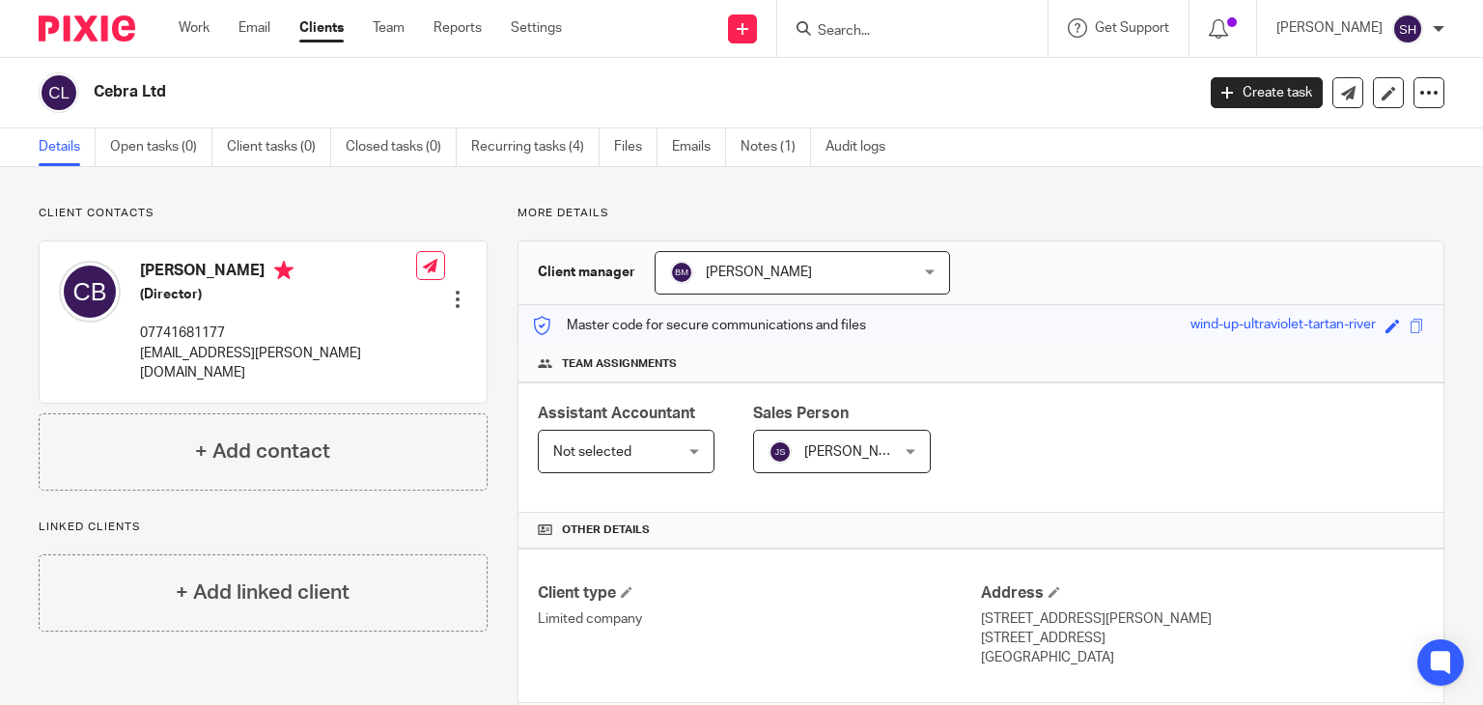
click at [100, 94] on h2 "Cebra Ltd" at bounding box center [529, 92] width 871 height 20
click at [239, 94] on h2 "Cebra Ltd" at bounding box center [529, 92] width 871 height 20
click at [166, 105] on div "Cebra Ltd" at bounding box center [610, 92] width 1143 height 41
drag, startPoint x: 93, startPoint y: 88, endPoint x: 205, endPoint y: 81, distance: 112.2
click at [198, 84] on div "Cebra Ltd" at bounding box center [610, 92] width 1143 height 41
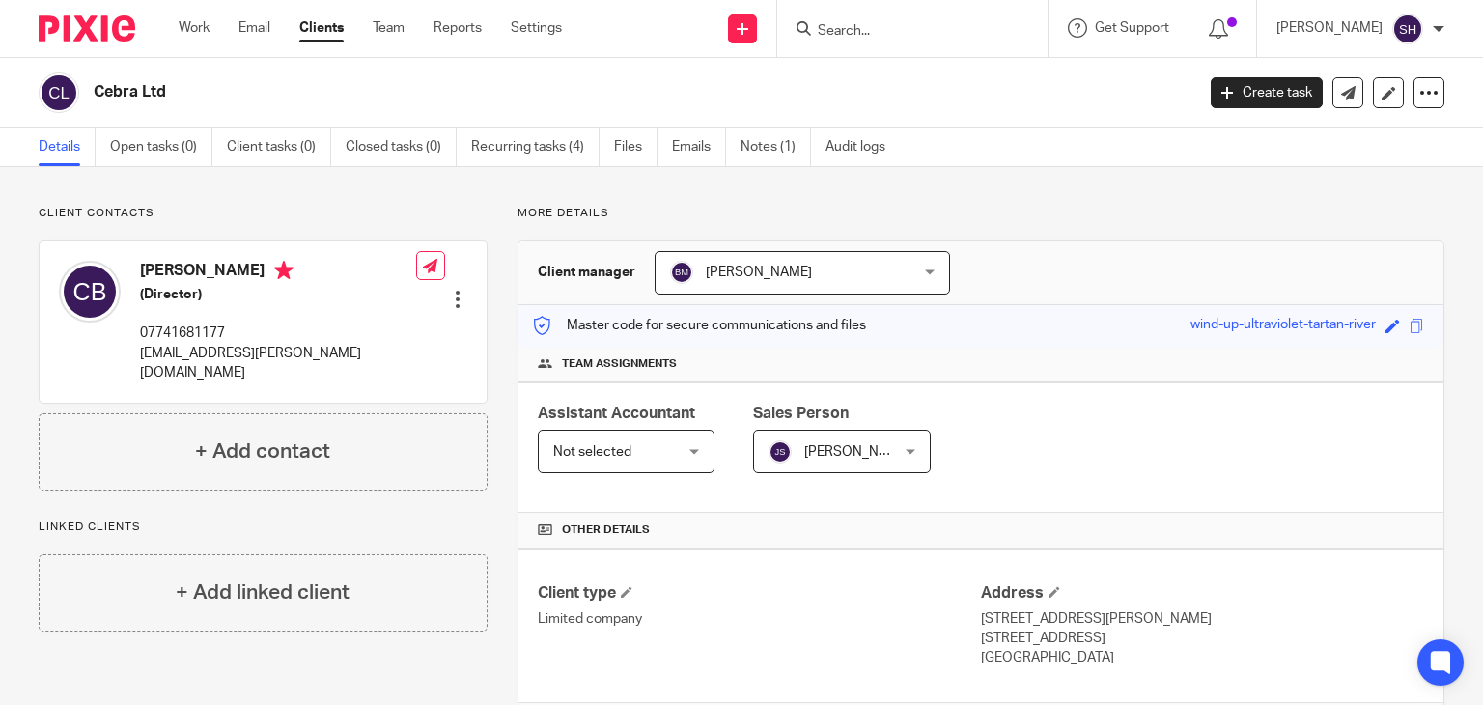
click at [285, 82] on h2 "Cebra Ltd" at bounding box center [529, 92] width 871 height 20
click at [135, 61] on div "Cebra Ltd Create task Update from Companies House Export data Merge Archive cli…" at bounding box center [741, 93] width 1483 height 70
click at [169, 85] on h2 "Cebra Ltd" at bounding box center [529, 92] width 871 height 20
drag, startPoint x: 97, startPoint y: 92, endPoint x: 201, endPoint y: 89, distance: 104.3
click at [201, 89] on h2 "Cebra Ltd" at bounding box center [529, 92] width 871 height 20
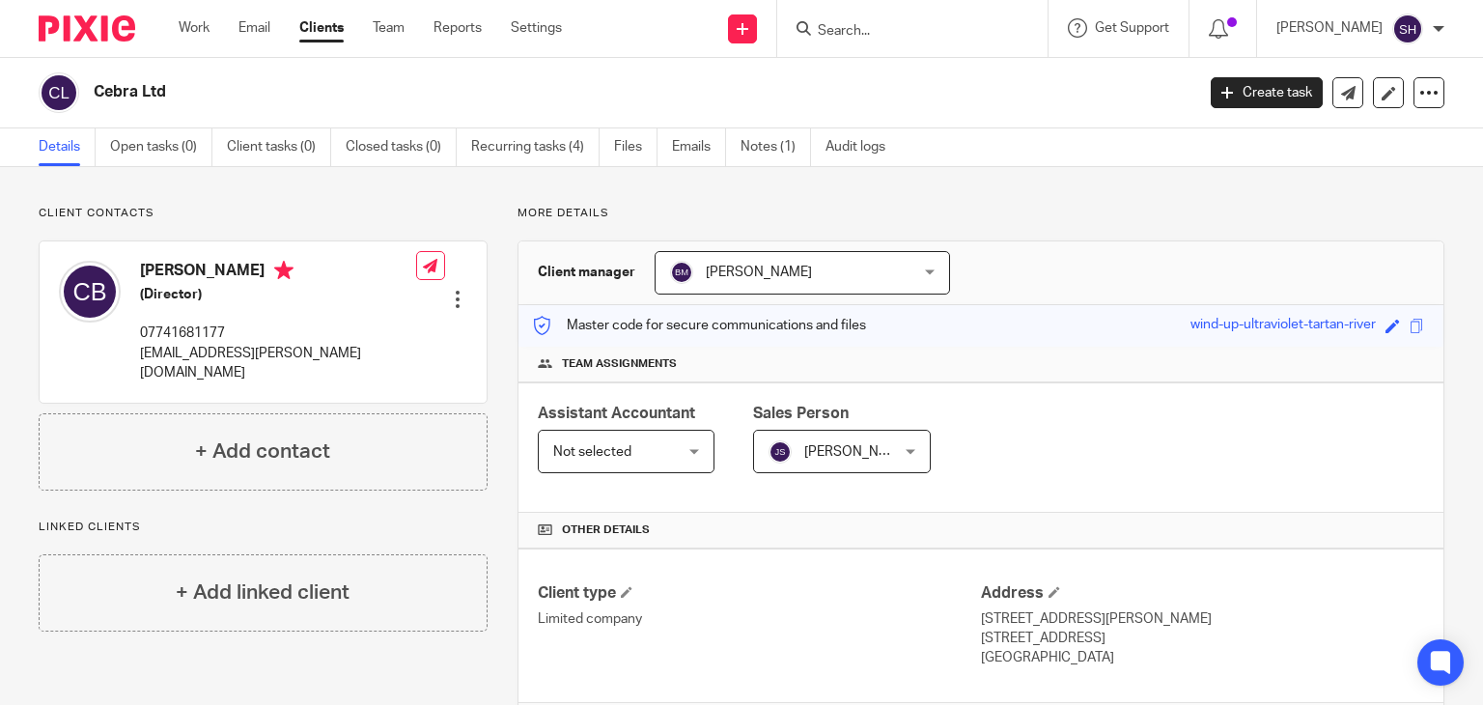
click at [299, 86] on h2 "Cebra Ltd" at bounding box center [529, 92] width 871 height 20
drag, startPoint x: 94, startPoint y: 90, endPoint x: 178, endPoint y: 94, distance: 84.1
click at [178, 94] on h2 "Cebra Ltd" at bounding box center [529, 92] width 871 height 20
click at [309, 88] on h2 "Cebra Ltd" at bounding box center [529, 92] width 871 height 20
drag, startPoint x: 88, startPoint y: 85, endPoint x: 213, endPoint y: 88, distance: 125.6
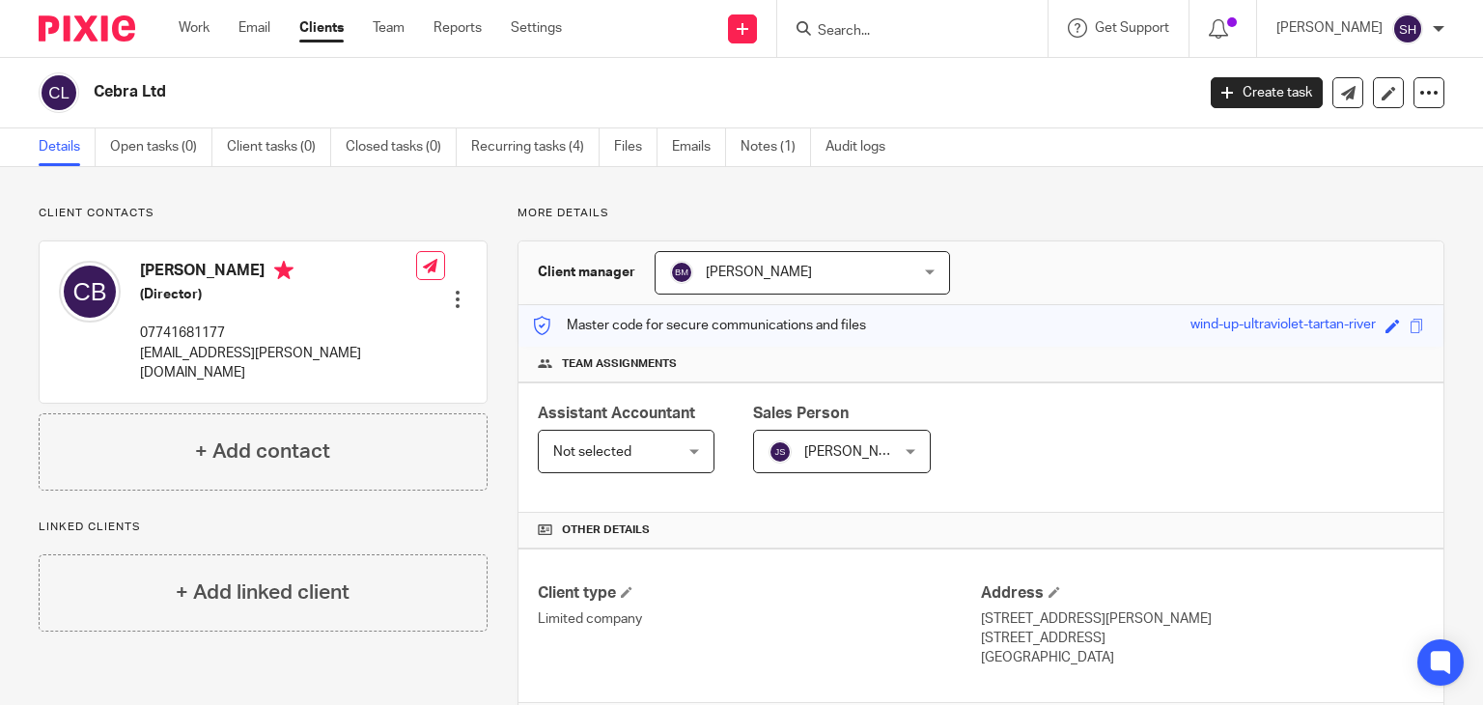
click at [213, 88] on div "Cebra Ltd" at bounding box center [610, 92] width 1143 height 41
click at [286, 84] on h2 "Cebra Ltd" at bounding box center [529, 92] width 871 height 20
drag, startPoint x: 97, startPoint y: 86, endPoint x: 195, endPoint y: 82, distance: 98.6
click at [173, 82] on h2 "Cebra Ltd" at bounding box center [529, 92] width 871 height 20
click at [219, 85] on h2 "Cebra Ltd" at bounding box center [529, 92] width 871 height 20
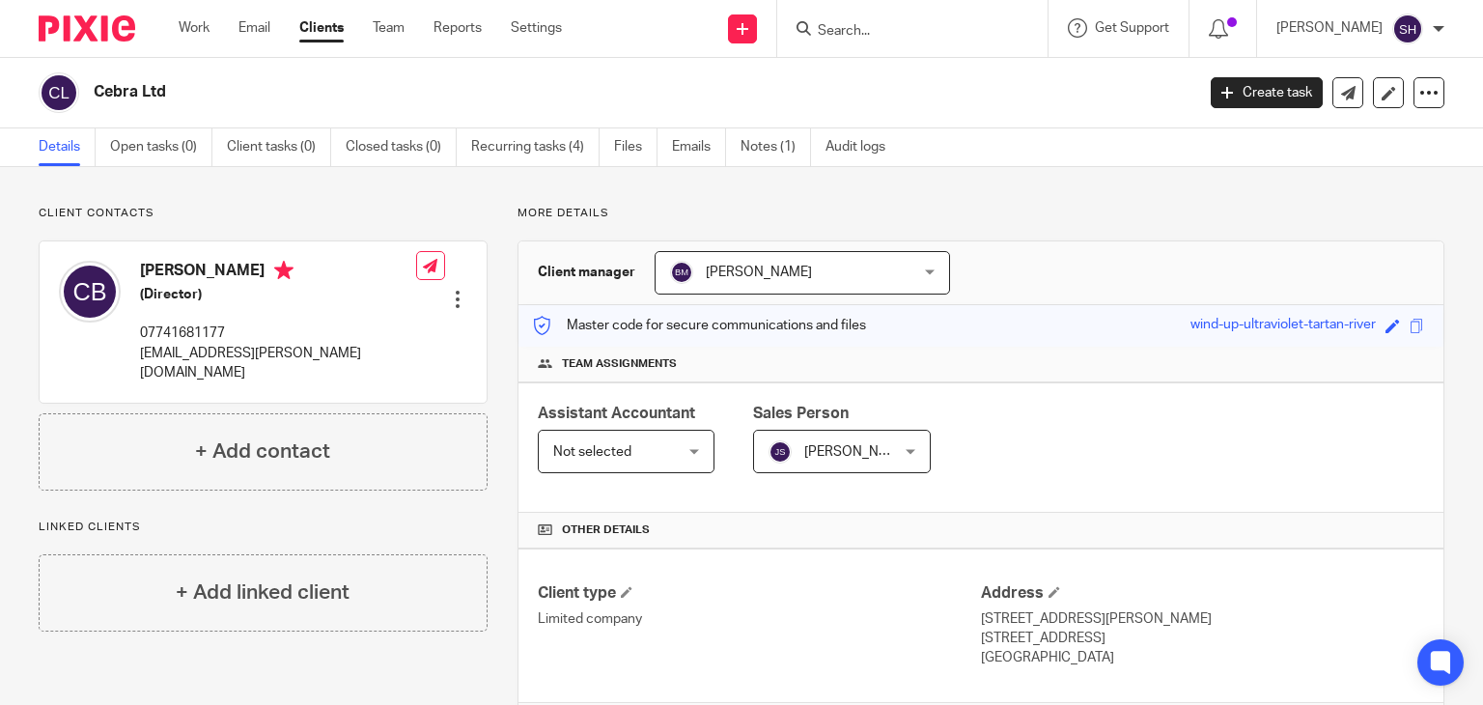
drag, startPoint x: 93, startPoint y: 85, endPoint x: 253, endPoint y: 86, distance: 160.3
click at [207, 85] on div "Cebra Ltd" at bounding box center [610, 92] width 1143 height 41
click at [254, 86] on h2 "Cebra Ltd" at bounding box center [529, 92] width 871 height 20
drag, startPoint x: 85, startPoint y: 90, endPoint x: 274, endPoint y: 94, distance: 189.3
click at [234, 98] on div "Cebra Ltd" at bounding box center [610, 92] width 1143 height 41
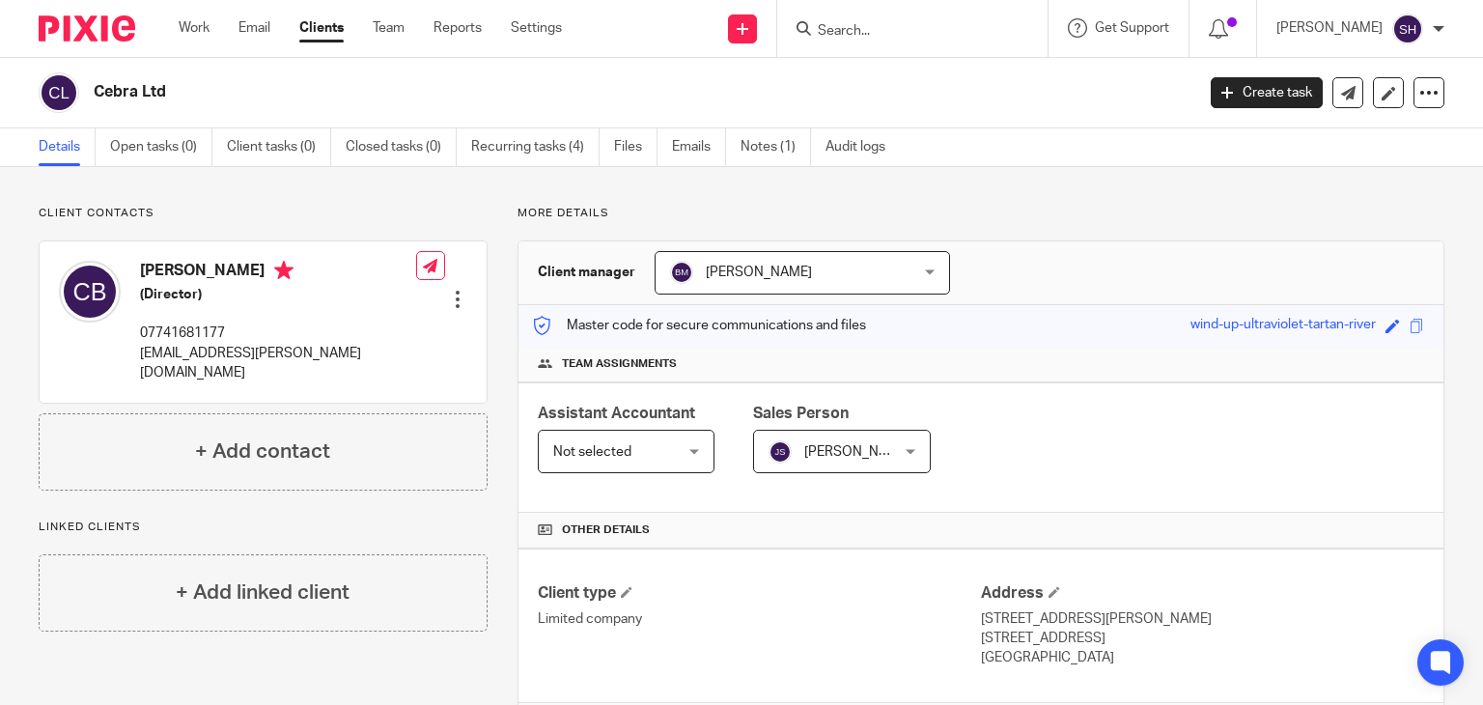
click at [274, 94] on h2 "Cebra Ltd" at bounding box center [529, 92] width 871 height 20
drag, startPoint x: 97, startPoint y: 71, endPoint x: 236, endPoint y: 73, distance: 139.1
click at [230, 74] on div "Cebra Ltd" at bounding box center [610, 92] width 1143 height 41
drag, startPoint x: 256, startPoint y: 77, endPoint x: 619, endPoint y: 116, distance: 365.1
click at [257, 77] on div "Cebra Ltd" at bounding box center [610, 92] width 1143 height 41
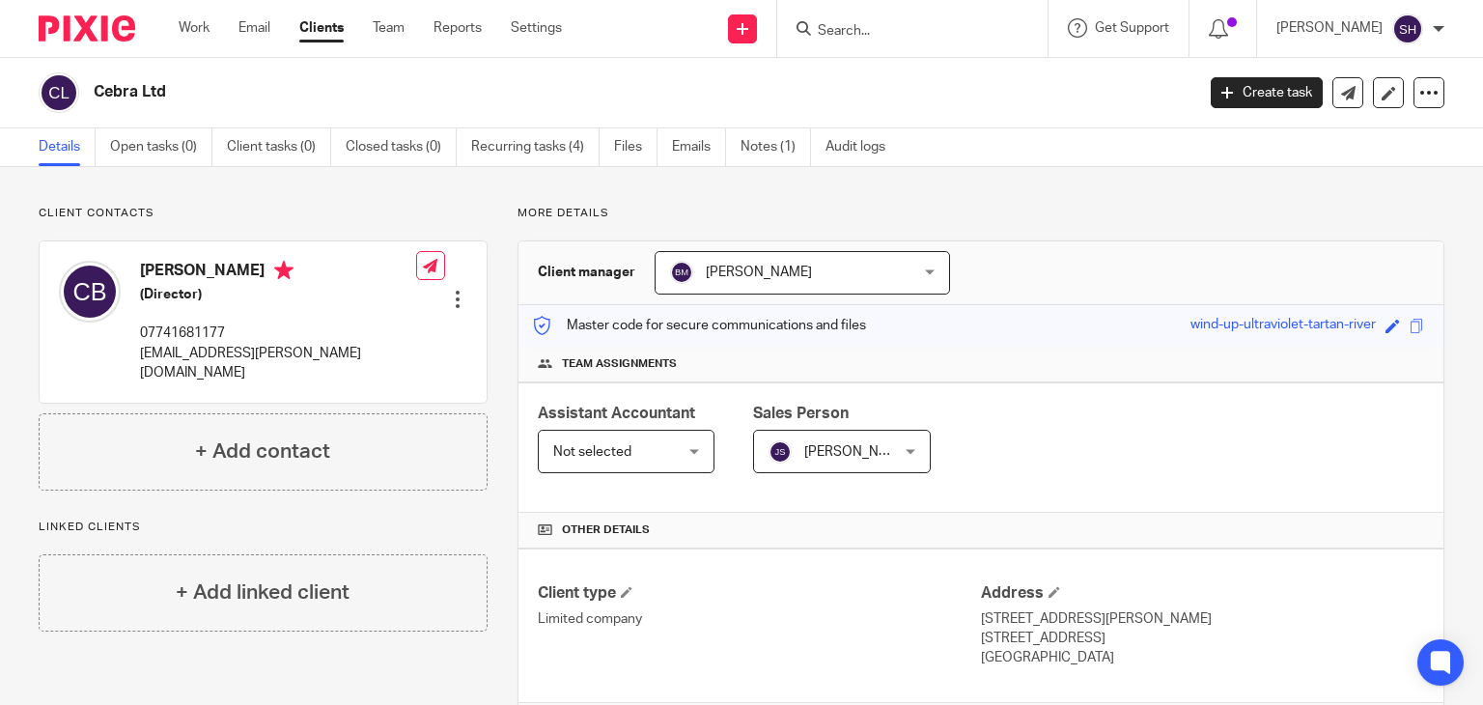
click at [1039, 241] on div "Client manager [PERSON_NAME] [PERSON_NAME] [PERSON_NAME] A Abinandhana P.K [PER…" at bounding box center [980, 273] width 925 height 64
drag, startPoint x: 87, startPoint y: 81, endPoint x: 243, endPoint y: 65, distance: 157.3
click at [243, 65] on div "Cebra Ltd Create task Update from Companies House Export data Merge Archive cli…" at bounding box center [741, 93] width 1483 height 70
click at [218, 82] on h2 "Cebra Ltd" at bounding box center [529, 92] width 871 height 20
click at [168, 83] on h2 "Cebra Ltd" at bounding box center [529, 92] width 871 height 20
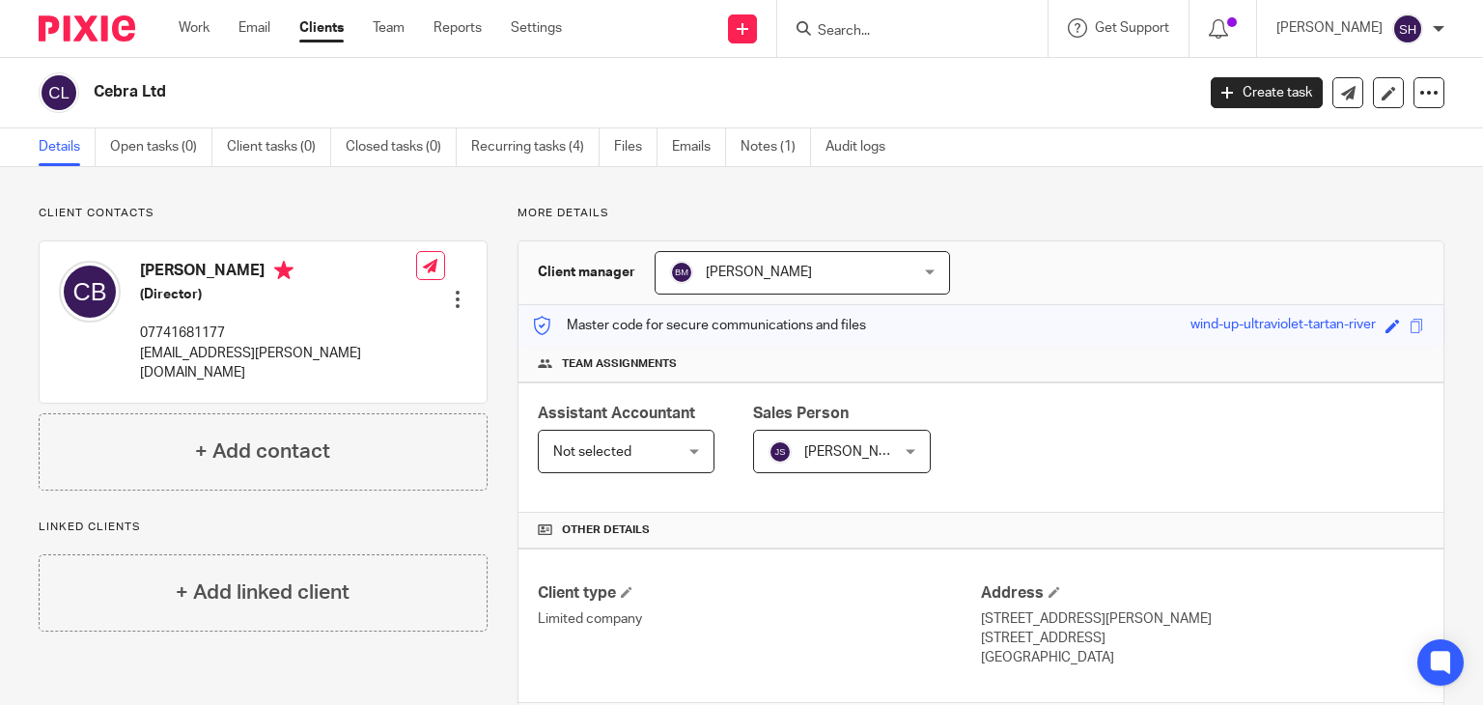
click at [168, 83] on h2 "Cebra Ltd" at bounding box center [529, 92] width 871 height 20
copy main "Cebra Ltd Create task Update from Companies House Export data Merge Archive cli…"
click at [327, 83] on h2 "Cebra Ltd" at bounding box center [529, 92] width 871 height 20
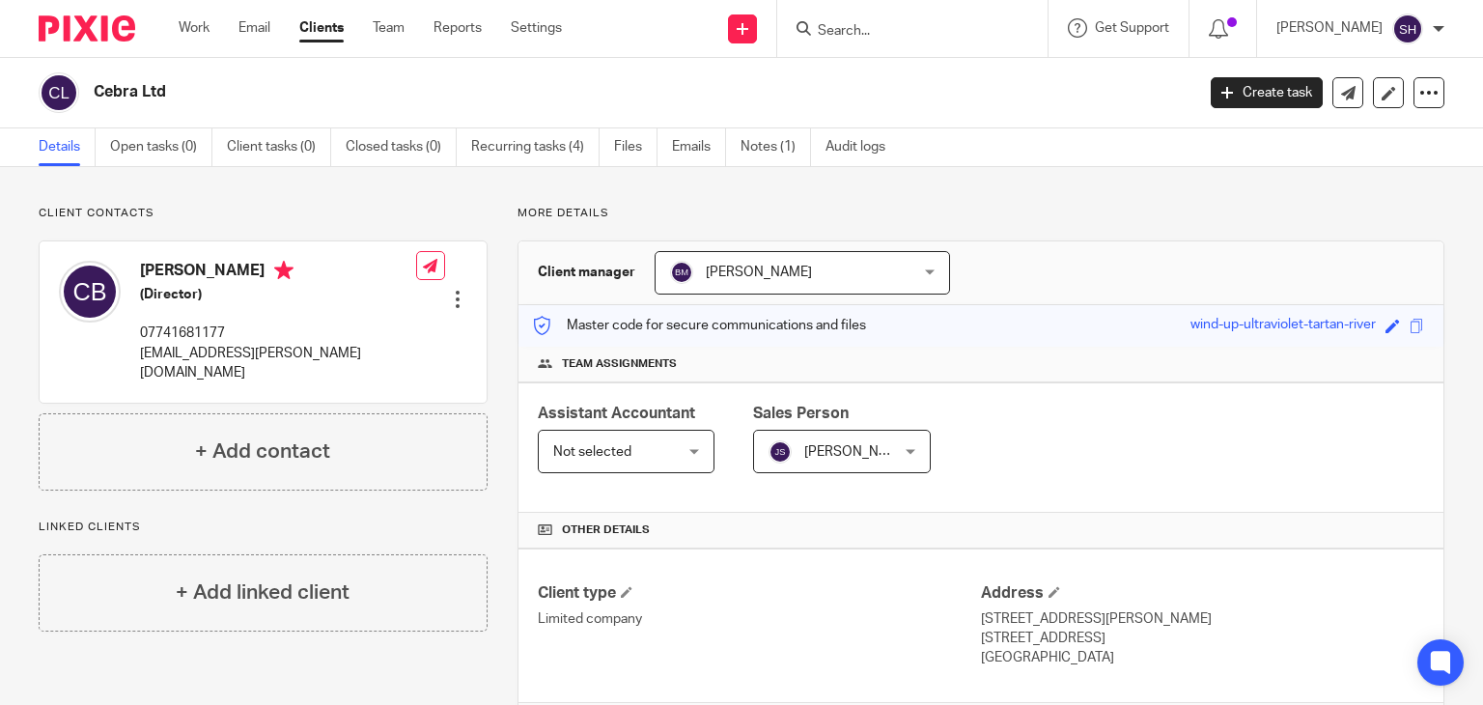
click at [327, 83] on h2 "Cebra Ltd" at bounding box center [529, 92] width 871 height 20
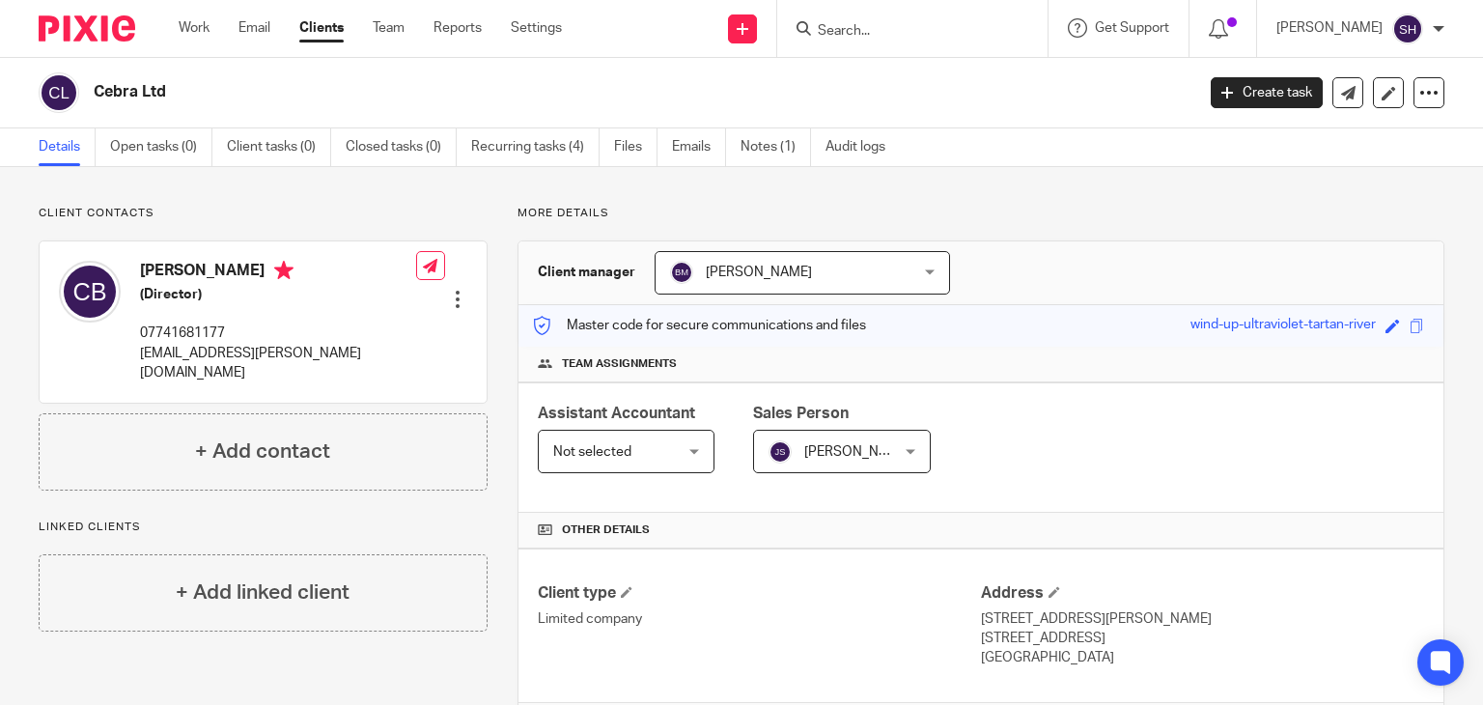
click at [151, 93] on h2 "Cebra Ltd" at bounding box center [529, 92] width 871 height 20
